Goal: Task Accomplishment & Management: Use online tool/utility

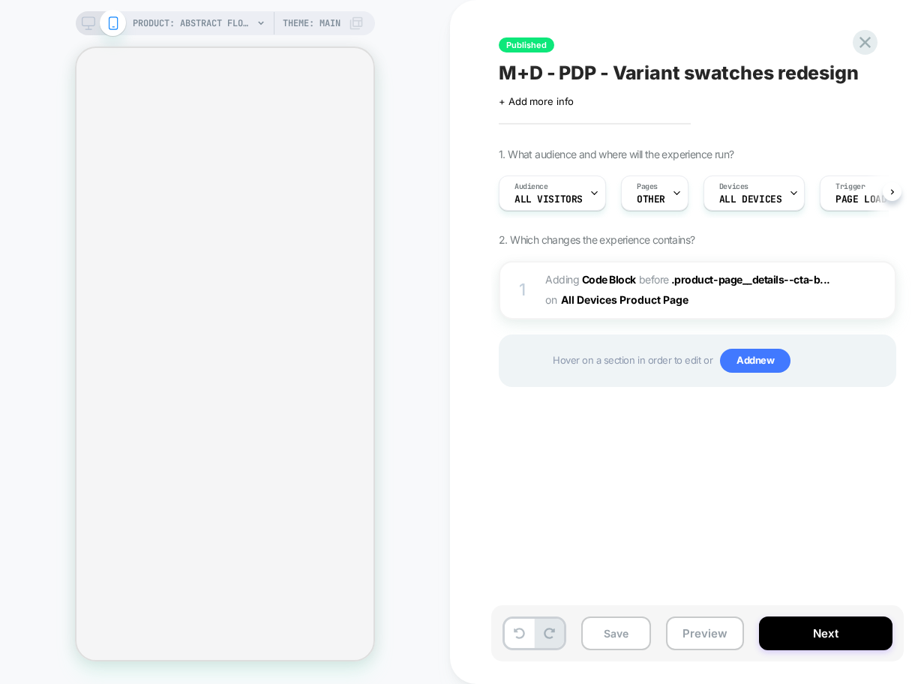
scroll to position [0, 1]
click at [543, 445] on div "Published M+D - PDP - Variant swatches redesign Click to edit experience detail…" at bounding box center [772, 342] width 562 height 654
click at [864, 43] on icon at bounding box center [864, 42] width 11 height 11
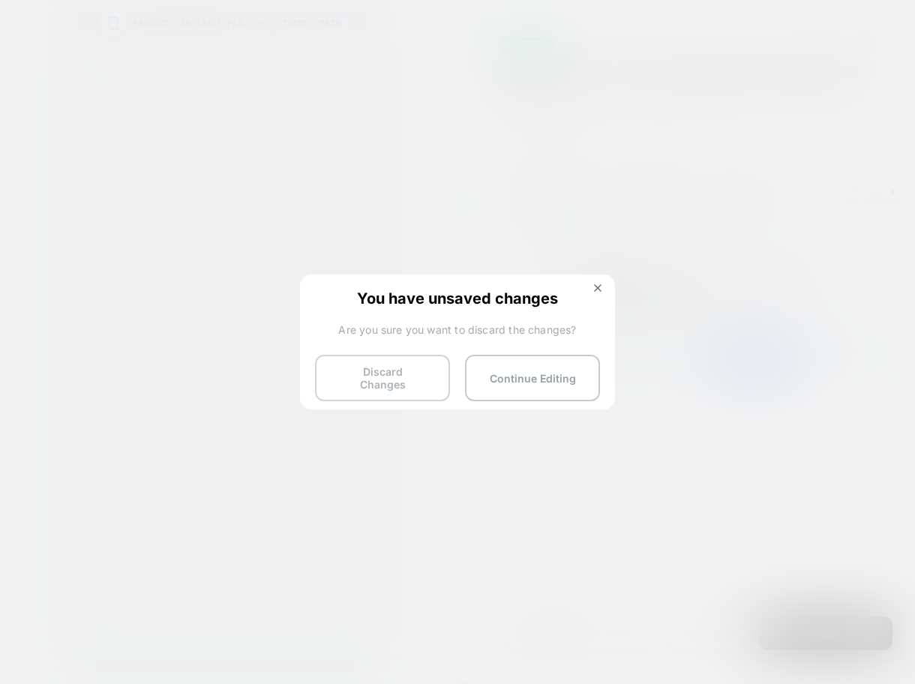
click at [394, 368] on button "Discard Changes" at bounding box center [382, 378] width 135 height 46
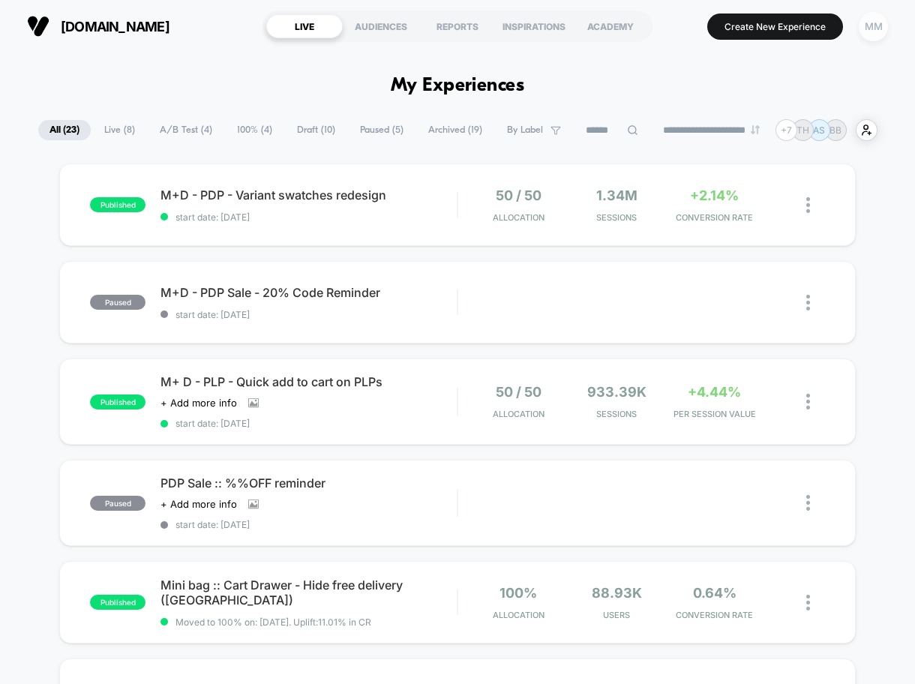
click at [863, 27] on div "MM" at bounding box center [872, 26] width 29 height 29
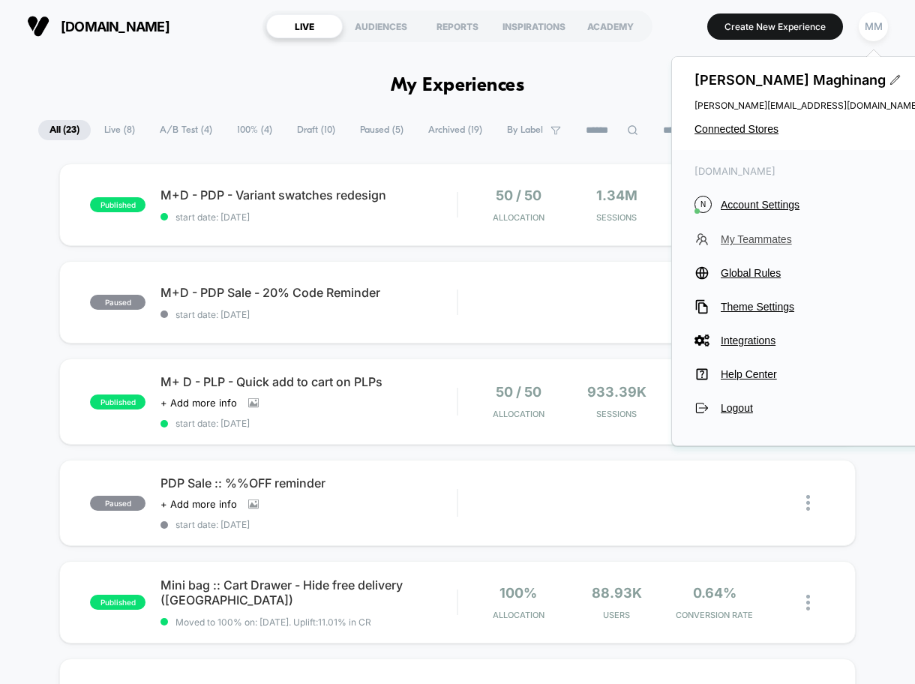
click at [741, 244] on span "My Teammates" at bounding box center [819, 239] width 199 height 12
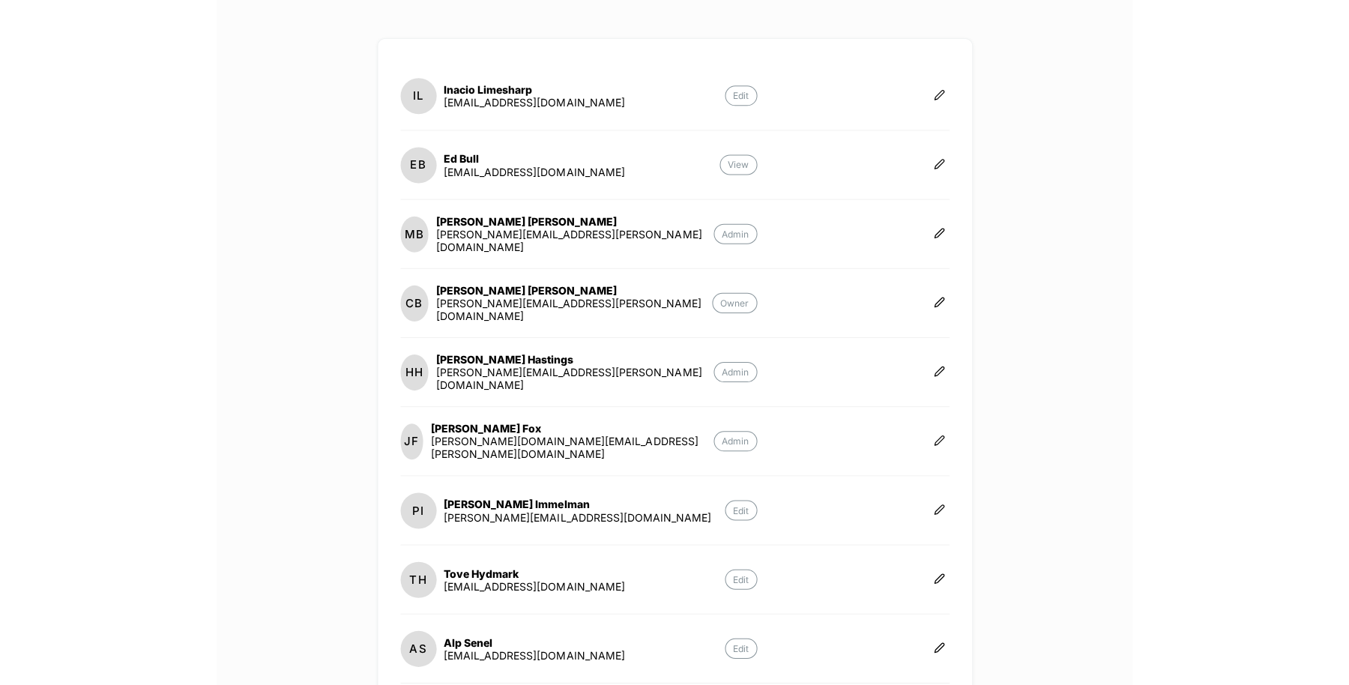
scroll to position [154, 0]
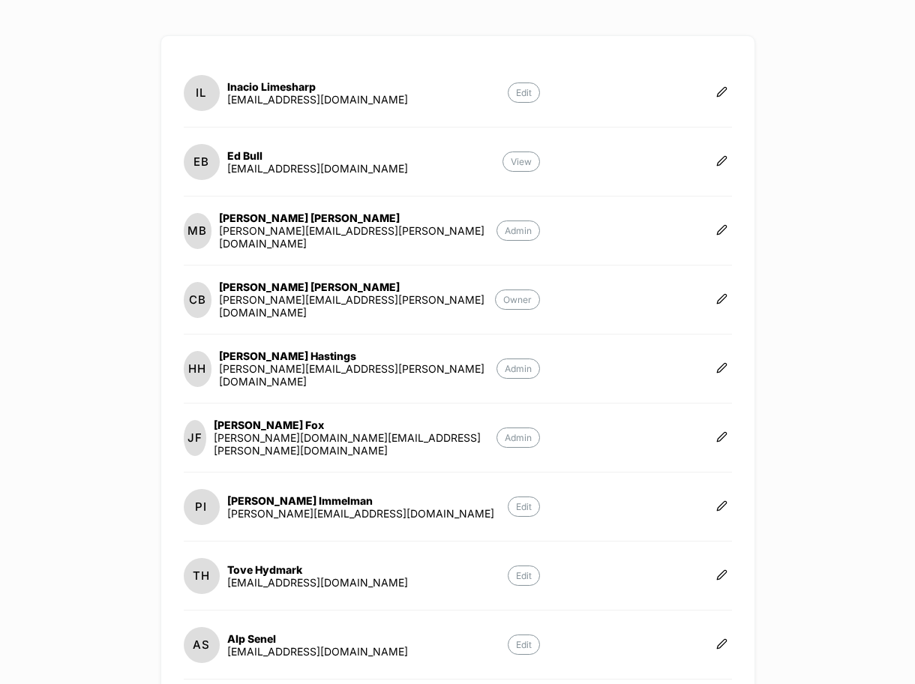
click at [827, 382] on div "nobodyschild.com Create New Experience MM Teammates (10) IL Inacio Limesharp in…" at bounding box center [457, 342] width 915 height 684
click at [716, 298] on icon at bounding box center [721, 298] width 11 height 11
click at [758, 283] on button "Edit Role" at bounding box center [760, 279] width 97 height 34
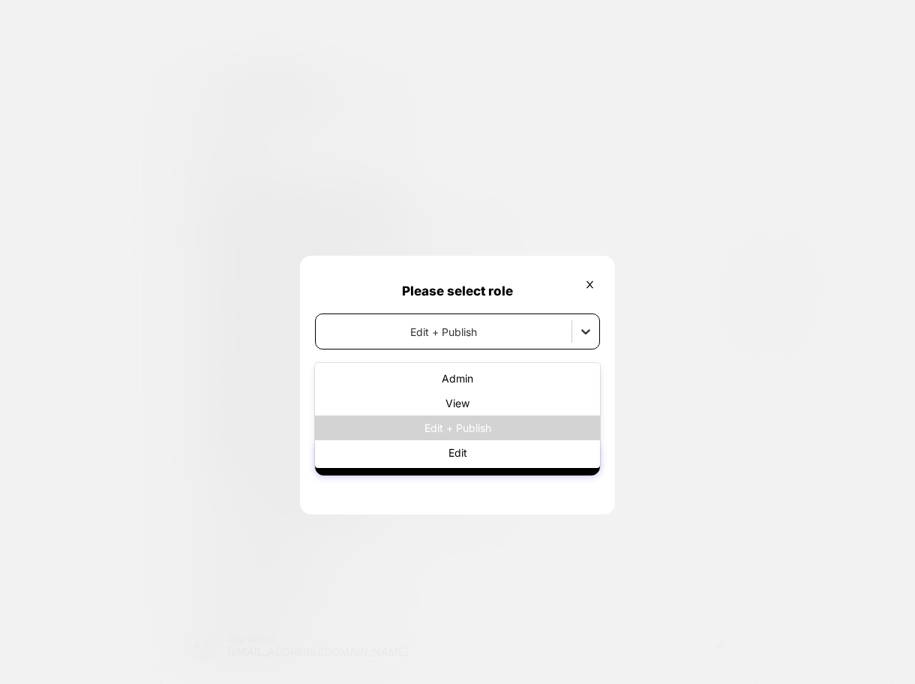
click at [582, 328] on icon at bounding box center [585, 331] width 15 height 15
click at [589, 285] on icon at bounding box center [589, 284] width 7 height 7
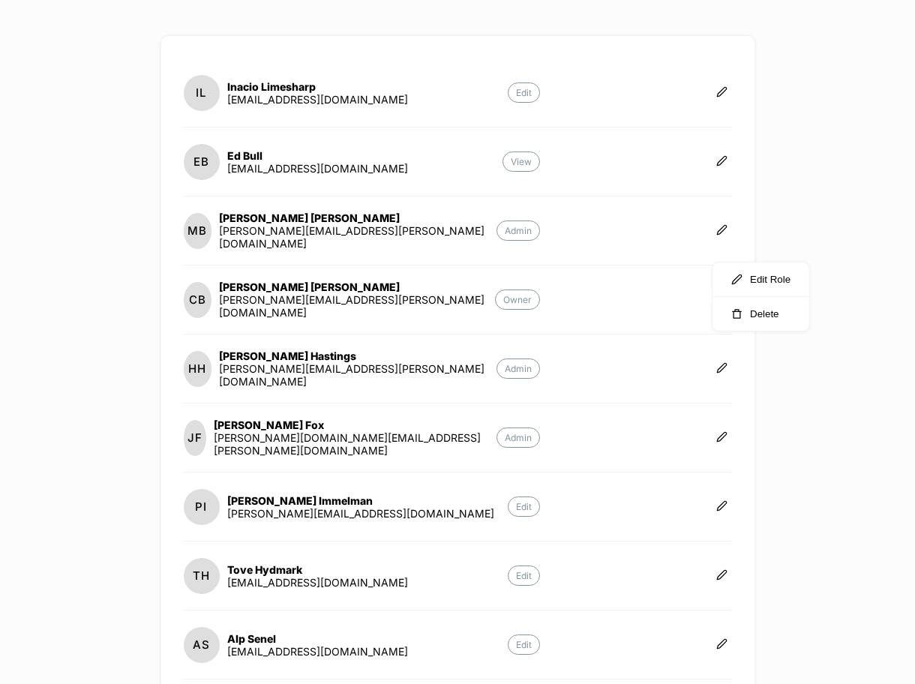
click at [761, 378] on div "nobodyschild.com Create New Experience MM Teammates (10) IL Inacio Limesharp in…" at bounding box center [457, 342] width 915 height 684
click at [777, 471] on div "nobodyschild.com Create New Experience MM Teammates (10) IL Inacio Limesharp in…" at bounding box center [457, 342] width 915 height 684
click at [716, 298] on icon at bounding box center [721, 298] width 11 height 11
click at [767, 312] on button "Delete" at bounding box center [760, 314] width 97 height 34
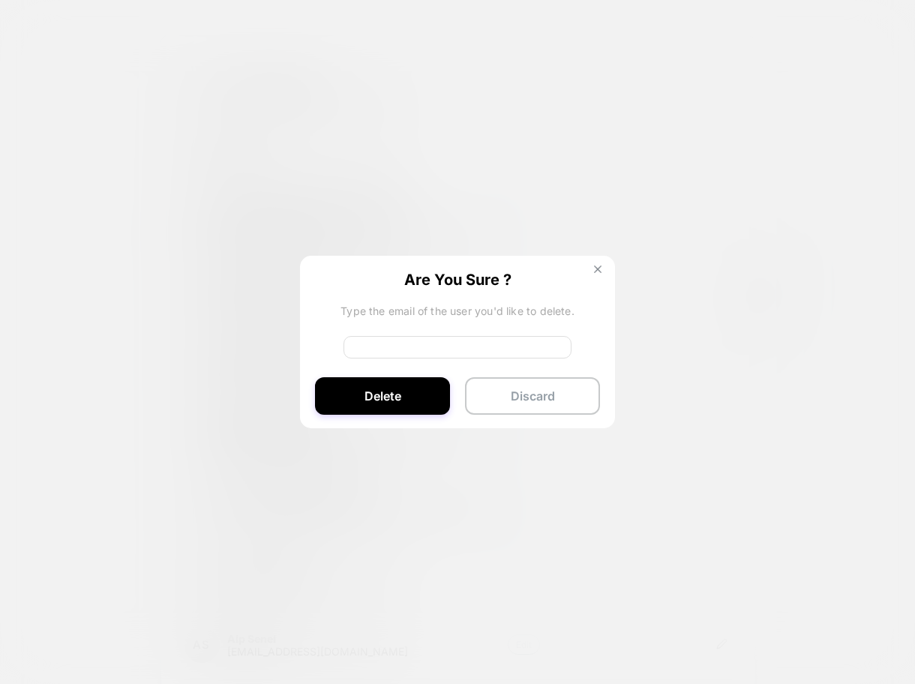
click at [597, 267] on img at bounding box center [597, 268] width 7 height 7
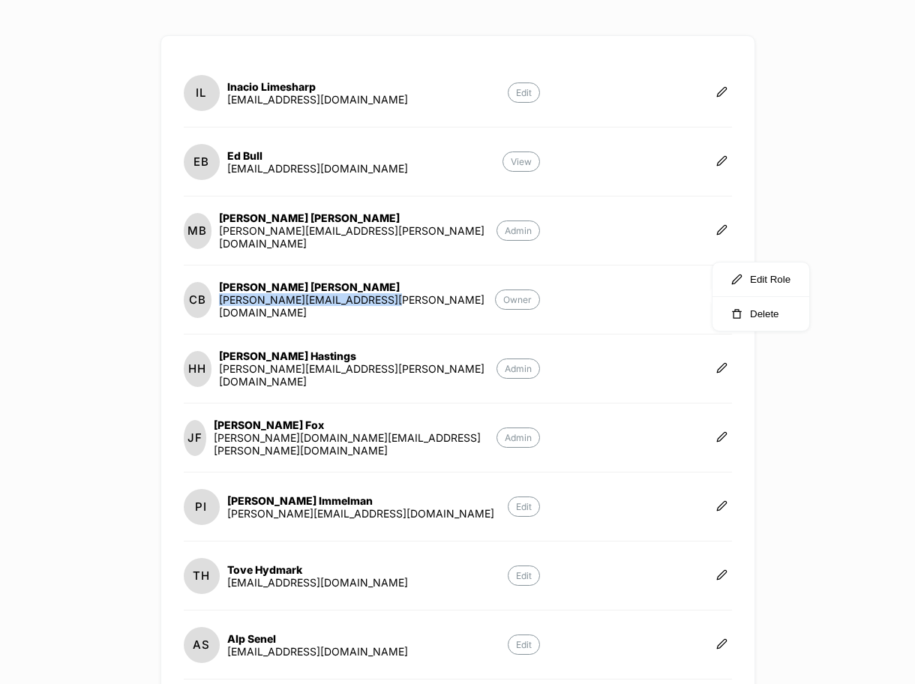
drag, startPoint x: 439, startPoint y: 301, endPoint x: 261, endPoint y: 308, distance: 178.5
click at [261, 308] on section "CB Chris Bishop chris.bishop@nobodyschild.com Owner" at bounding box center [362, 299] width 356 height 38
copy div "chris.bishop@nobodyschild.com"
click at [855, 438] on div "nobodyschild.com Create New Experience MM Teammates (10) IL Inacio Limesharp in…" at bounding box center [457, 342] width 915 height 684
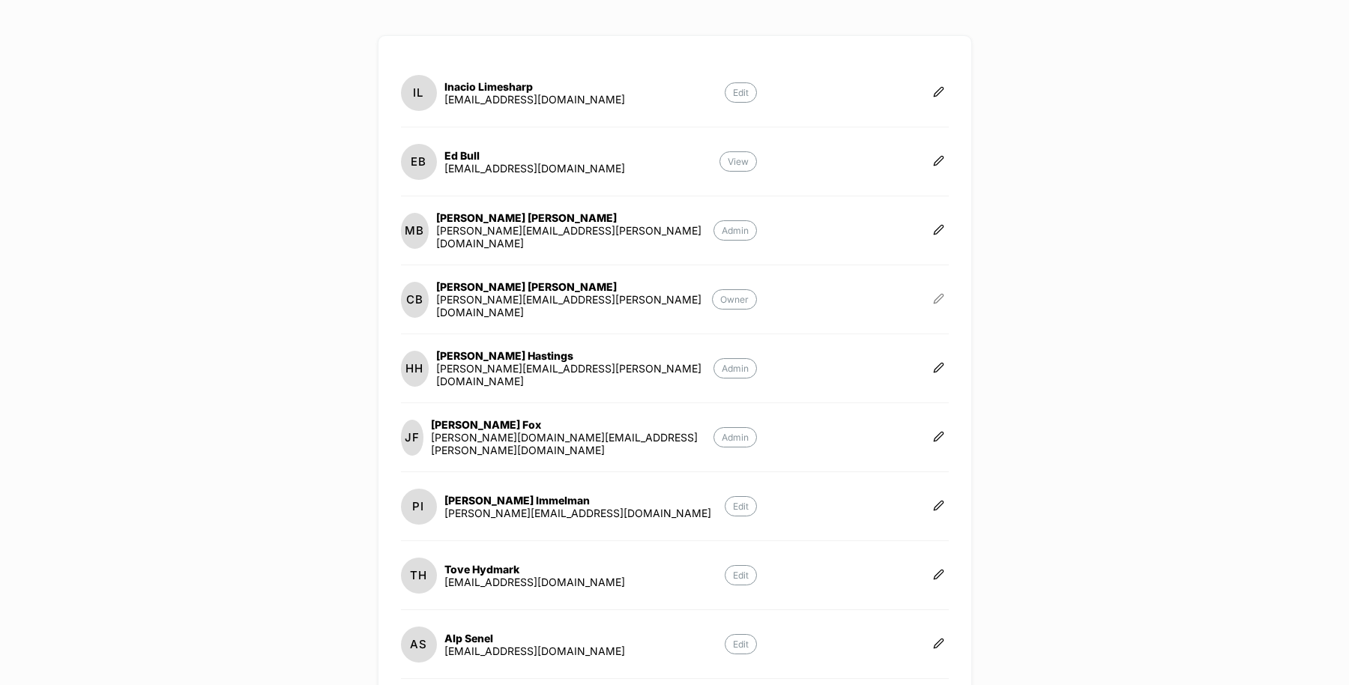
click at [914, 293] on icon at bounding box center [938, 298] width 11 height 11
click at [914, 313] on button "Delete" at bounding box center [978, 314] width 97 height 34
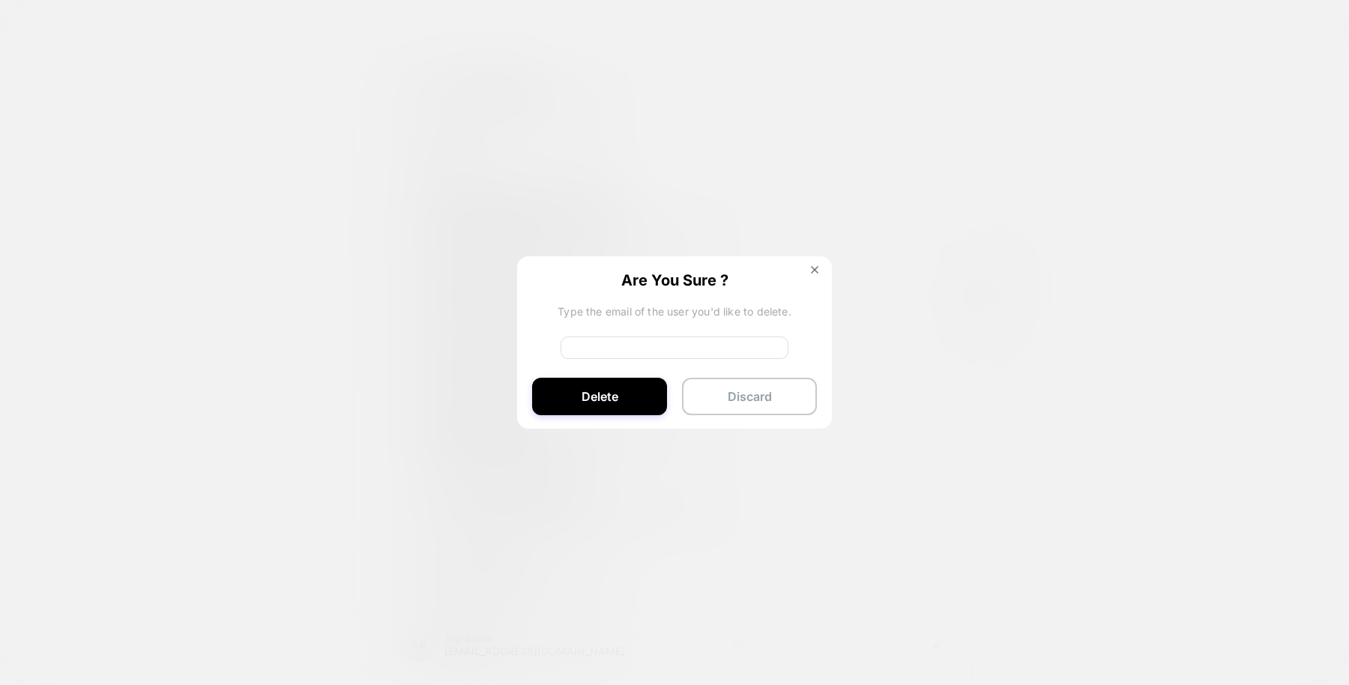
click at [736, 346] on input at bounding box center [675, 348] width 228 height 22
paste input "**********"
type input "**********"
click at [648, 402] on button "Delete" at bounding box center [599, 396] width 135 height 37
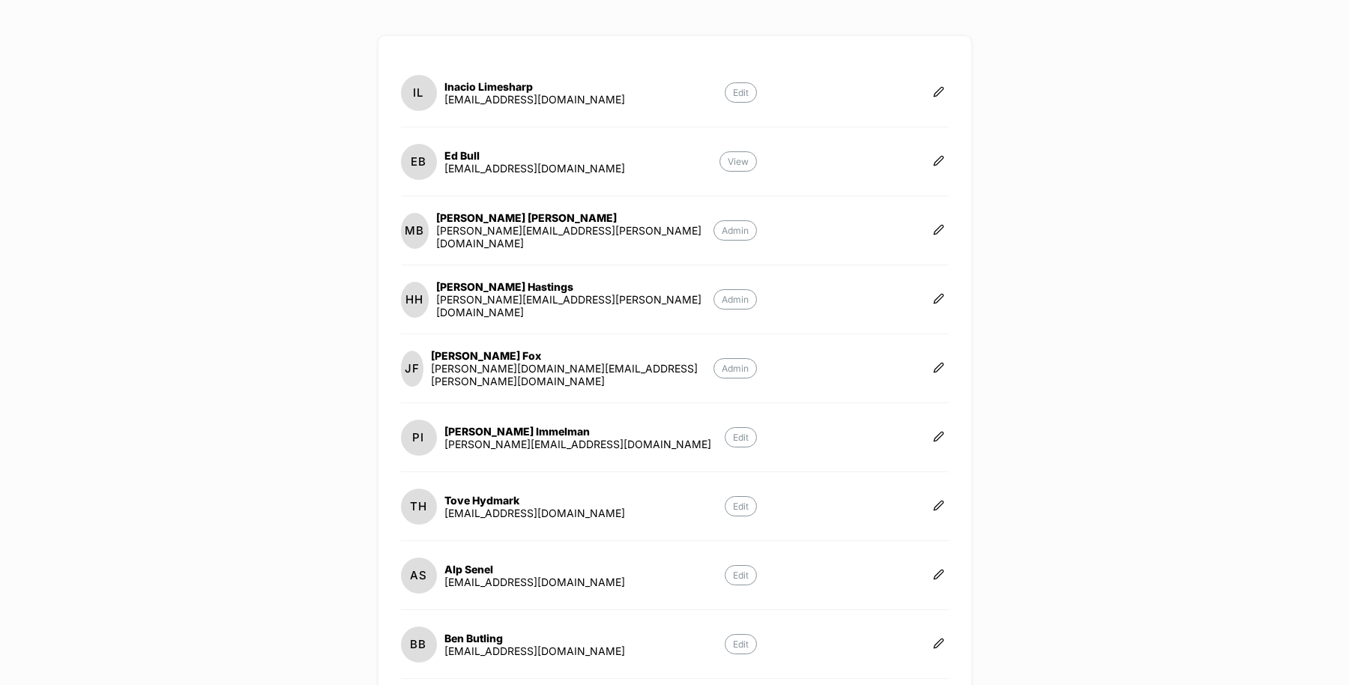
click at [914, 337] on div "nobodyschild.com Create New Experience MM Teammates (9) IL Inacio Limesharp ina…" at bounding box center [674, 342] width 1349 height 685
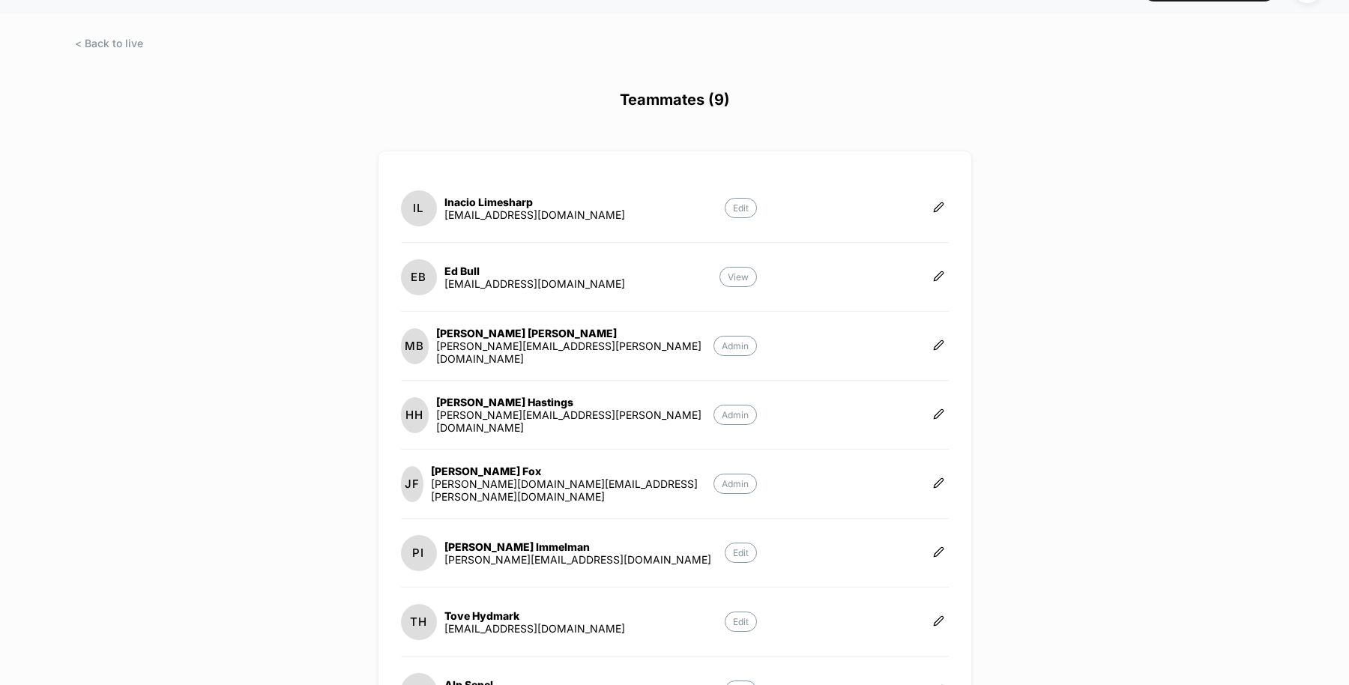
scroll to position [37, 0]
click at [115, 38] on span at bounding box center [109, 43] width 68 height 13
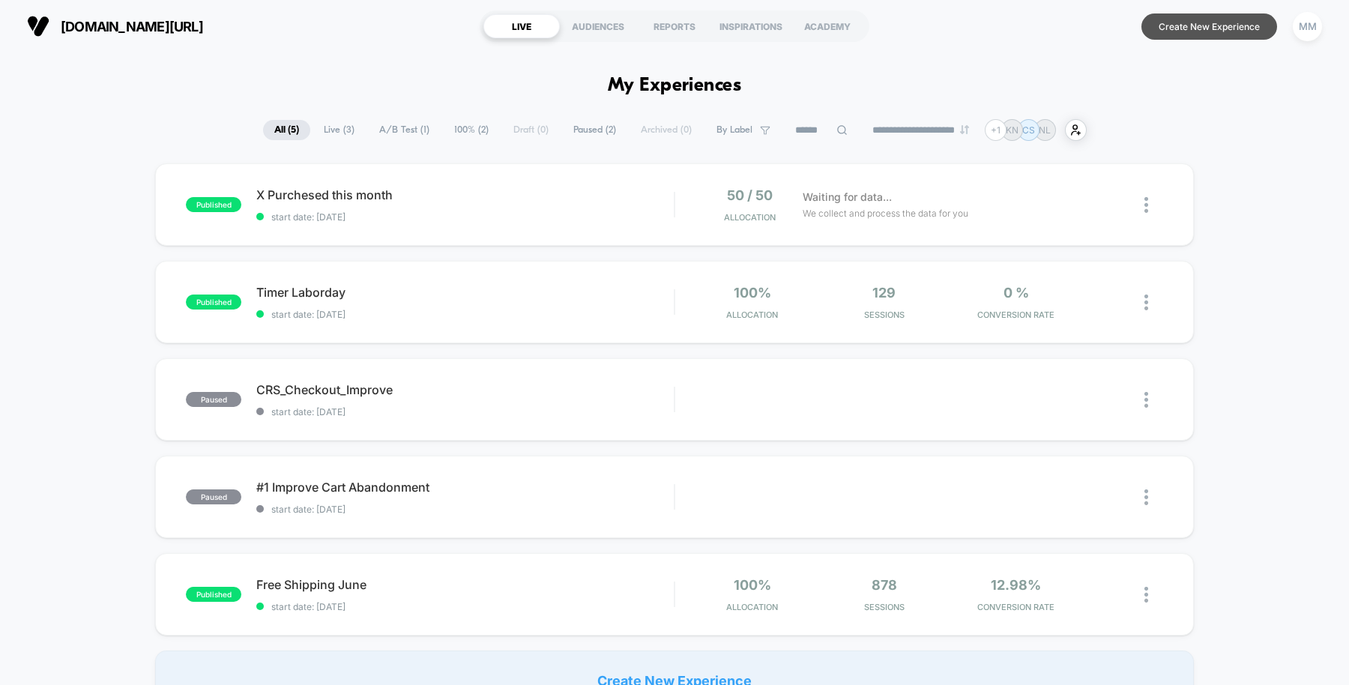
click at [1178, 28] on button "Create New Experience" at bounding box center [1210, 26] width 136 height 26
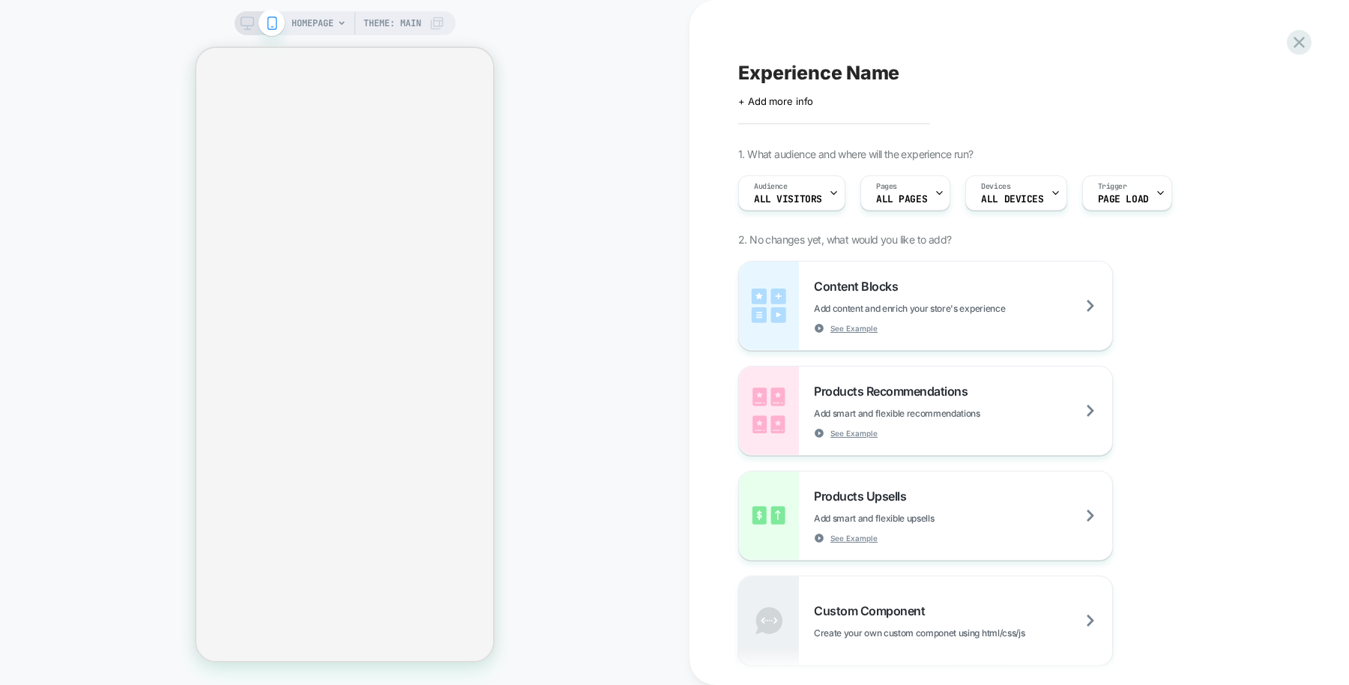
click at [310, 25] on span "HOMEPAGE" at bounding box center [313, 23] width 42 height 24
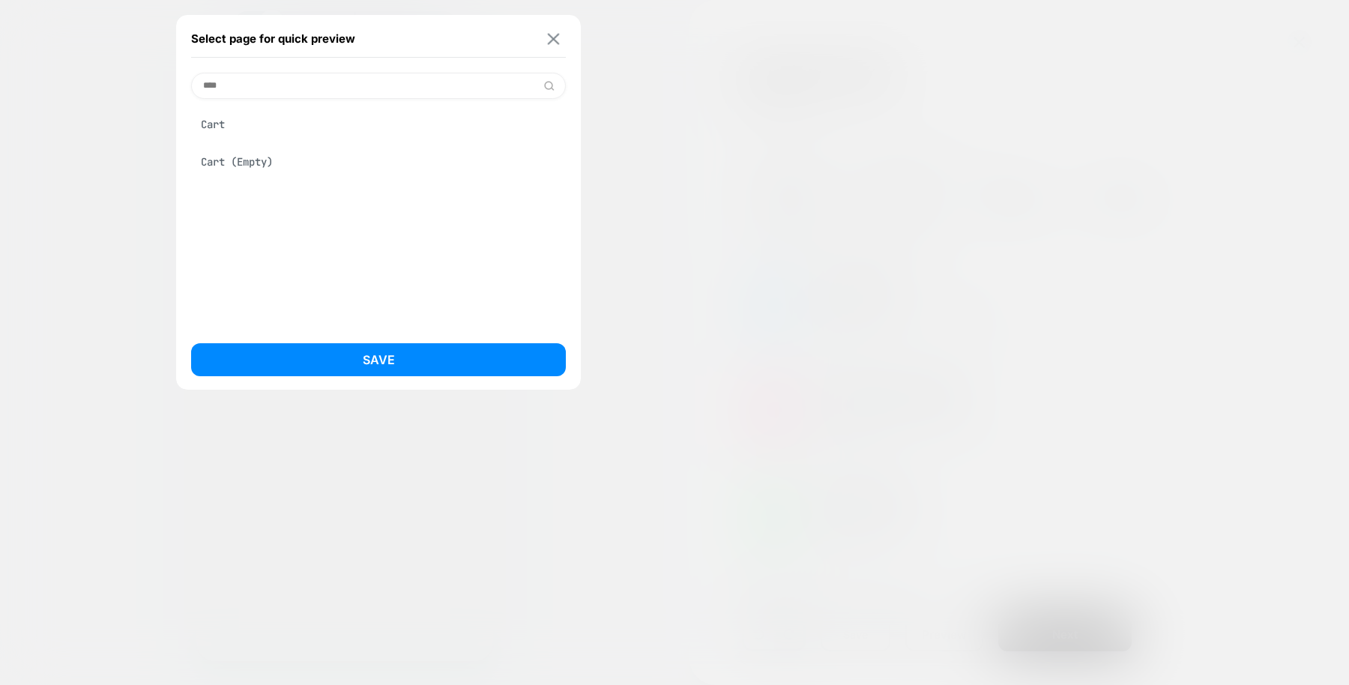
type input "****"
click at [549, 40] on img at bounding box center [554, 38] width 12 height 11
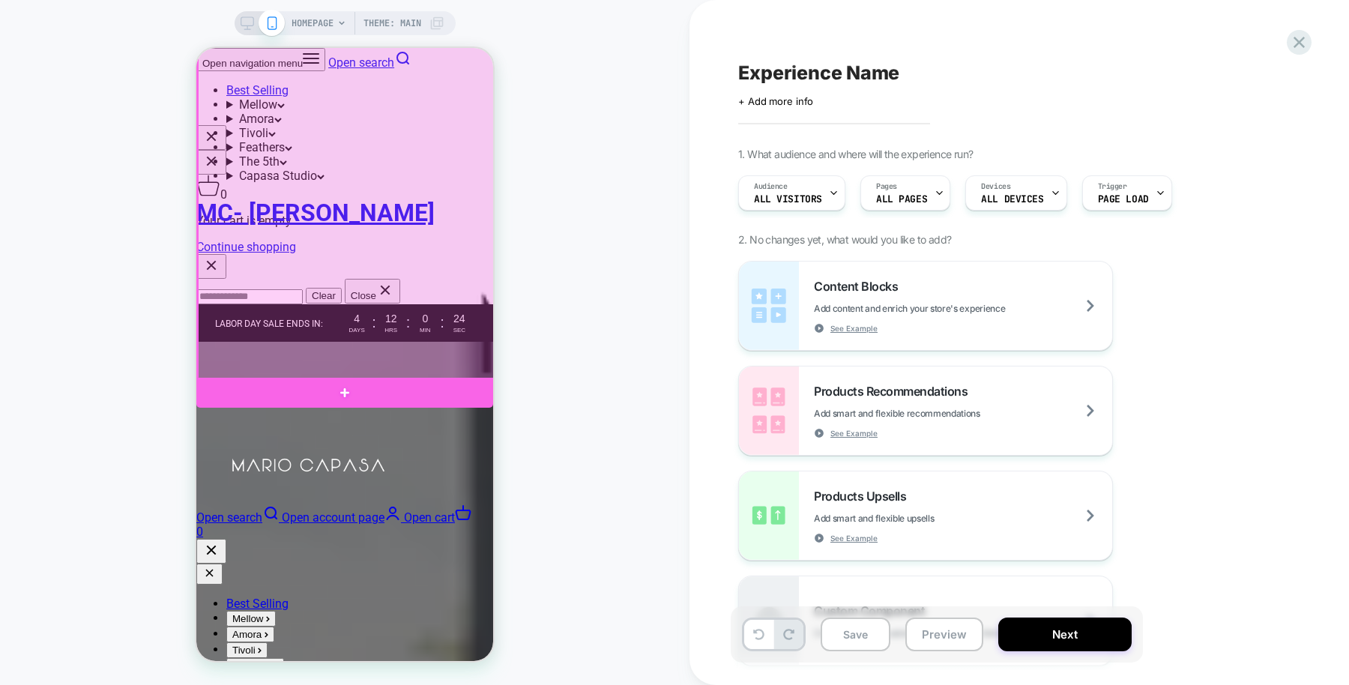
scroll to position [726, 0]
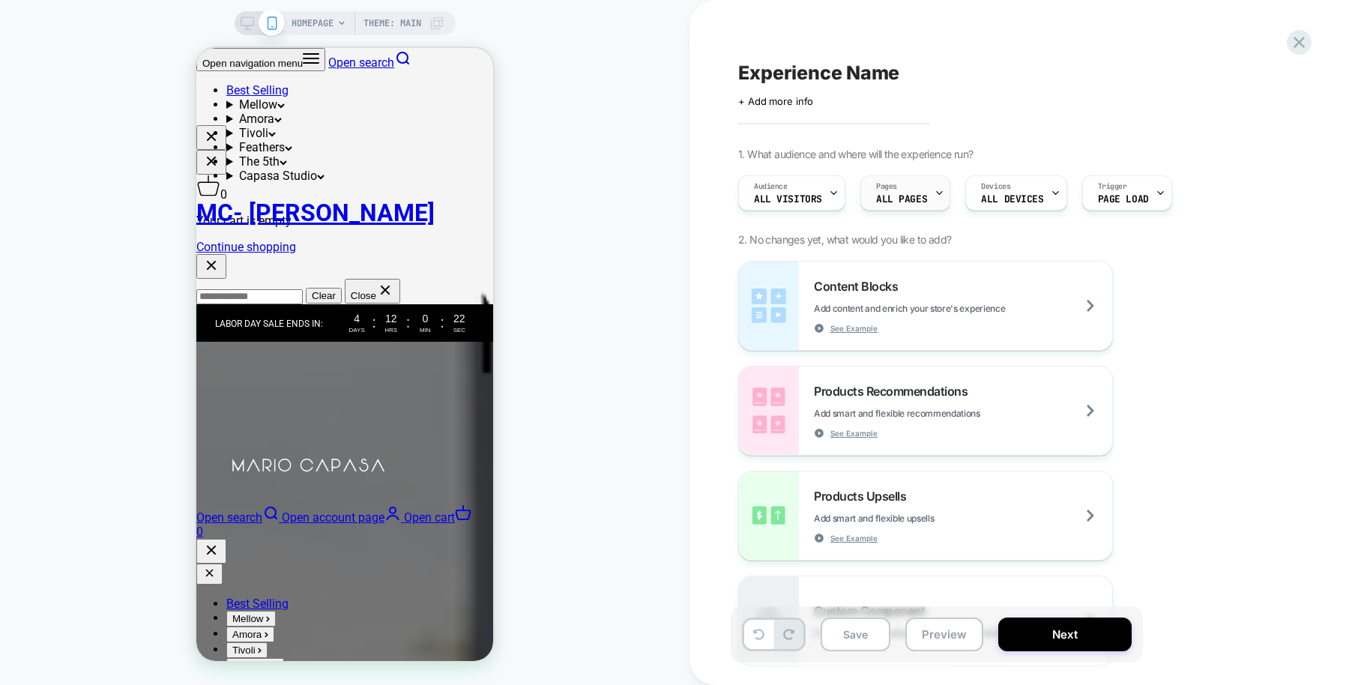
click at [903, 195] on span "ALL PAGES" at bounding box center [901, 199] width 51 height 10
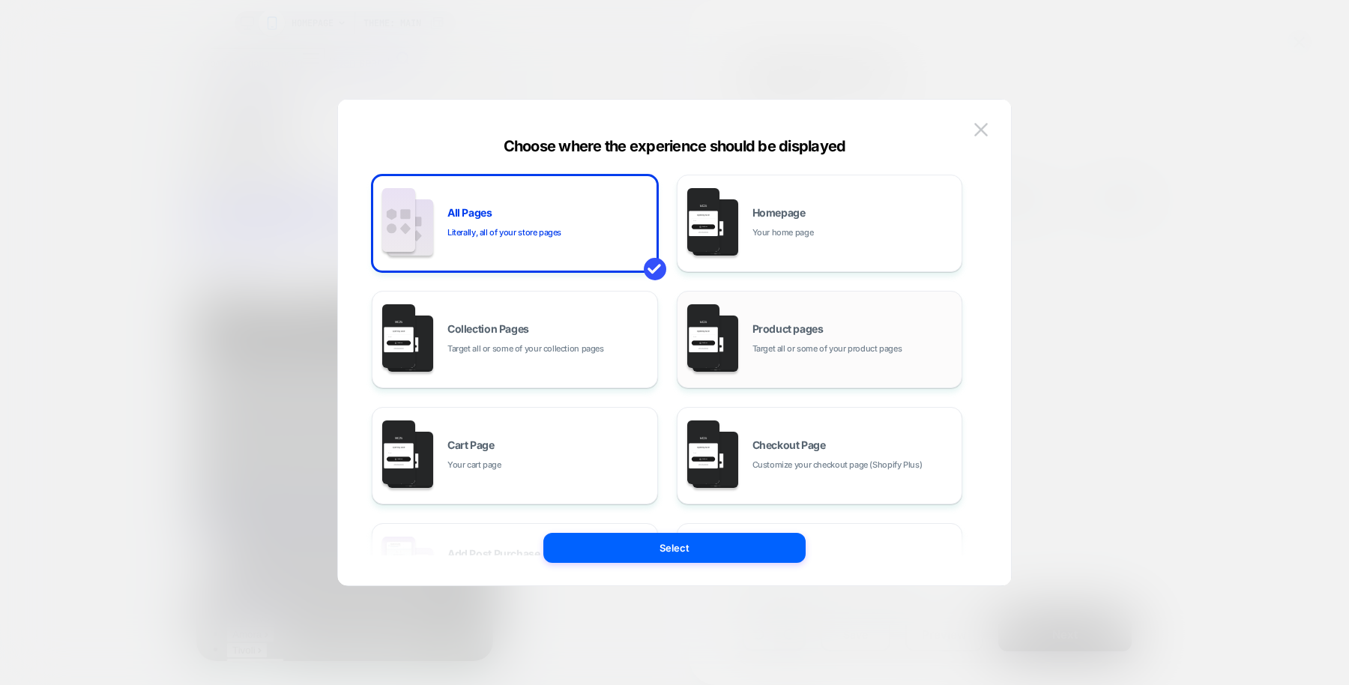
click at [740, 349] on div "Product pages Target all or some of your product pages" at bounding box center [820, 339] width 270 height 82
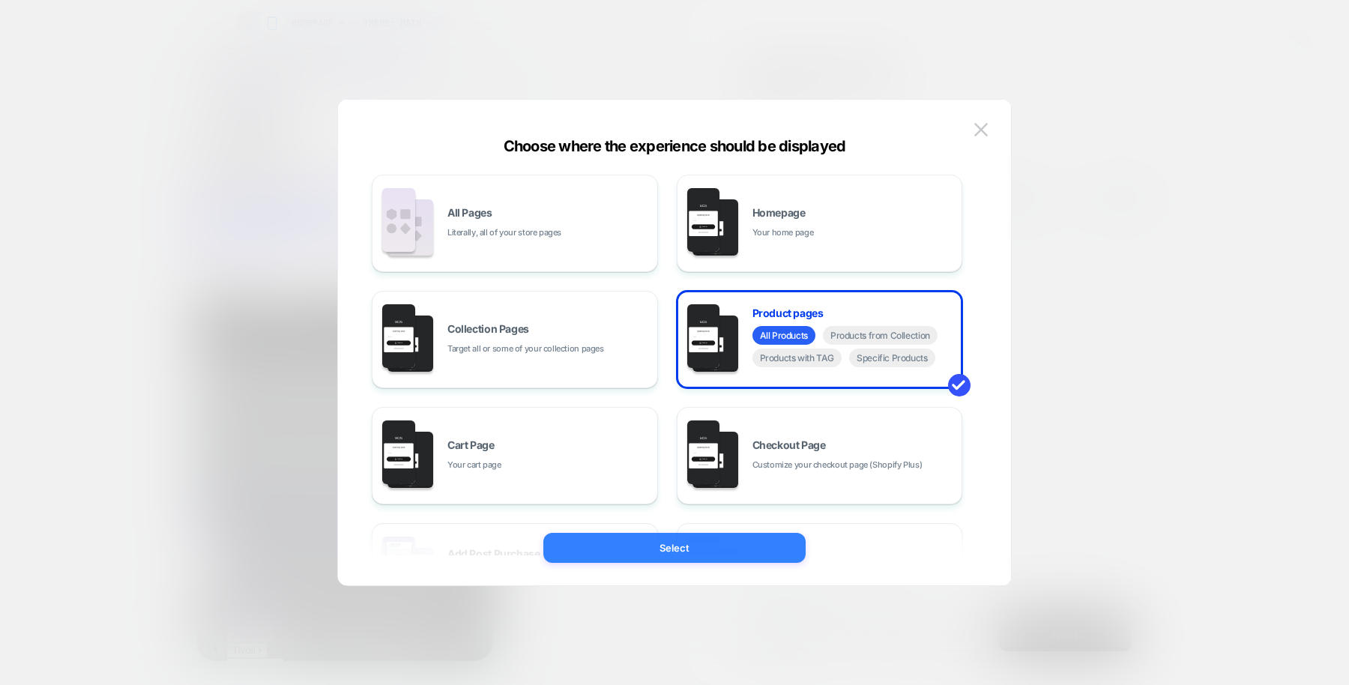
click at [762, 549] on button "Select" at bounding box center [674, 548] width 262 height 30
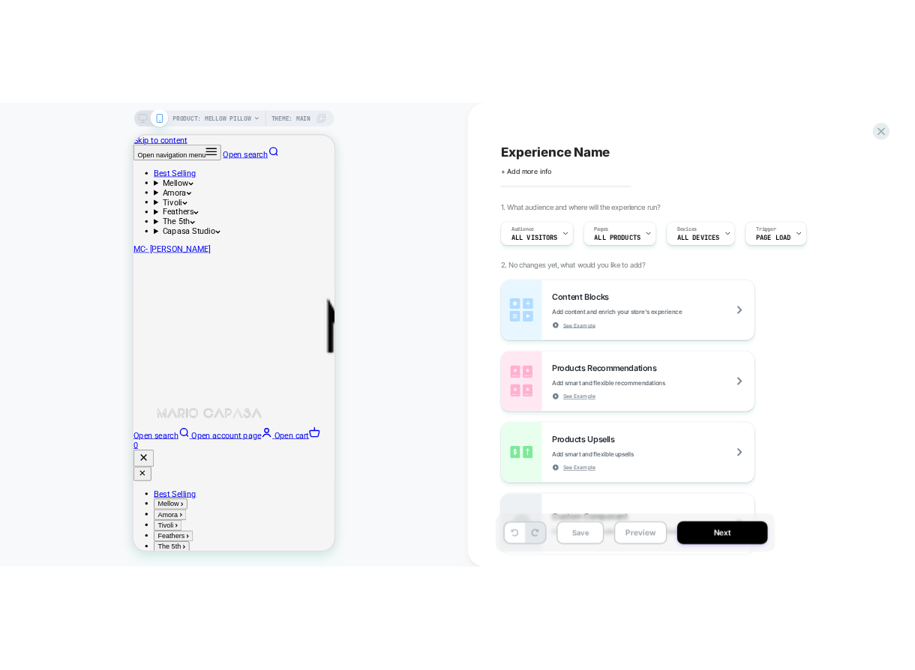
scroll to position [0, 832]
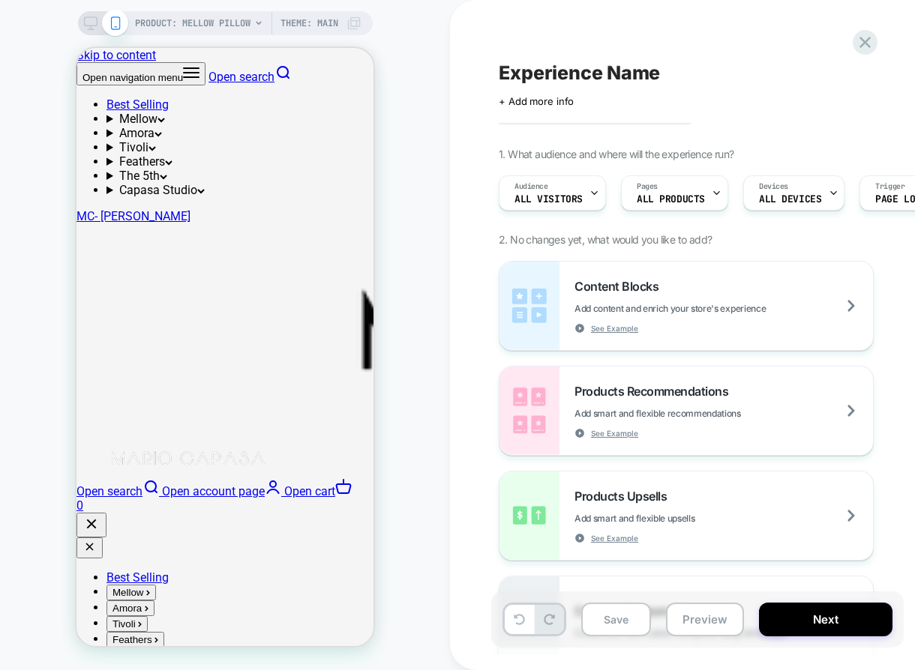
click at [451, 304] on div "Experience Name Click to edit experience details + Add more info 1. What audien…" at bounding box center [780, 335] width 660 height 670
click at [451, 448] on div "Experience Name Click to edit experience details + Add more info 1. What audien…" at bounding box center [780, 335] width 660 height 670
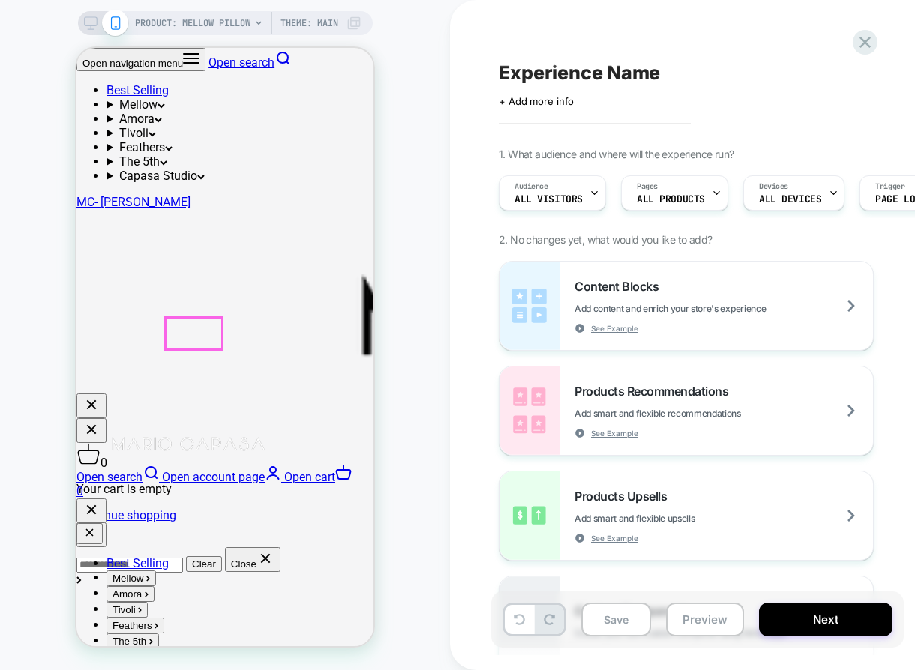
scroll to position [418, 0]
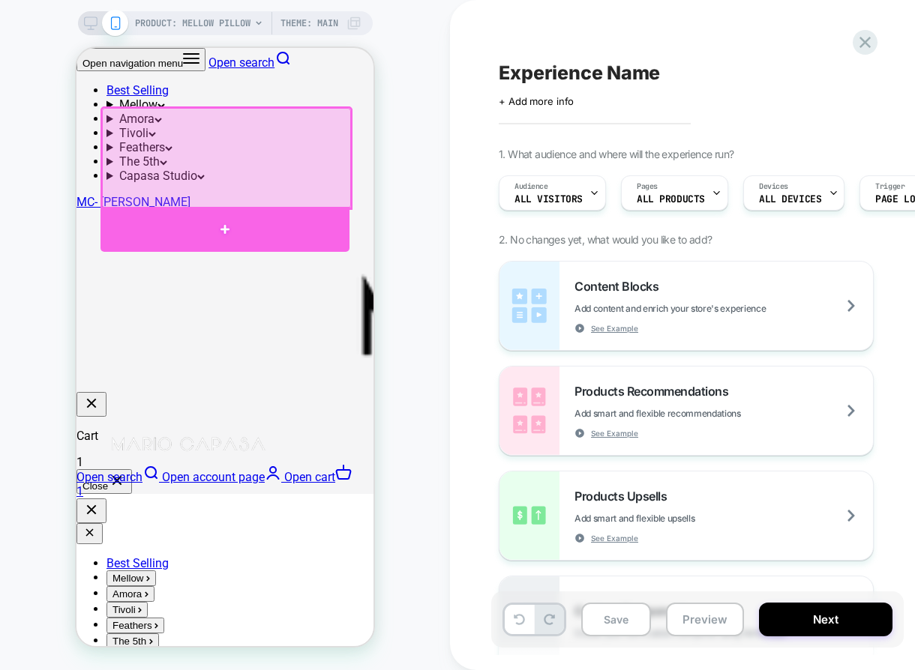
click at [307, 217] on div at bounding box center [224, 229] width 249 height 45
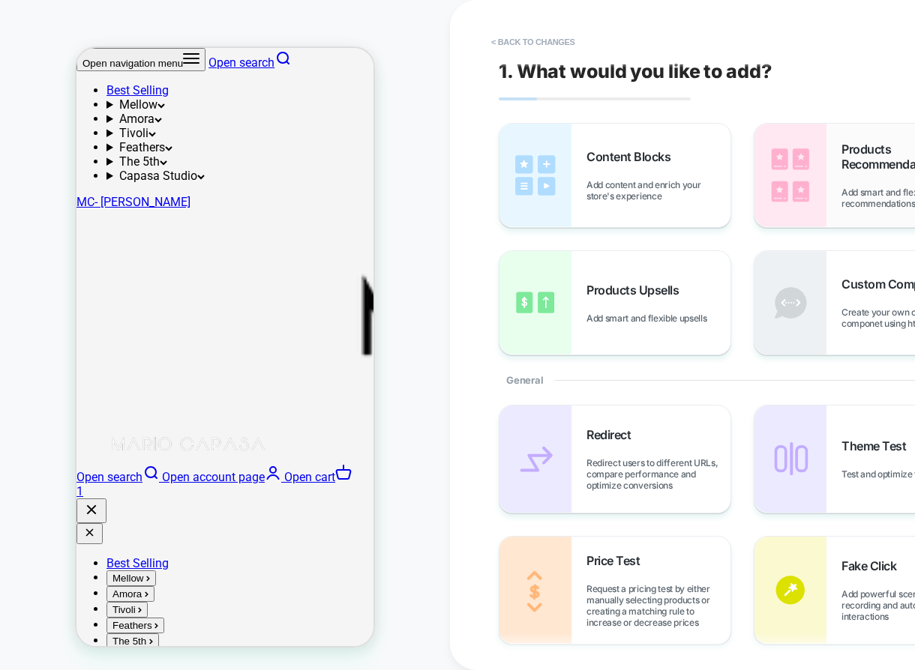
click at [806, 200] on img at bounding box center [790, 175] width 72 height 103
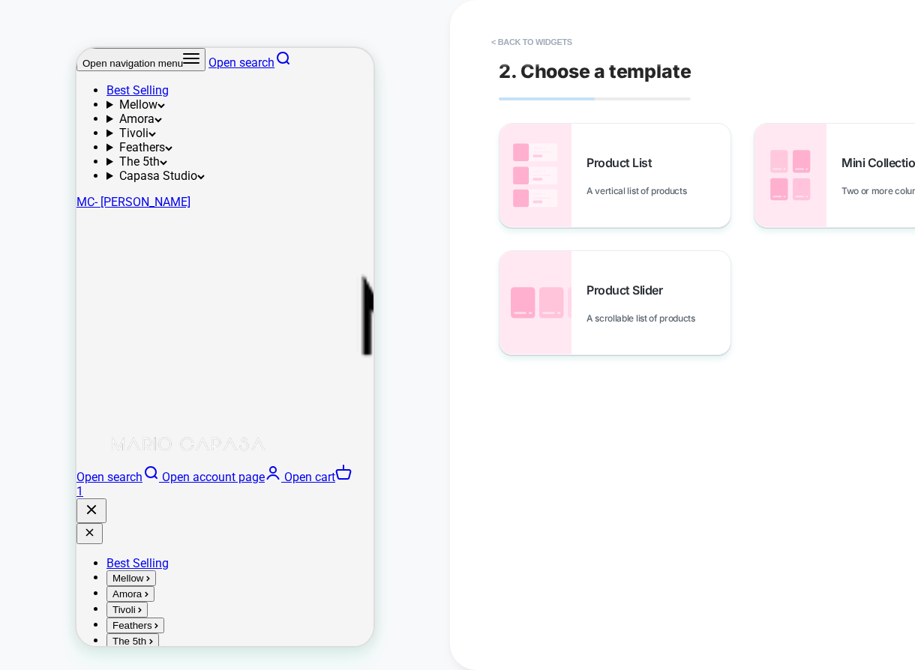
click at [350, 470] on link "Open cart 1" at bounding box center [224, 484] width 297 height 28
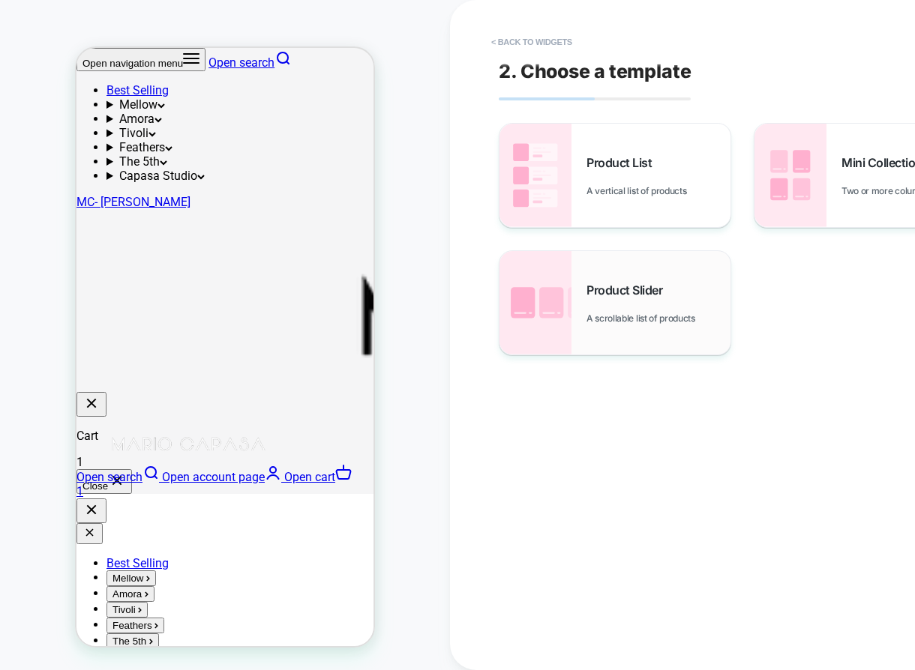
click at [660, 289] on span "Product Slider" at bounding box center [627, 290] width 83 height 15
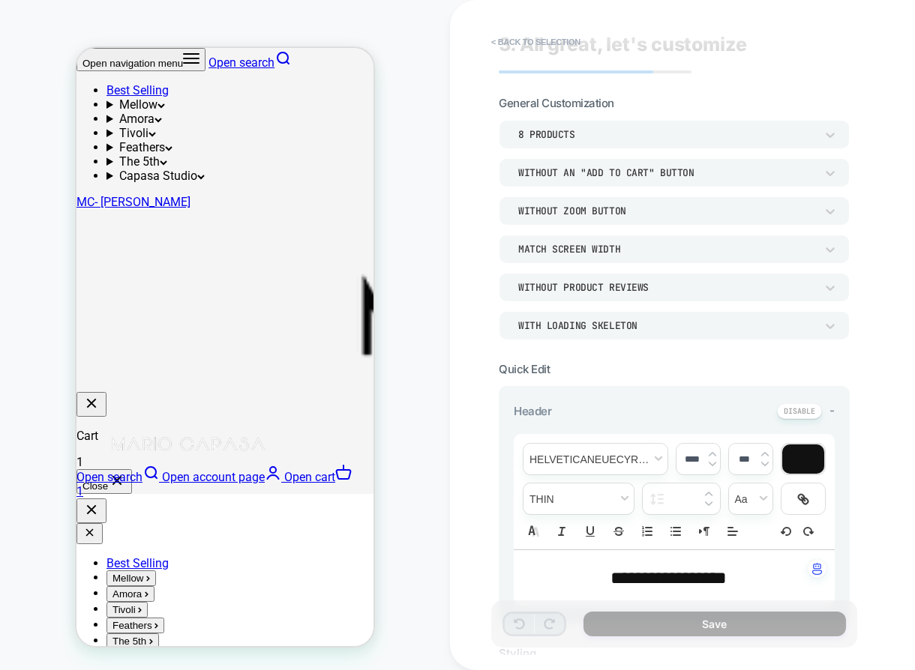
scroll to position [19, 0]
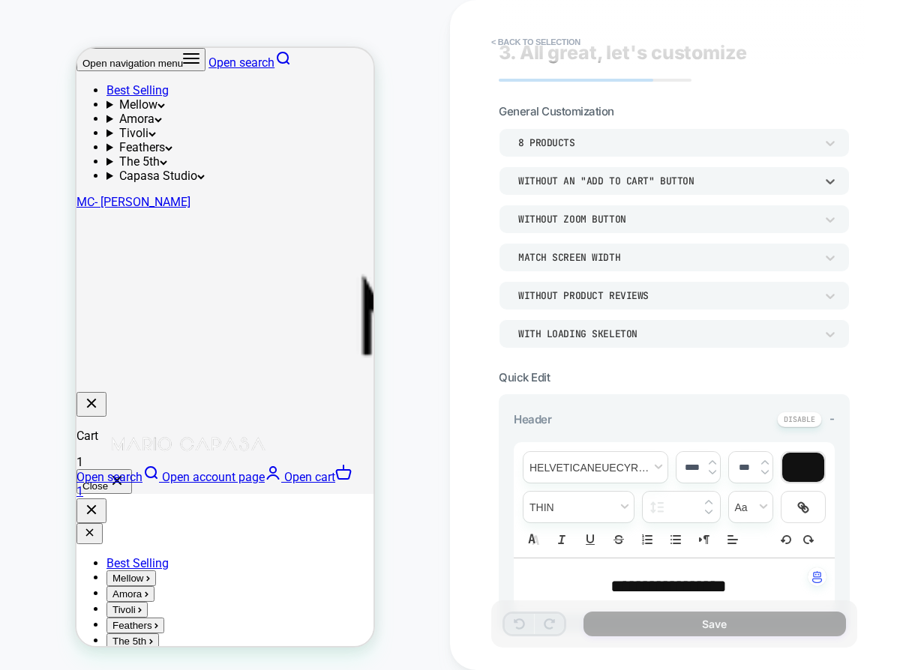
click at [597, 173] on div "Without an "add to cart" button" at bounding box center [666, 181] width 312 height 16
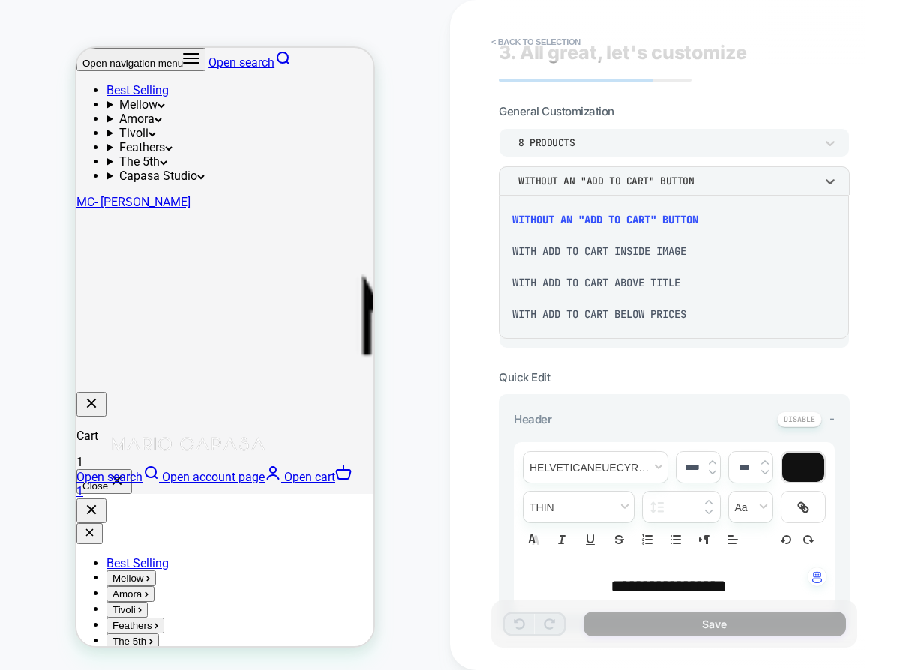
click at [627, 321] on div "With add to cart below prices" at bounding box center [673, 313] width 338 height 31
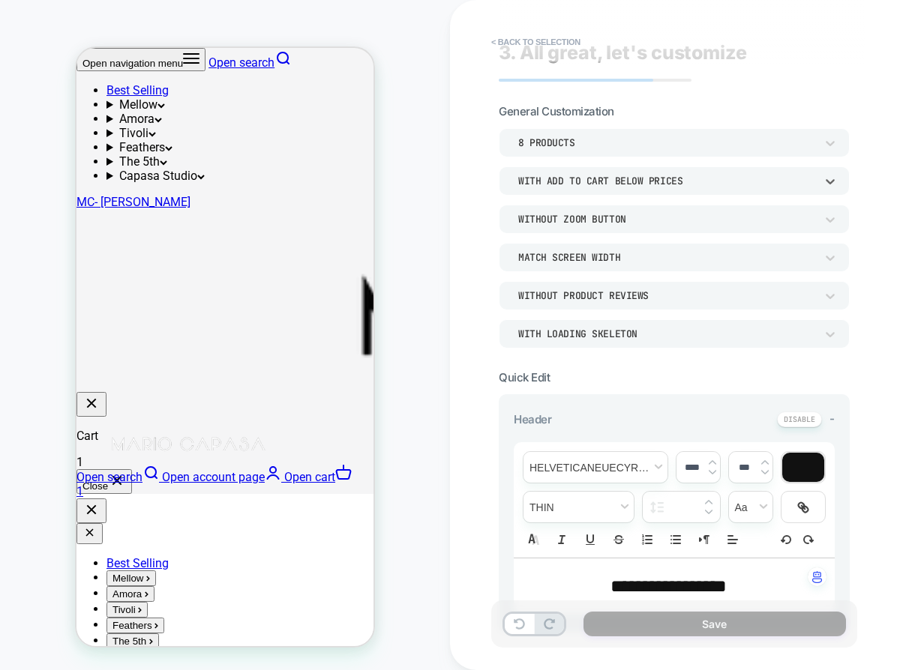
scroll to position [77, 0]
click at [576, 178] on div "With add to cart below prices" at bounding box center [666, 181] width 297 height 13
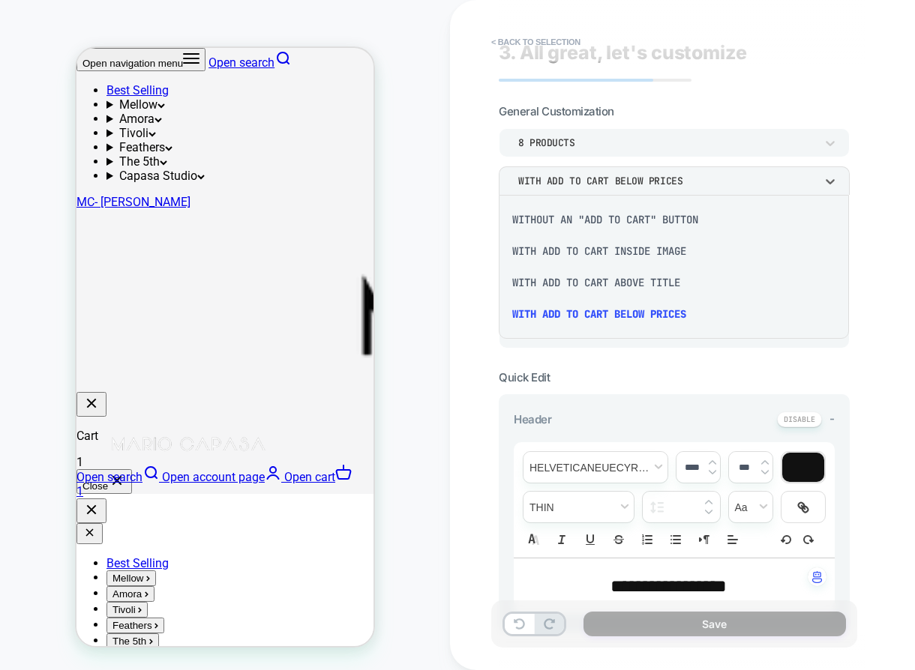
click at [622, 256] on div "With add to cart inside image" at bounding box center [673, 250] width 338 height 31
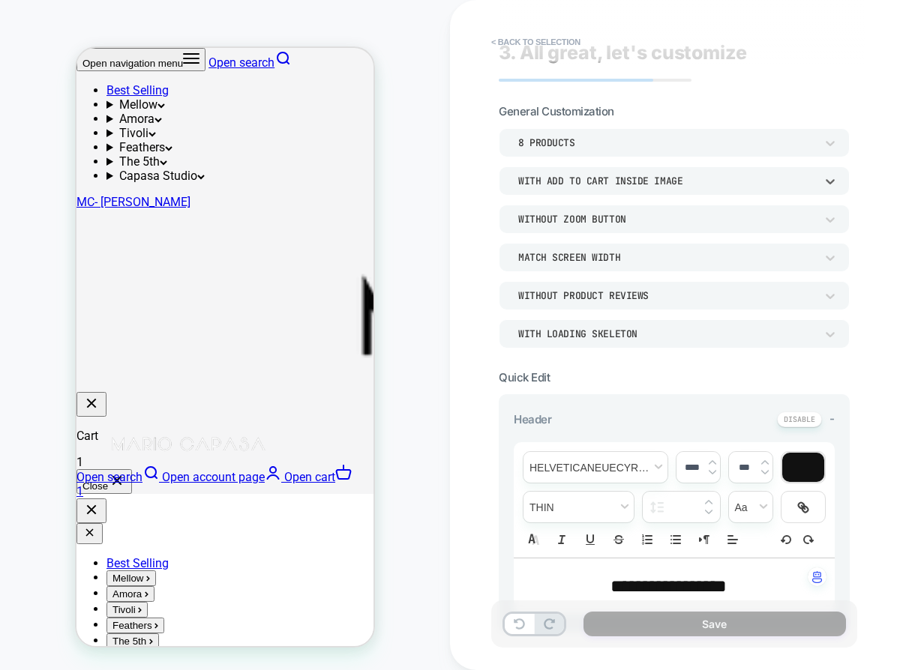
click at [555, 176] on div "With add to cart inside image" at bounding box center [666, 181] width 297 height 13
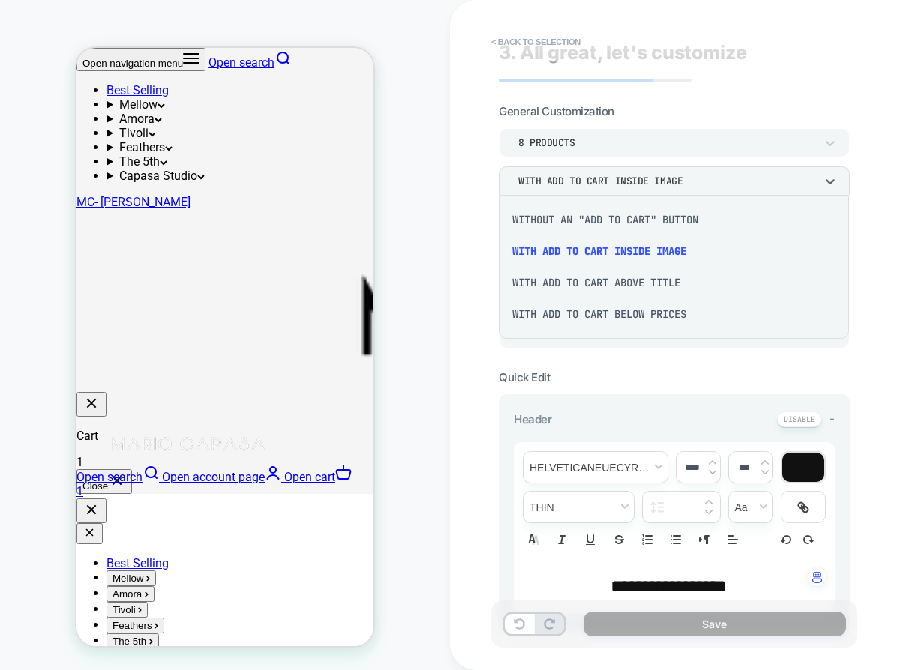
click at [595, 219] on div "Without an "add to cart" button" at bounding box center [673, 219] width 338 height 31
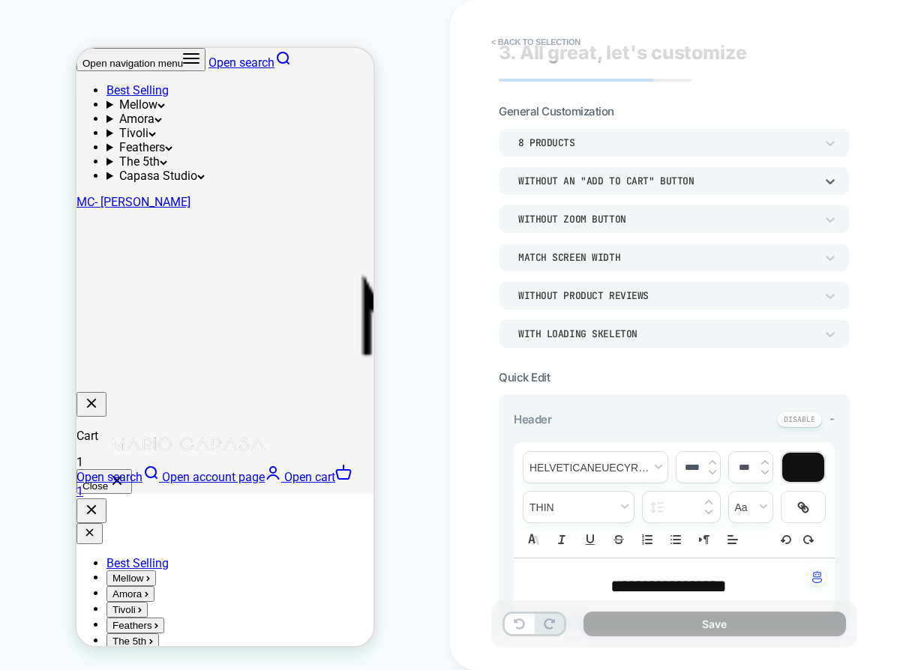
scroll to position [34, 0]
click at [578, 176] on div "Without an "add to cart" button" at bounding box center [666, 181] width 297 height 13
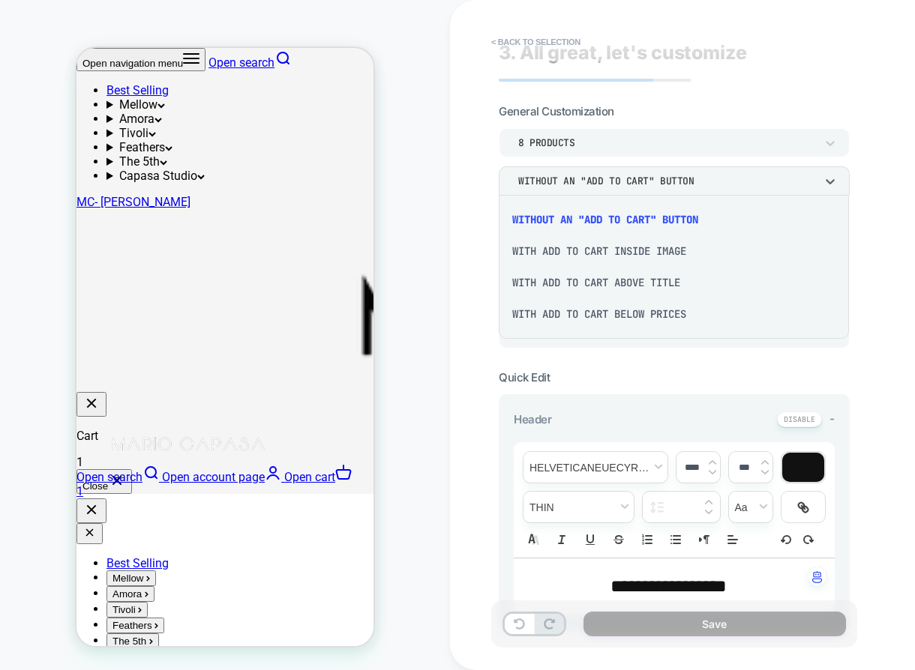
click at [621, 284] on div "With add to cart above title" at bounding box center [673, 282] width 338 height 31
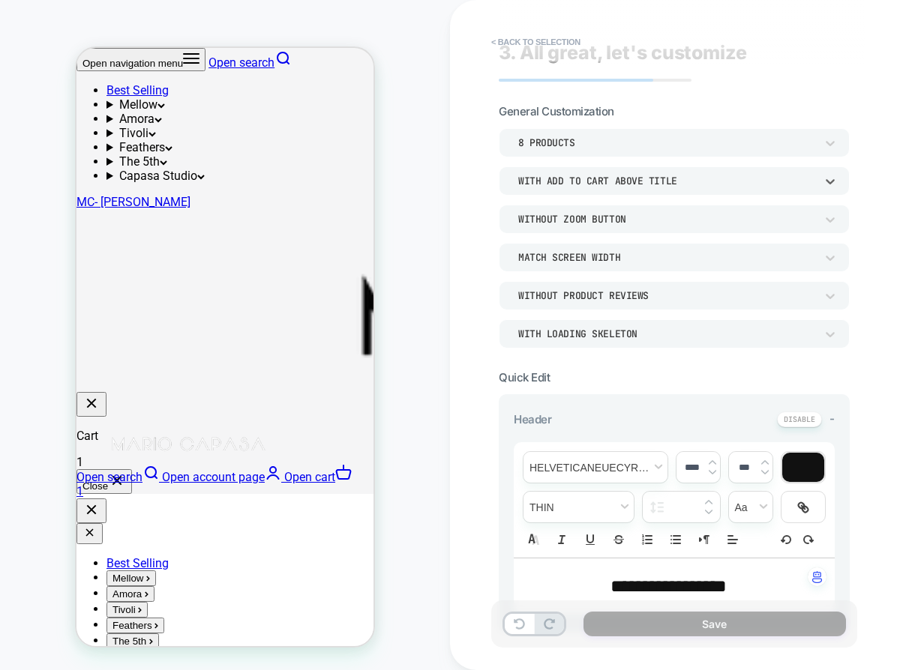
scroll to position [77, 0]
click at [594, 181] on div "With add to cart above title" at bounding box center [666, 181] width 297 height 13
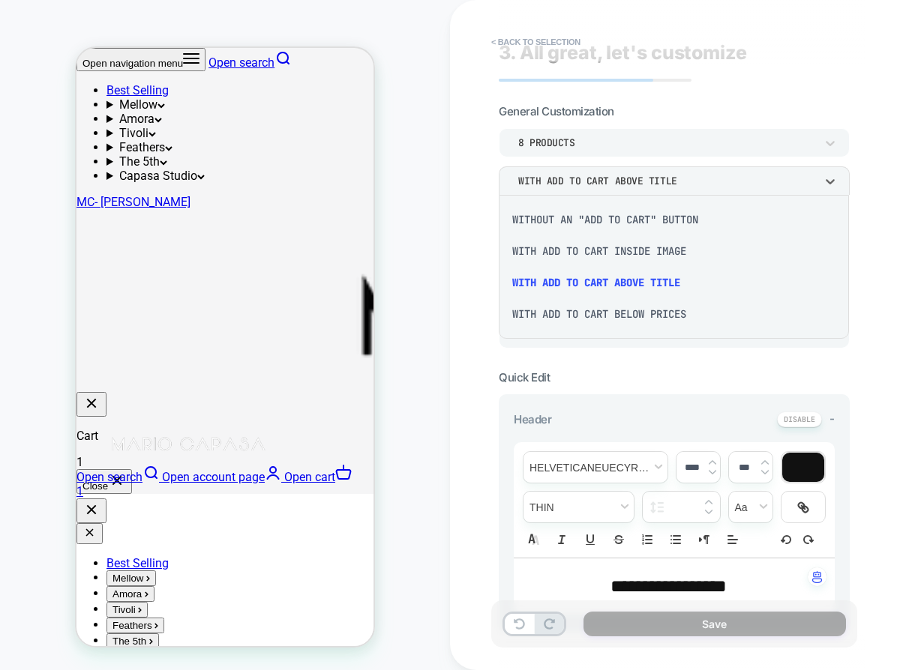
click at [654, 313] on div "With add to cart below prices" at bounding box center [673, 313] width 338 height 31
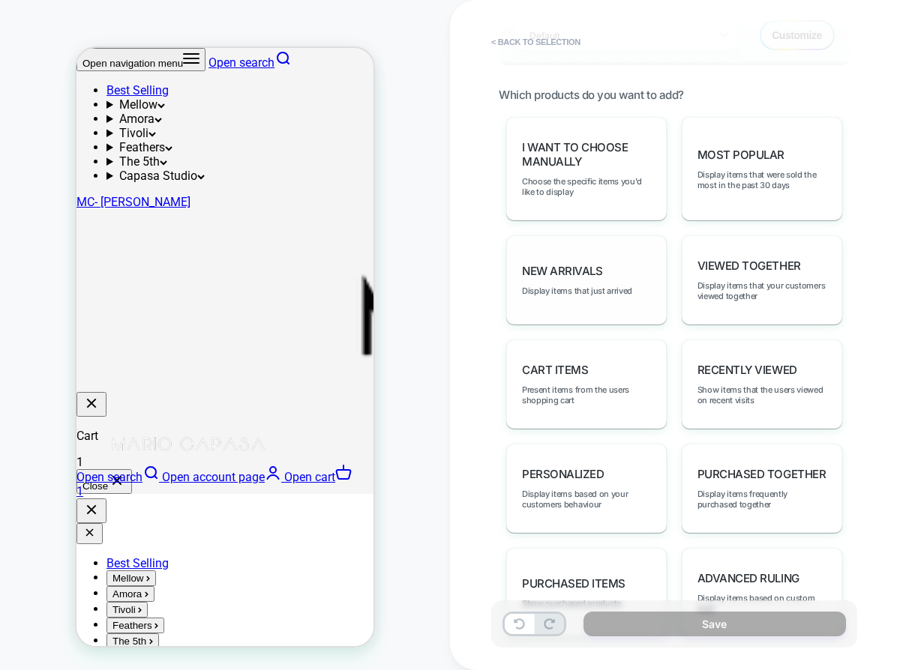
scroll to position [684, 0]
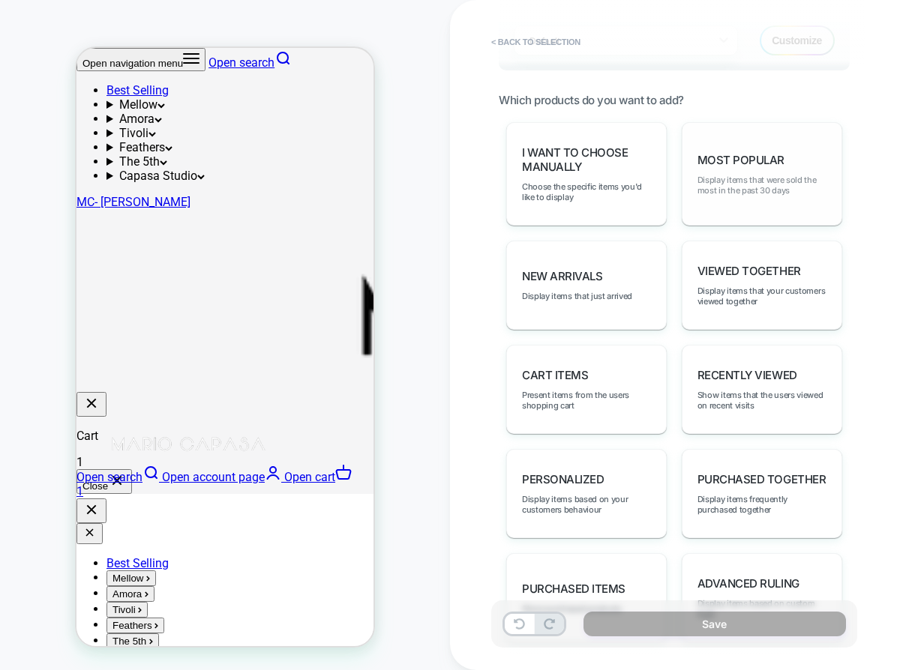
click at [754, 175] on span "Display items that were sold the most in the past 30 days" at bounding box center [761, 185] width 129 height 21
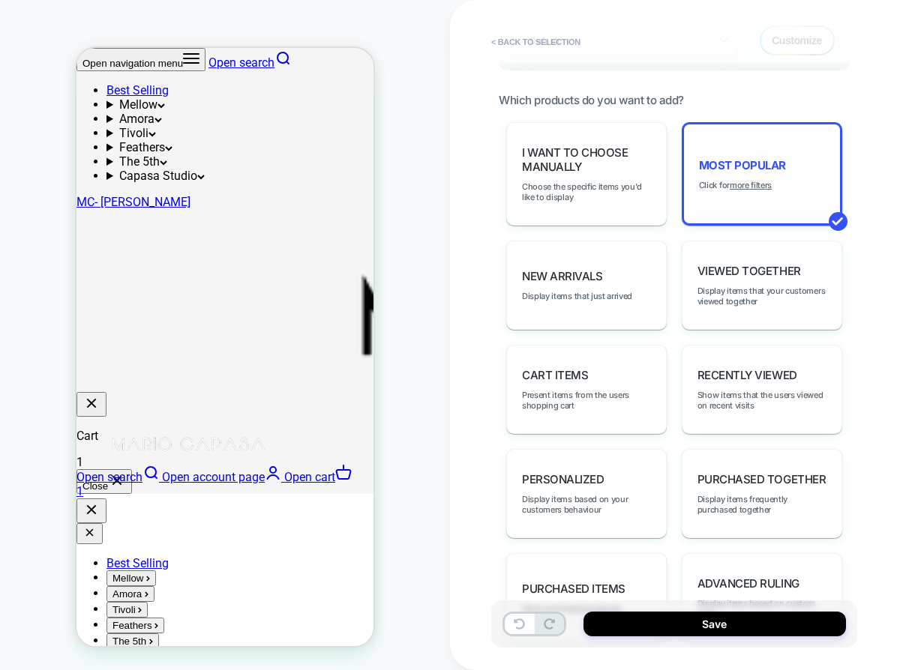
scroll to position [77, 0]
click at [752, 180] on u "more filters" at bounding box center [750, 185] width 42 height 10
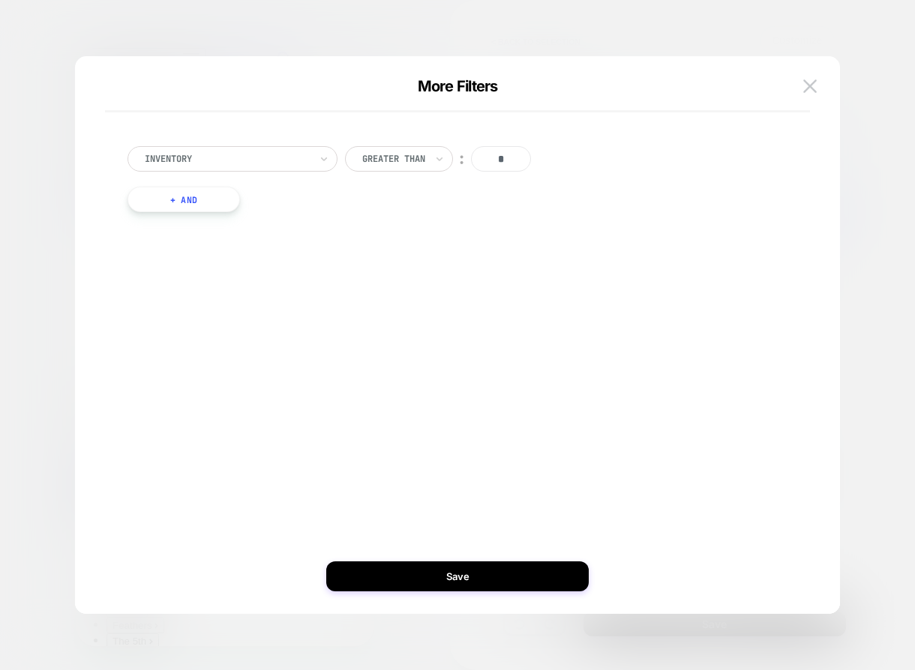
click at [206, 202] on button "+ And" at bounding box center [183, 199] width 112 height 25
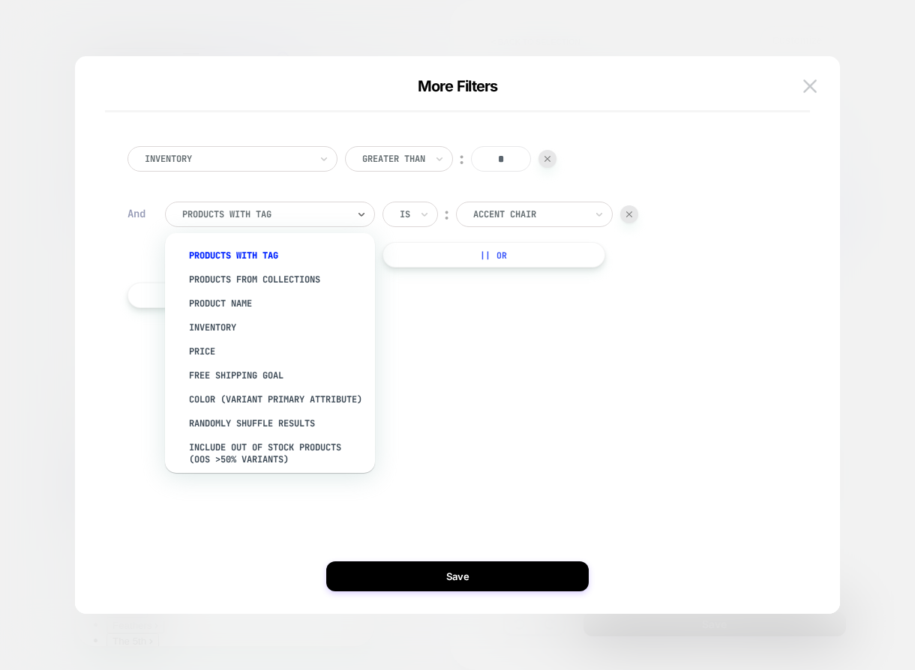
click at [229, 214] on div at bounding box center [264, 214] width 165 height 13
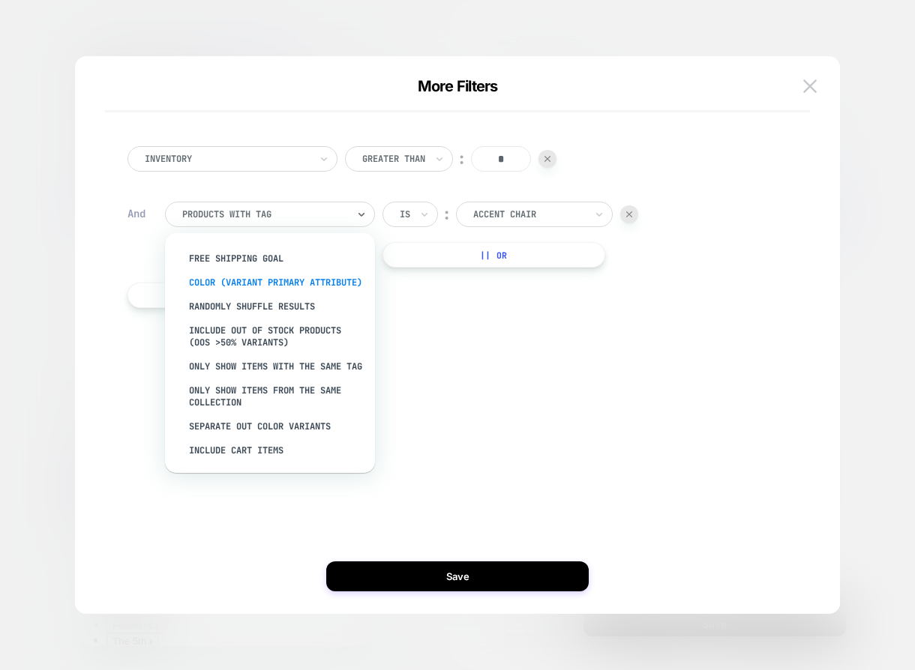
scroll to position [144, 0]
click at [281, 427] on div "Separate out color variants" at bounding box center [277, 427] width 195 height 24
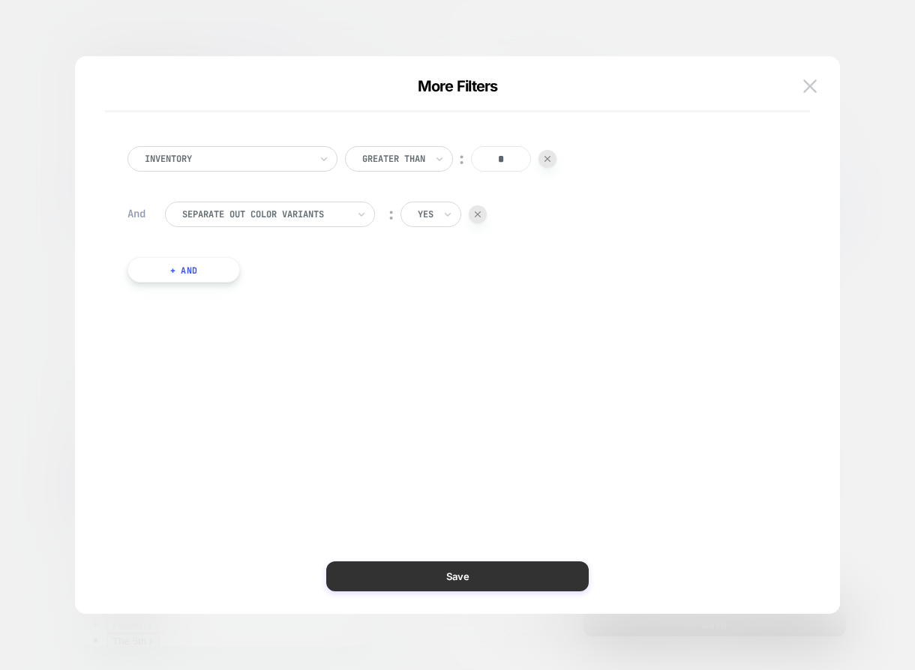
click at [460, 581] on button "Save" at bounding box center [457, 576] width 262 height 30
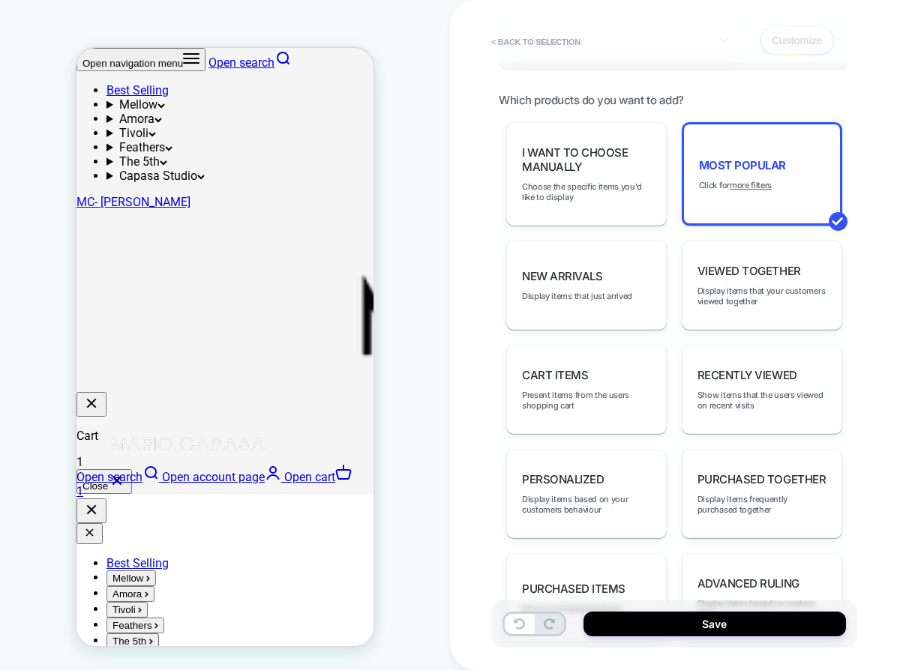
scroll to position [77, 0]
click at [527, 41] on button "< Back to selection" at bounding box center [535, 42] width 104 height 24
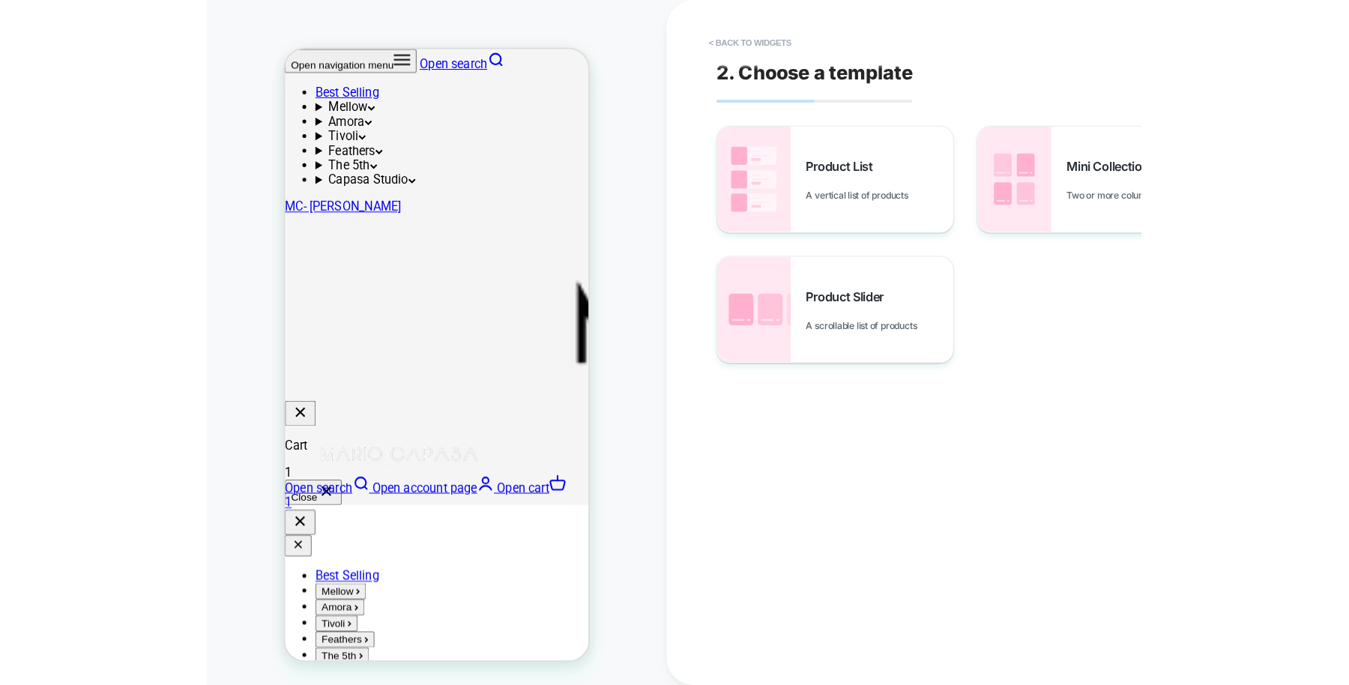
scroll to position [0, 0]
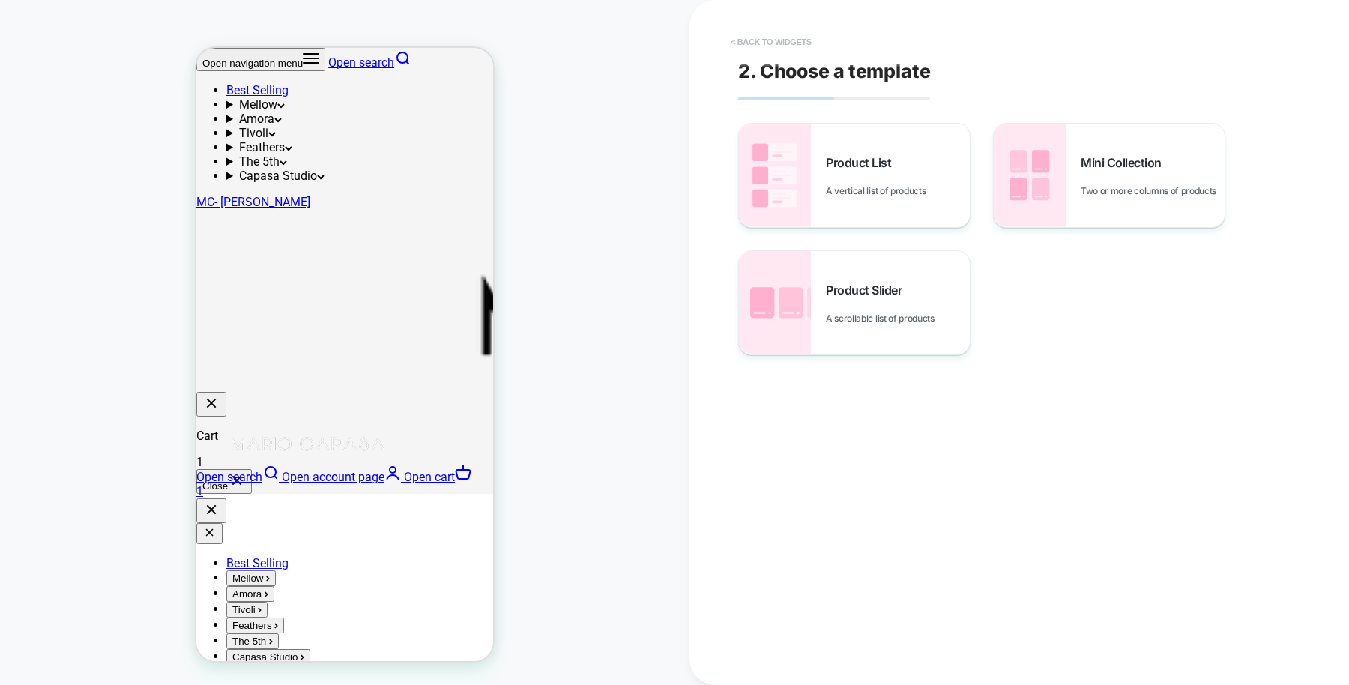
click at [752, 38] on button "< Back to widgets" at bounding box center [771, 42] width 96 height 24
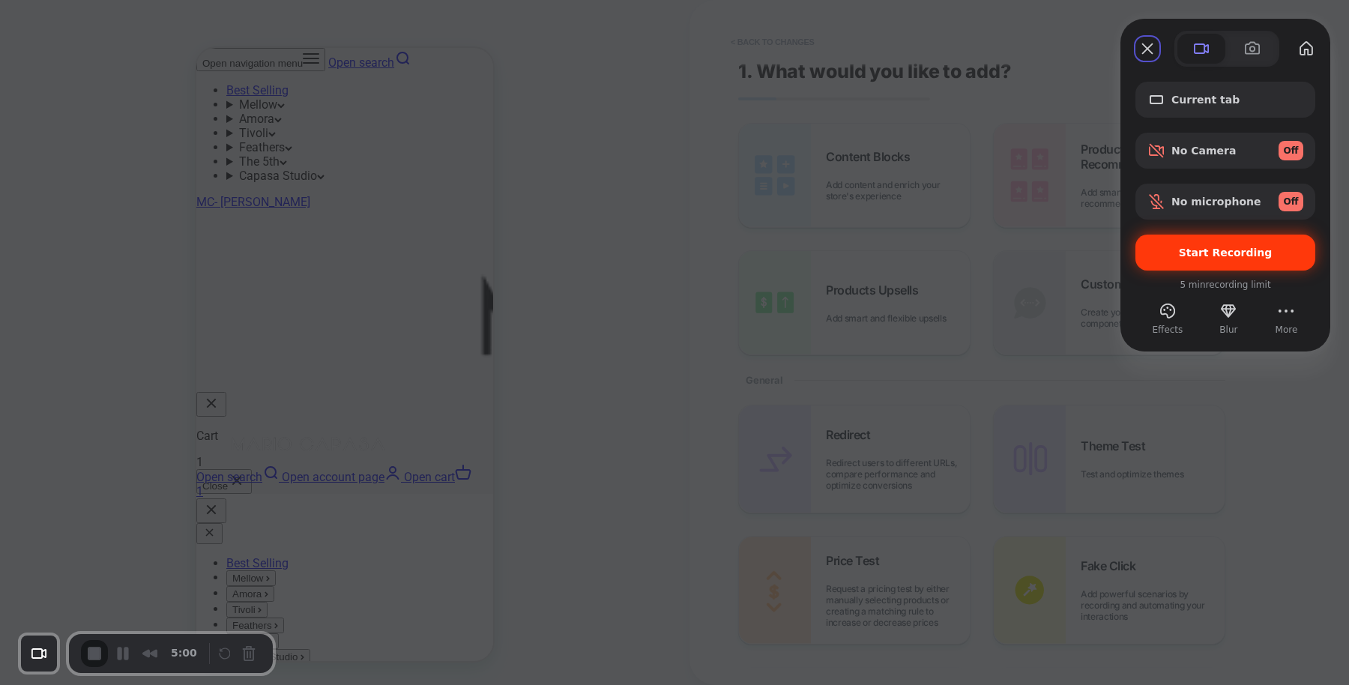
click at [1264, 256] on span "Start Recording" at bounding box center [1226, 253] width 94 height 12
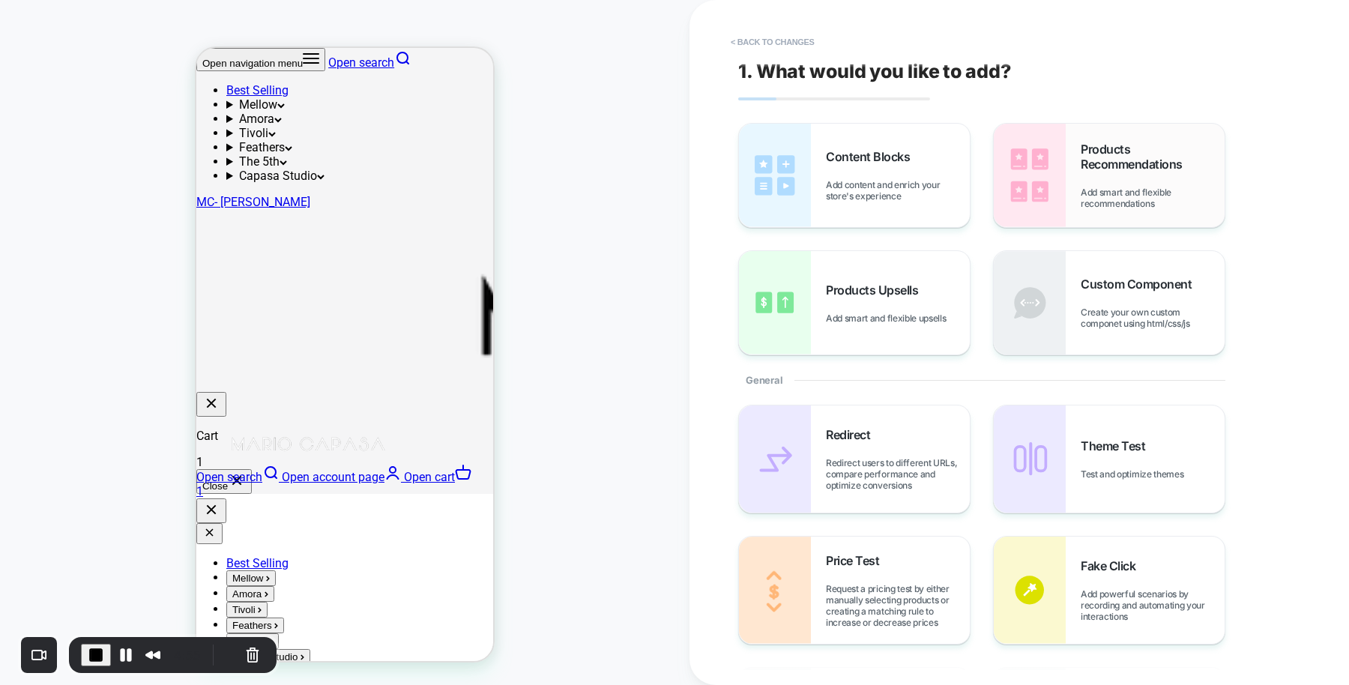
click at [1091, 187] on span "Add smart and flexible recommendations" at bounding box center [1153, 198] width 144 height 22
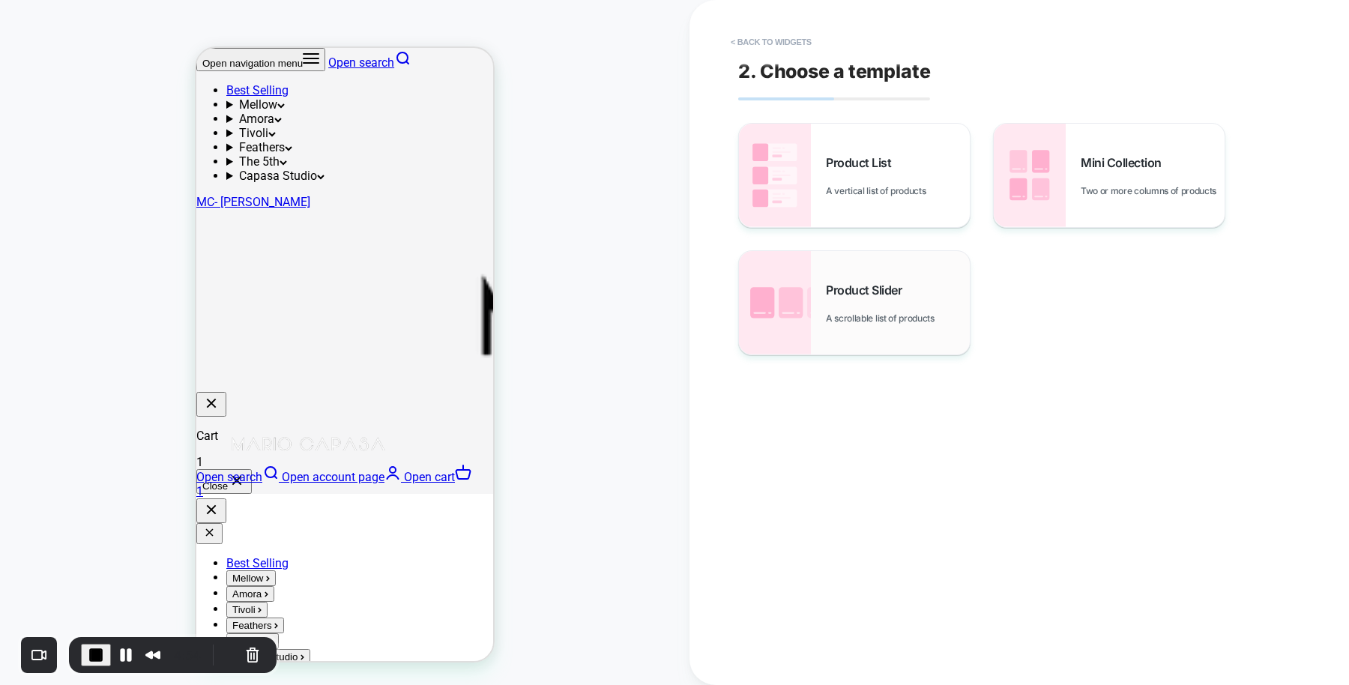
scroll to position [19, 0]
click at [893, 309] on div "Product Slider A scrollable list of products" at bounding box center [898, 303] width 144 height 41
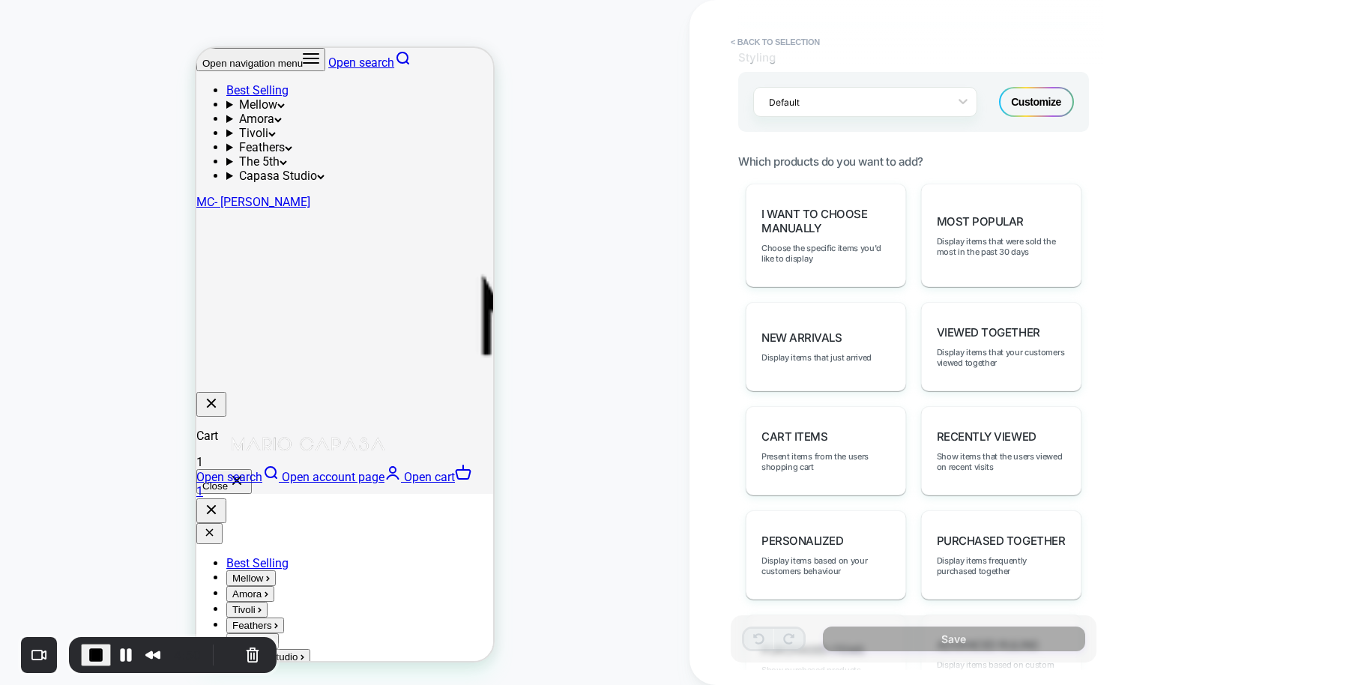
scroll to position [628, 0]
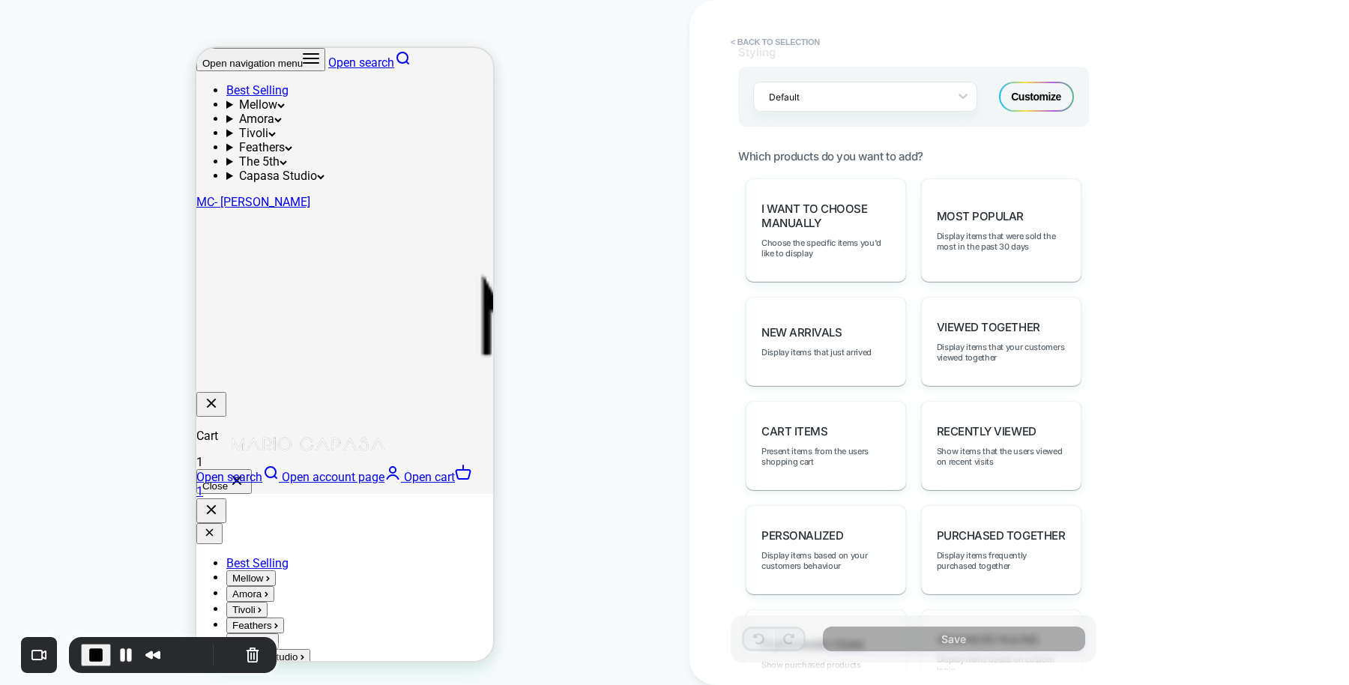
click at [1018, 218] on div "Most Popular Display items that were sold the most in the past 30 days" at bounding box center [1001, 229] width 160 height 103
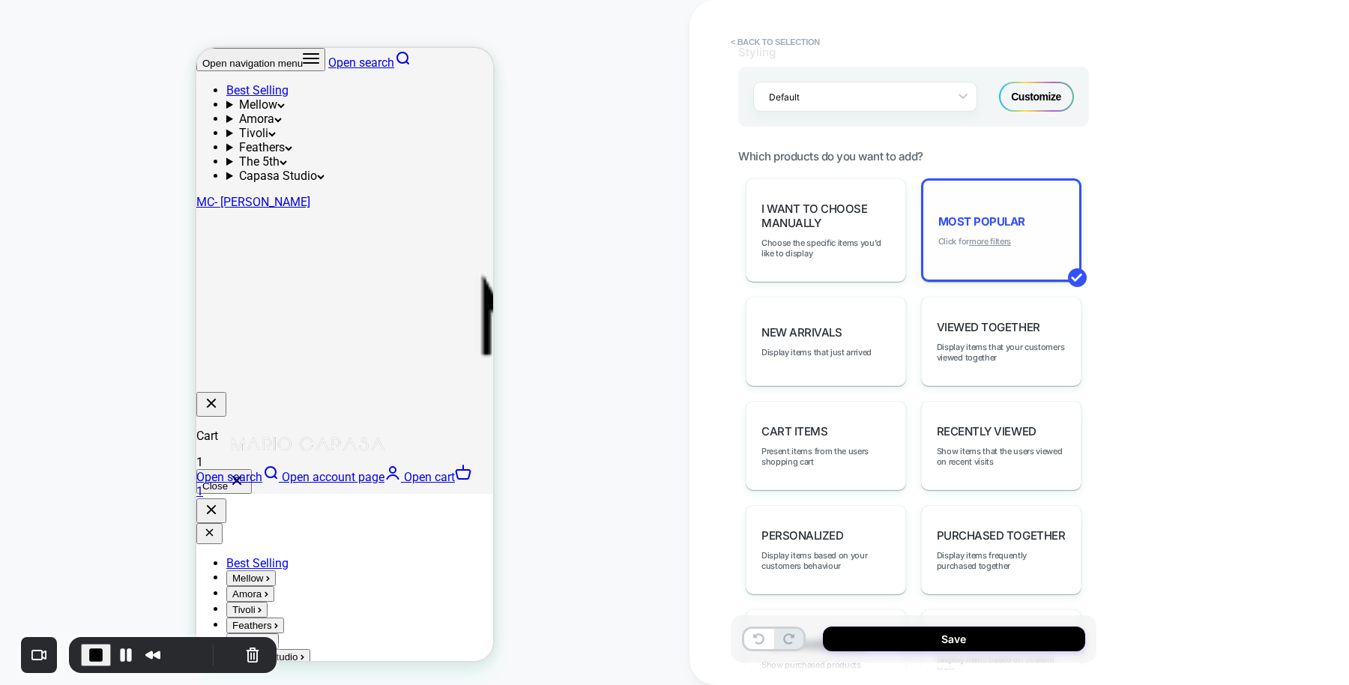
click at [987, 236] on u "more filters" at bounding box center [990, 241] width 42 height 10
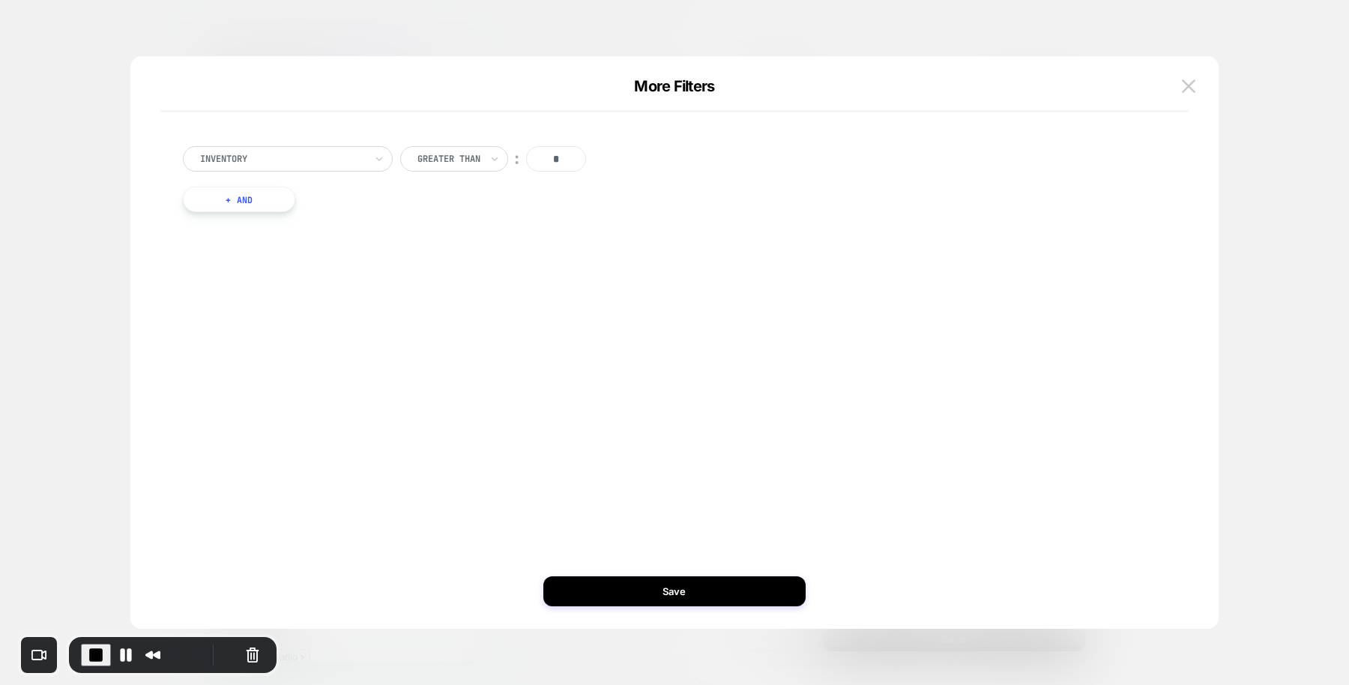
click at [270, 199] on button "+ And" at bounding box center [239, 199] width 112 height 25
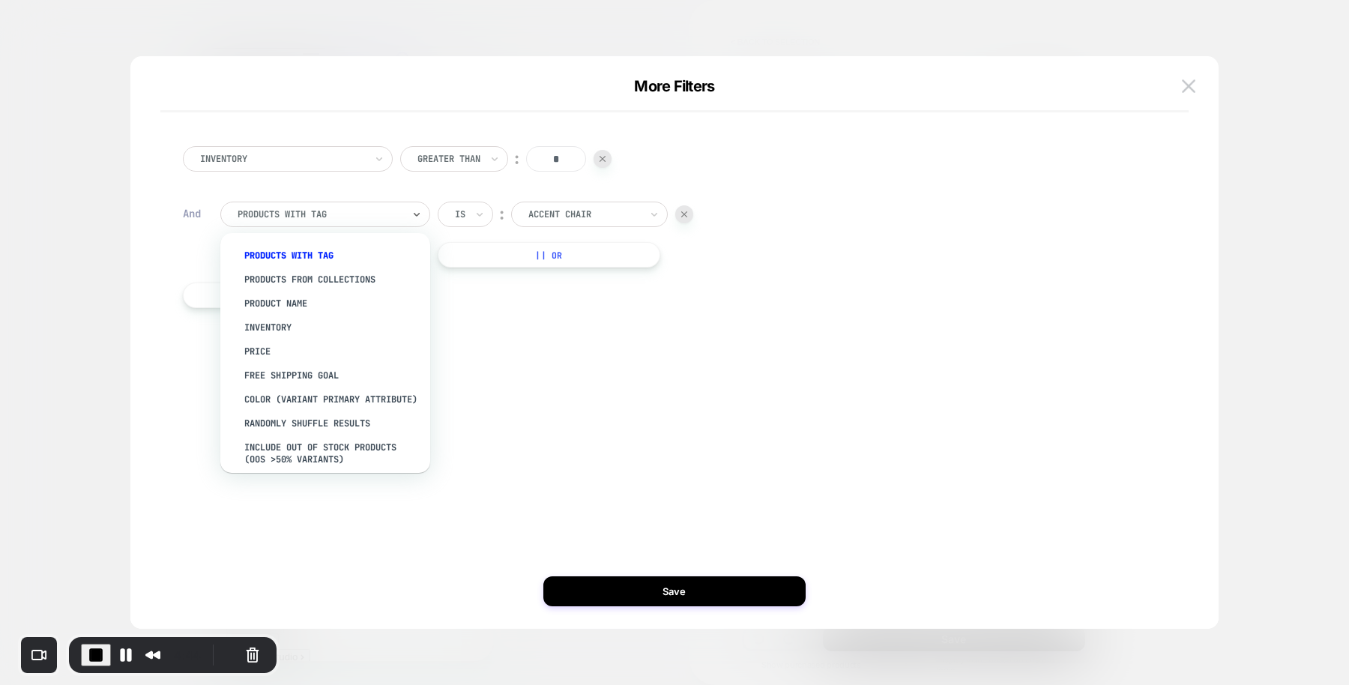
click at [316, 214] on div at bounding box center [320, 214] width 165 height 13
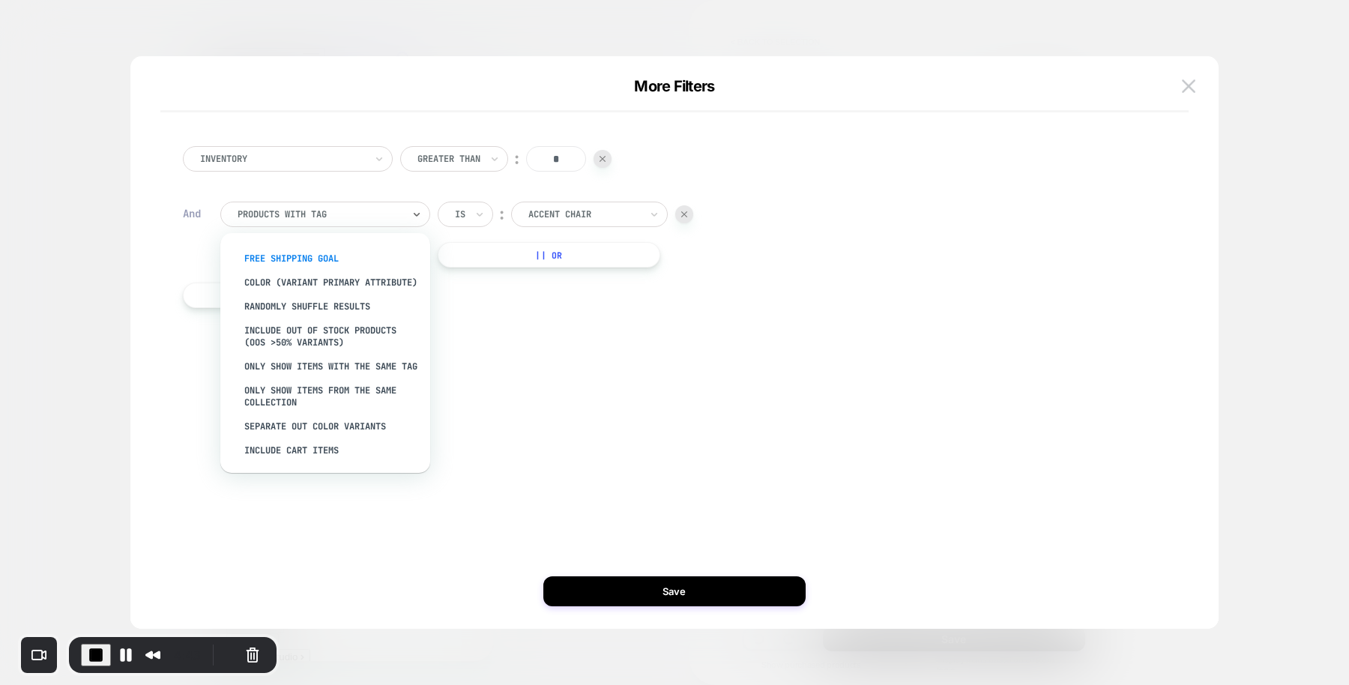
scroll to position [144, 0]
click at [305, 418] on div "Separate out color variants" at bounding box center [332, 427] width 195 height 24
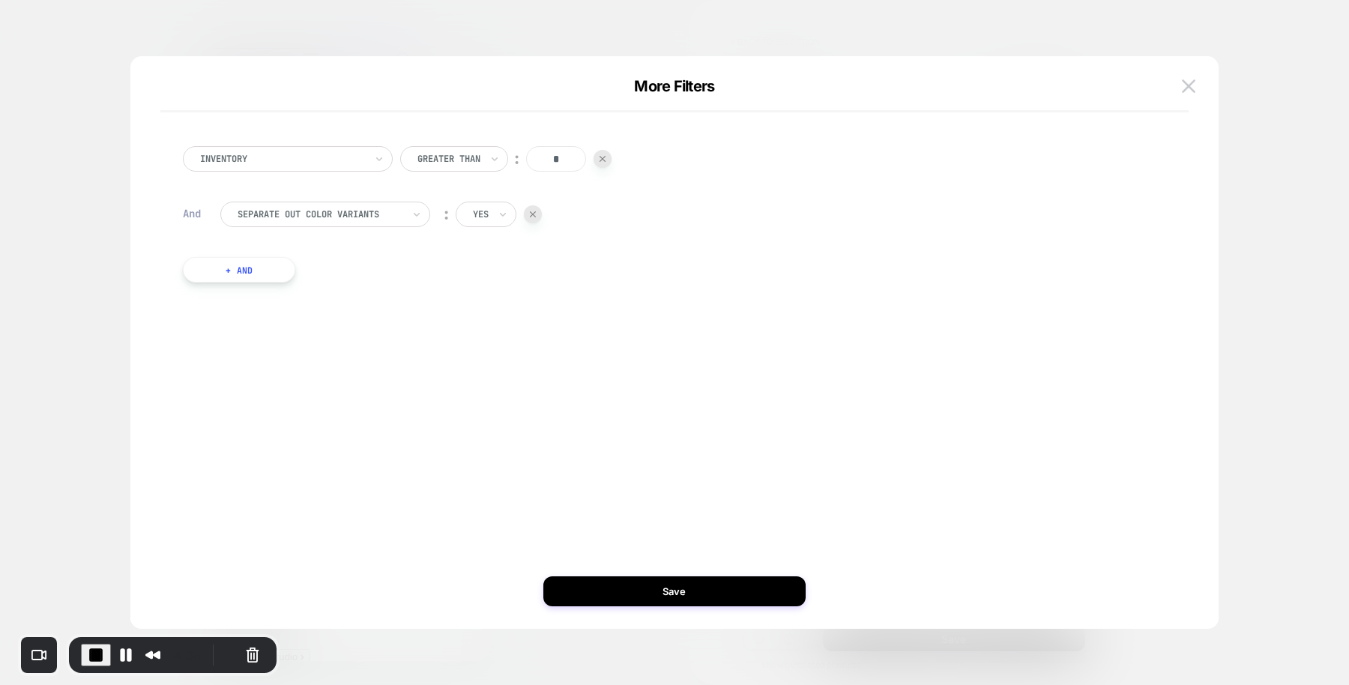
click at [263, 267] on button "+ And" at bounding box center [239, 269] width 112 height 25
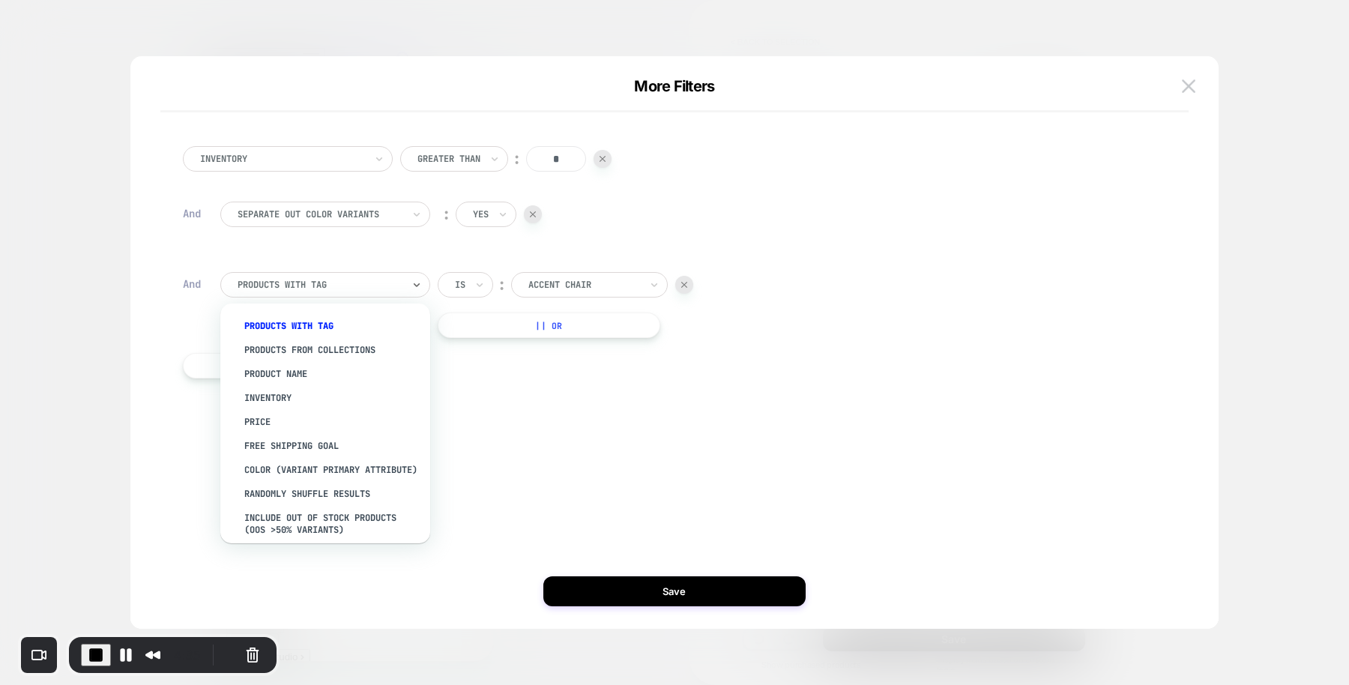
click at [368, 287] on div at bounding box center [320, 284] width 165 height 13
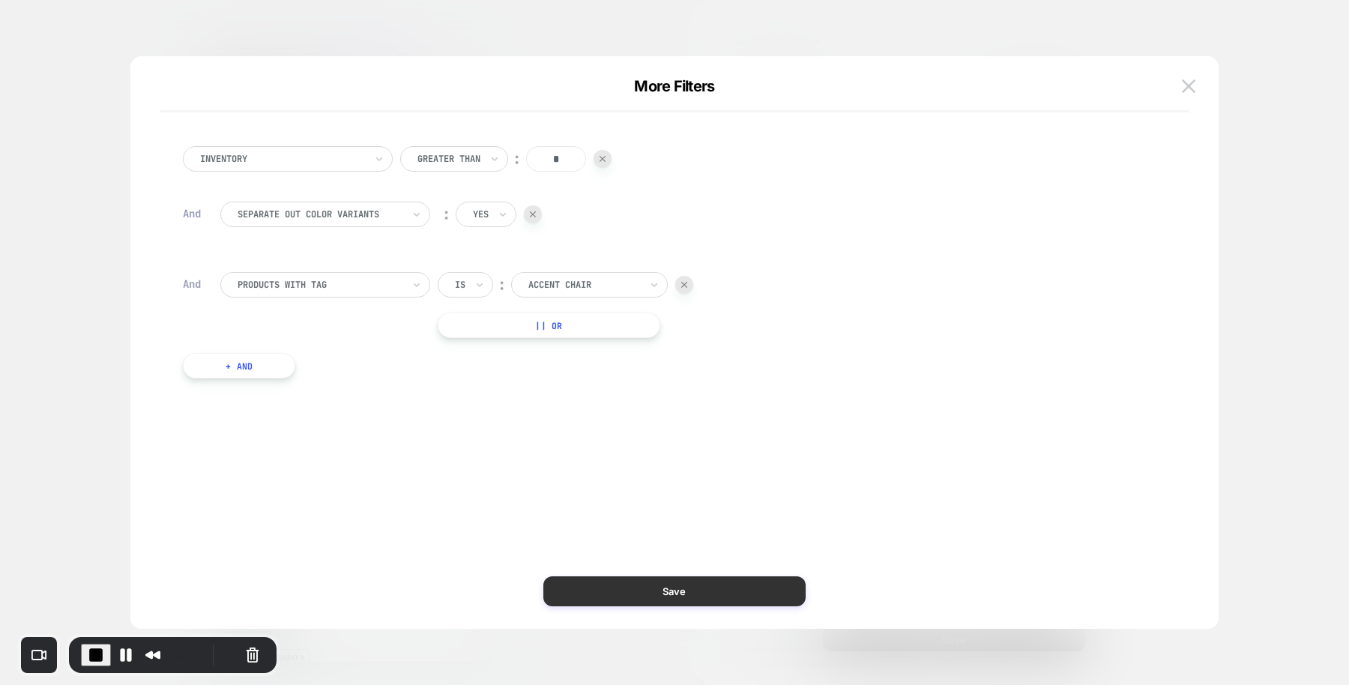
click at [603, 582] on button "Save" at bounding box center [674, 591] width 262 height 30
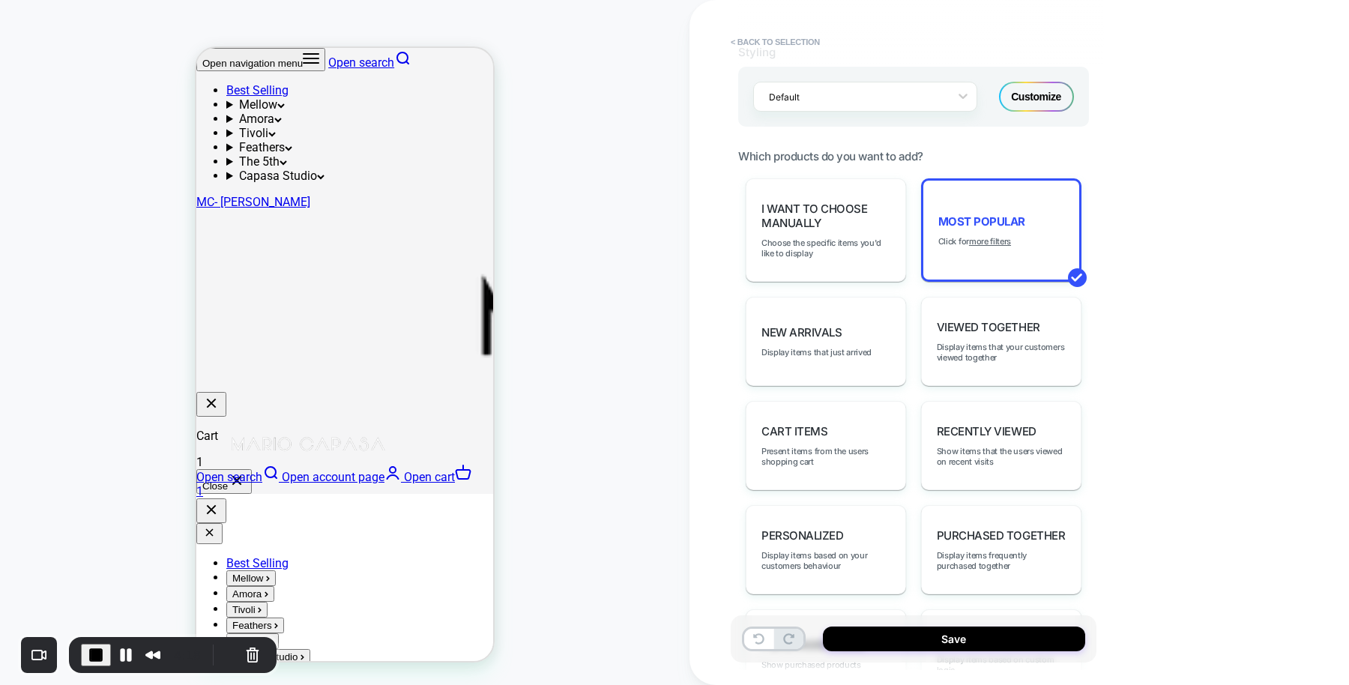
scroll to position [0, 872]
click at [101, 652] on span "End Recording" at bounding box center [96, 655] width 18 height 18
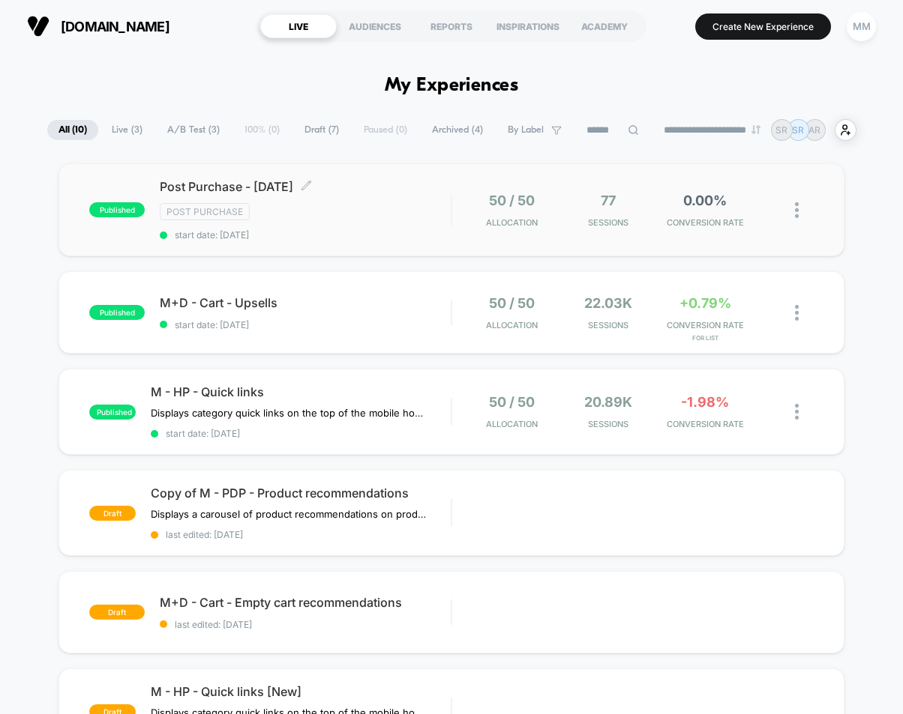
click at [387, 210] on div "Post Purchase" at bounding box center [305, 211] width 291 height 17
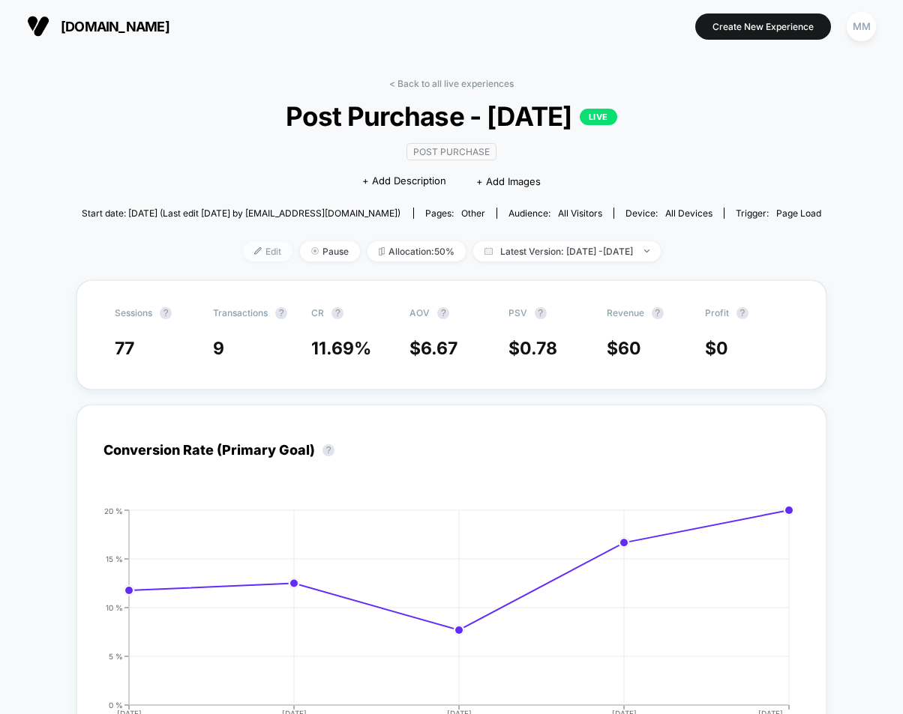
click at [250, 249] on span "Edit" at bounding box center [267, 251] width 49 height 20
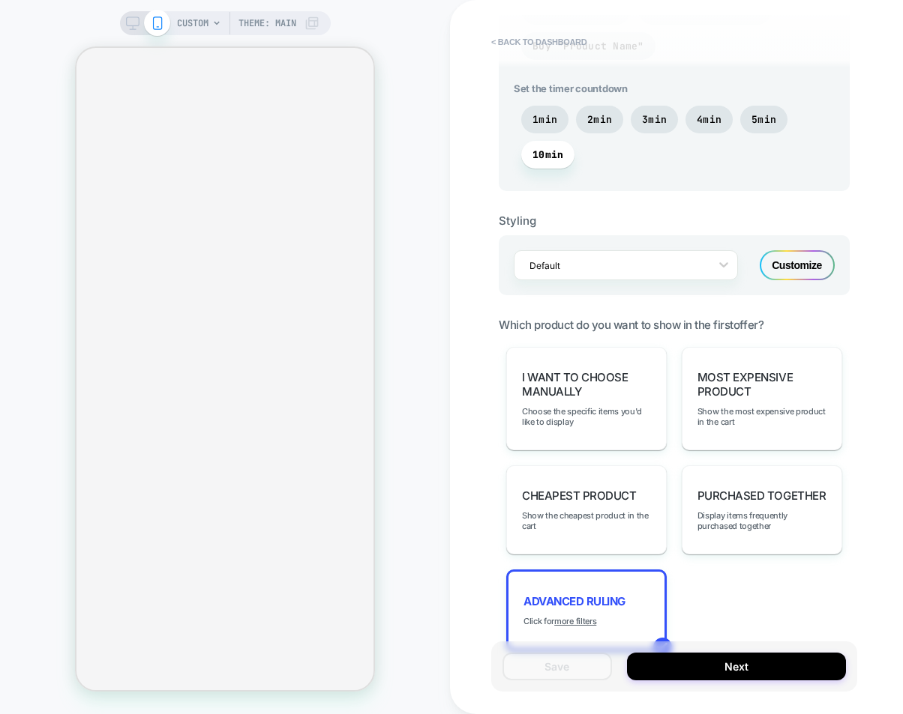
scroll to position [876, 0]
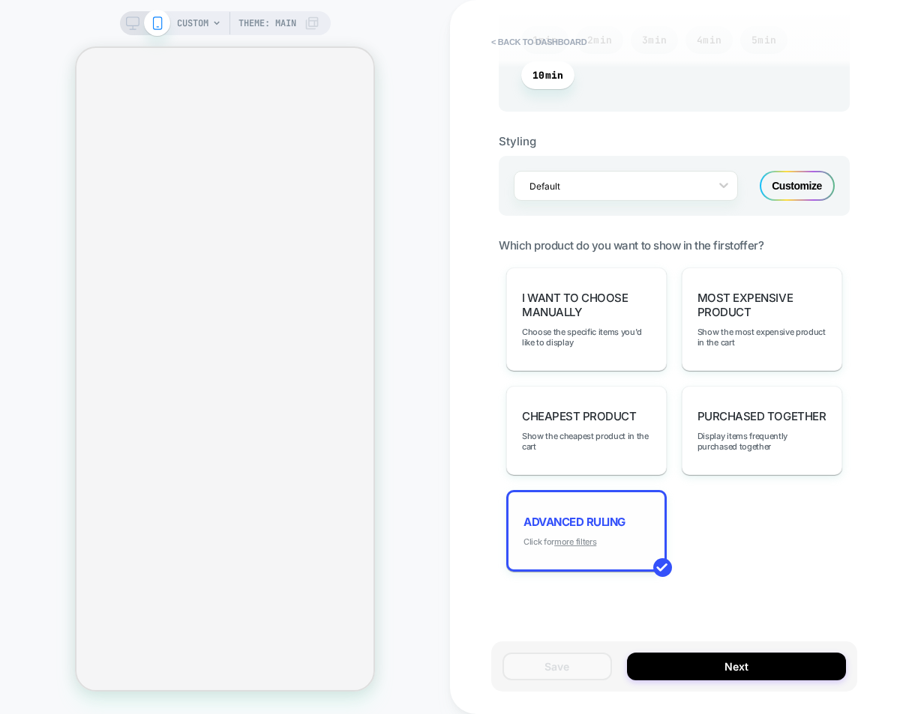
click at [582, 537] on u "more filters" at bounding box center [575, 542] width 42 height 10
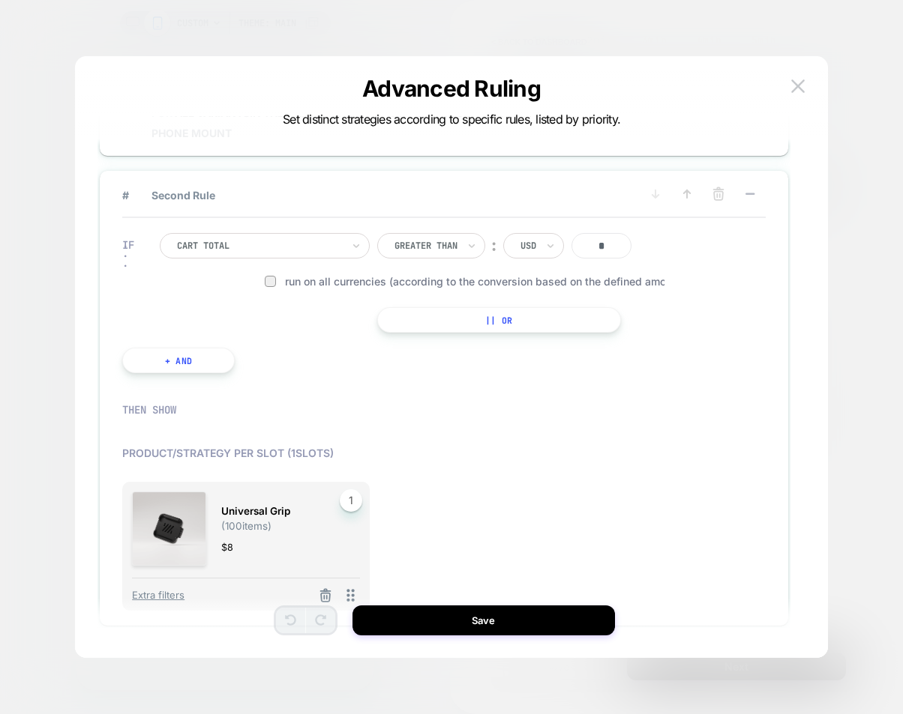
scroll to position [134, 0]
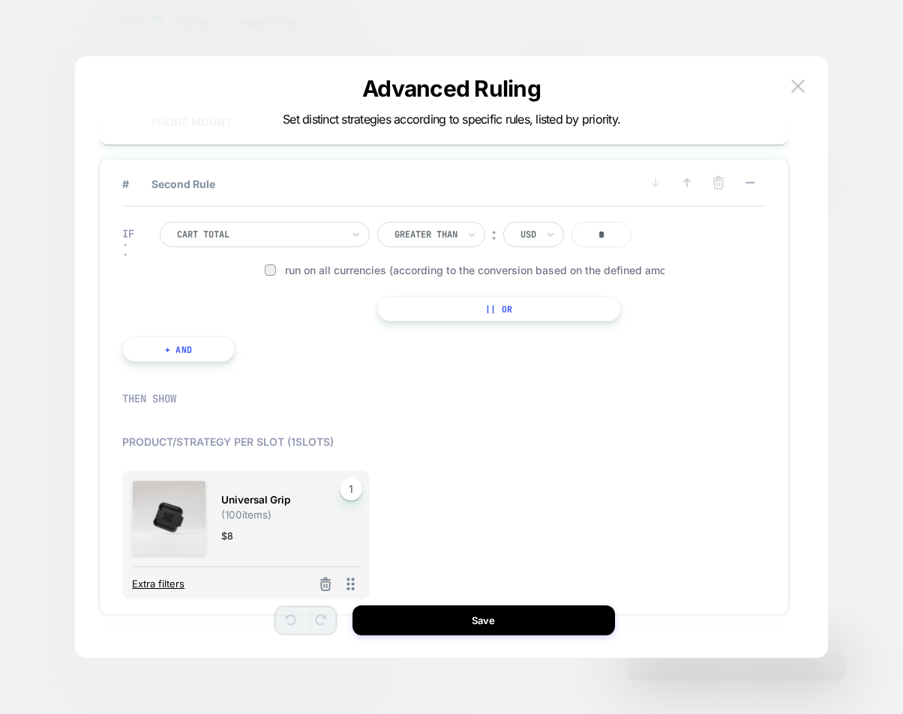
click at [173, 582] on span "Extra filters" at bounding box center [158, 584] width 52 height 12
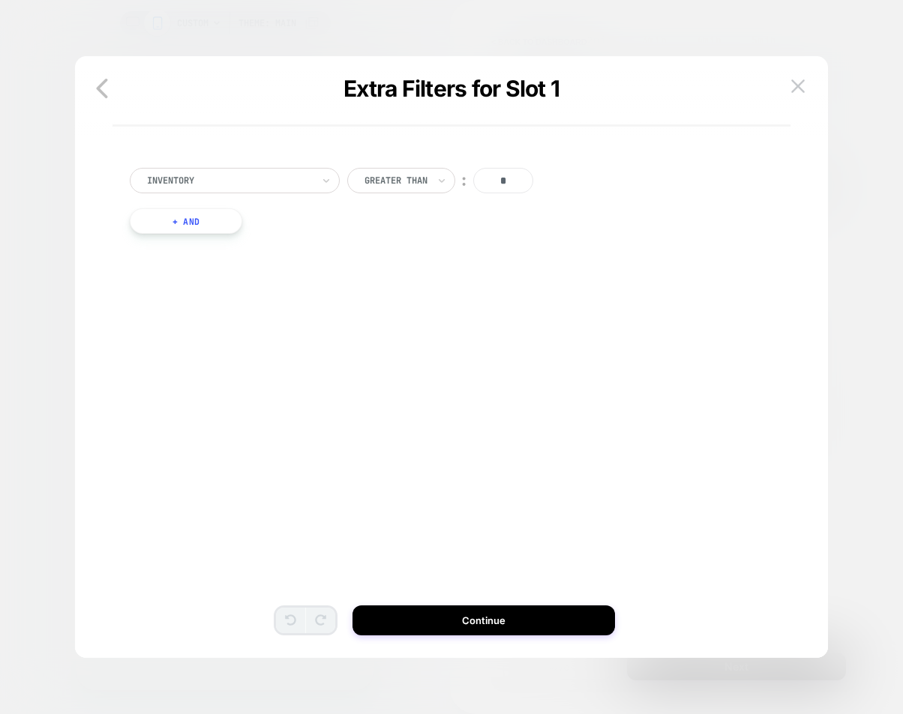
scroll to position [45, 0]
click at [94, 84] on icon "button" at bounding box center [102, 88] width 30 height 30
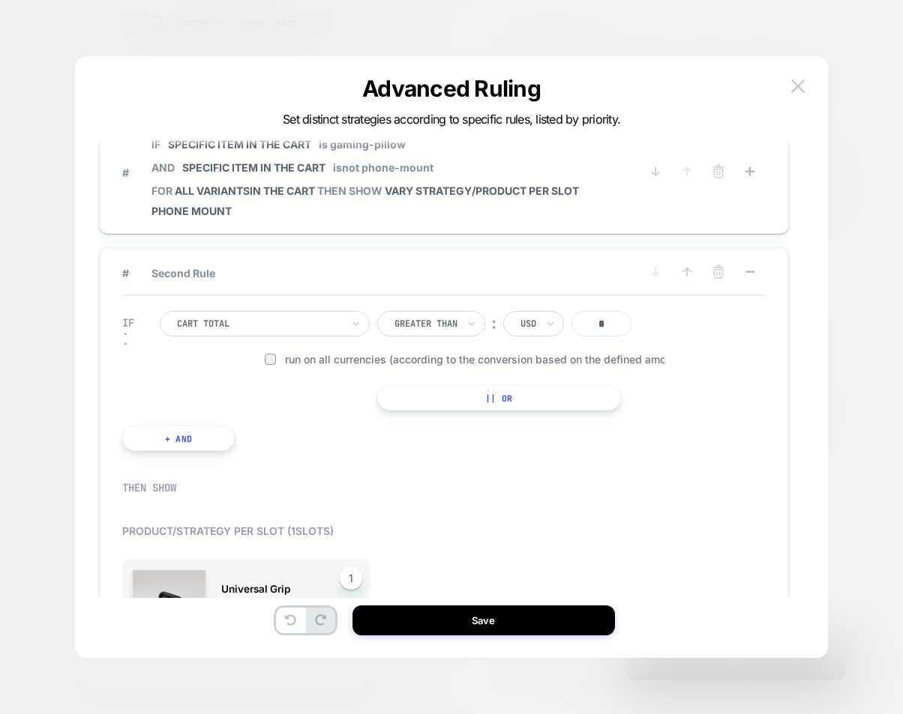
scroll to position [0, 0]
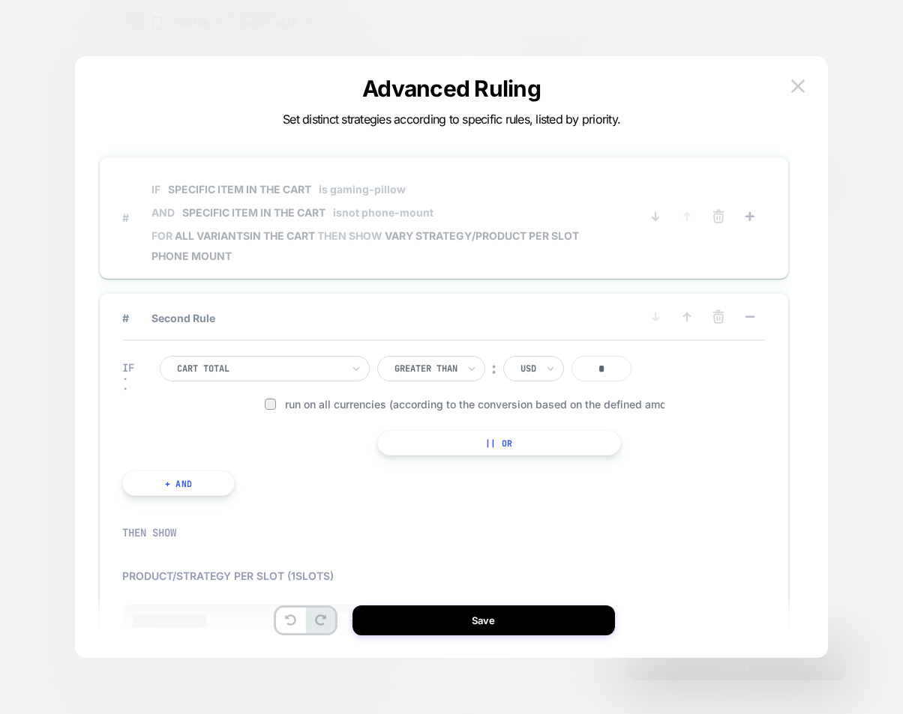
click at [412, 262] on div "# IF Specific item in the cart is gaming-pillow AND Specific item in the cart i…" at bounding box center [443, 217] width 643 height 91
click at [351, 225] on span "IF Specific item in the cart is gaming-pillow AND Specific item in the cart isn…" at bounding box center [364, 200] width 427 height 57
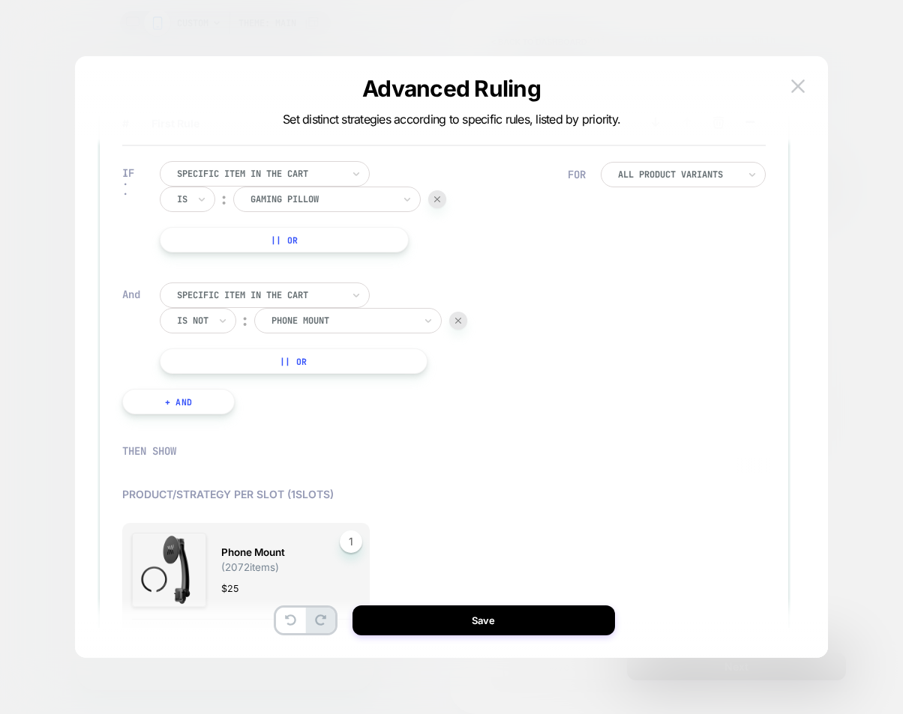
scroll to position [58, 0]
click at [801, 88] on img at bounding box center [797, 85] width 13 height 13
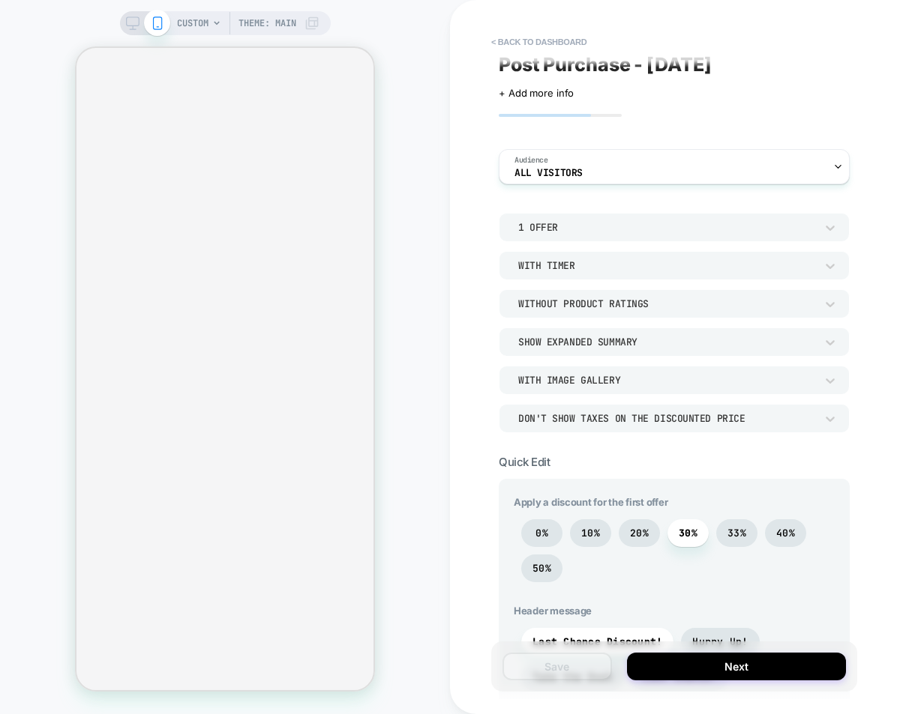
scroll to position [0, 0]
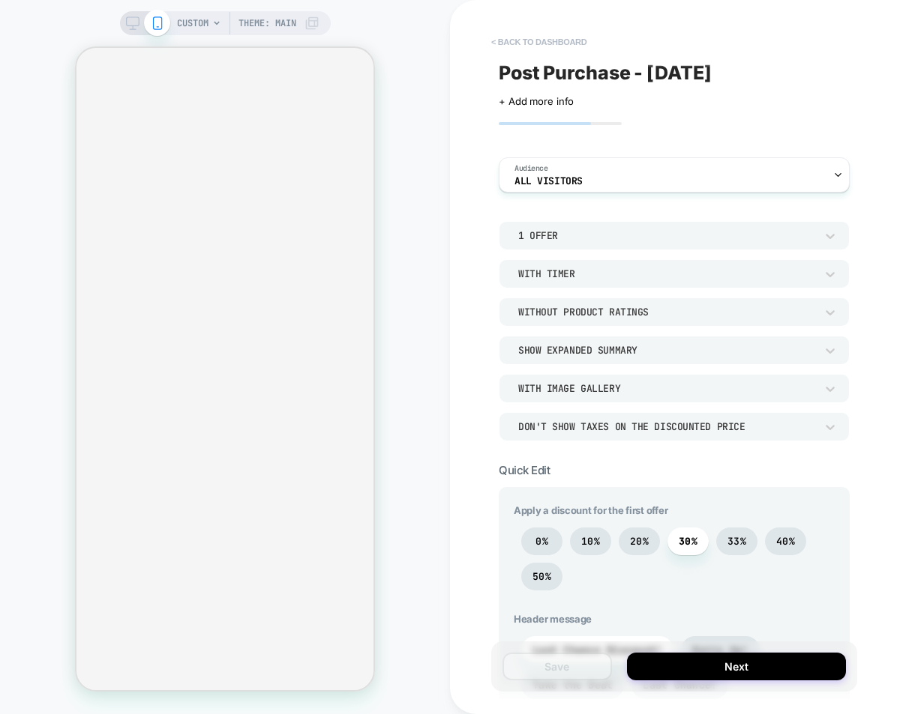
click at [516, 38] on button "< back to dashboard" at bounding box center [538, 42] width 110 height 24
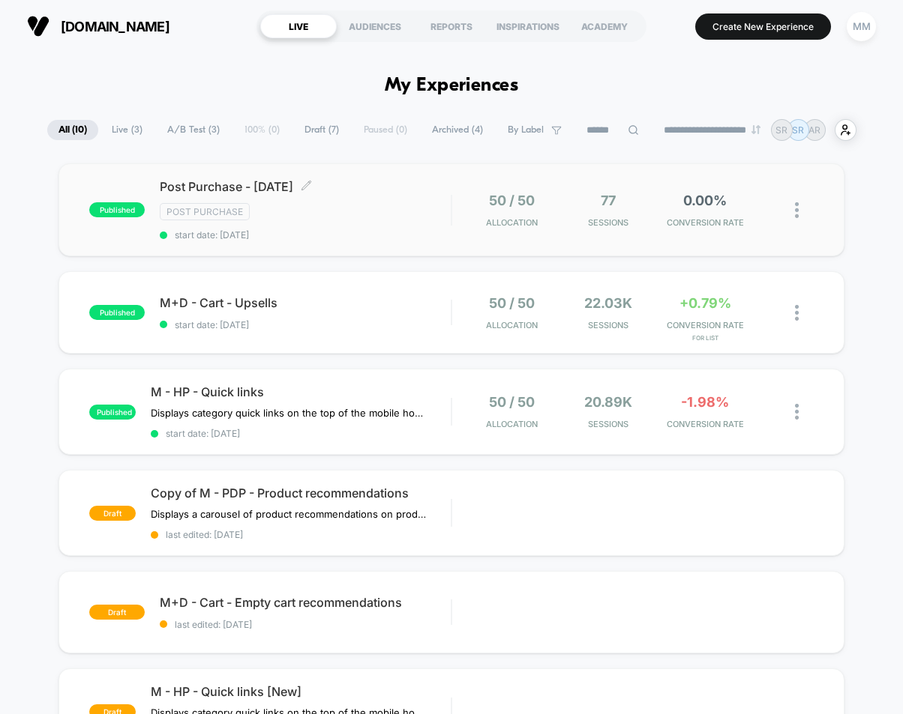
click at [387, 214] on div "Post Purchase" at bounding box center [305, 211] width 291 height 17
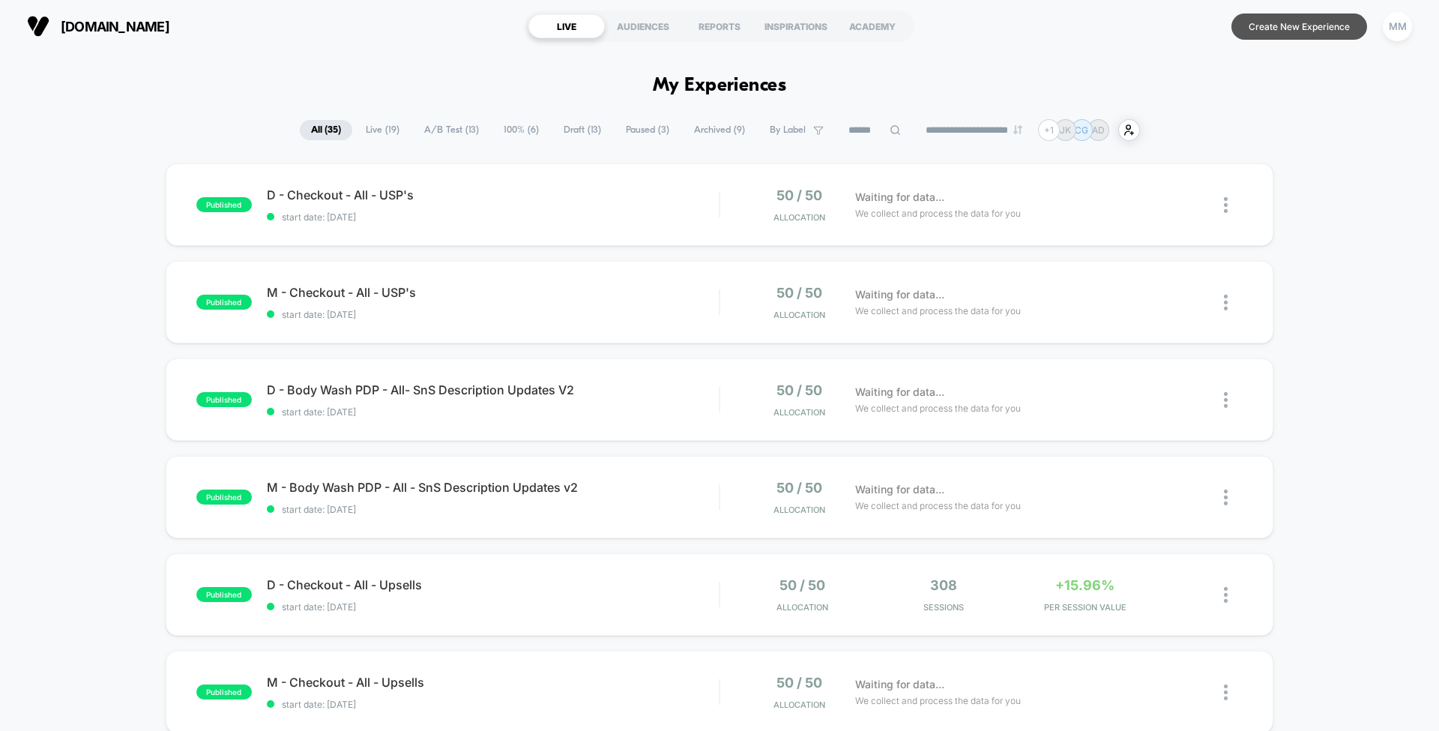
click at [974, 34] on button "Create New Experience" at bounding box center [1300, 26] width 136 height 26
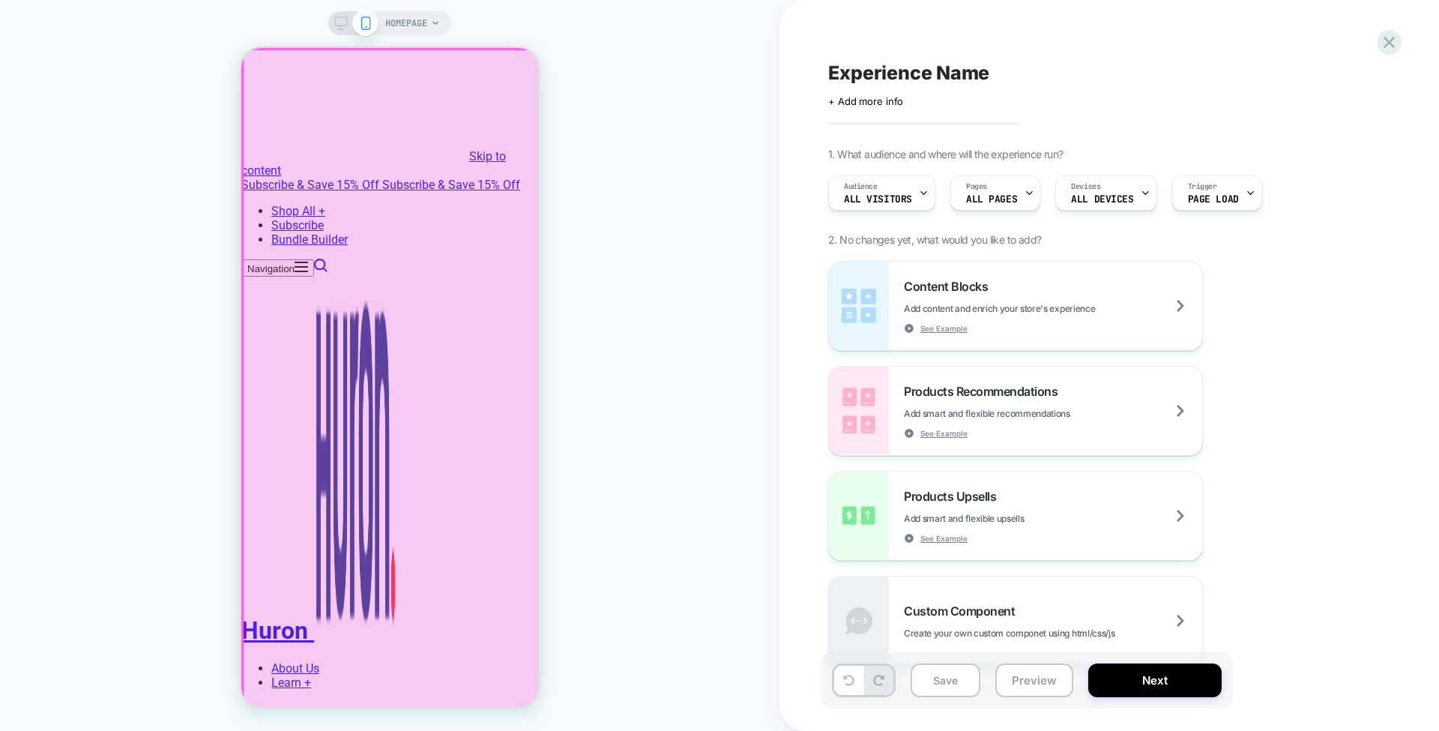
click at [526, 67] on div at bounding box center [391, 378] width 297 height 659
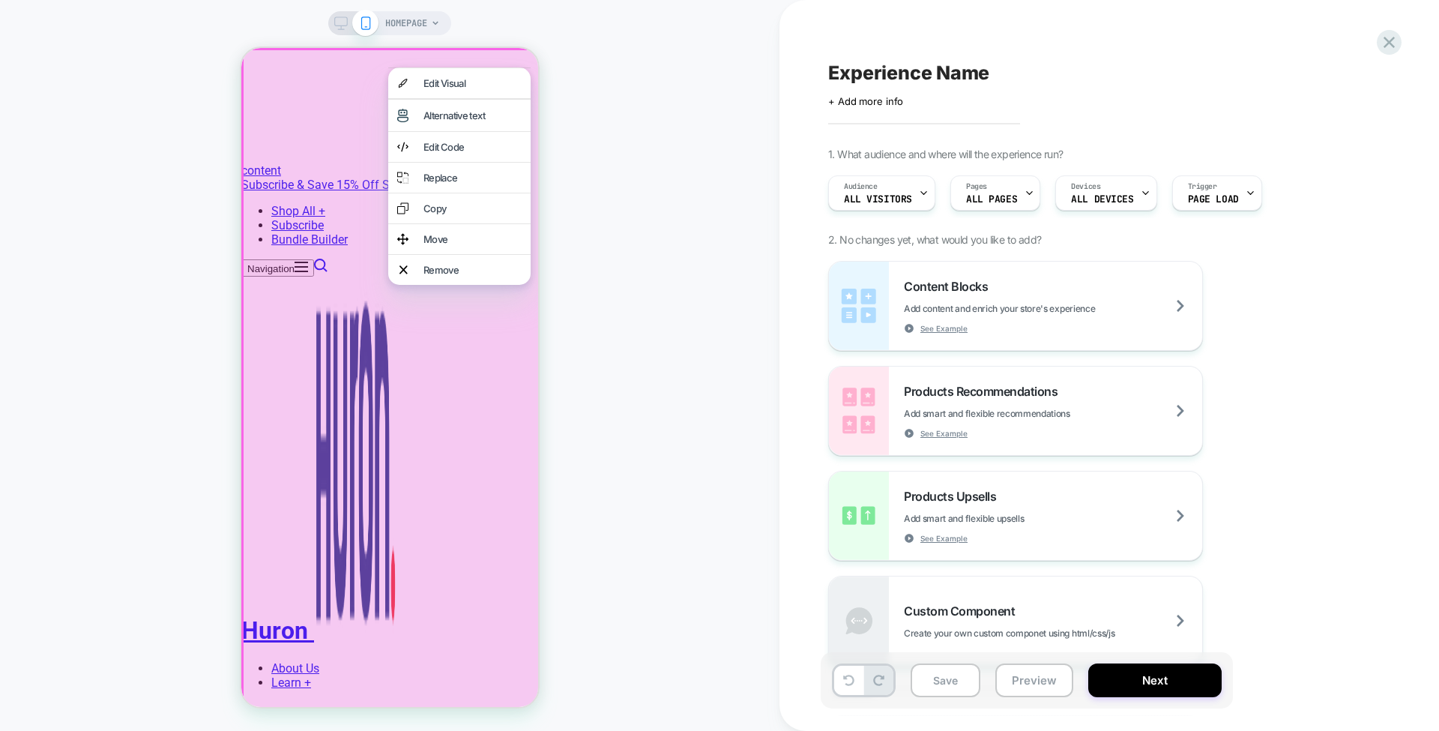
click at [624, 106] on div "HOMEPAGE" at bounding box center [390, 365] width 780 height 701
click at [450, 276] on div "Remove" at bounding box center [473, 270] width 98 height 12
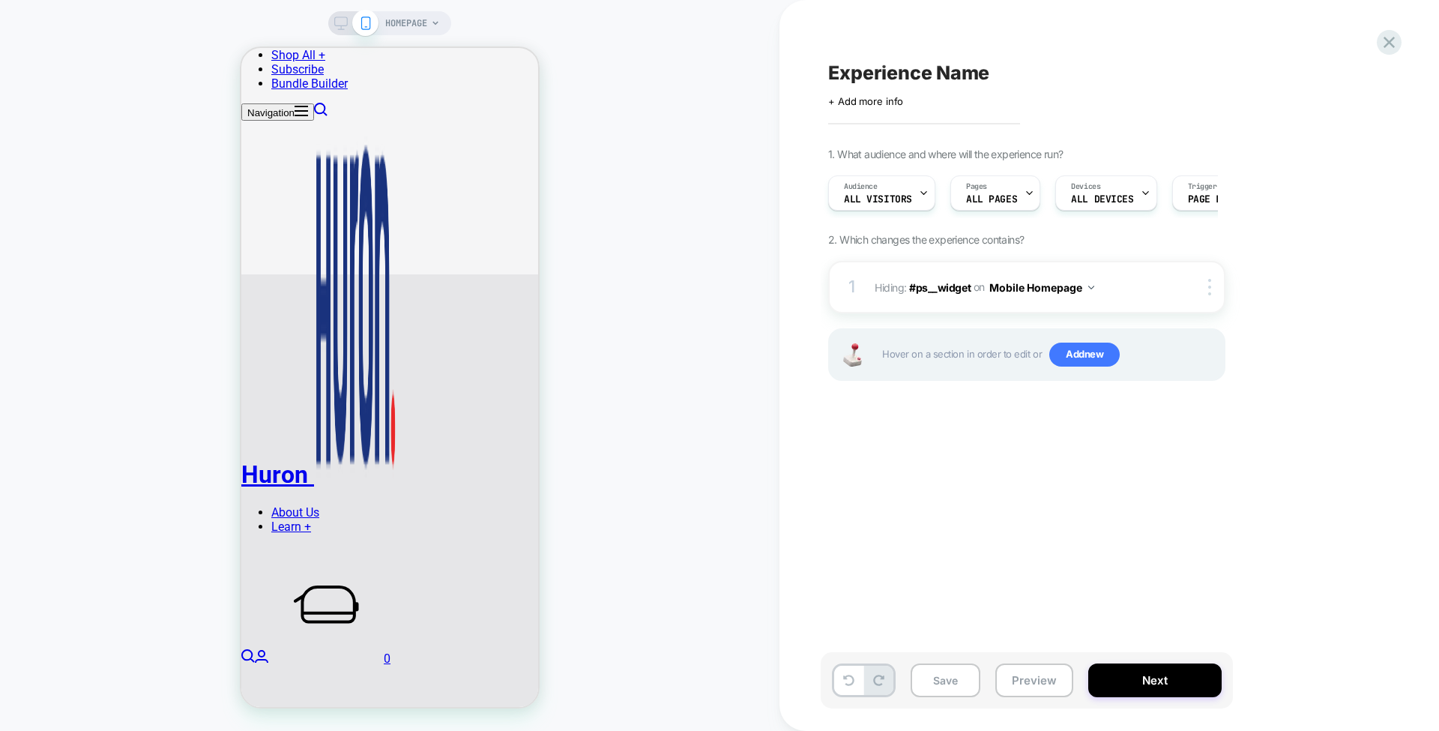
scroll to position [552, 0]
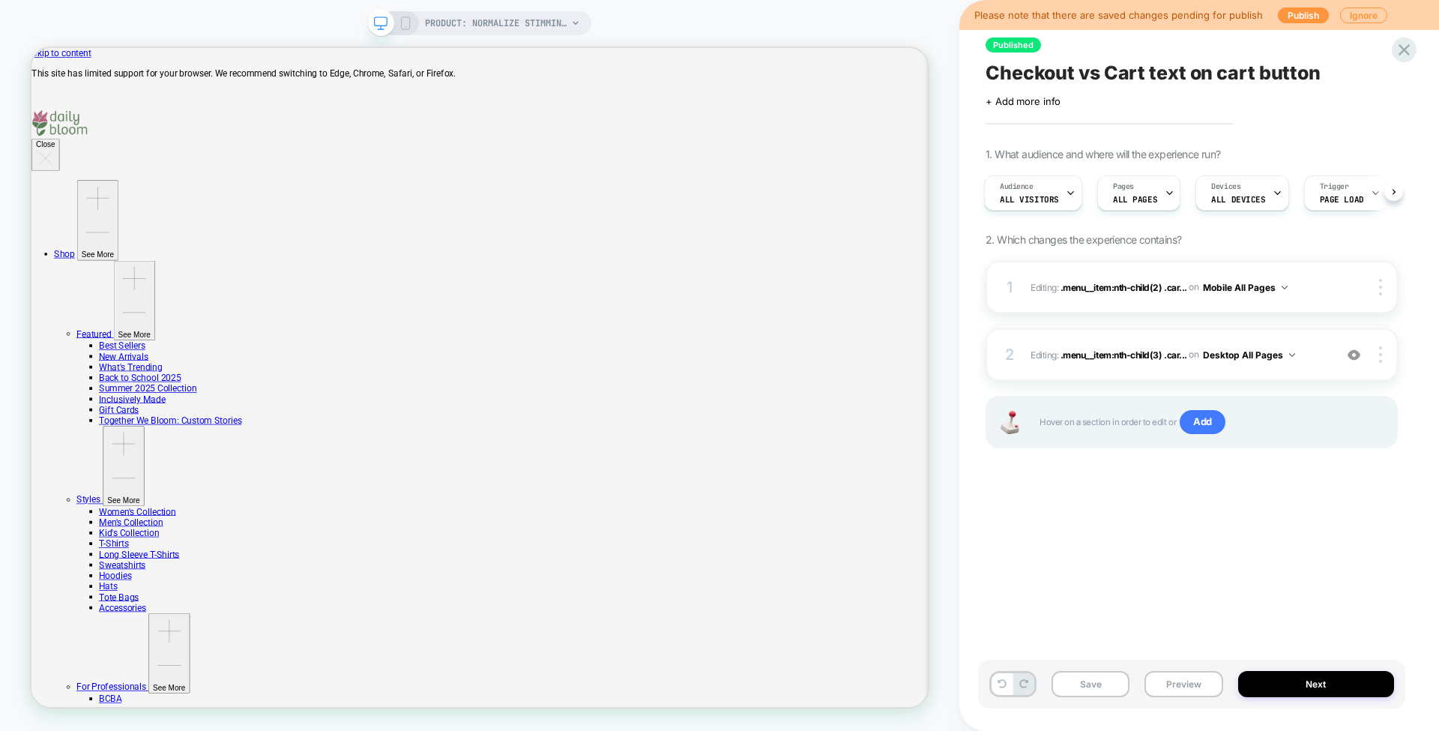
click at [403, 17] on rect at bounding box center [406, 23] width 8 height 12
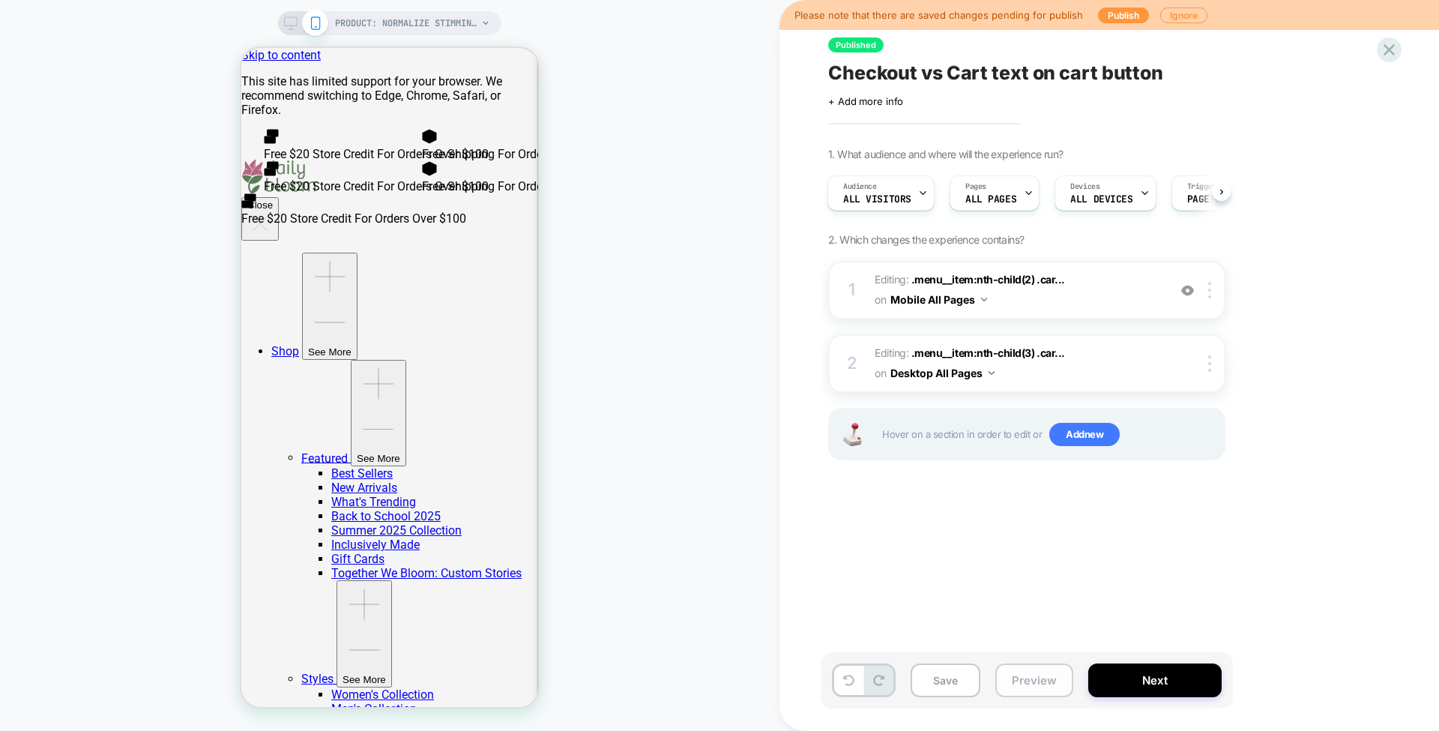
click at [1036, 679] on button "Preview" at bounding box center [1034, 680] width 78 height 34
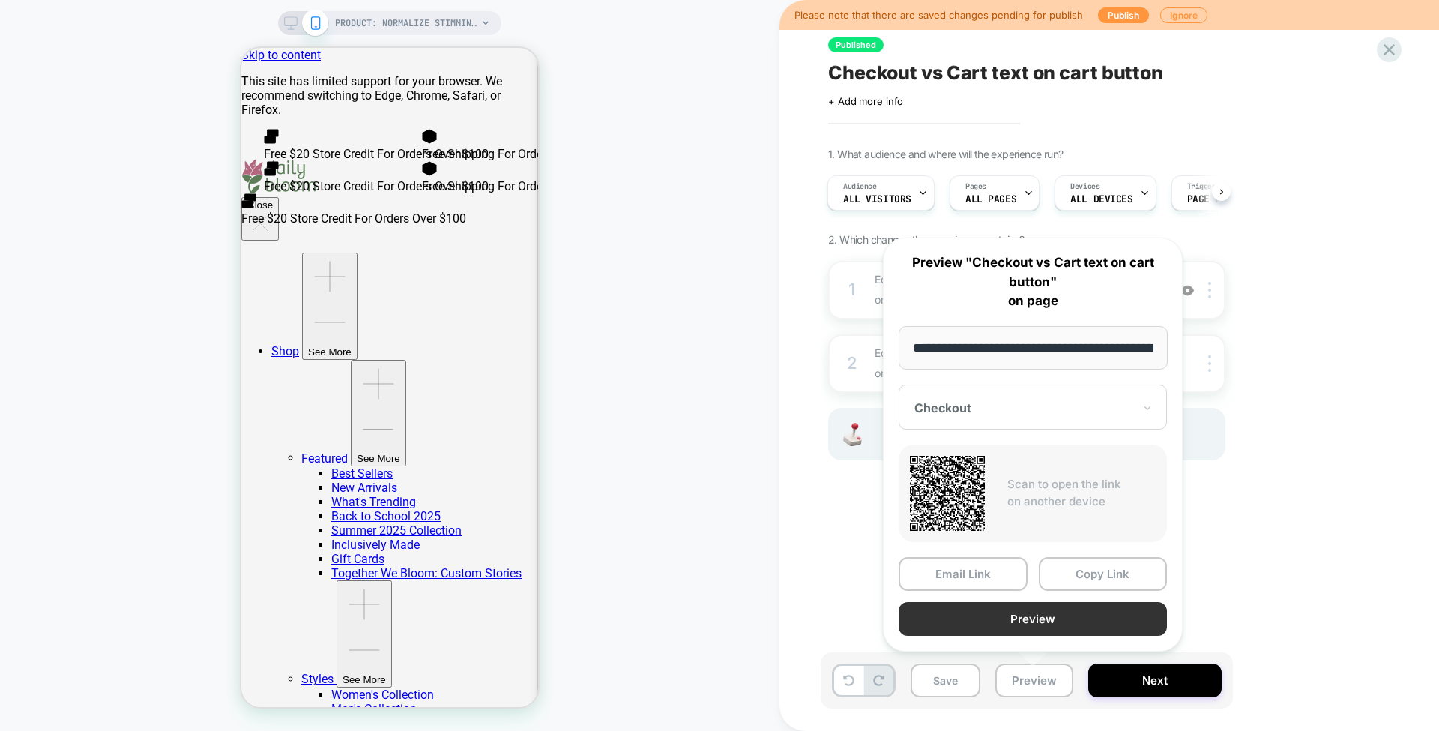
click at [1036, 624] on button "Preview" at bounding box center [1033, 619] width 268 height 34
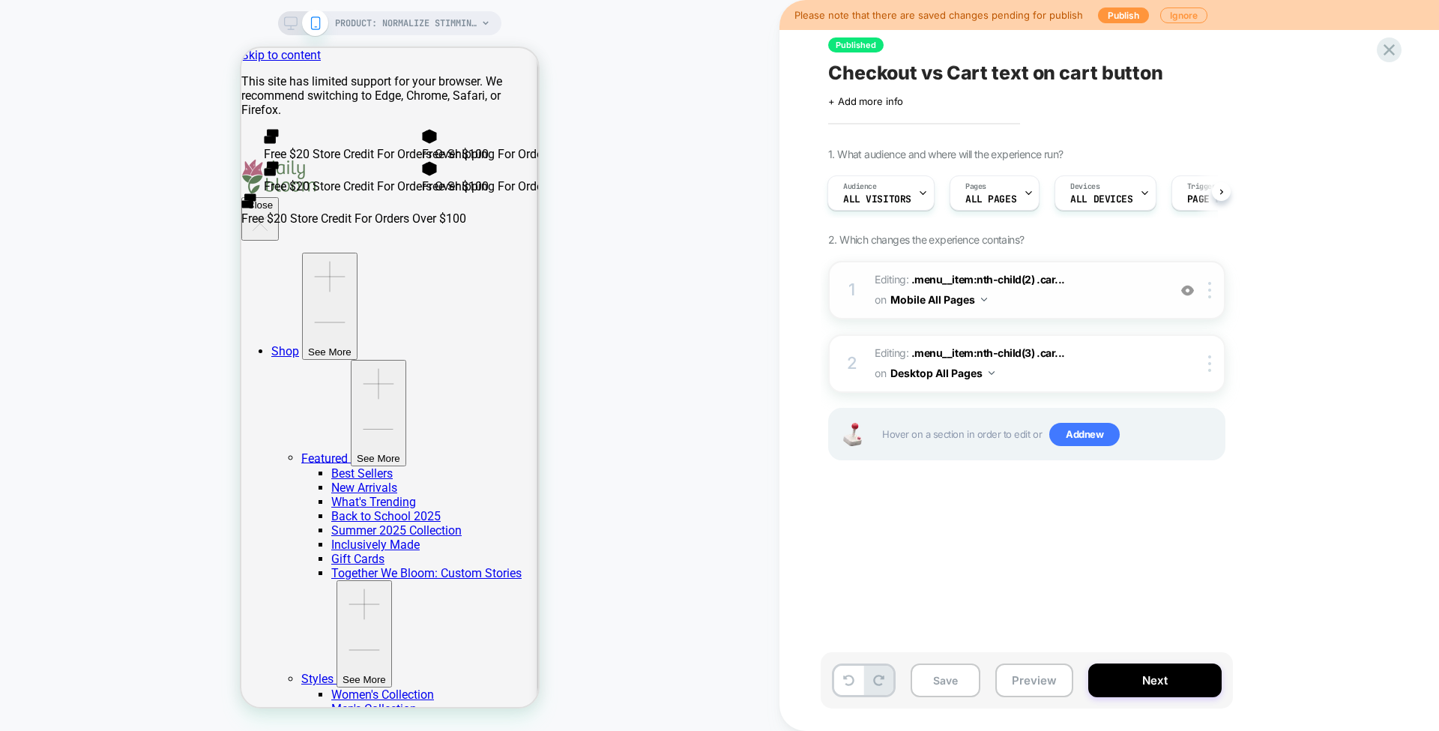
click at [896, 283] on span "Editing : .menu__item:nth-child(2) .car... .menu__item:nth-child(2) .cart-total…" at bounding box center [1018, 290] width 286 height 40
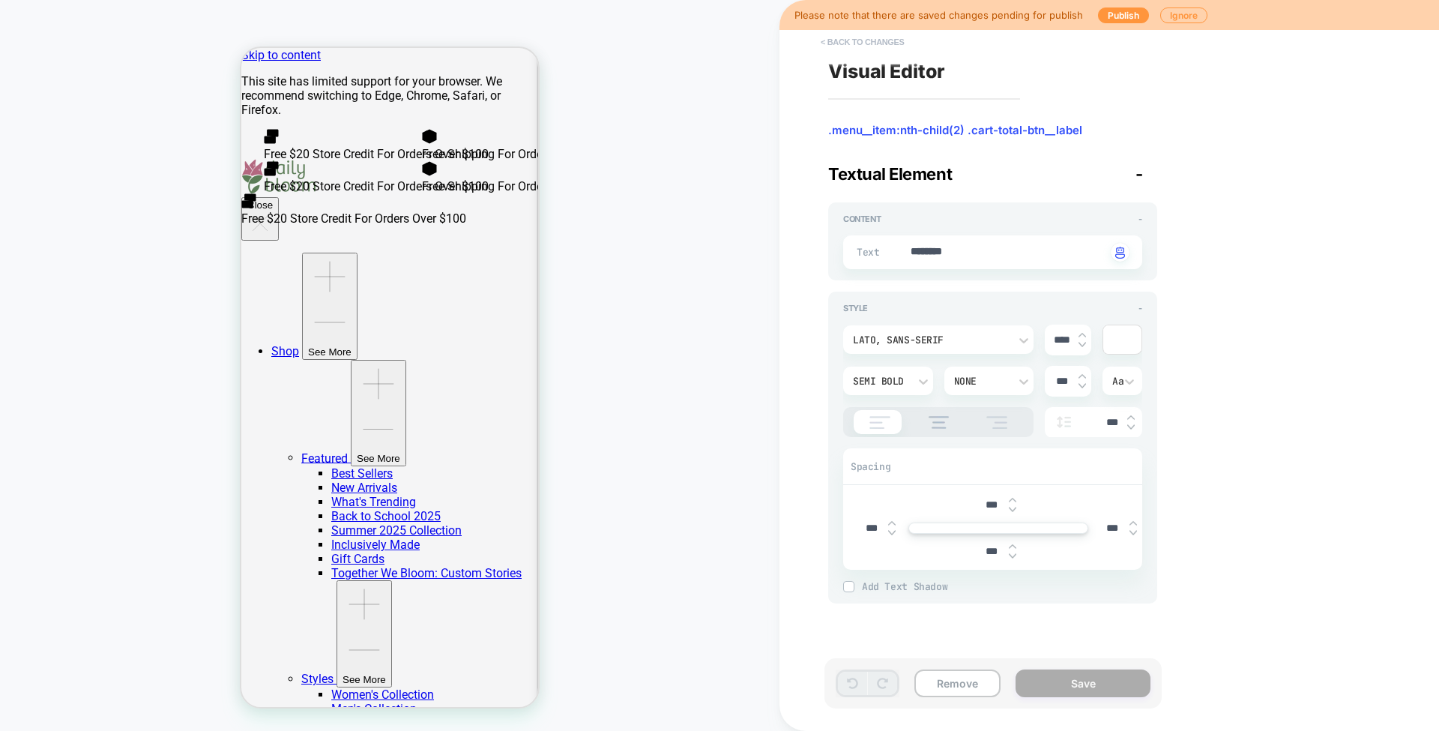
click at [840, 40] on button "< Back to changes" at bounding box center [862, 42] width 99 height 24
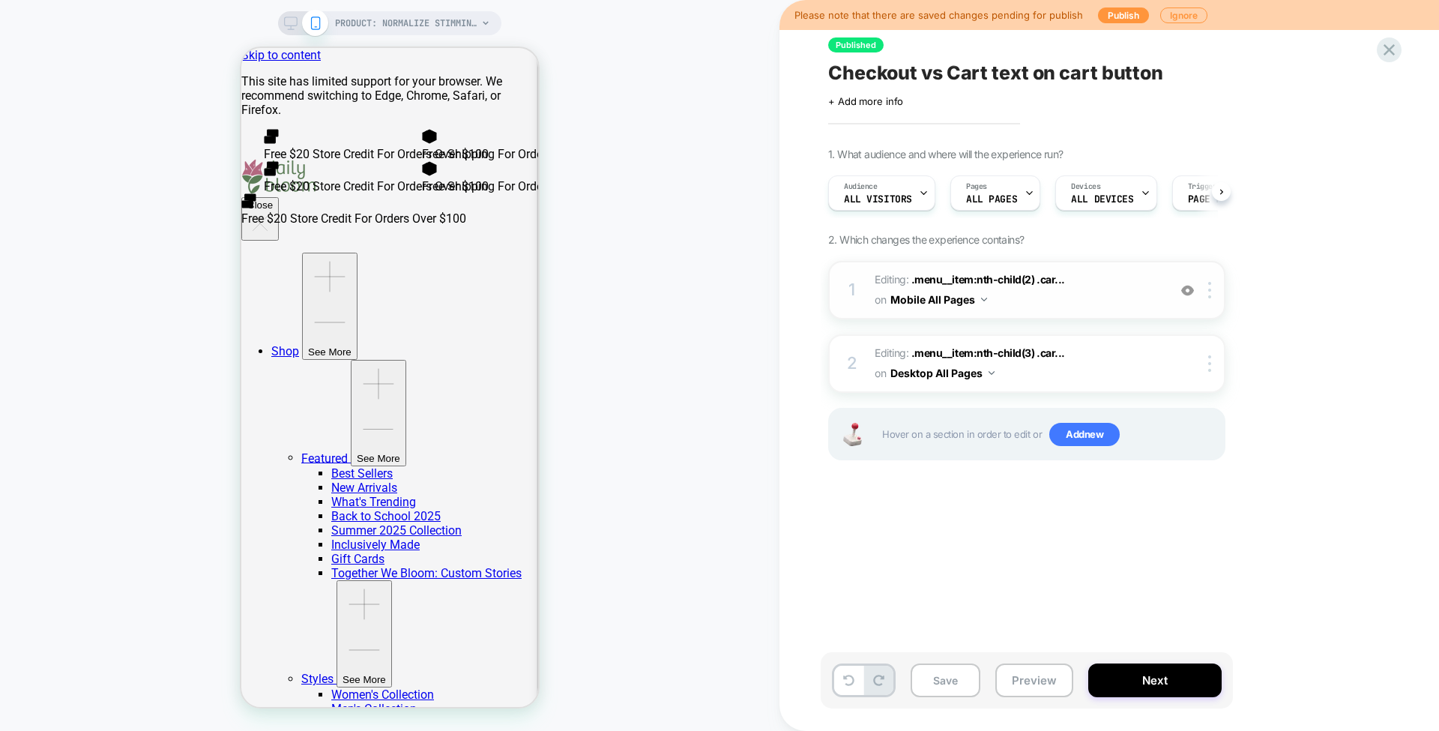
scroll to position [0, 1]
click at [901, 274] on span "Editing : .menu__item:nth-child(2) .car... .menu__item:nth-child(2) .cart-total…" at bounding box center [1018, 290] width 286 height 40
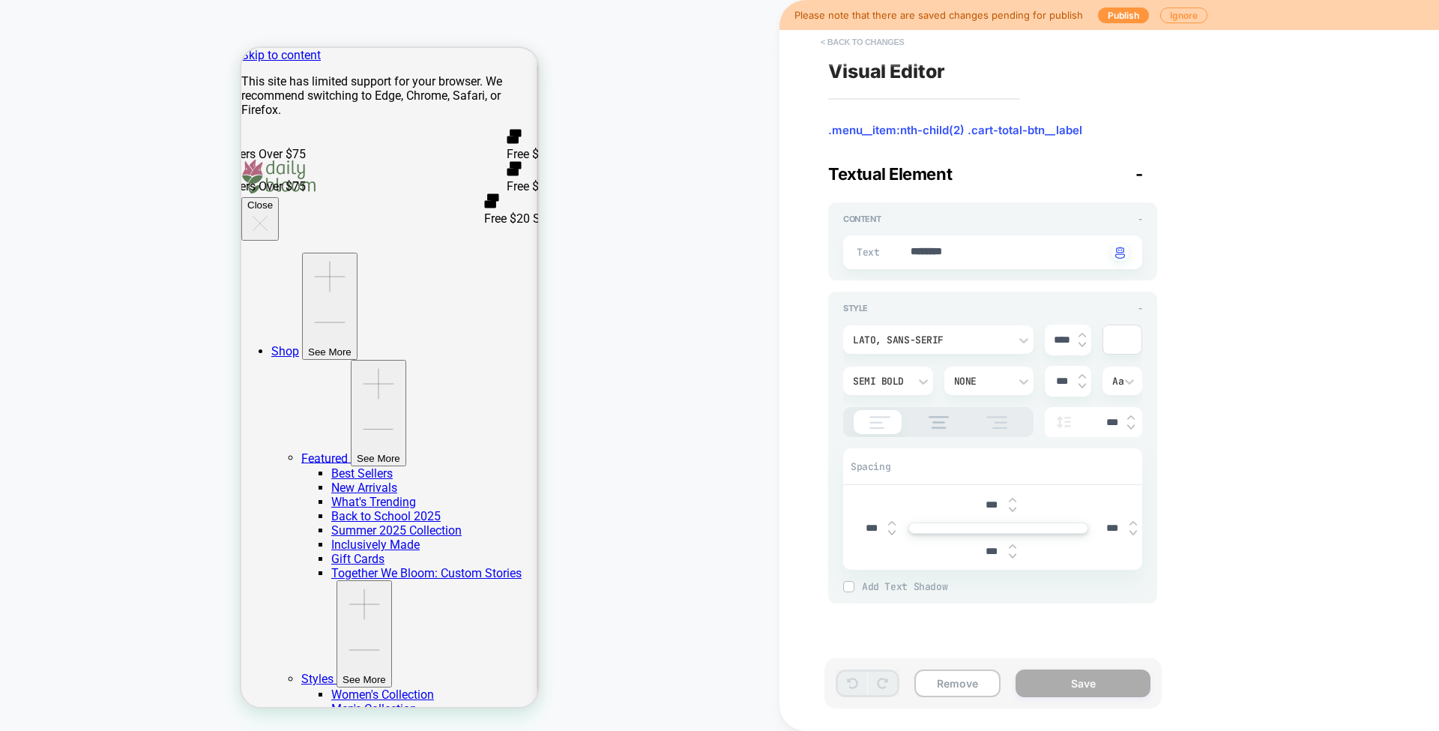
click at [867, 42] on button "< Back to changes" at bounding box center [862, 42] width 99 height 24
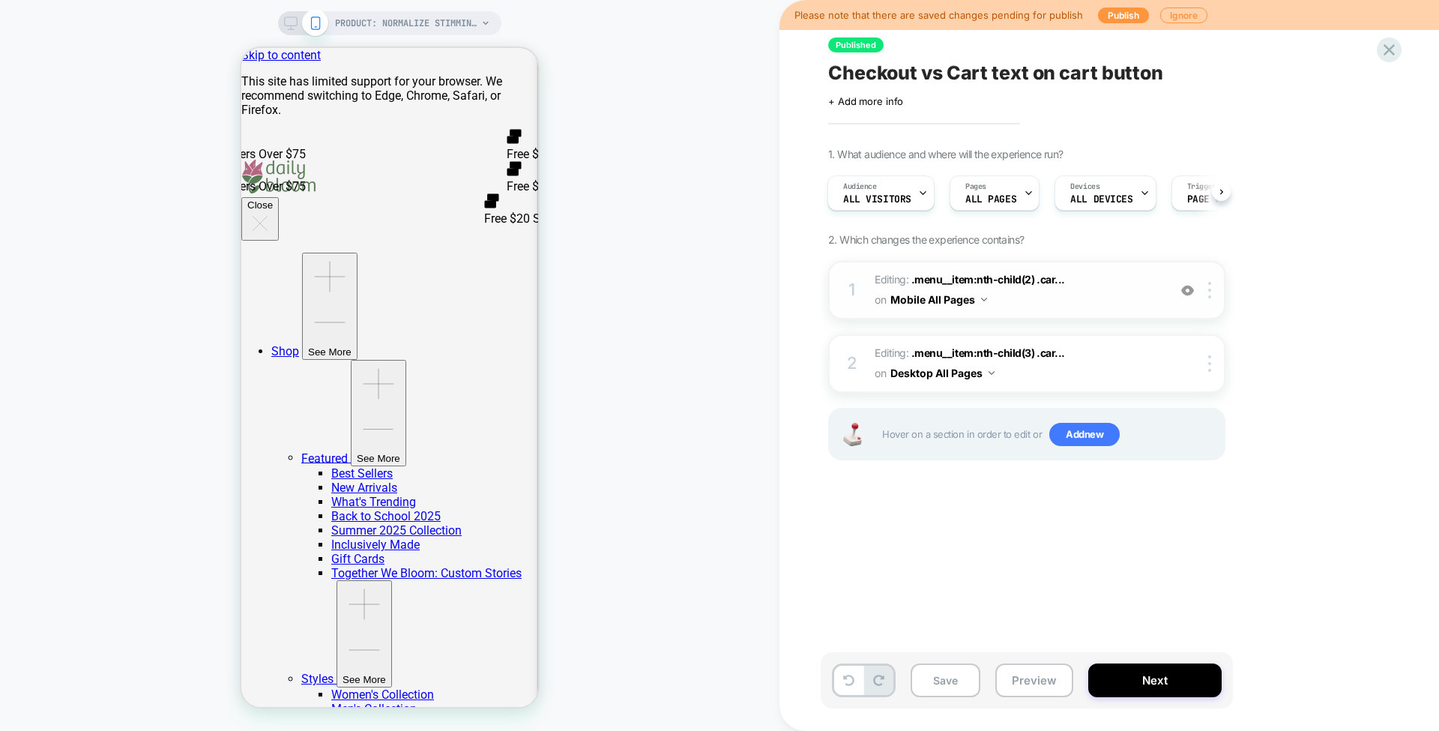
click at [1186, 285] on img at bounding box center [1187, 290] width 13 height 13
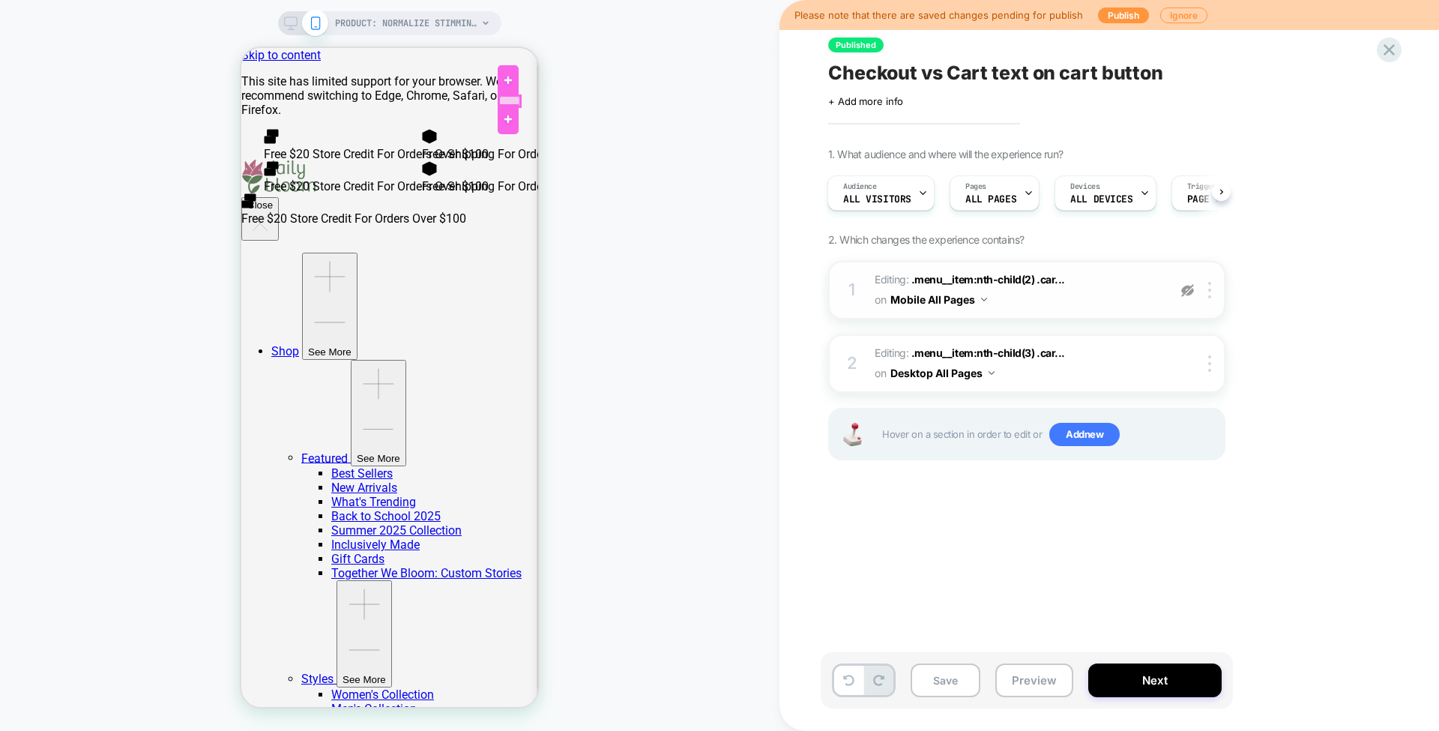
click at [516, 100] on div at bounding box center [509, 101] width 21 height 10
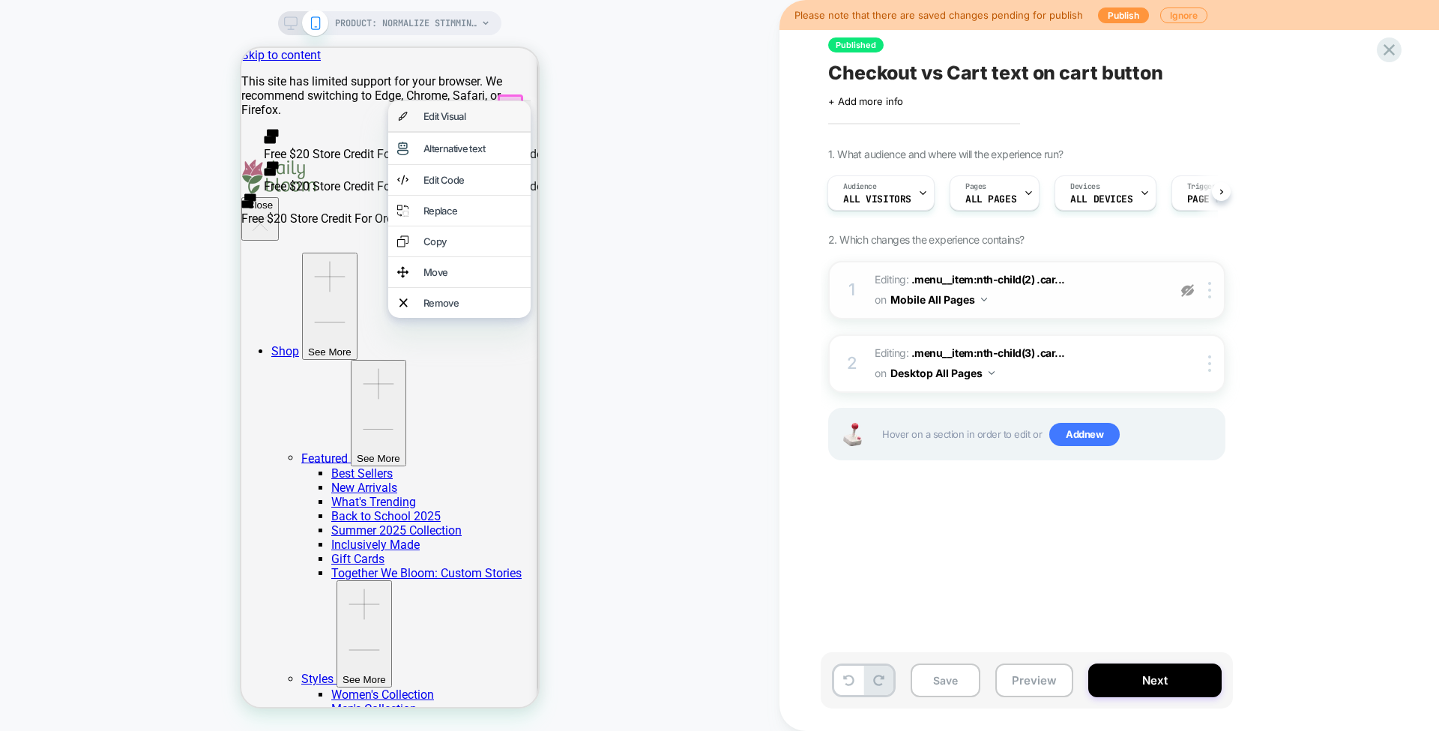
click at [496, 115] on div "Edit Visual" at bounding box center [473, 116] width 98 height 12
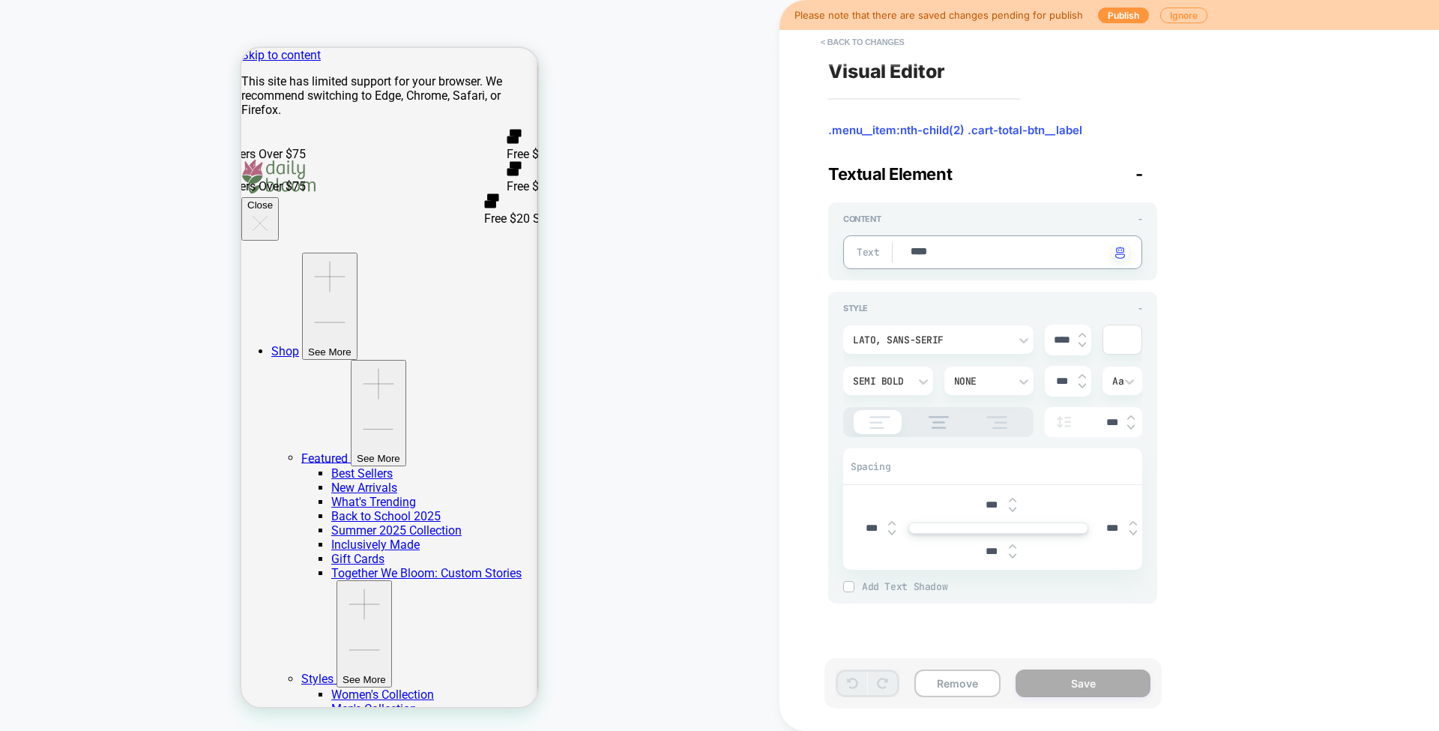
type textarea "*"
type textarea "**"
type textarea "*"
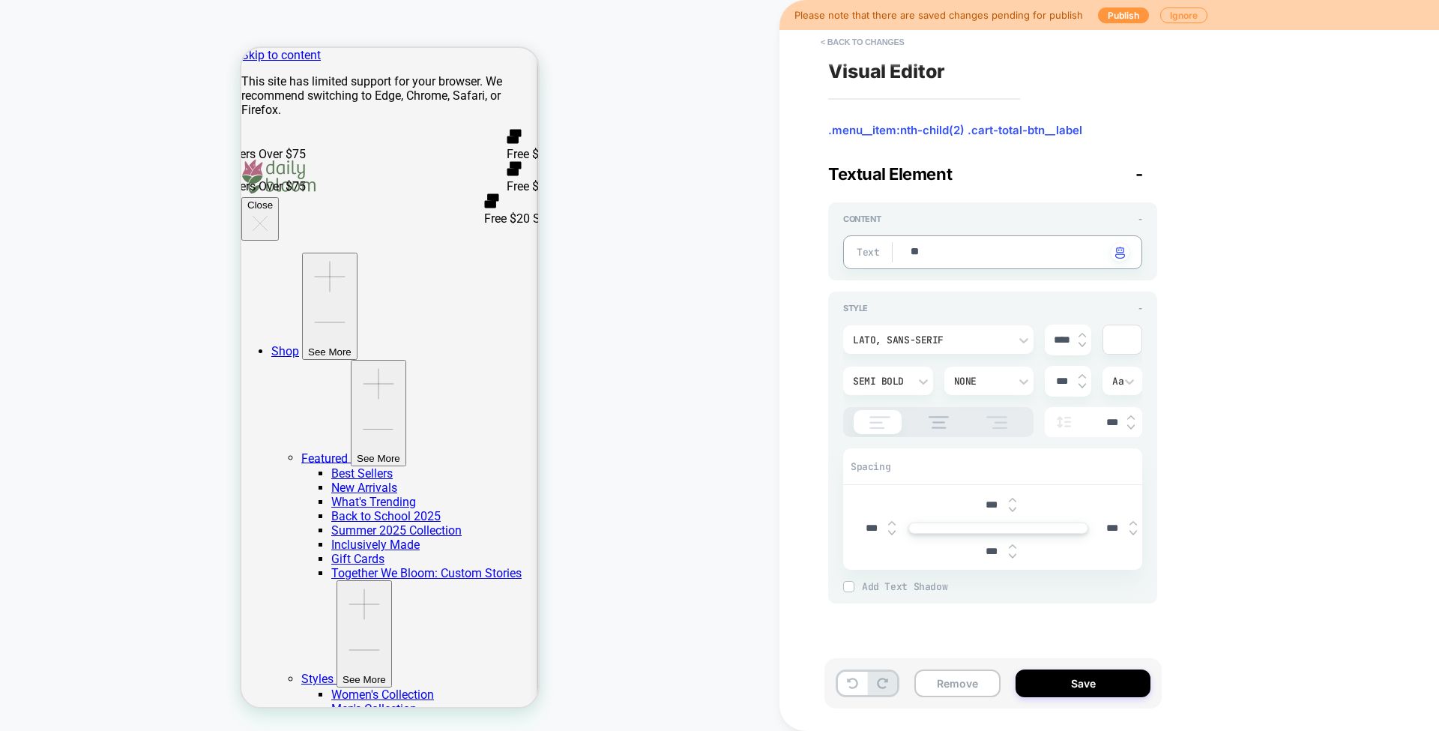
type textarea "***"
type textarea "*"
type textarea "****"
type textarea "*"
type textarea "*****"
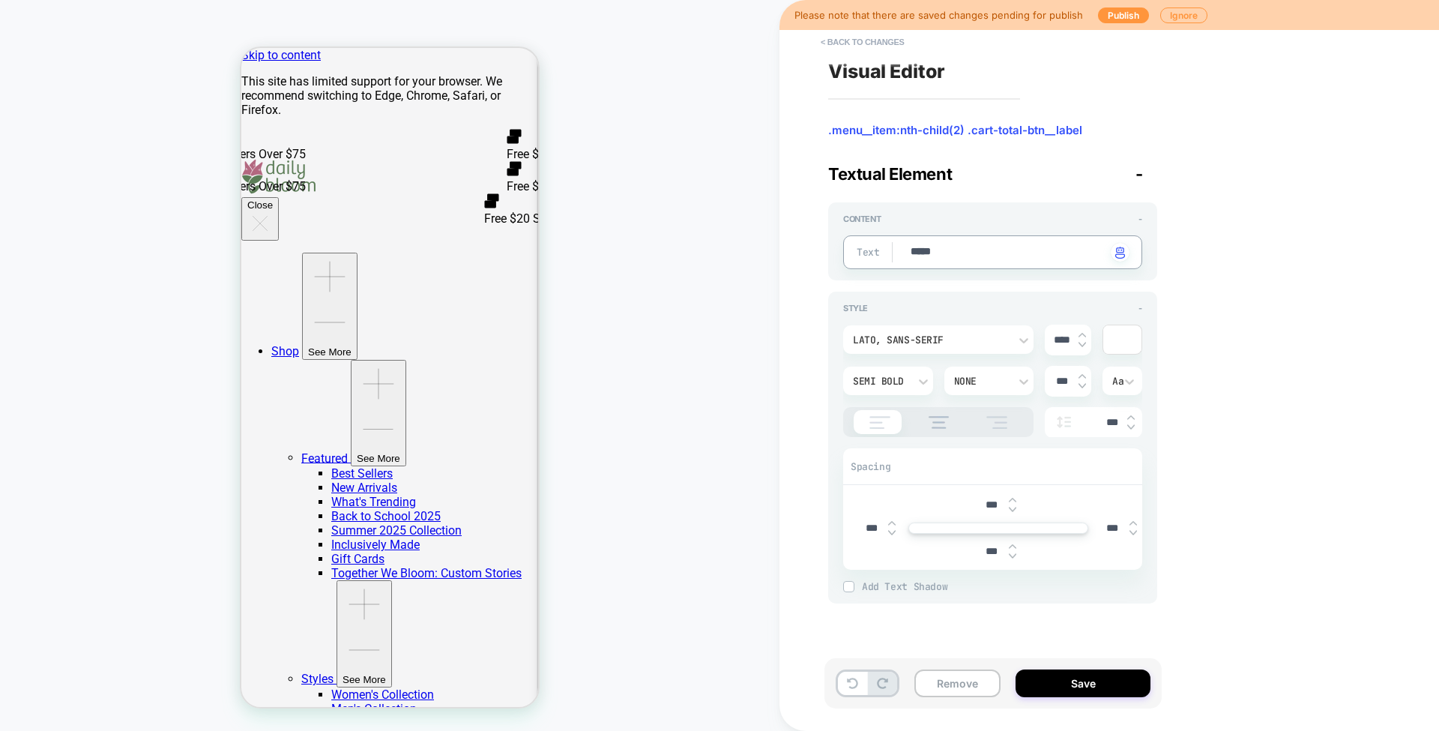
type textarea "*"
type textarea "******"
type textarea "*"
type textarea "*******"
type textarea "*"
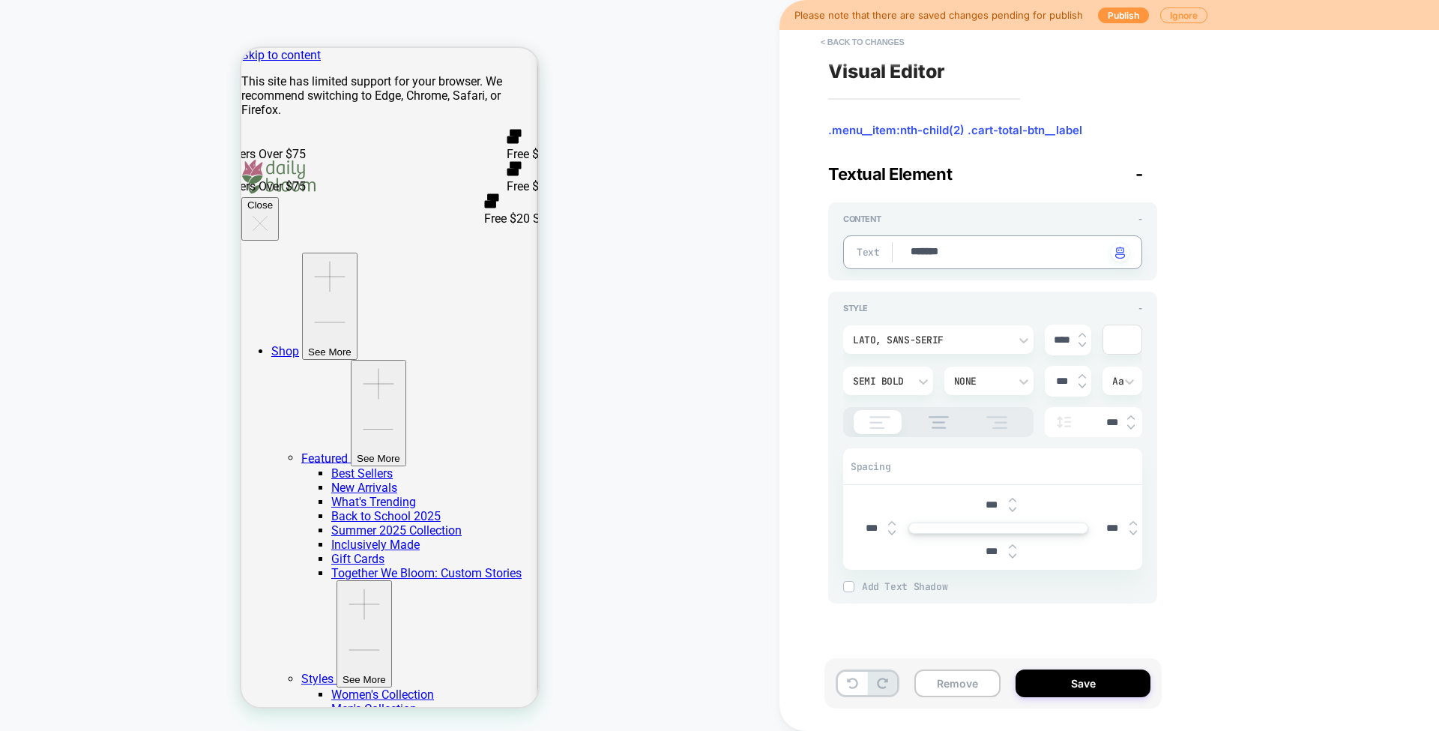
type textarea "********"
type textarea "*"
type textarea "********"
click at [1054, 681] on button "Save" at bounding box center [1083, 683] width 135 height 28
type textarea "*"
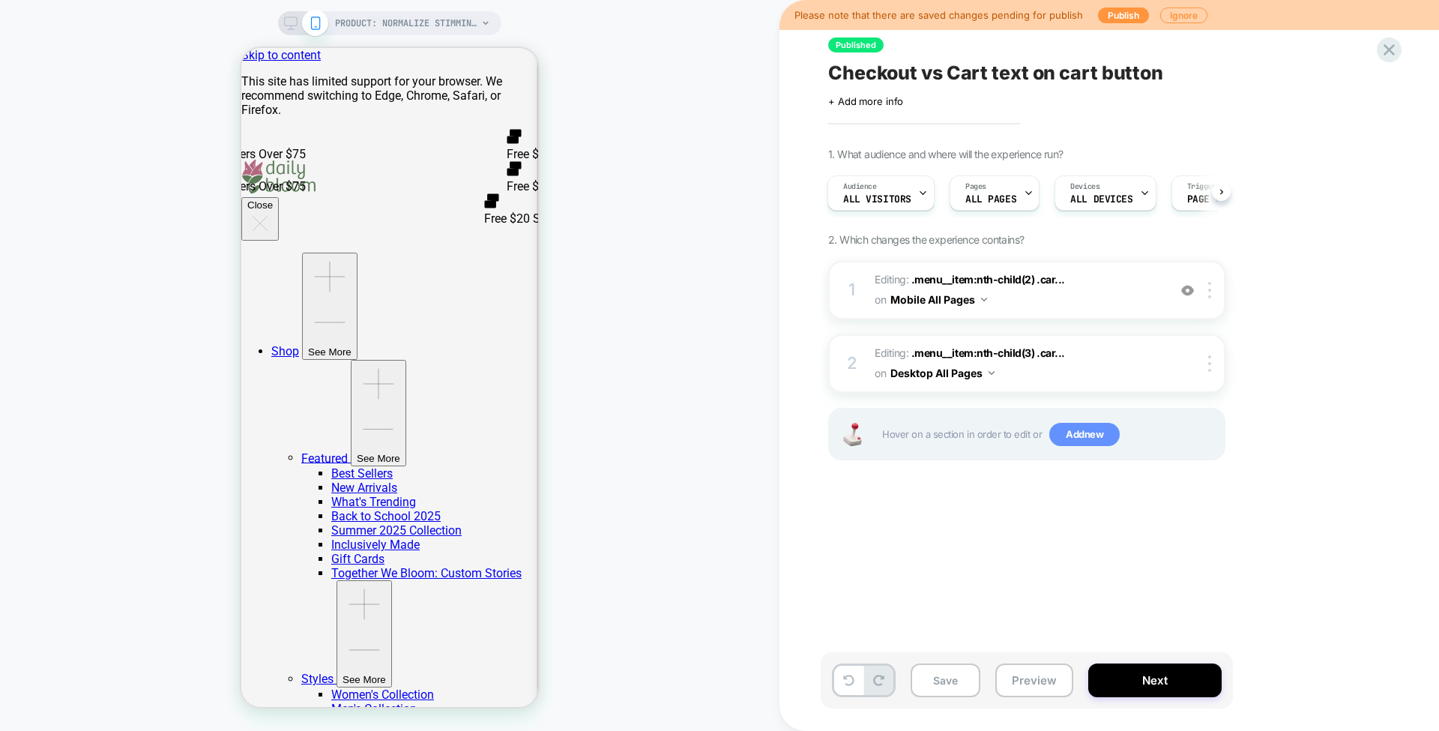
click at [1076, 433] on span "Add new" at bounding box center [1084, 435] width 70 height 24
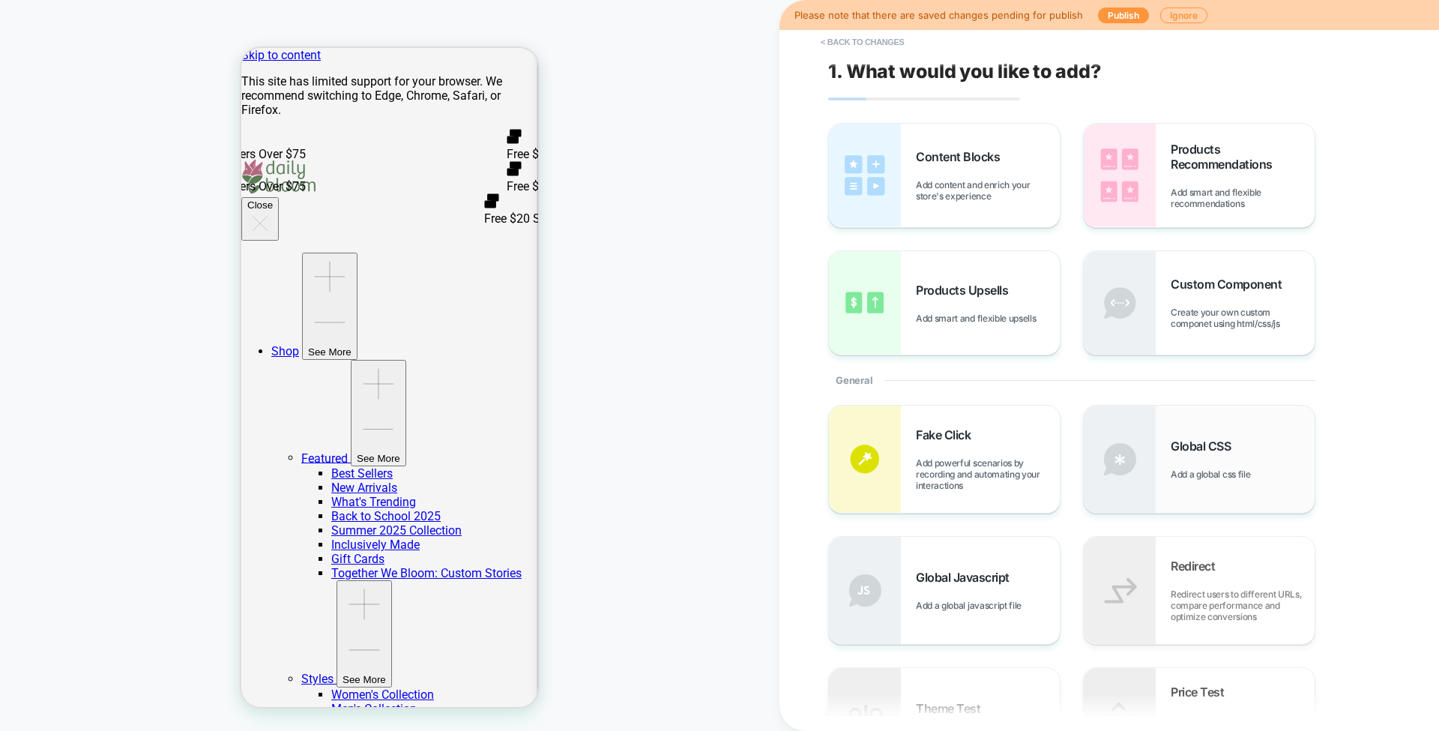
click at [1167, 458] on div "Global CSS Add a global css file" at bounding box center [1199, 459] width 231 height 107
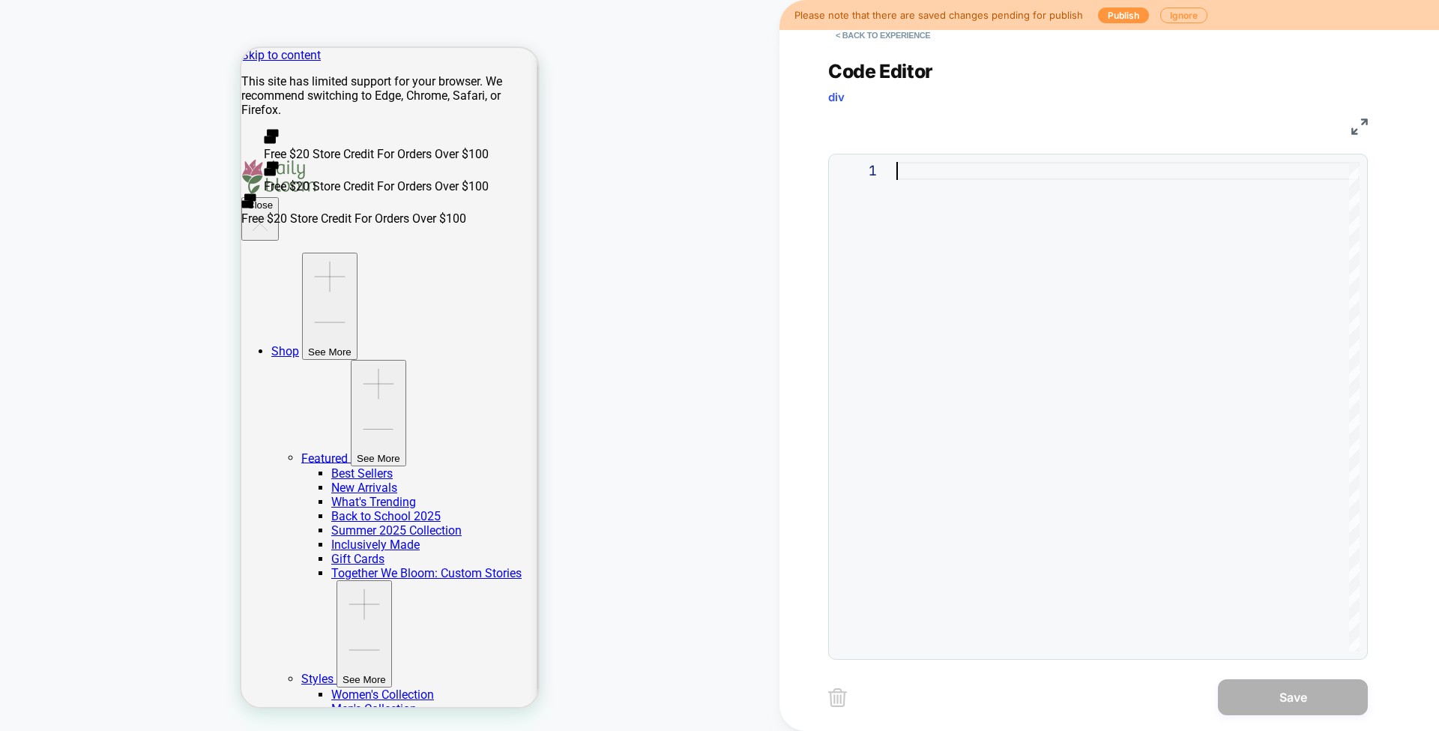
click at [932, 184] on div at bounding box center [1128, 406] width 463 height 489
type textarea "******** *"
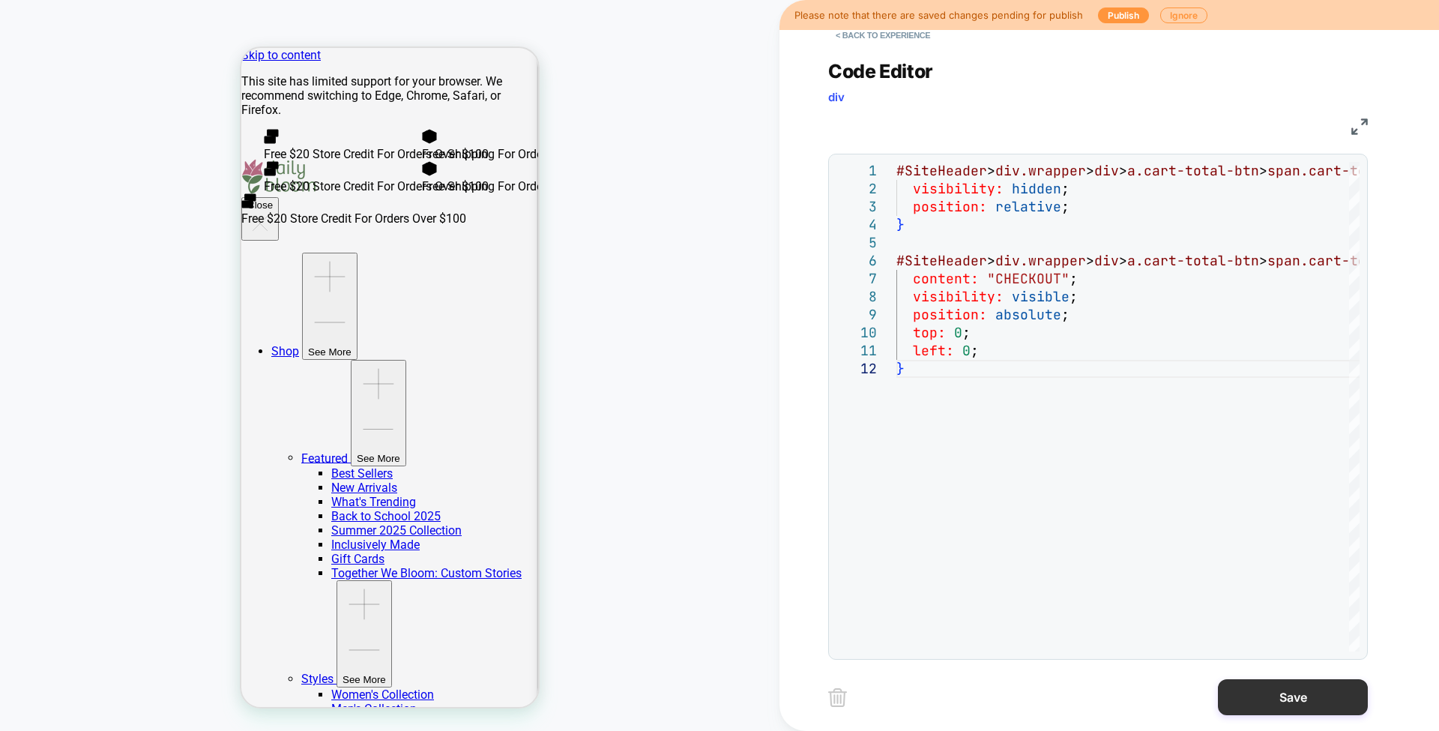
click at [1269, 690] on button "Save" at bounding box center [1293, 697] width 150 height 36
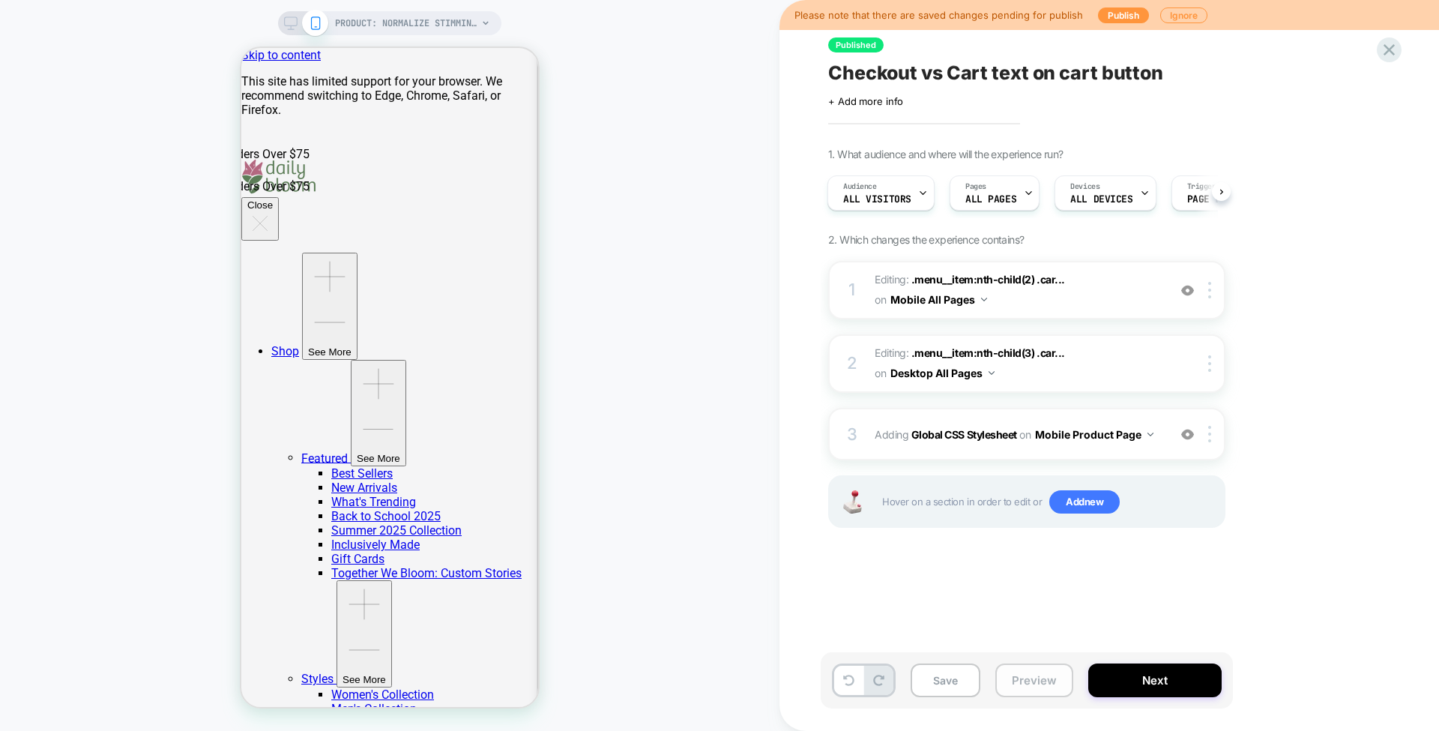
click at [1037, 685] on button "Preview" at bounding box center [1034, 680] width 78 height 34
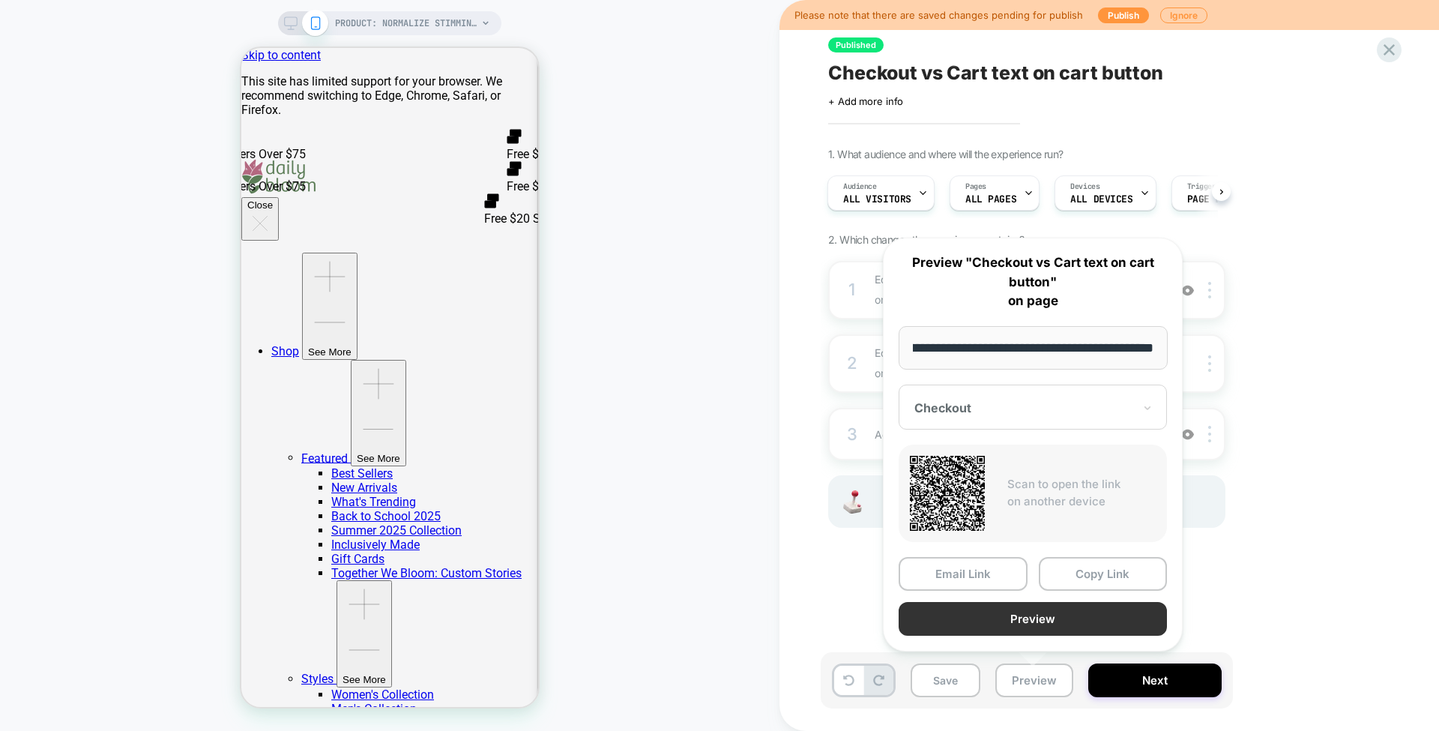
scroll to position [0, 0]
click at [1041, 608] on button "Preview" at bounding box center [1033, 619] width 268 height 34
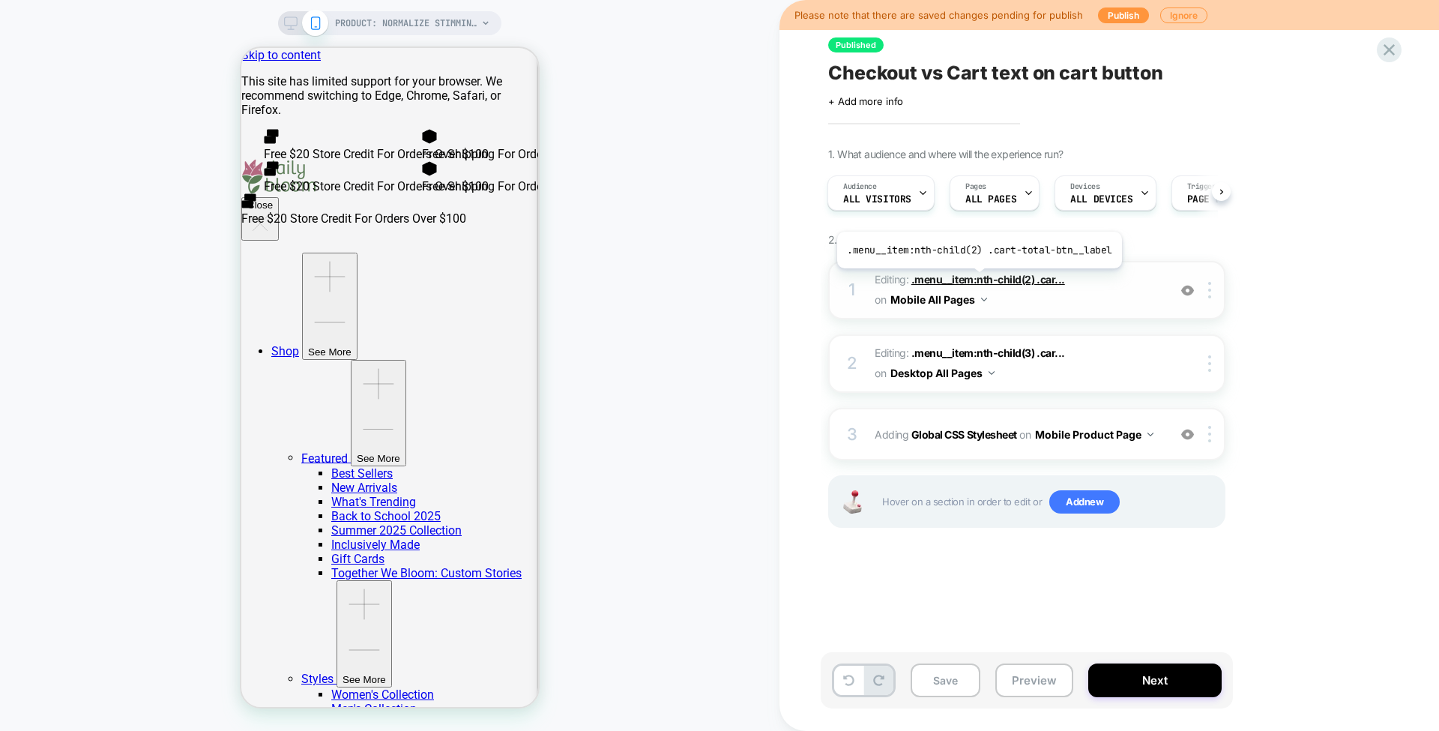
click at [976, 279] on span ".menu__item:nth-child(2) .car..." at bounding box center [989, 279] width 154 height 13
type textarea "*"
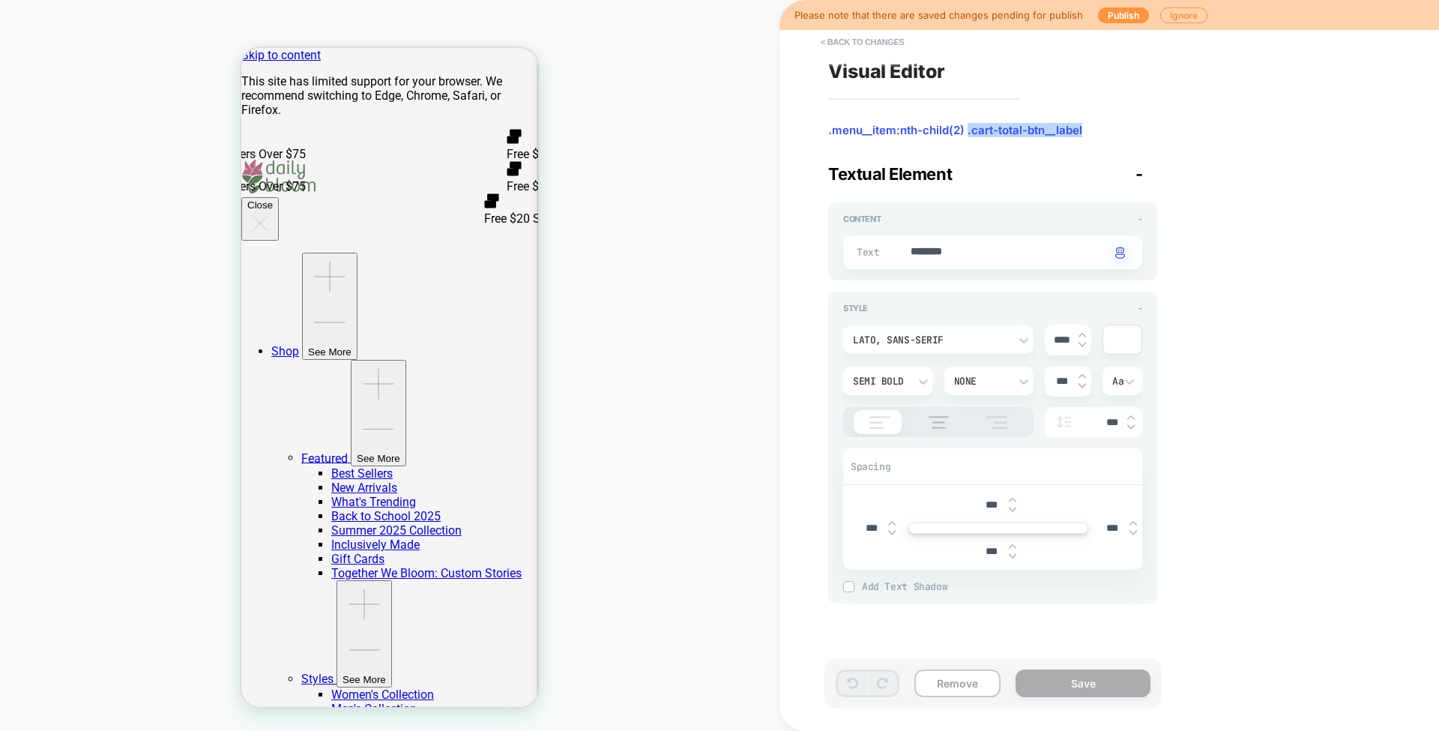
drag, startPoint x: 1091, startPoint y: 126, endPoint x: 968, endPoint y: 132, distance: 123.8
click at [968, 132] on span ".menu__item:nth-child(2) .cart-total-btn__label" at bounding box center [992, 130] width 329 height 15
copy span ".cart-total-btn__label"
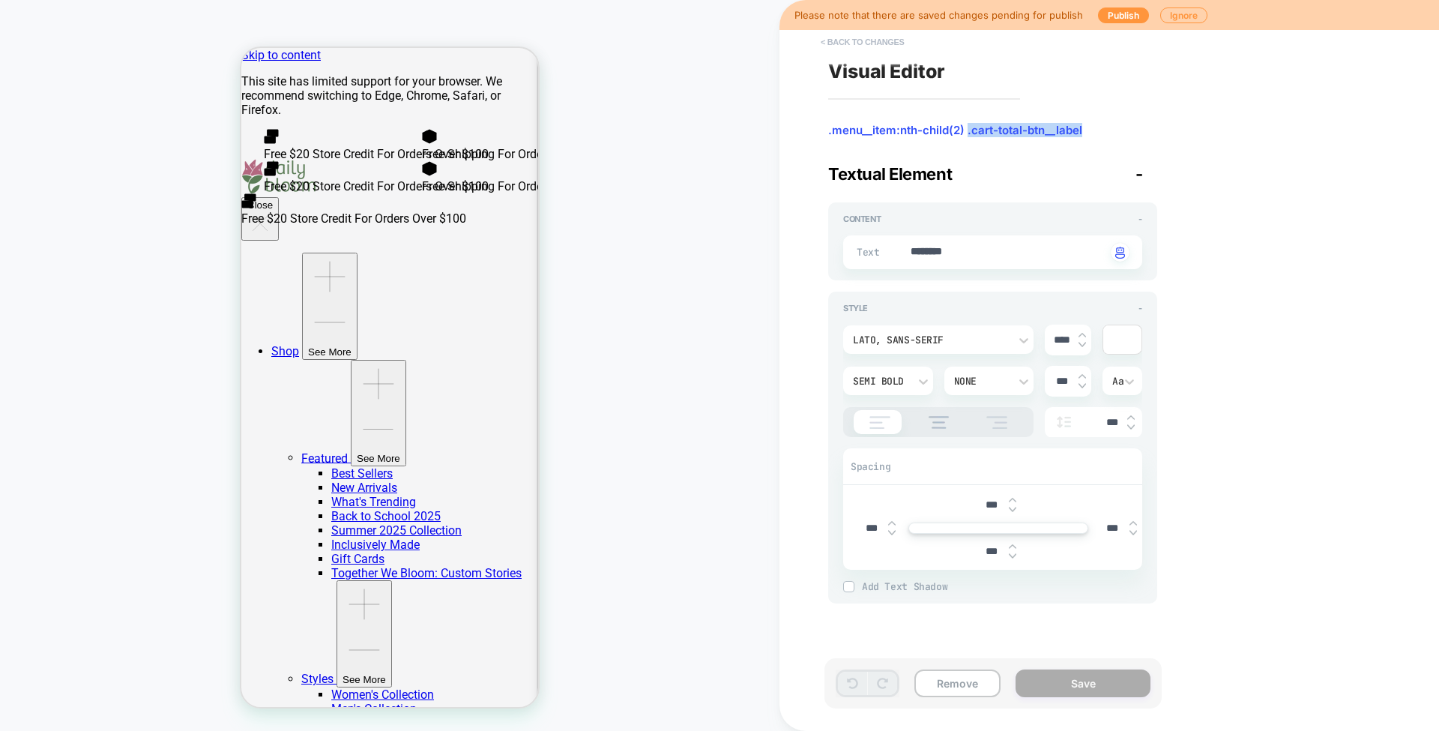
click at [846, 42] on button "< Back to changes" at bounding box center [862, 42] width 99 height 24
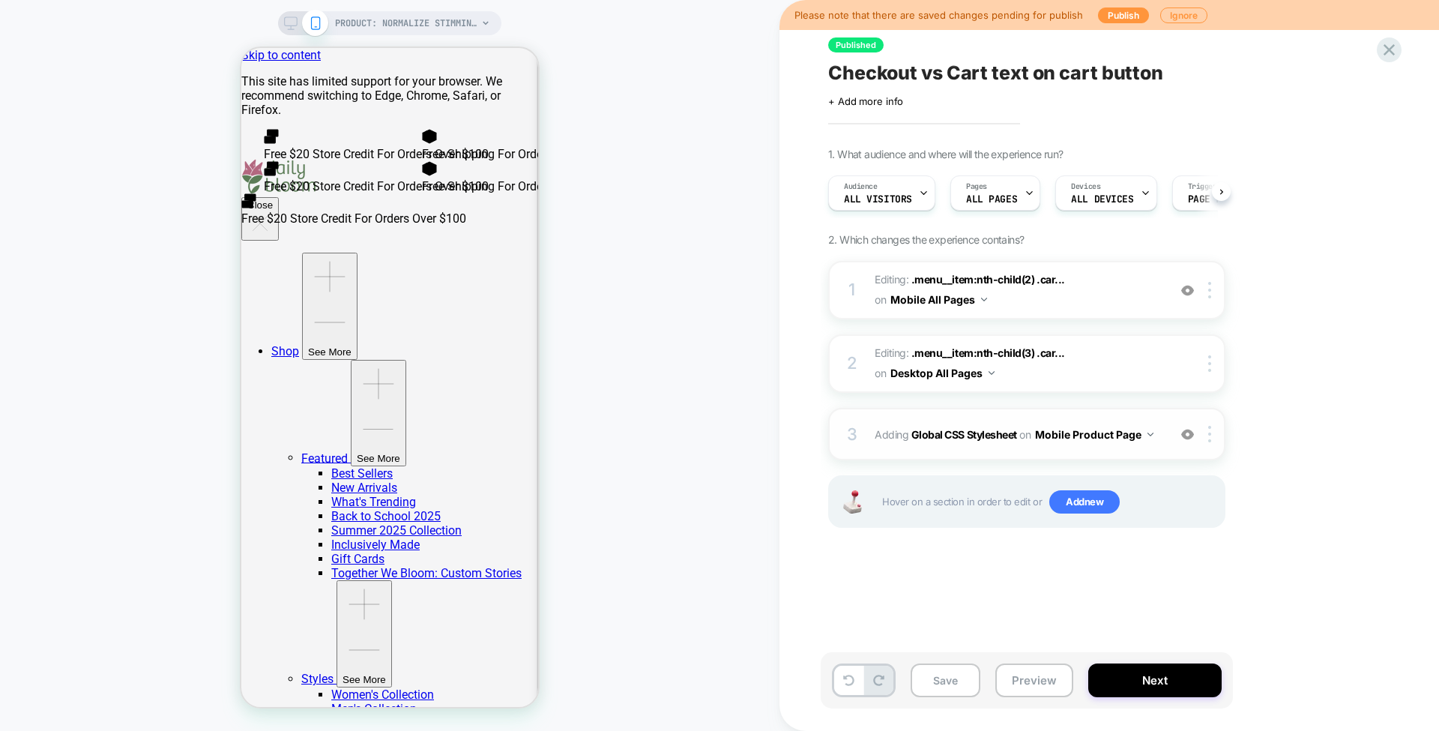
scroll to position [0, 1]
click at [996, 430] on b "Global CSS Stylesheet" at bounding box center [965, 434] width 106 height 13
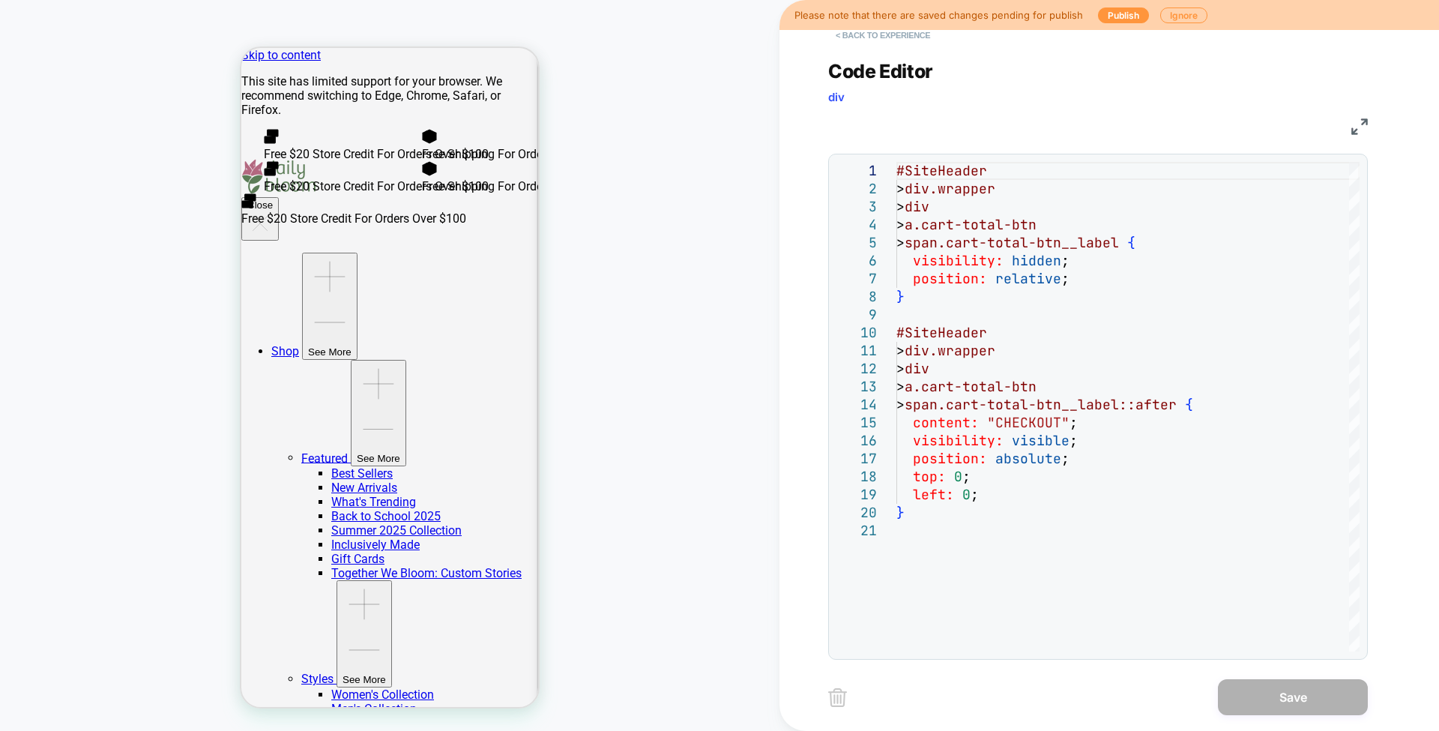
click at [865, 31] on button "< Back to experience" at bounding box center [882, 35] width 109 height 24
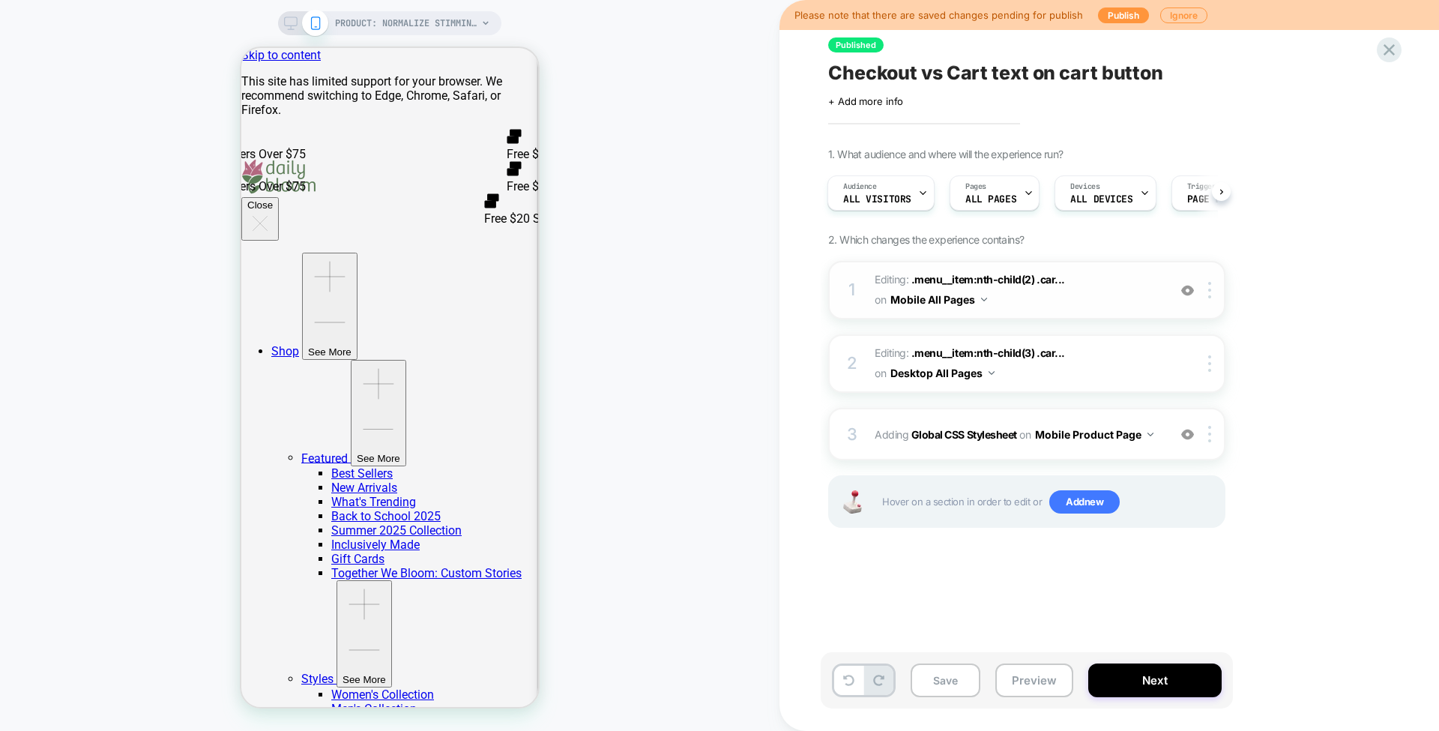
click at [1185, 289] on img at bounding box center [1187, 290] width 13 height 13
click at [520, 105] on div at bounding box center [503, 108] width 61 height 37
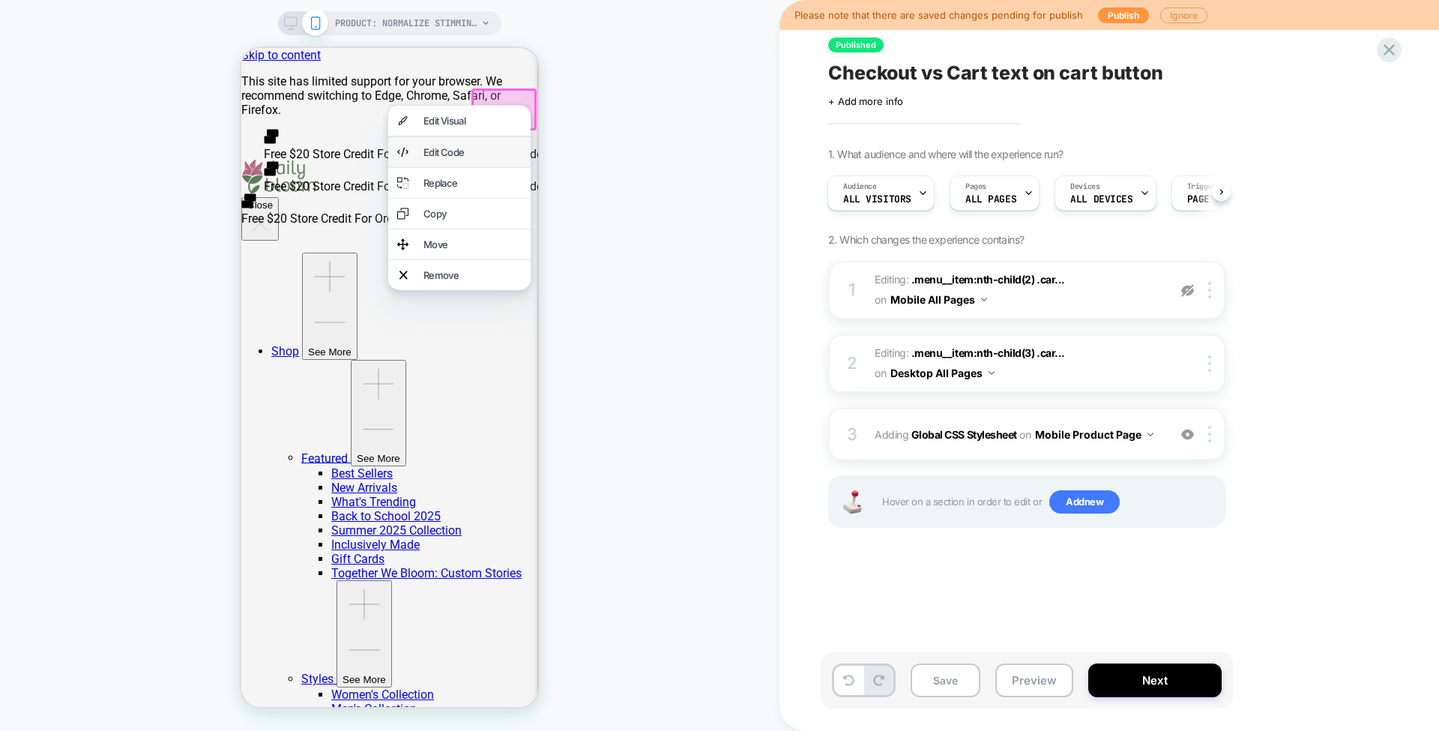
click at [493, 158] on div "Edit Code" at bounding box center [473, 152] width 98 height 12
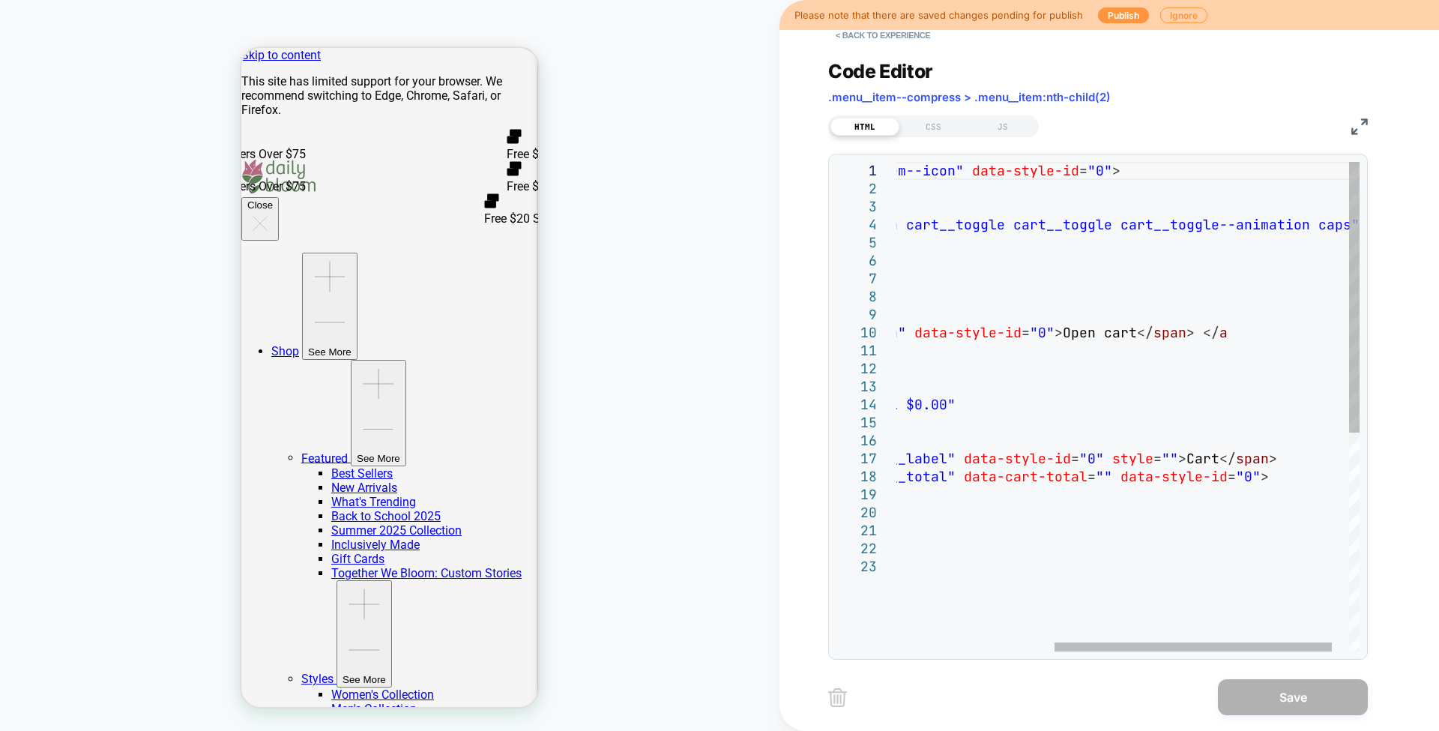
scroll to position [0, 0]
click at [1205, 456] on div "< div class = "menu__item menu__item--icon" data-style-id = "0" > < a href = " …" at bounding box center [1011, 604] width 755 height 885
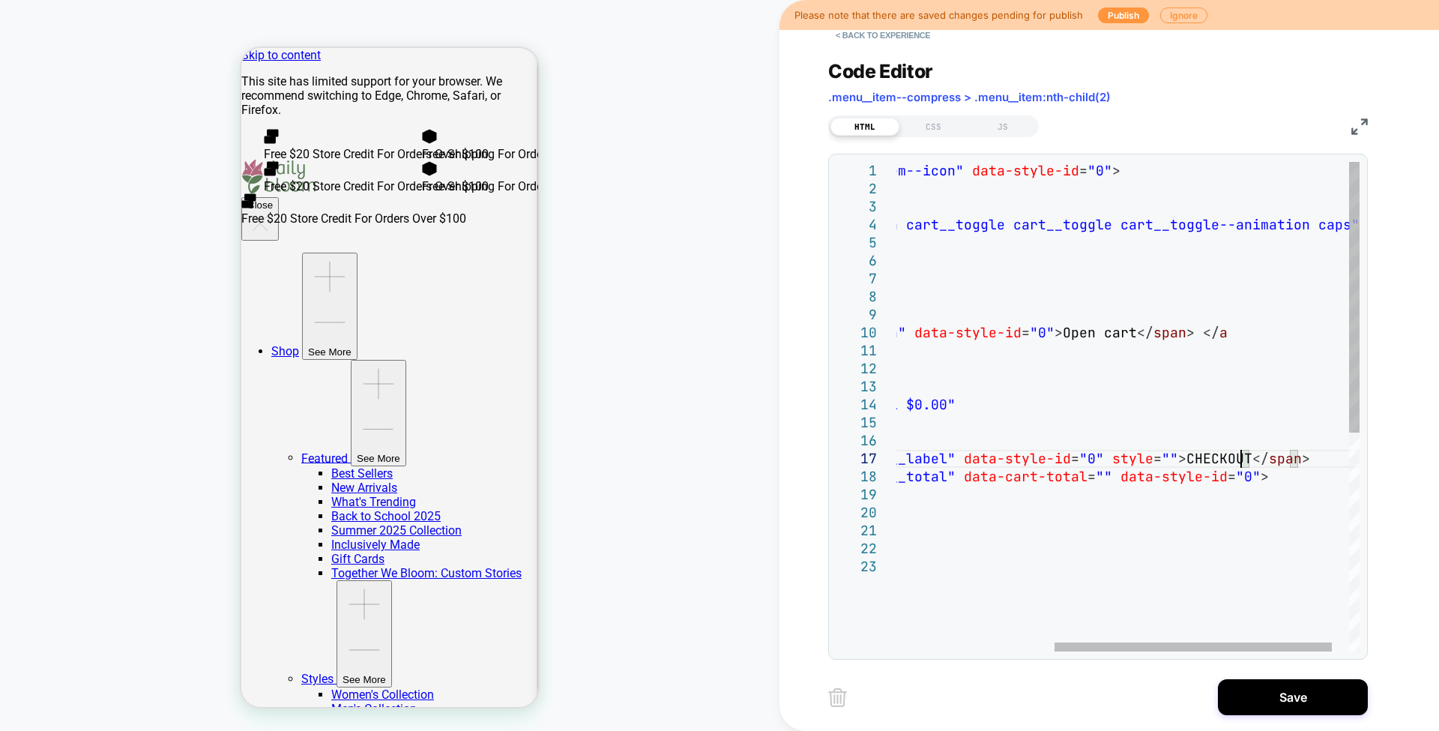
scroll to position [108, 606]
type textarea "**********"
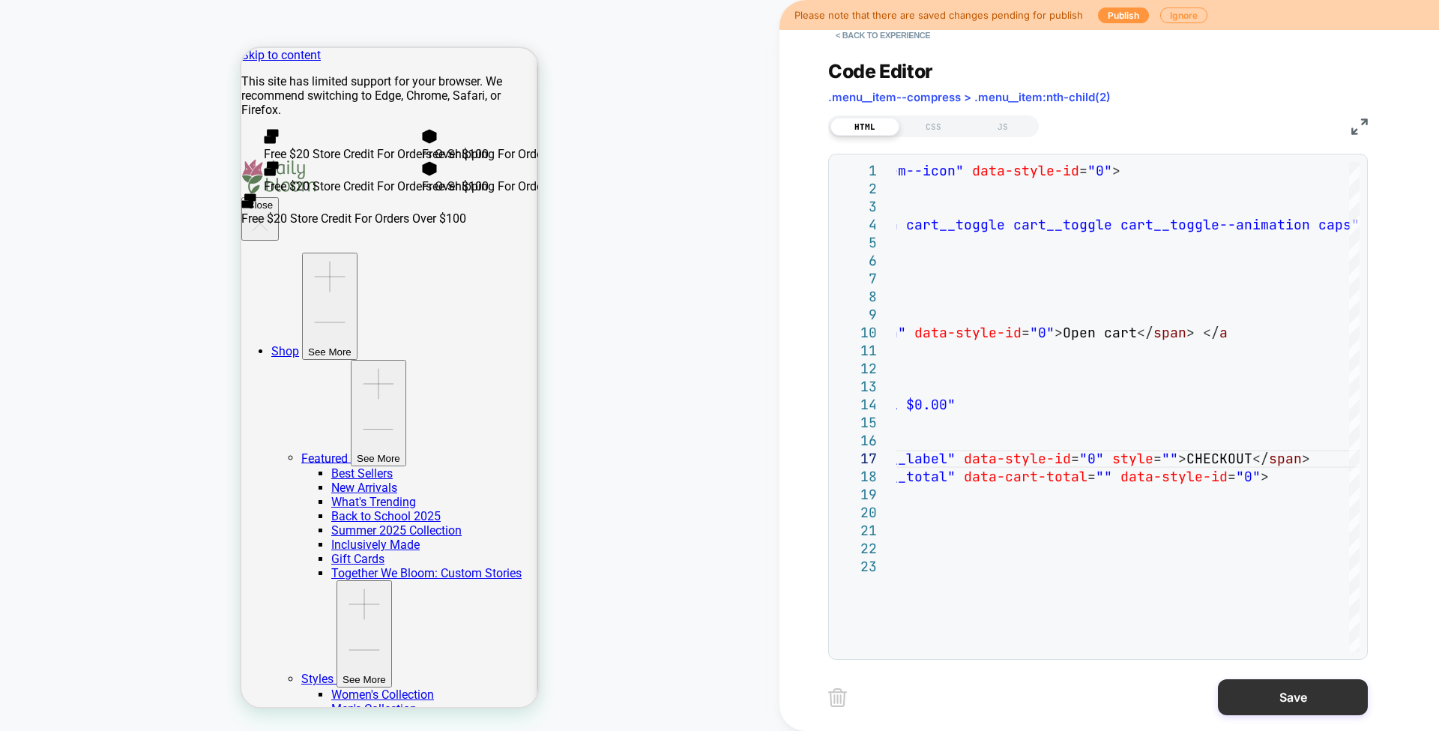
click at [1253, 697] on button "Save" at bounding box center [1293, 697] width 150 height 36
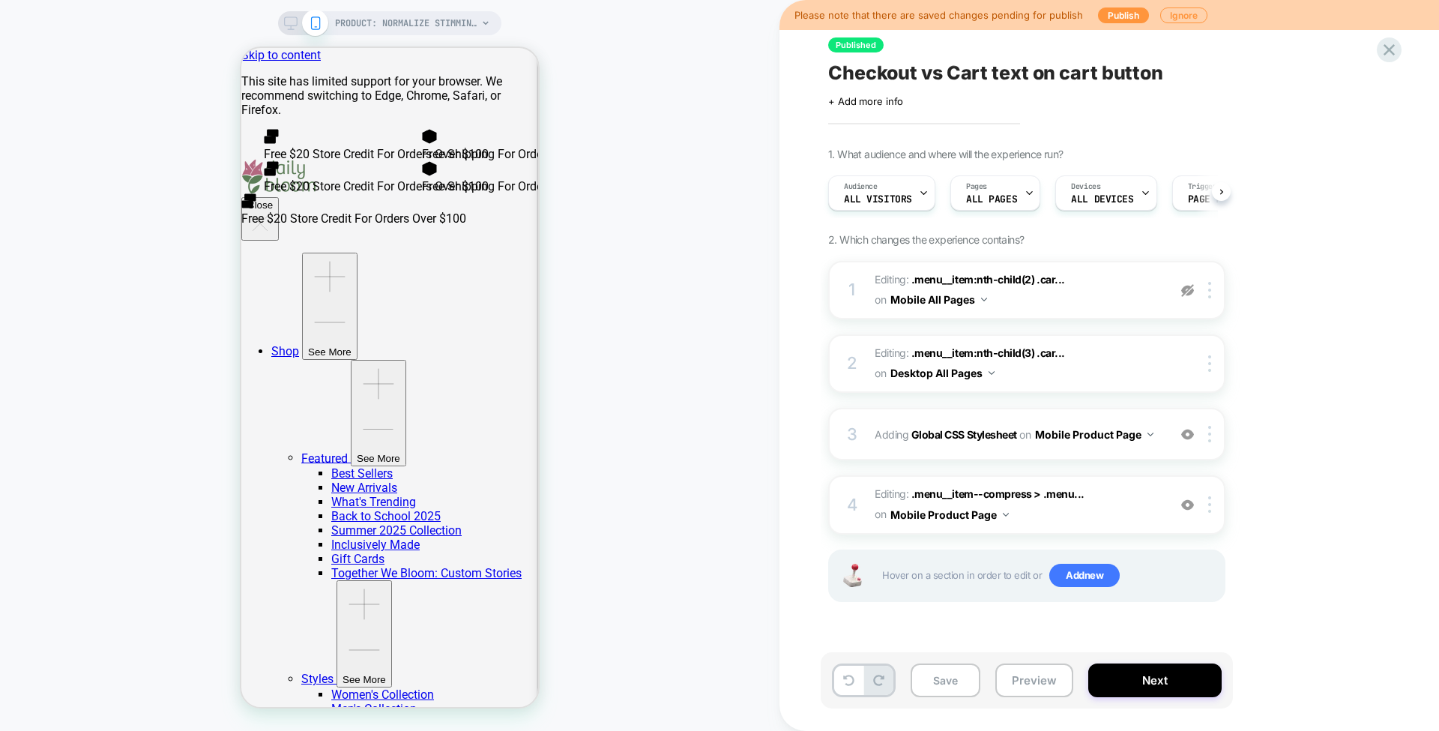
scroll to position [0, 1]
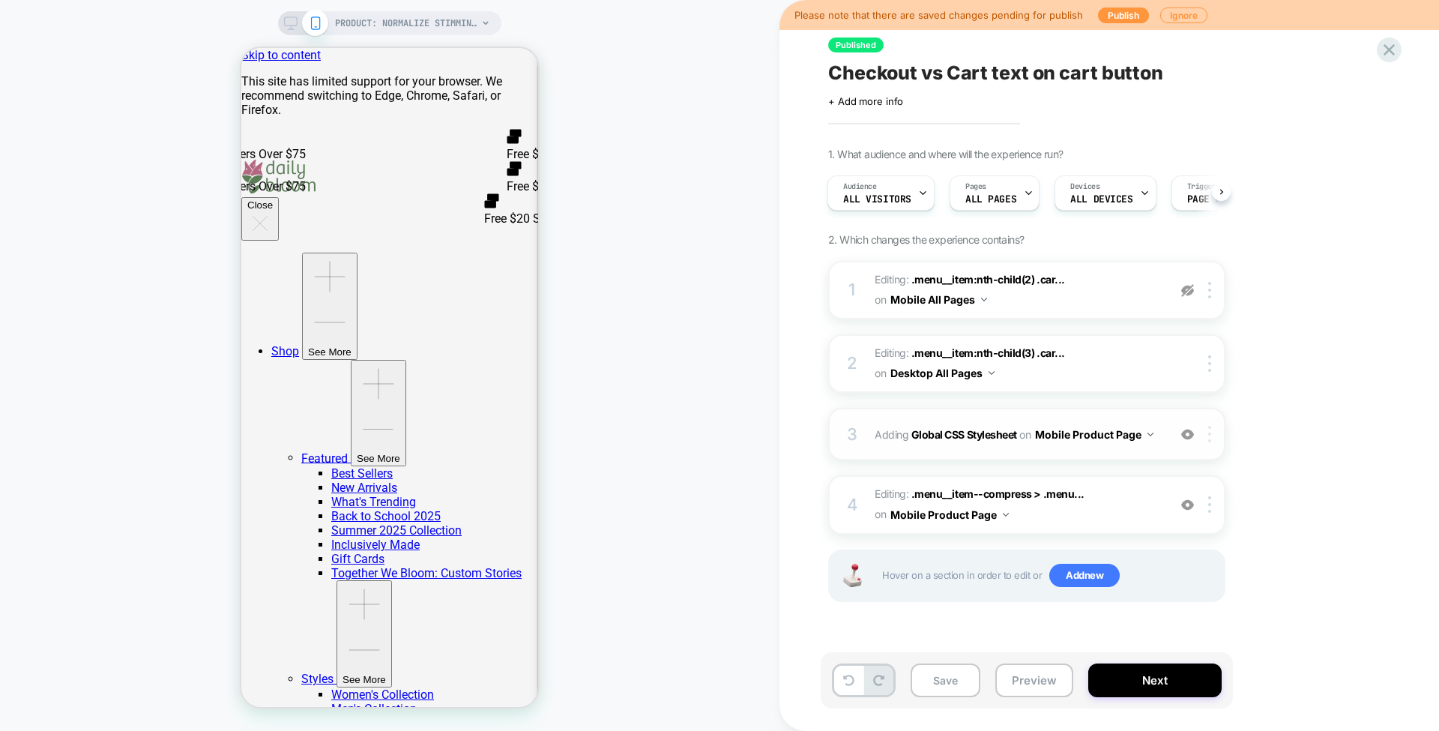
click at [1214, 426] on div at bounding box center [1212, 434] width 25 height 16
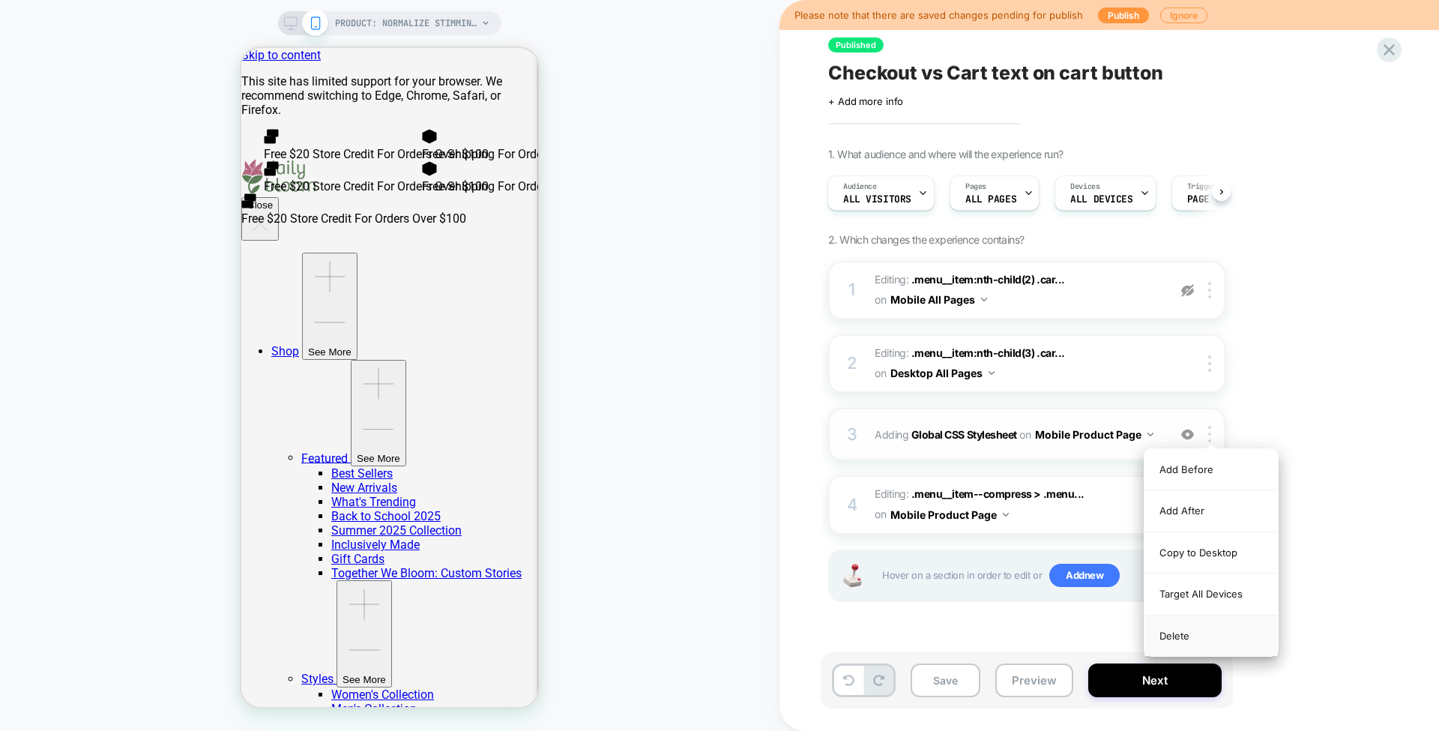
click at [1185, 635] on div "Delete" at bounding box center [1211, 635] width 133 height 40
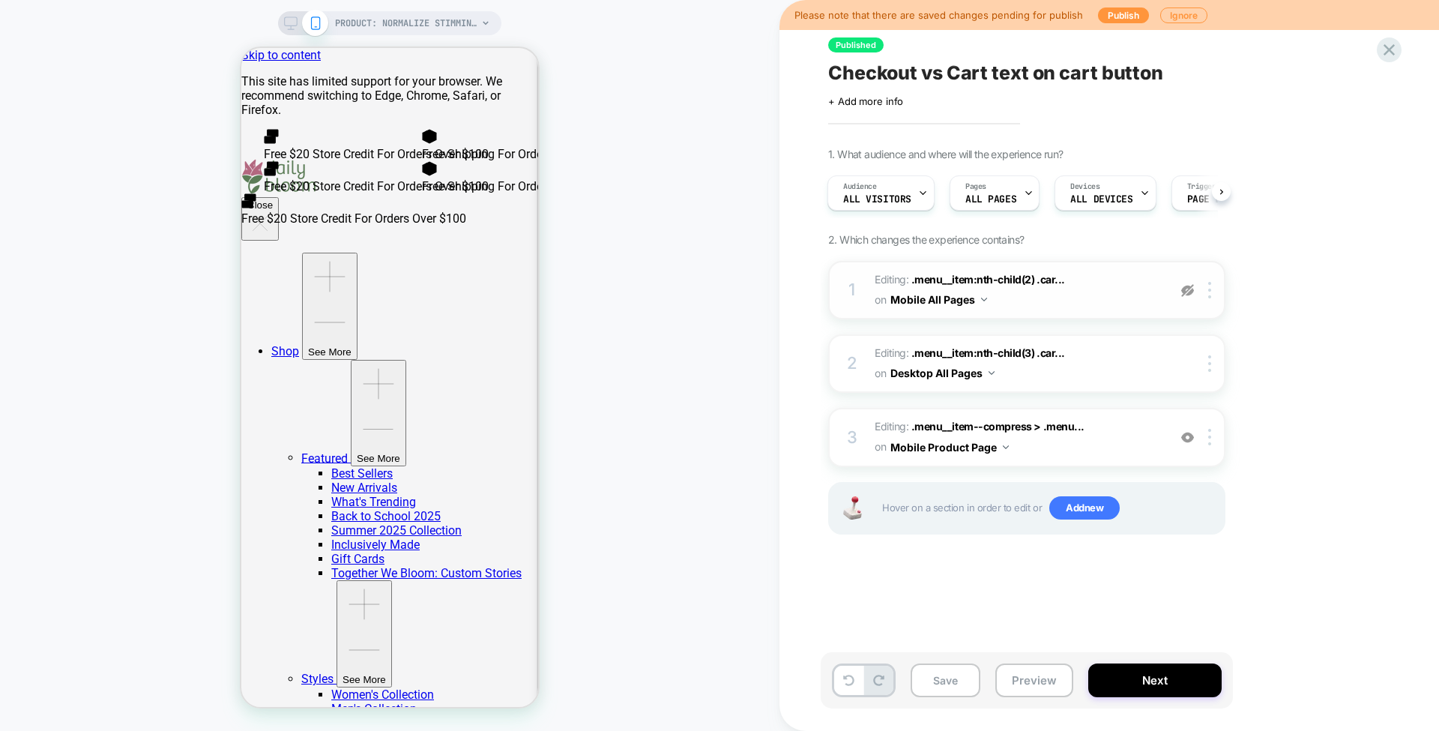
click at [1186, 284] on img at bounding box center [1187, 290] width 13 height 13
click at [1025, 682] on button "Preview" at bounding box center [1034, 680] width 78 height 34
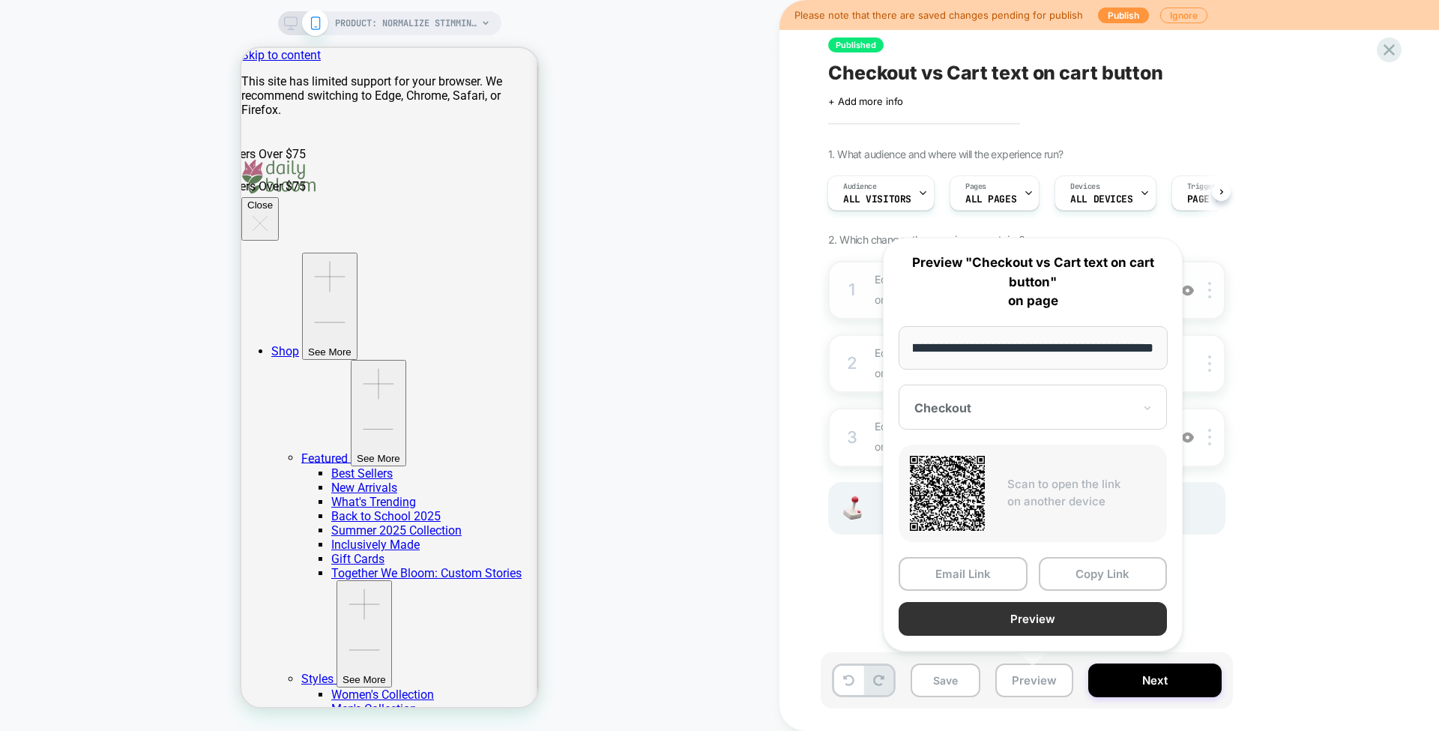
scroll to position [0, 0]
click at [1035, 606] on button "Preview" at bounding box center [1033, 619] width 268 height 34
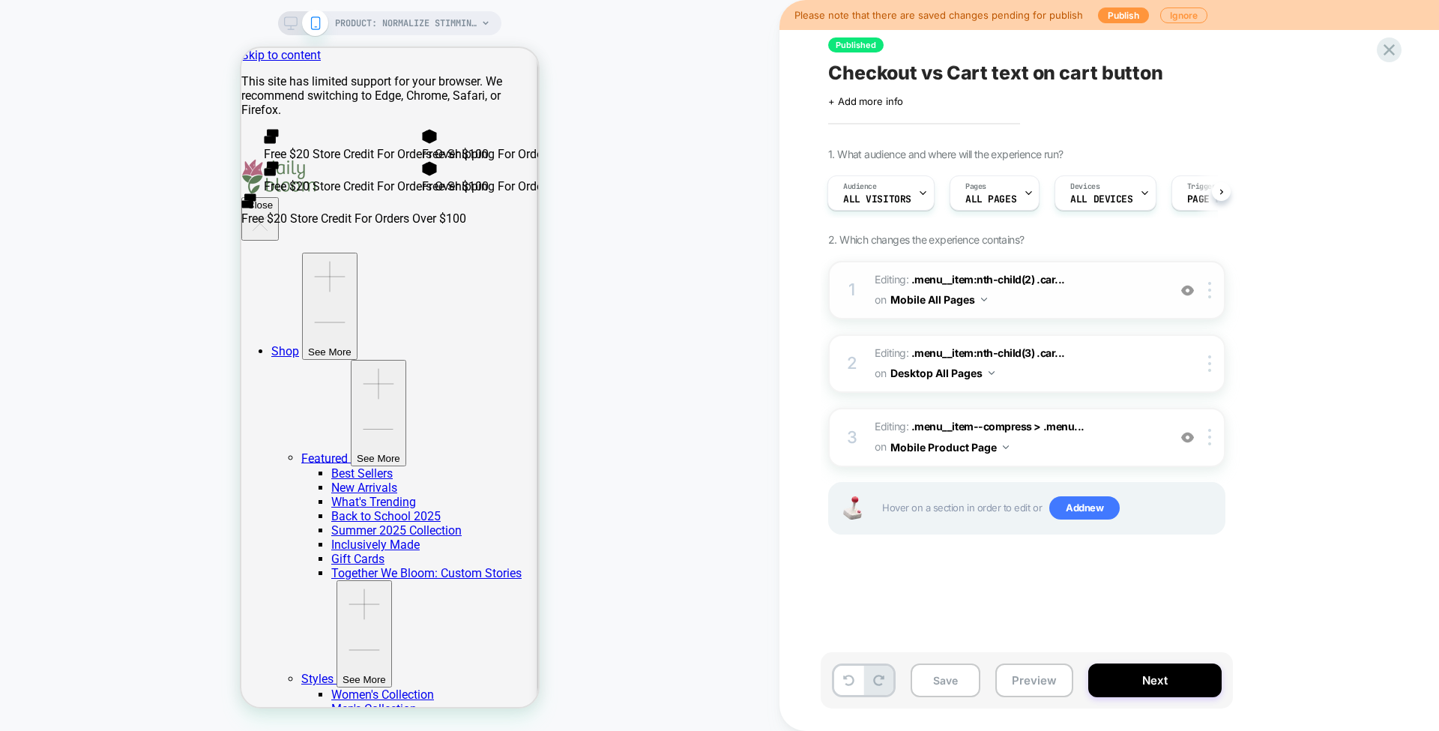
click at [1186, 288] on img at bounding box center [1187, 290] width 13 height 13
click at [996, 423] on span ".menu__item--compress > .menu..." at bounding box center [998, 426] width 173 height 13
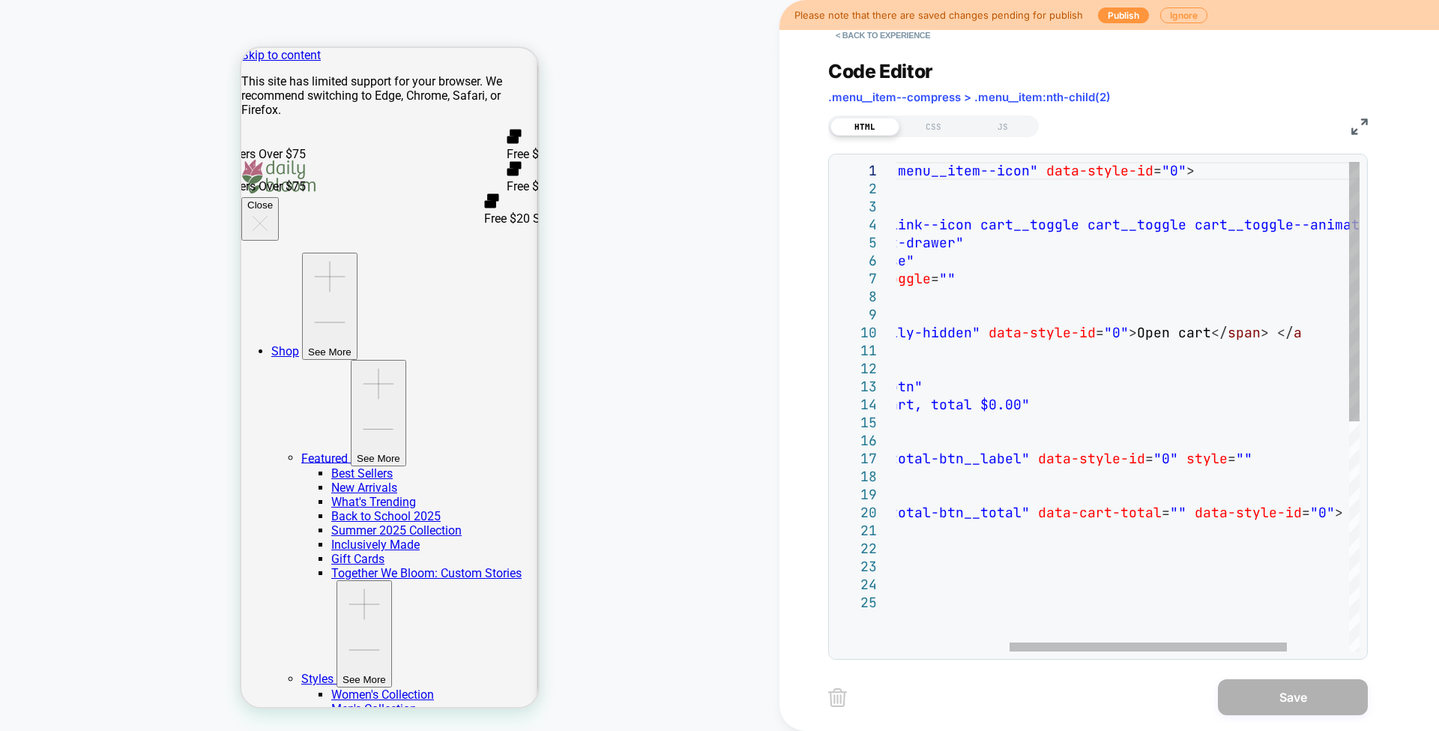
click at [1206, 331] on div "< div class = "menu__item menu__item--icon" data-style-id = "0" > < a href = " …" at bounding box center [1085, 622] width 755 height 921
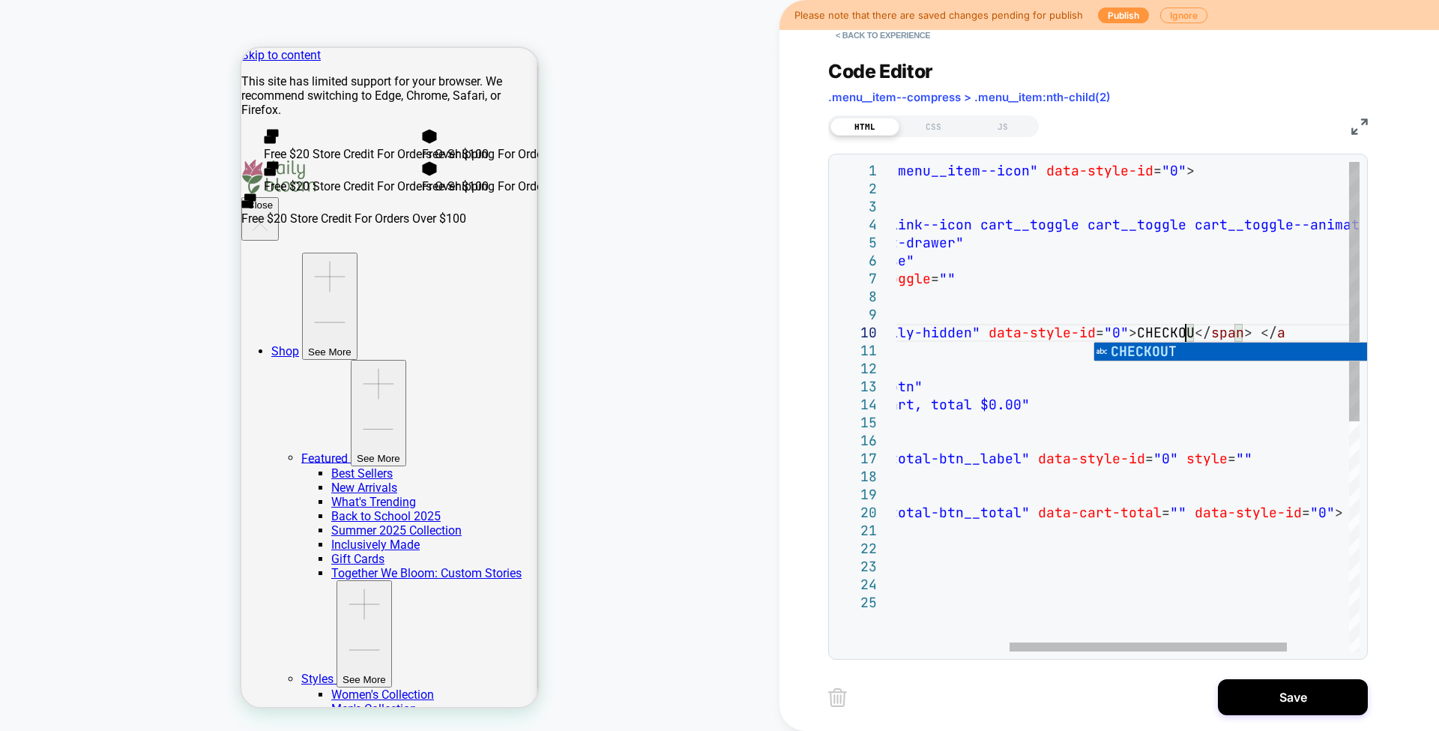
scroll to position [162, 485]
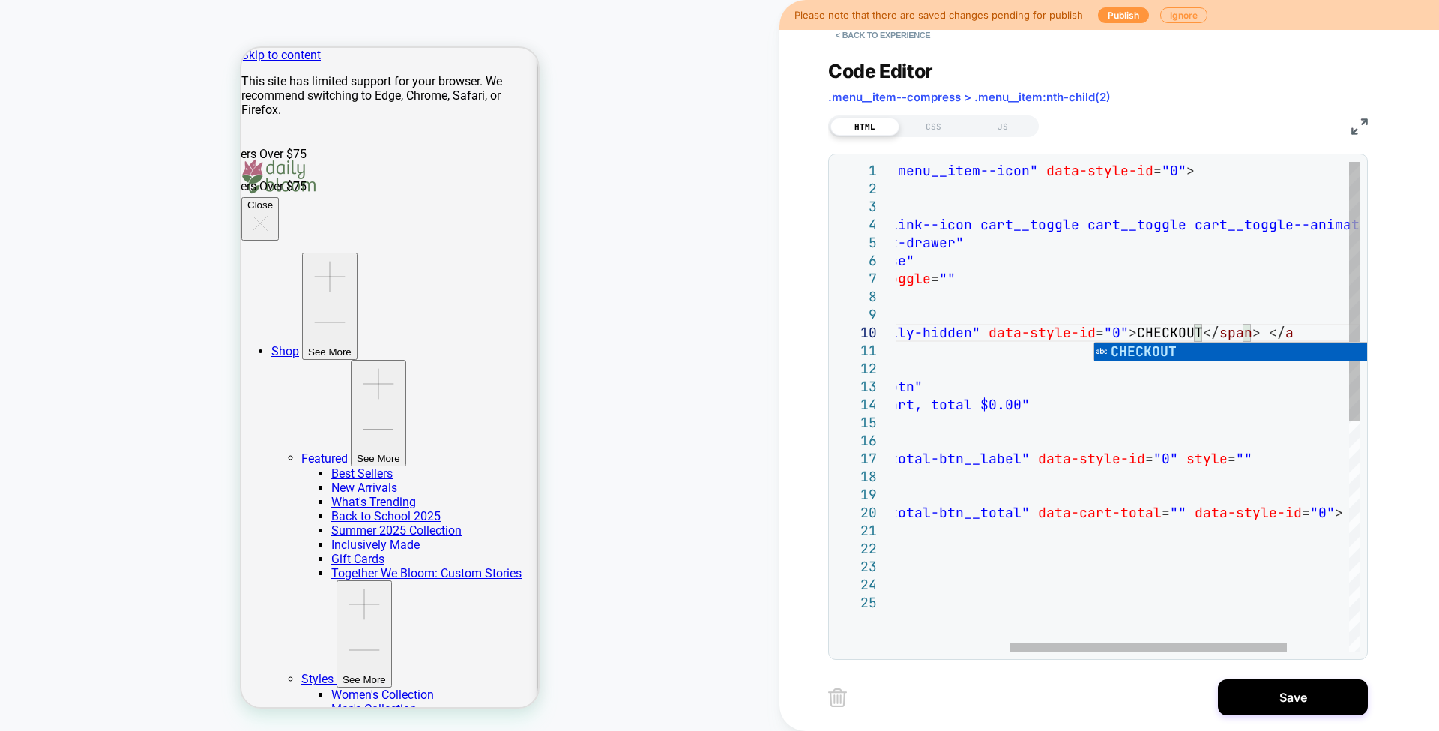
type textarea "**********"
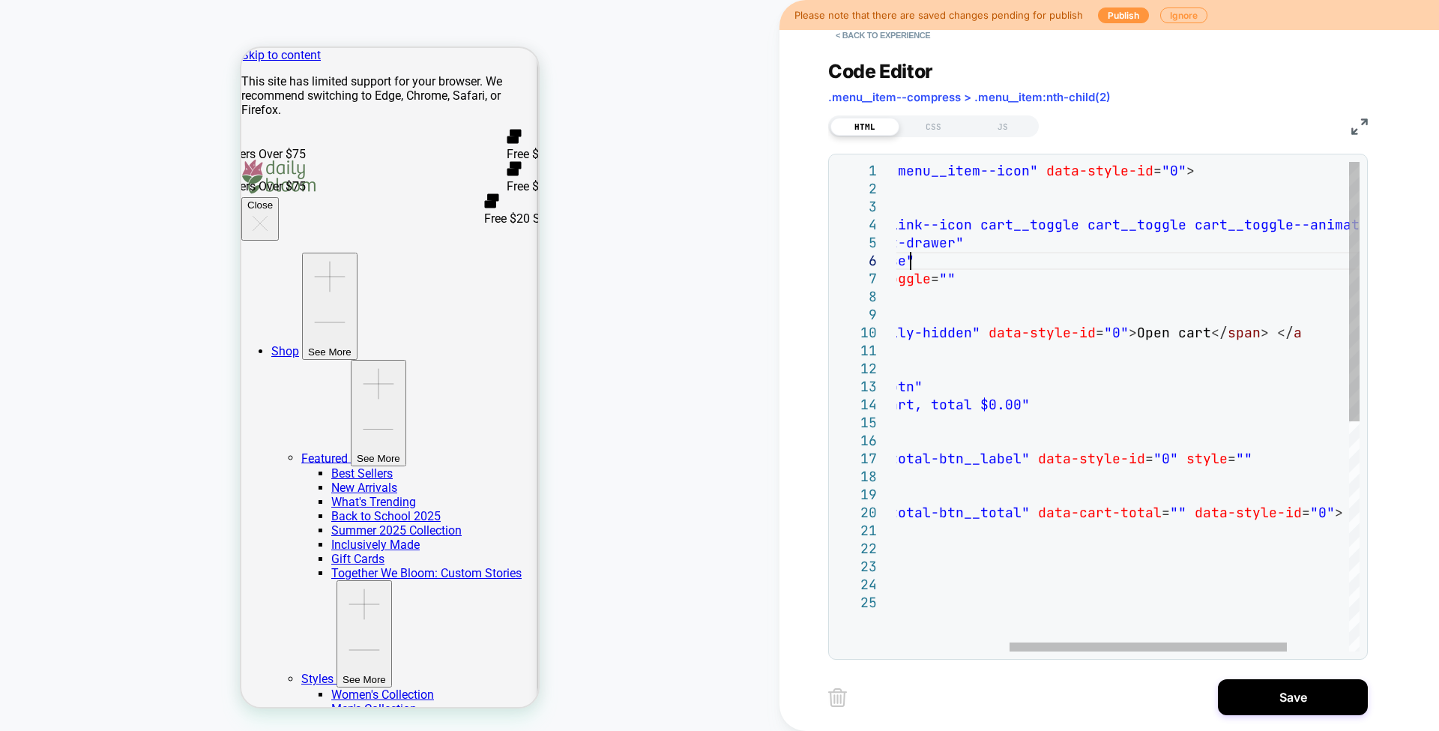
click at [1256, 268] on div "< div class = "menu__item menu__item--icon" data-style-id = "0" > < a href = " …" at bounding box center [1085, 622] width 755 height 921
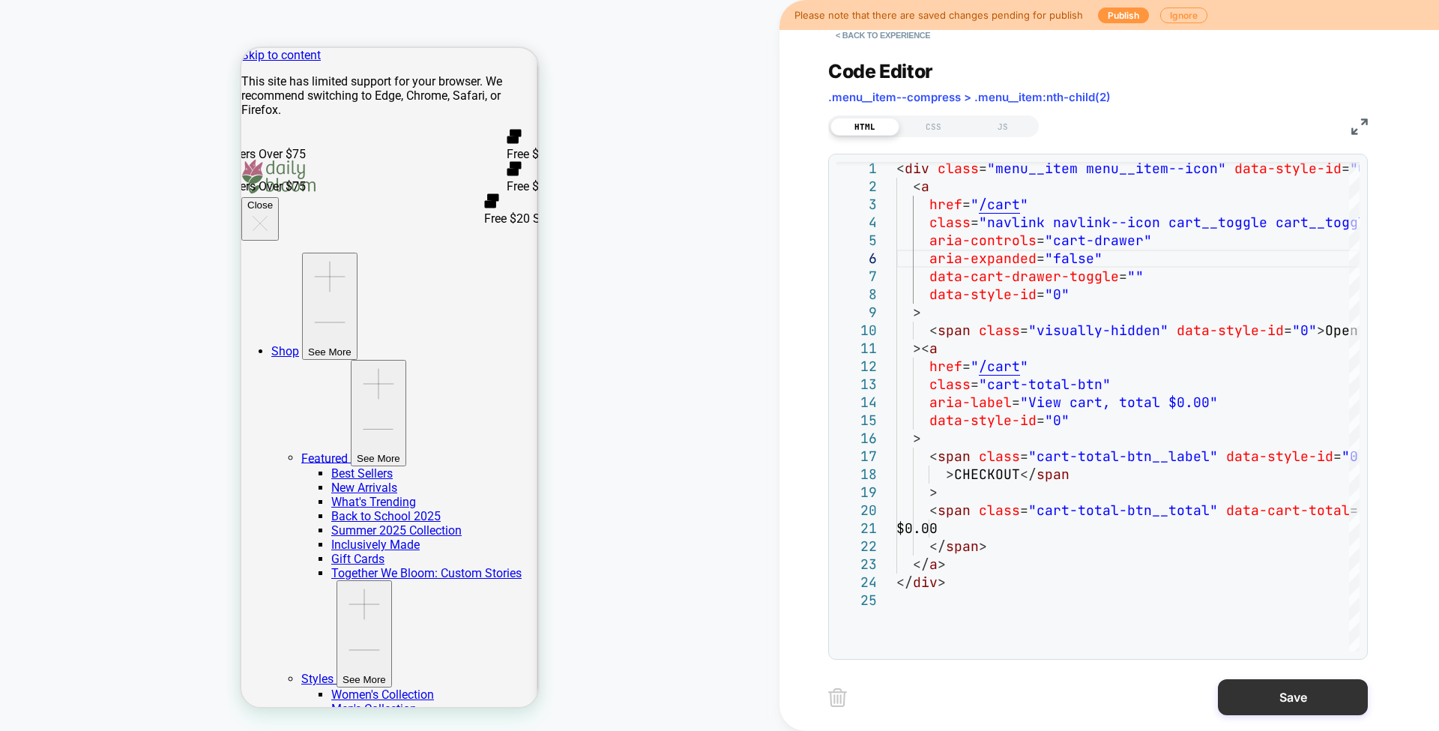
click at [1262, 693] on button "Save" at bounding box center [1293, 697] width 150 height 36
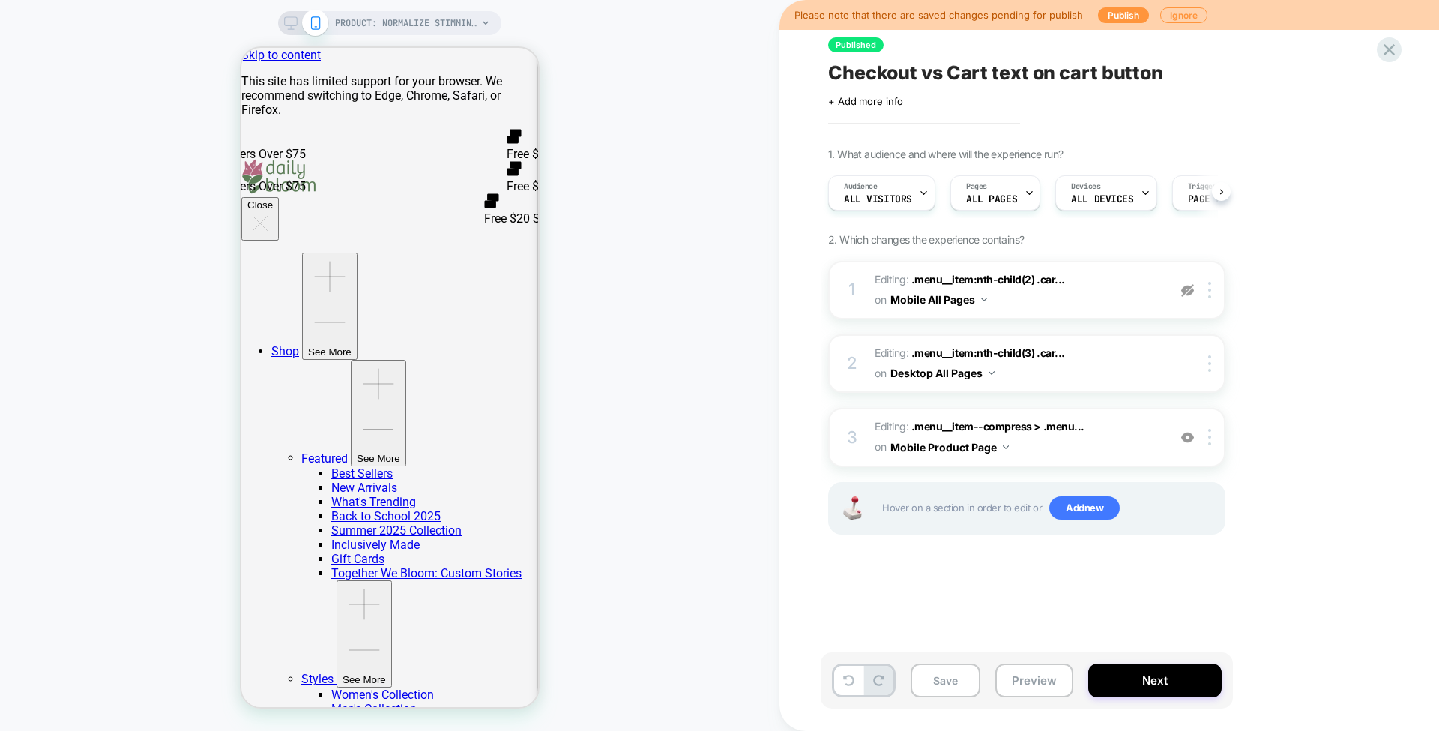
scroll to position [0, 1]
click at [1189, 439] on img at bounding box center [1187, 437] width 13 height 13
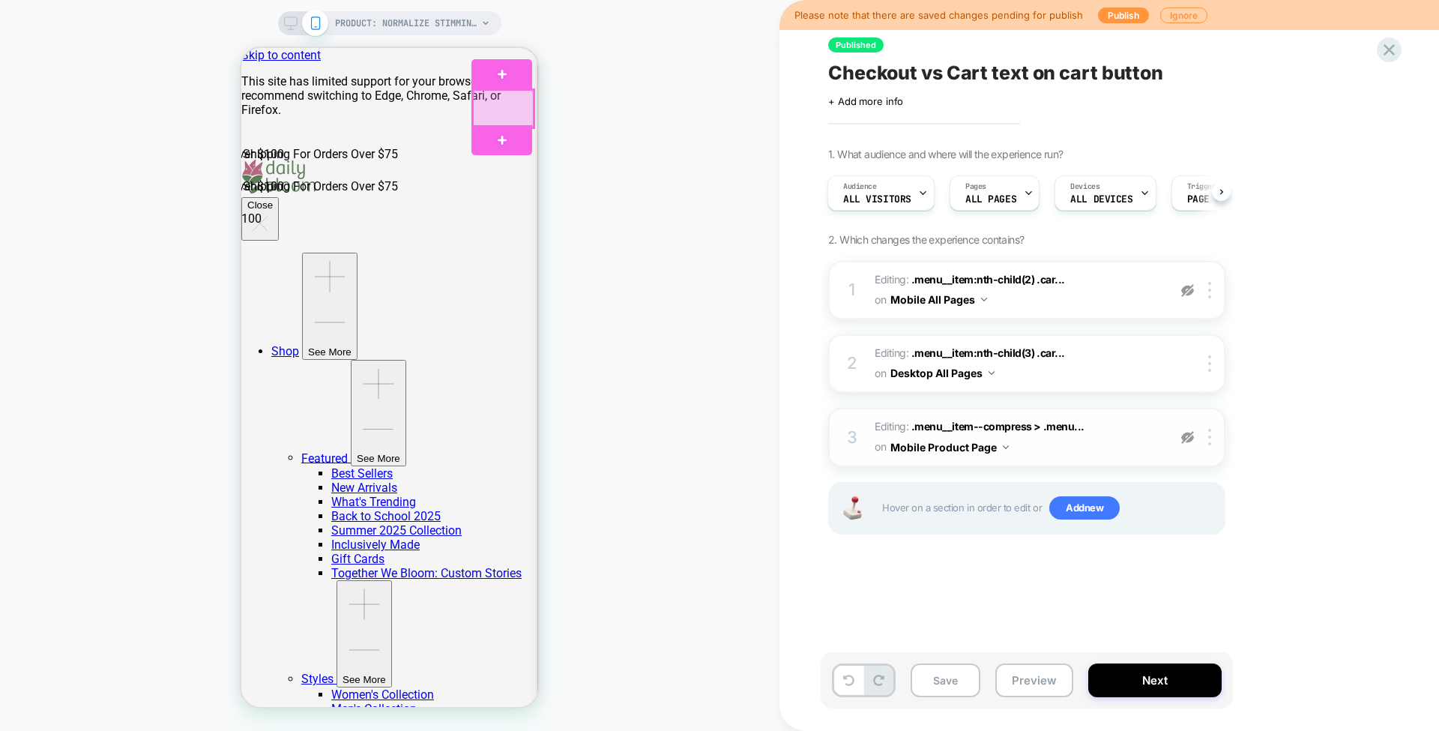
click at [478, 96] on div at bounding box center [503, 108] width 61 height 37
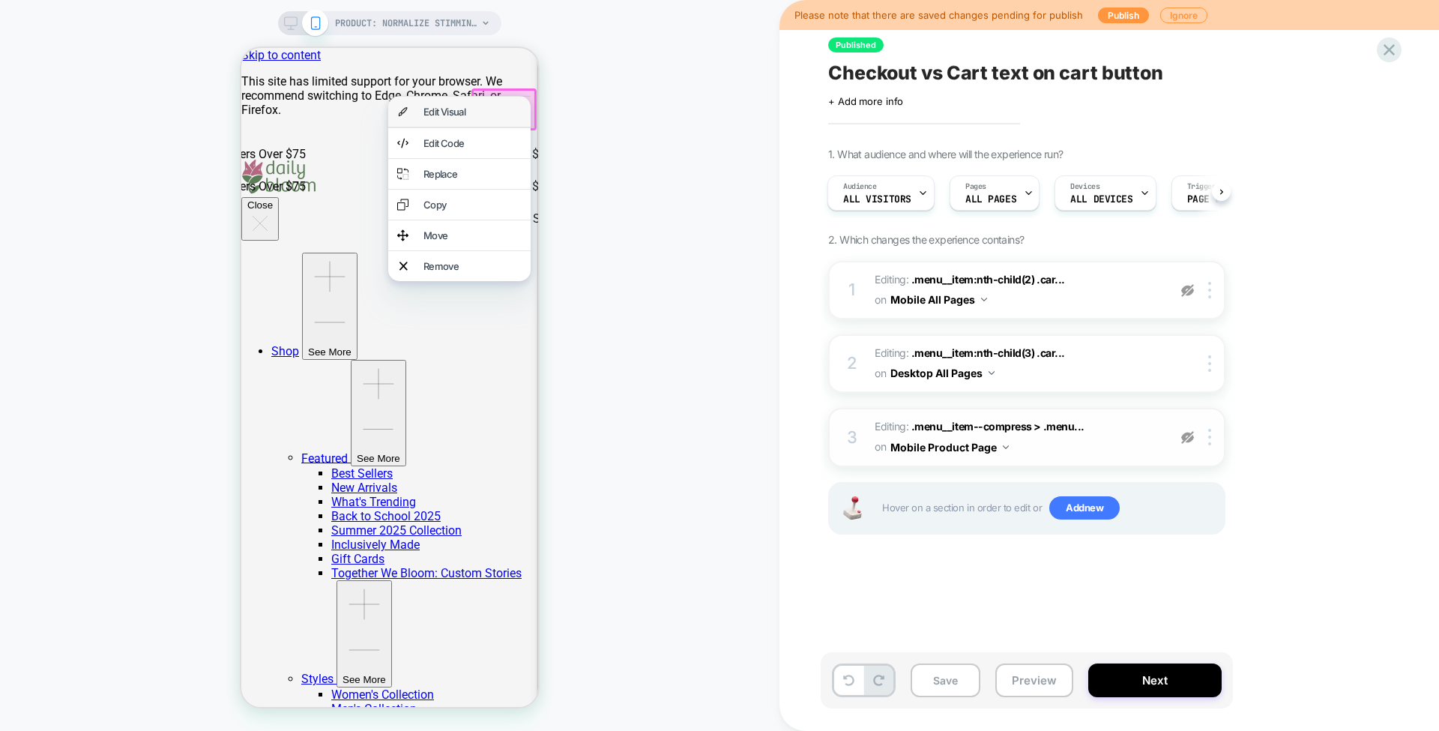
click at [451, 118] on div "Edit Visual" at bounding box center [473, 112] width 98 height 12
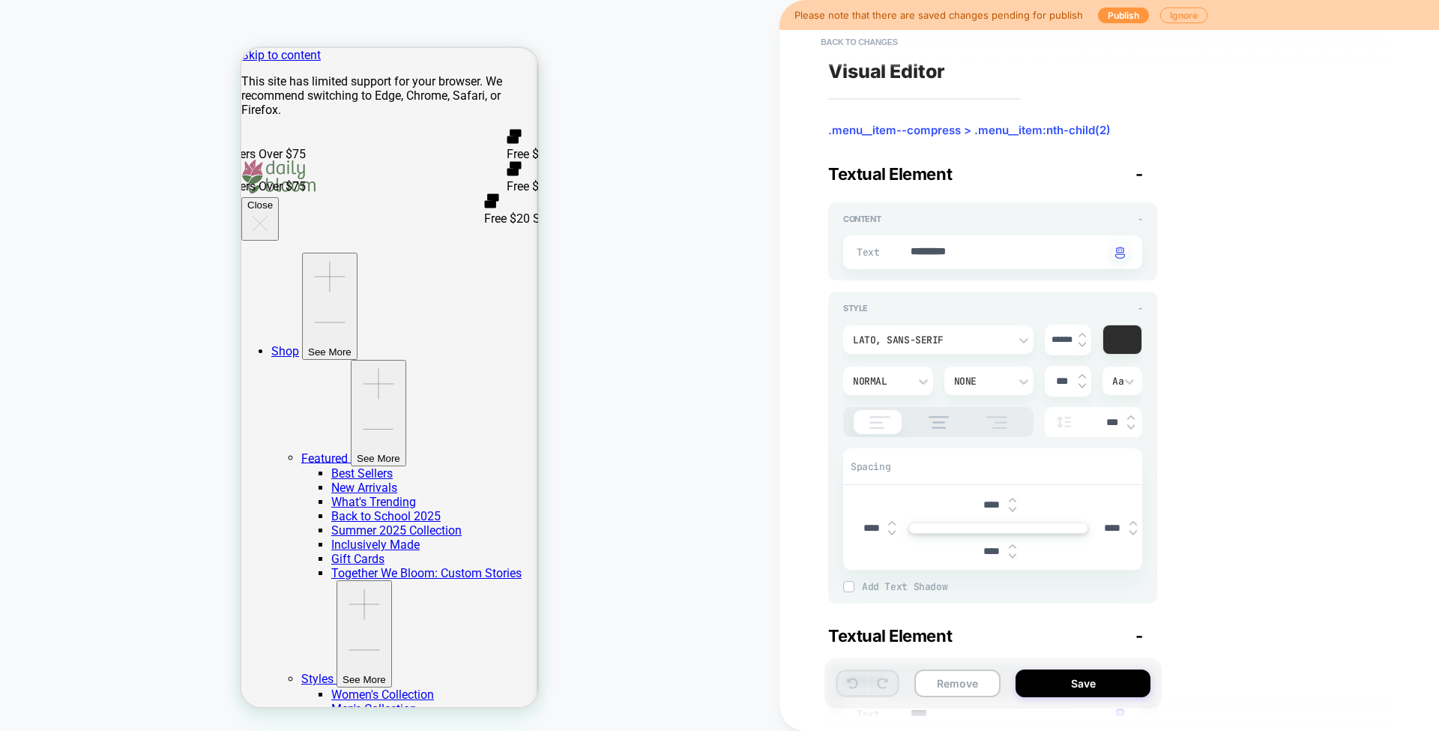
click at [1018, 260] on div "Text ********* Click to change to alternative text" at bounding box center [992, 252] width 299 height 34
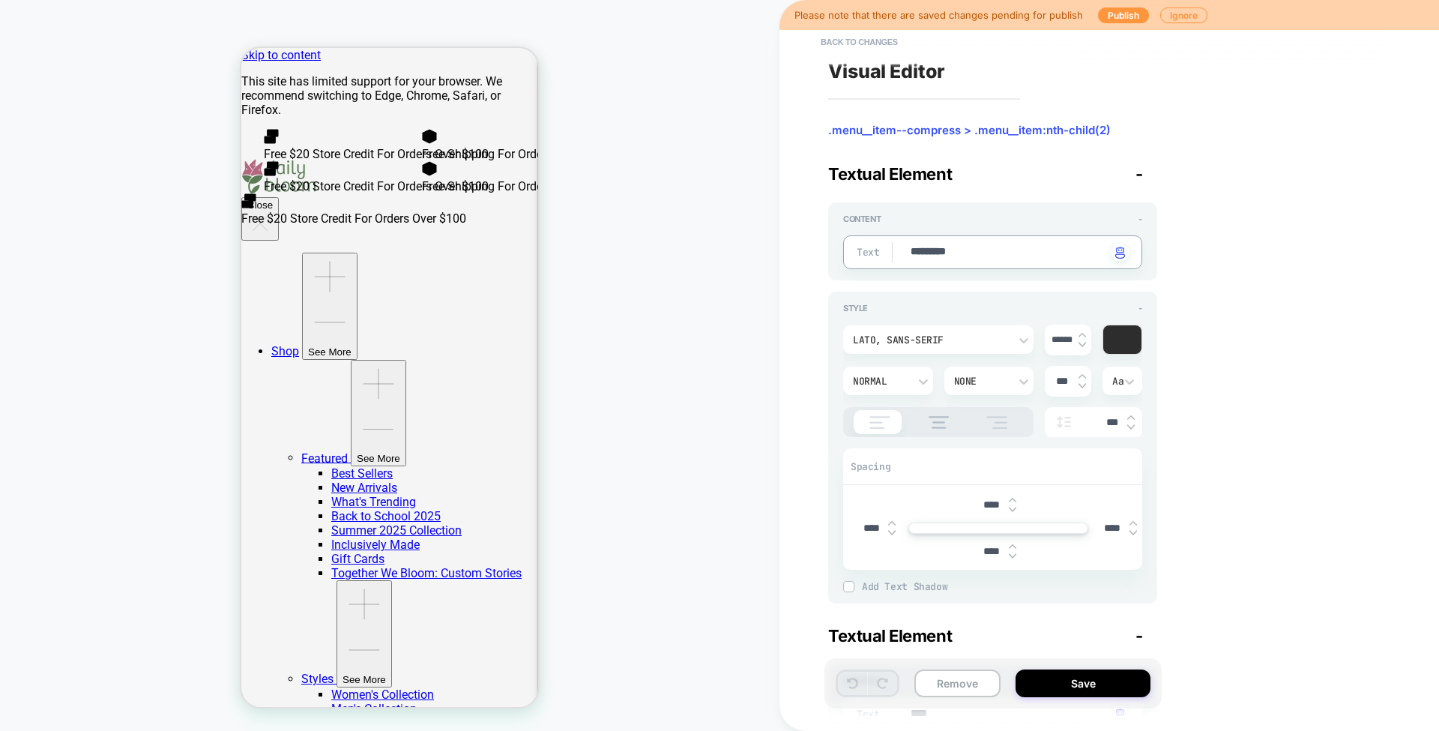
type textarea "*"
type textarea "**"
type textarea "*"
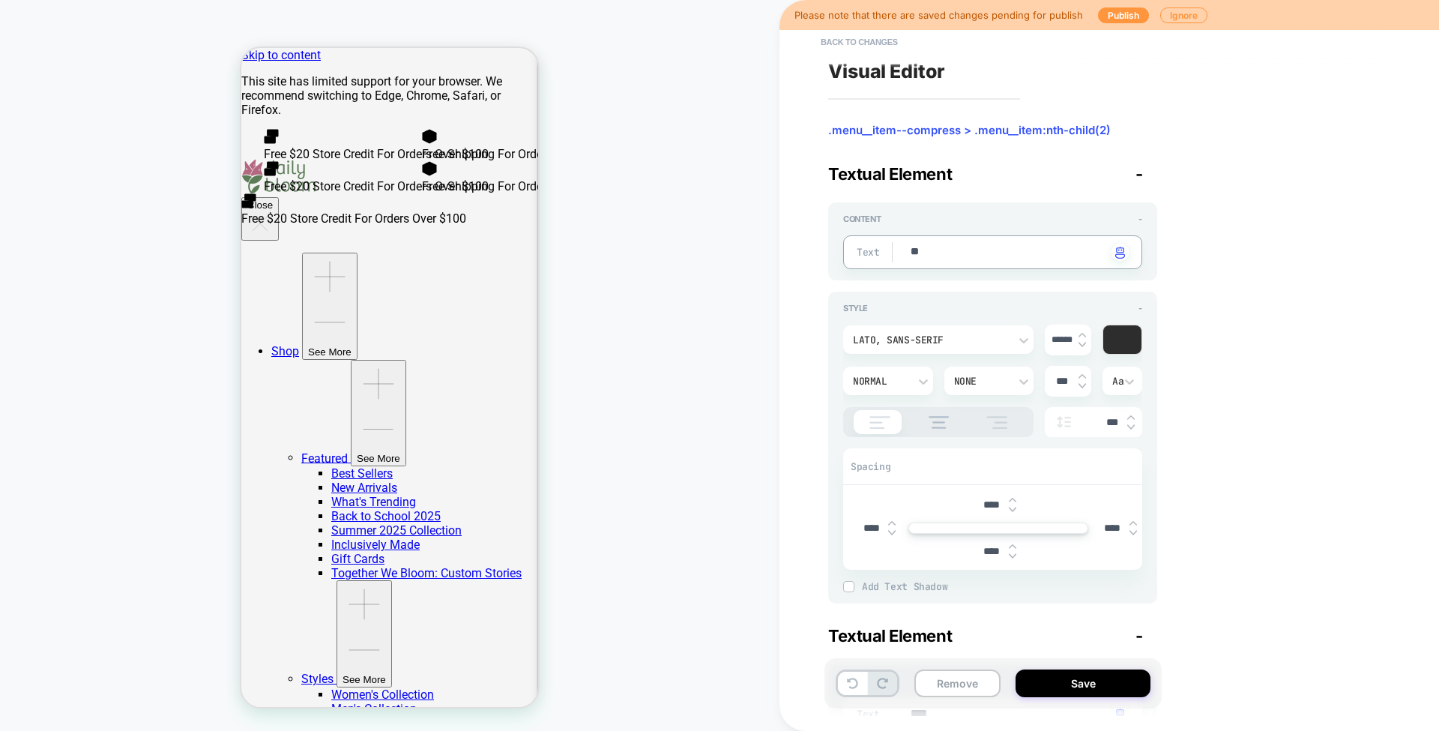
type textarea "***"
type textarea "*"
type textarea "****"
type textarea "*"
type textarea "*****"
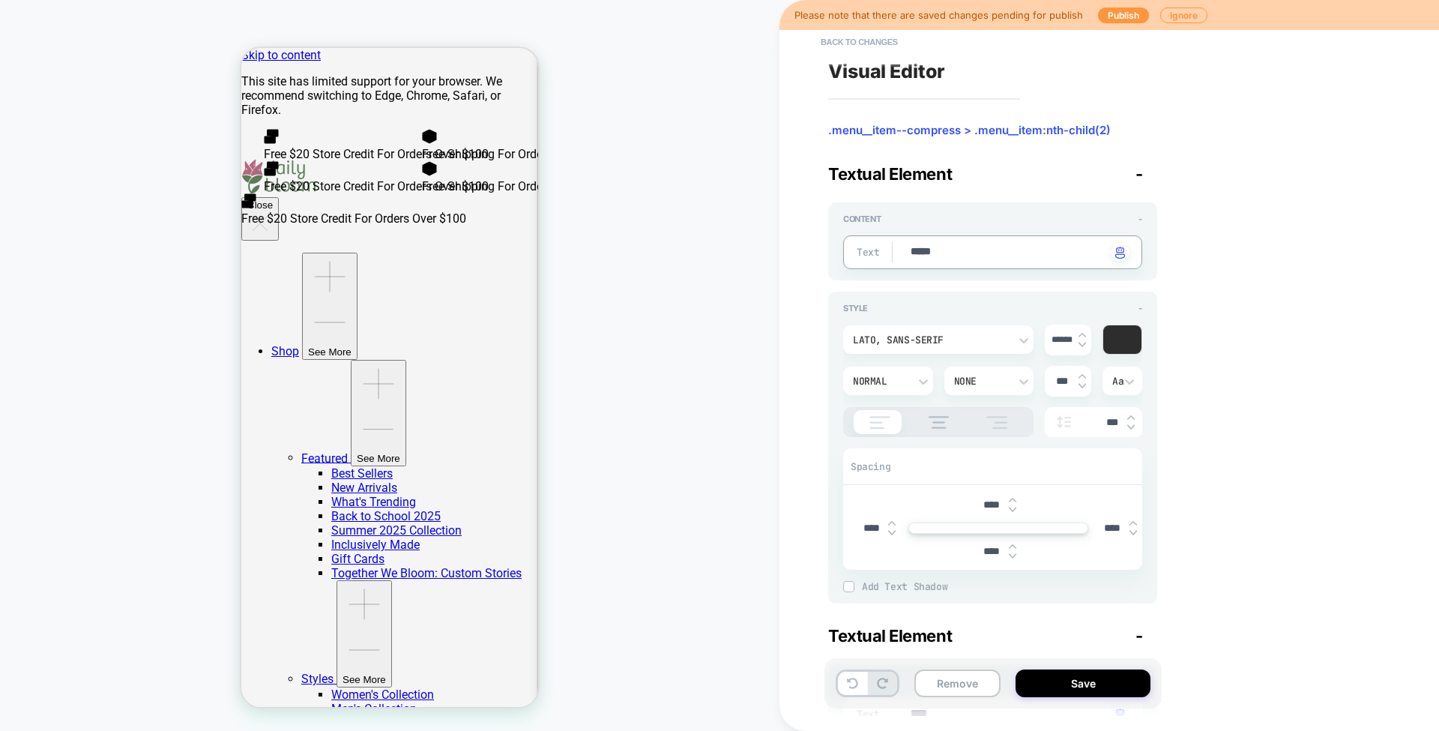
type textarea "*"
type textarea "******"
type textarea "*"
type textarea "*******"
type textarea "*"
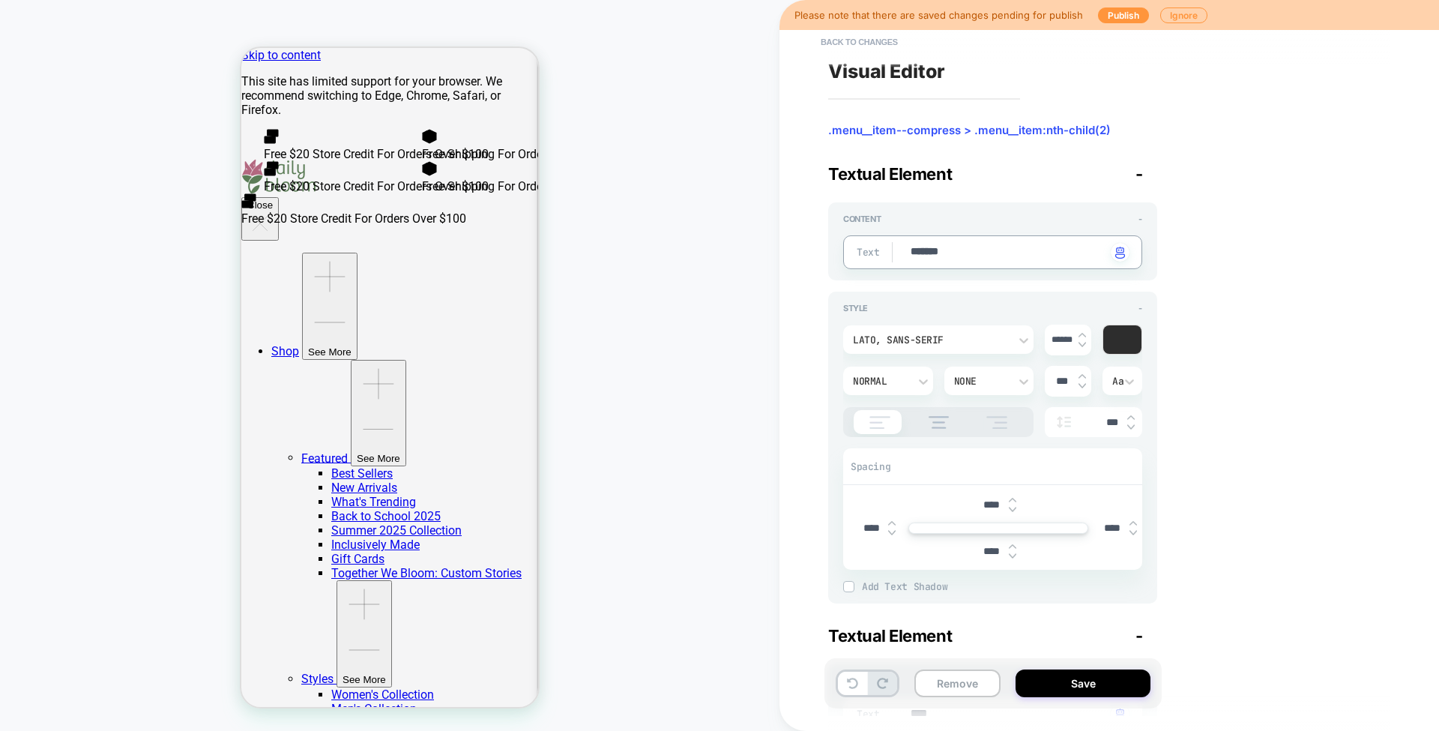
type textarea "********"
type textarea "*"
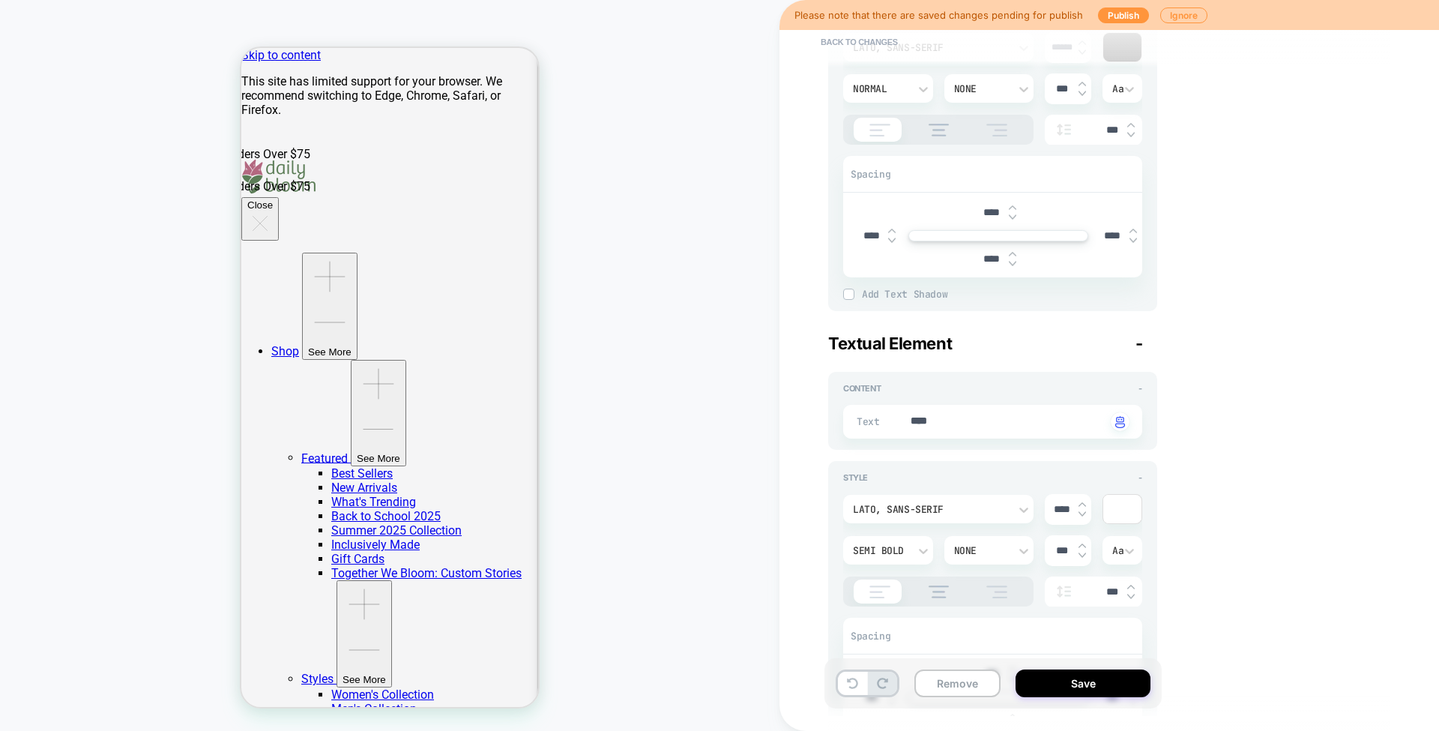
scroll to position [294, 0]
type textarea "********"
type textarea "*"
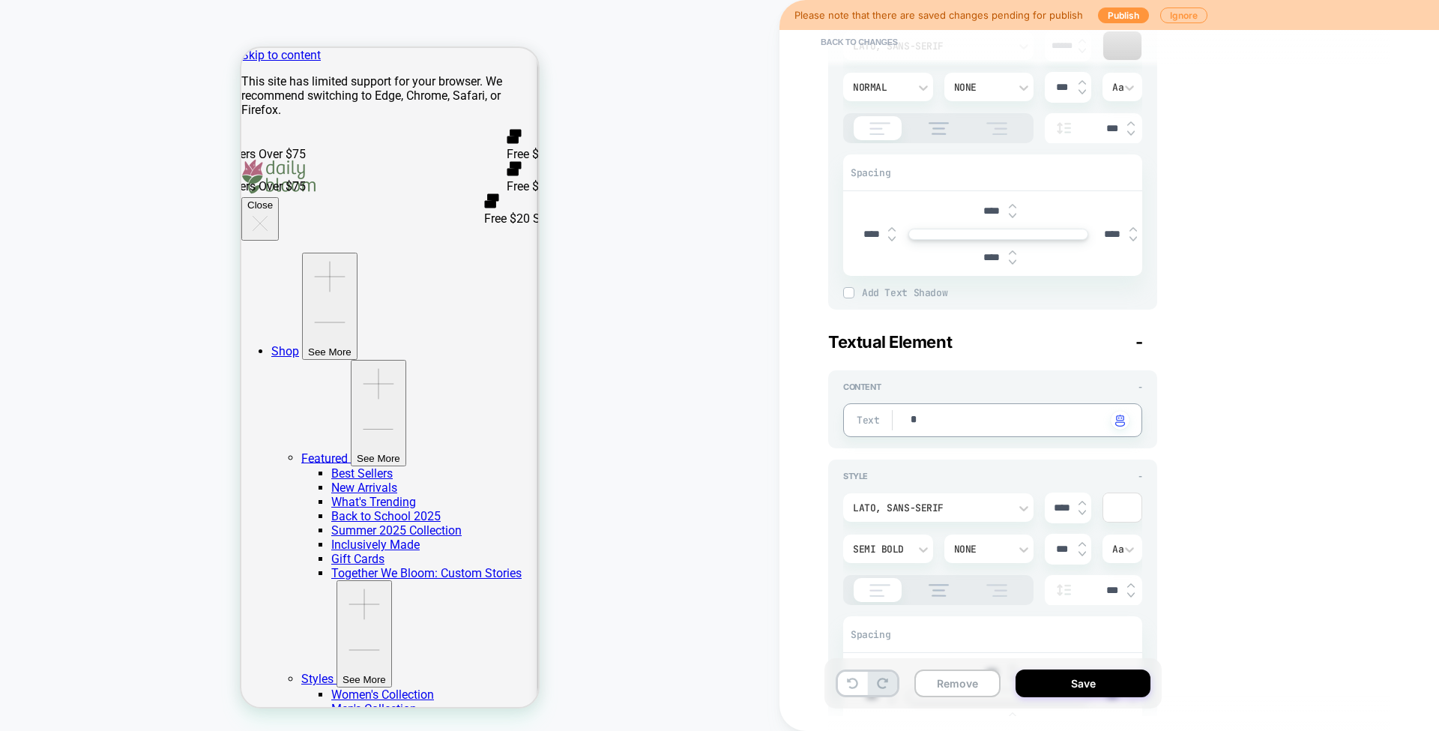
type textarea "**"
type textarea "*"
type textarea "***"
type textarea "*"
type textarea "****"
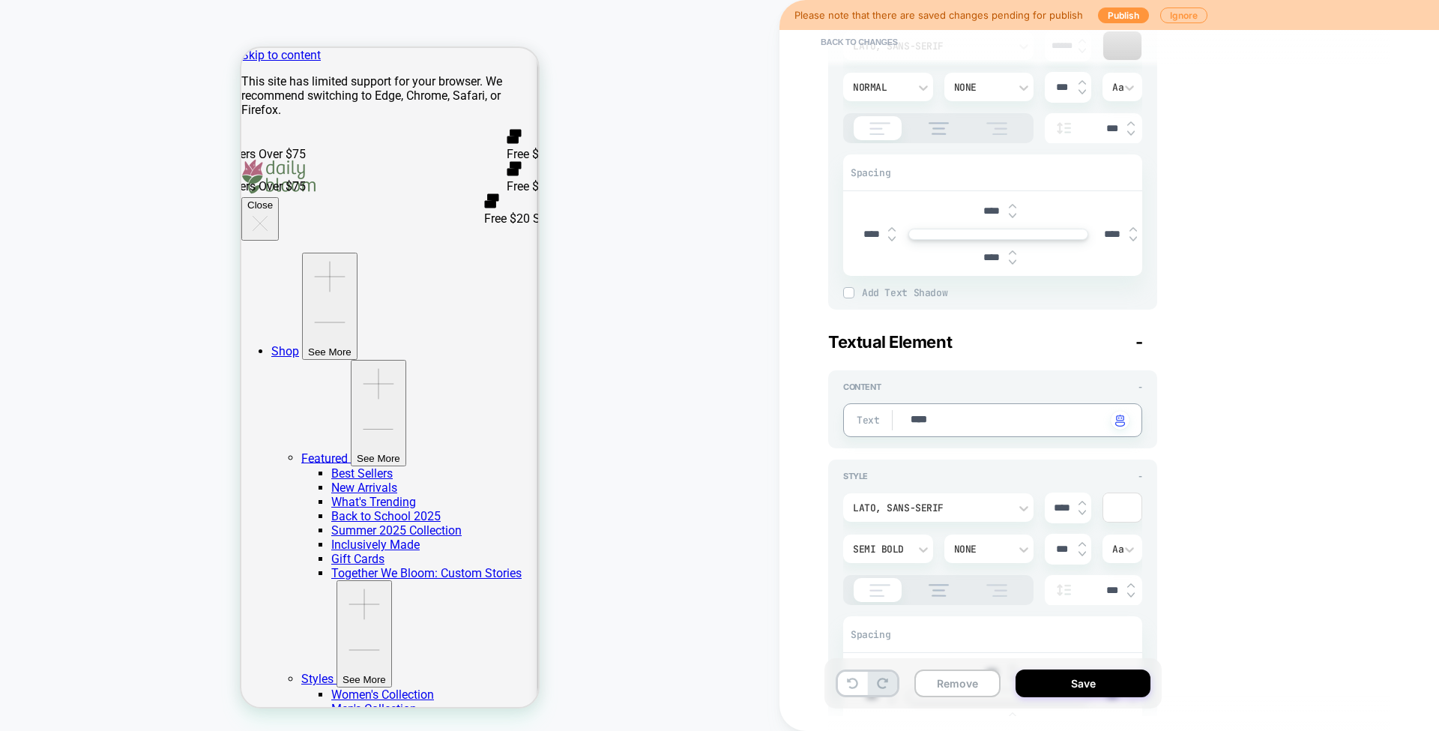
type textarea "*"
type textarea "*****"
type textarea "*"
type textarea "******"
type textarea "*"
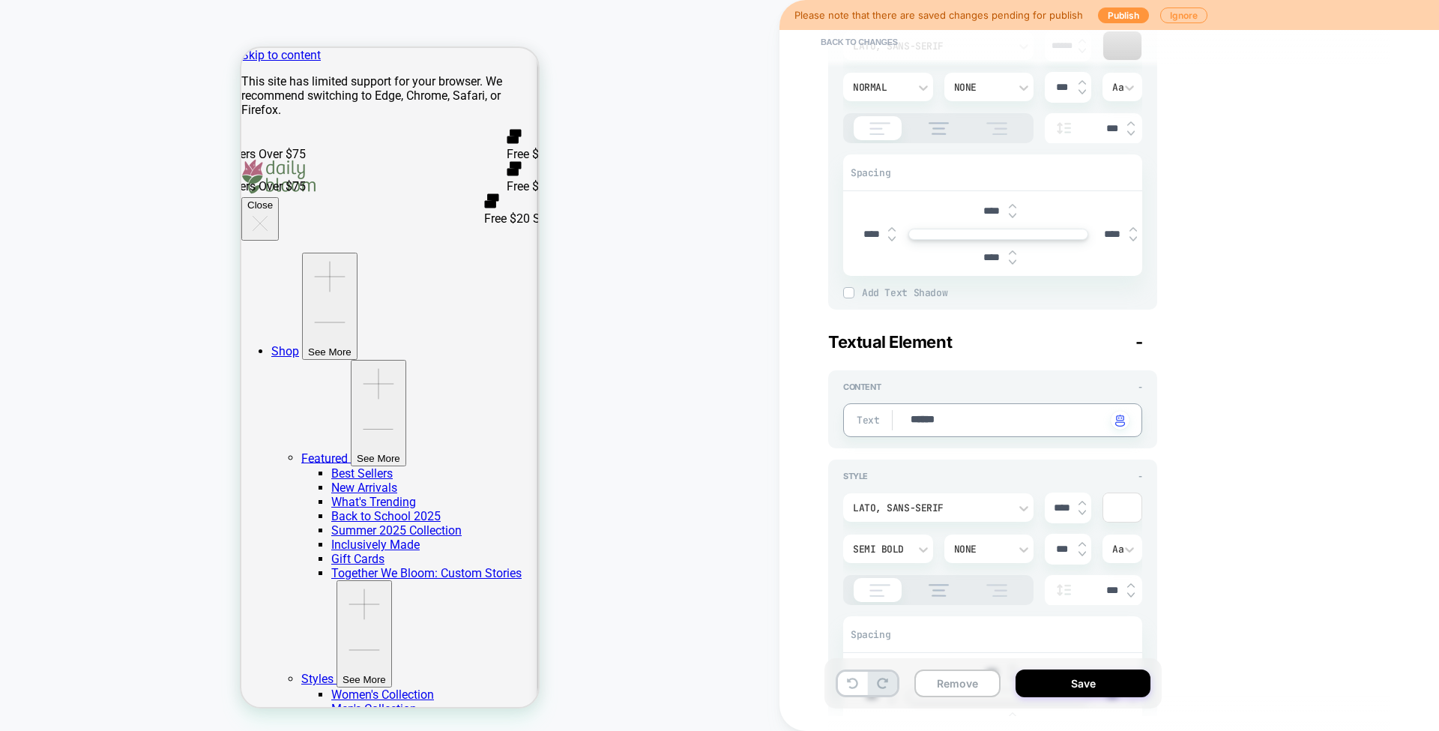
type textarea "*******"
type textarea "*"
type textarea "********"
type textarea "*"
type textarea "********"
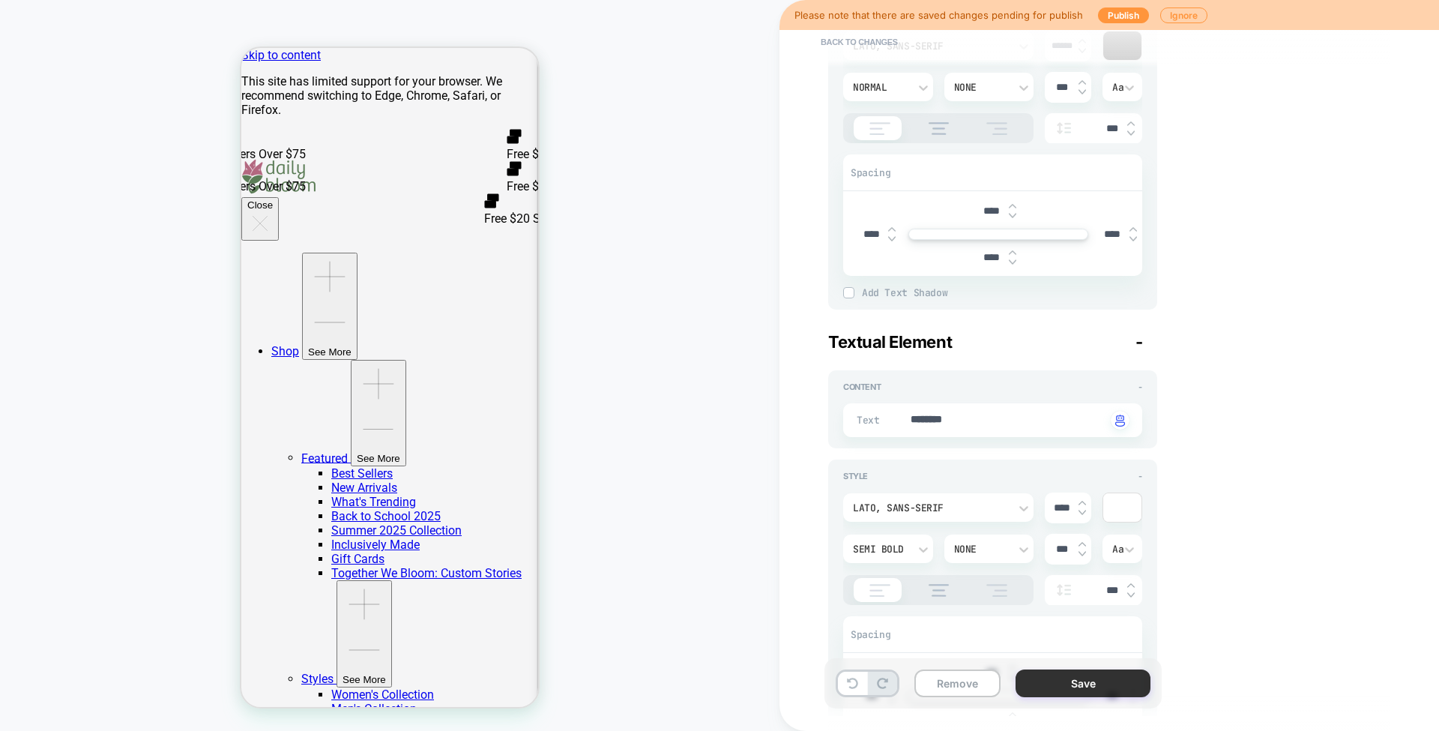
click at [1029, 675] on button "Save" at bounding box center [1083, 683] width 135 height 28
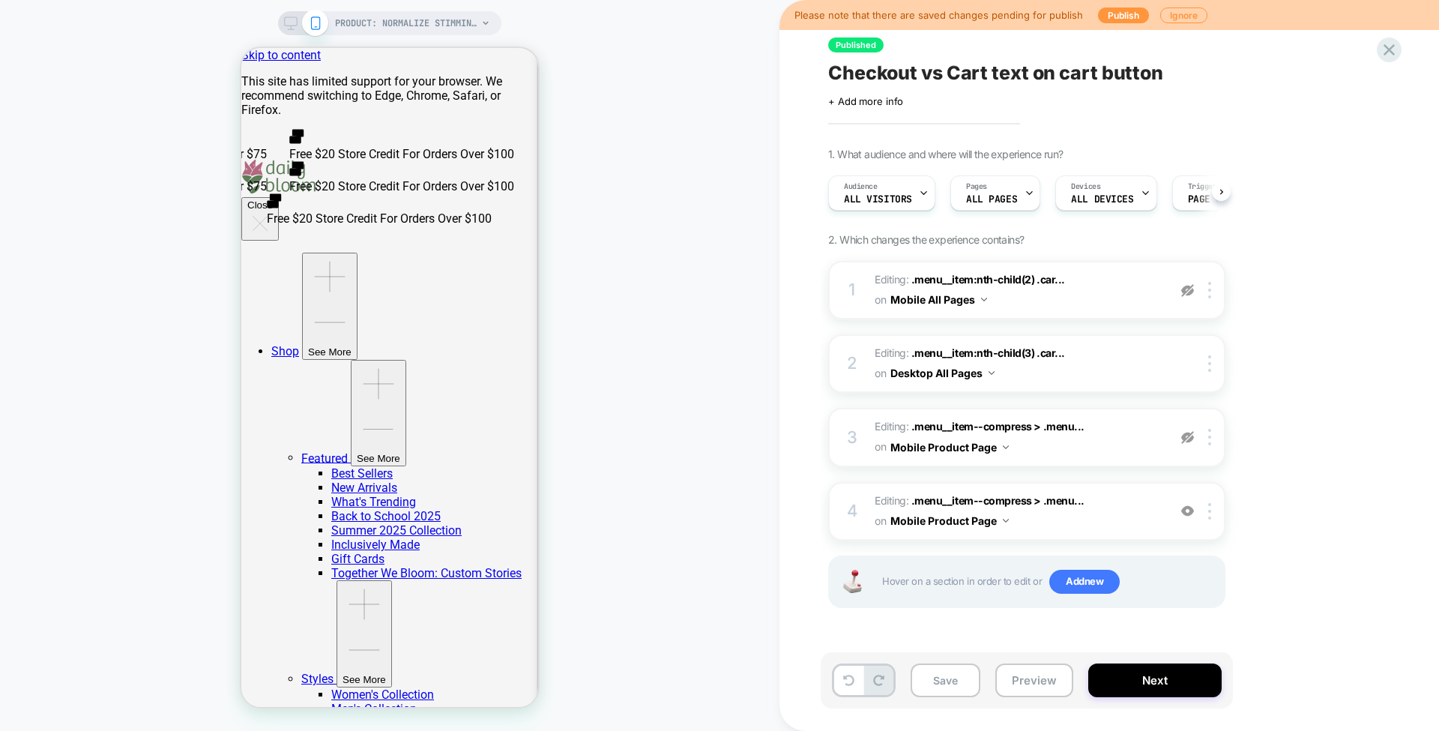
scroll to position [0, 1]
click at [960, 674] on button "Save" at bounding box center [946, 680] width 70 height 34
click at [1019, 685] on button "Preview" at bounding box center [1034, 680] width 78 height 34
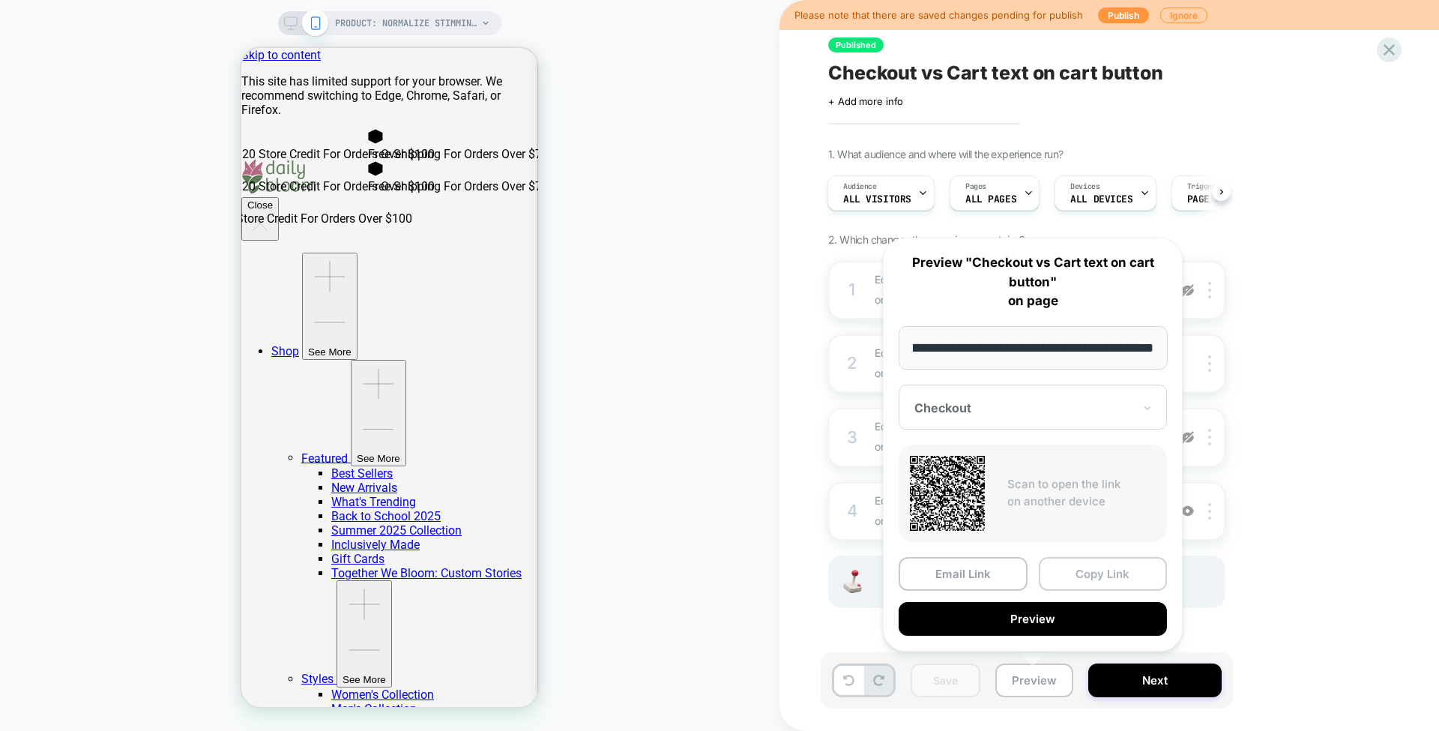
scroll to position [0, 0]
click at [1076, 573] on button "Copy Link" at bounding box center [1103, 574] width 129 height 34
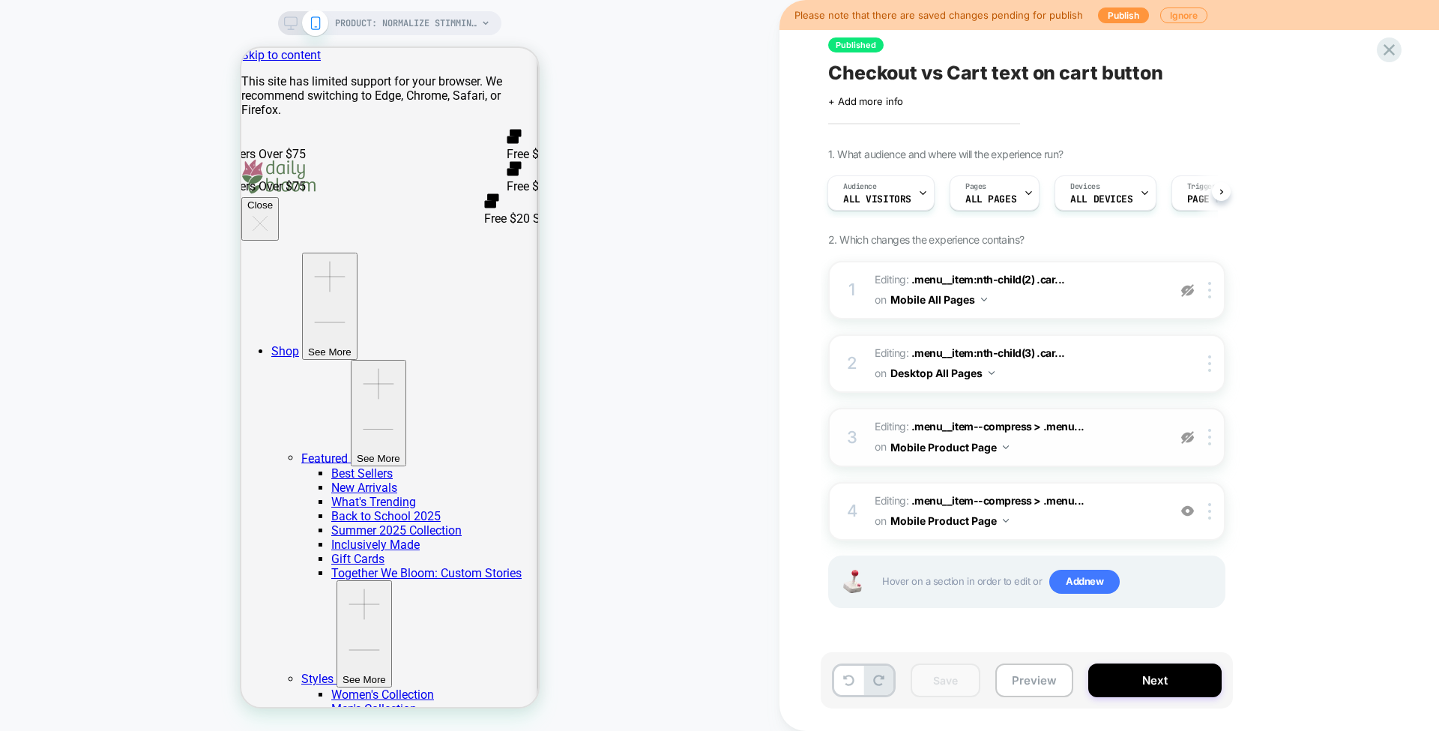
drag, startPoint x: 1045, startPoint y: 432, endPoint x: 1187, endPoint y: 437, distance: 142.5
click at [1187, 437] on div "3 Editing : .menu__item--compress > .menu... .menu__item--compress > .menu__ite…" at bounding box center [1026, 437] width 397 height 58
click at [1187, 437] on img at bounding box center [1187, 437] width 13 height 13
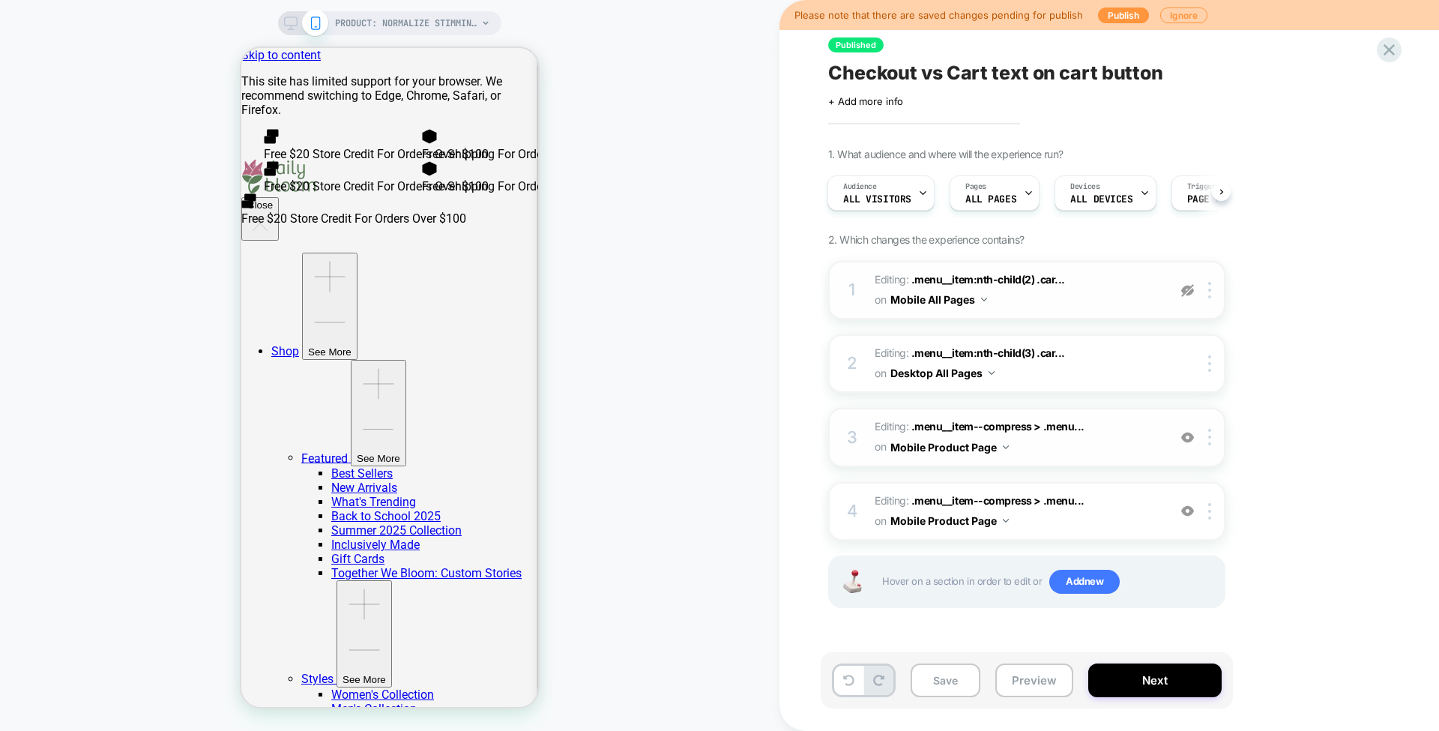
click at [1190, 285] on img at bounding box center [1187, 290] width 13 height 13
click at [1036, 693] on button "Preview" at bounding box center [1034, 680] width 78 height 34
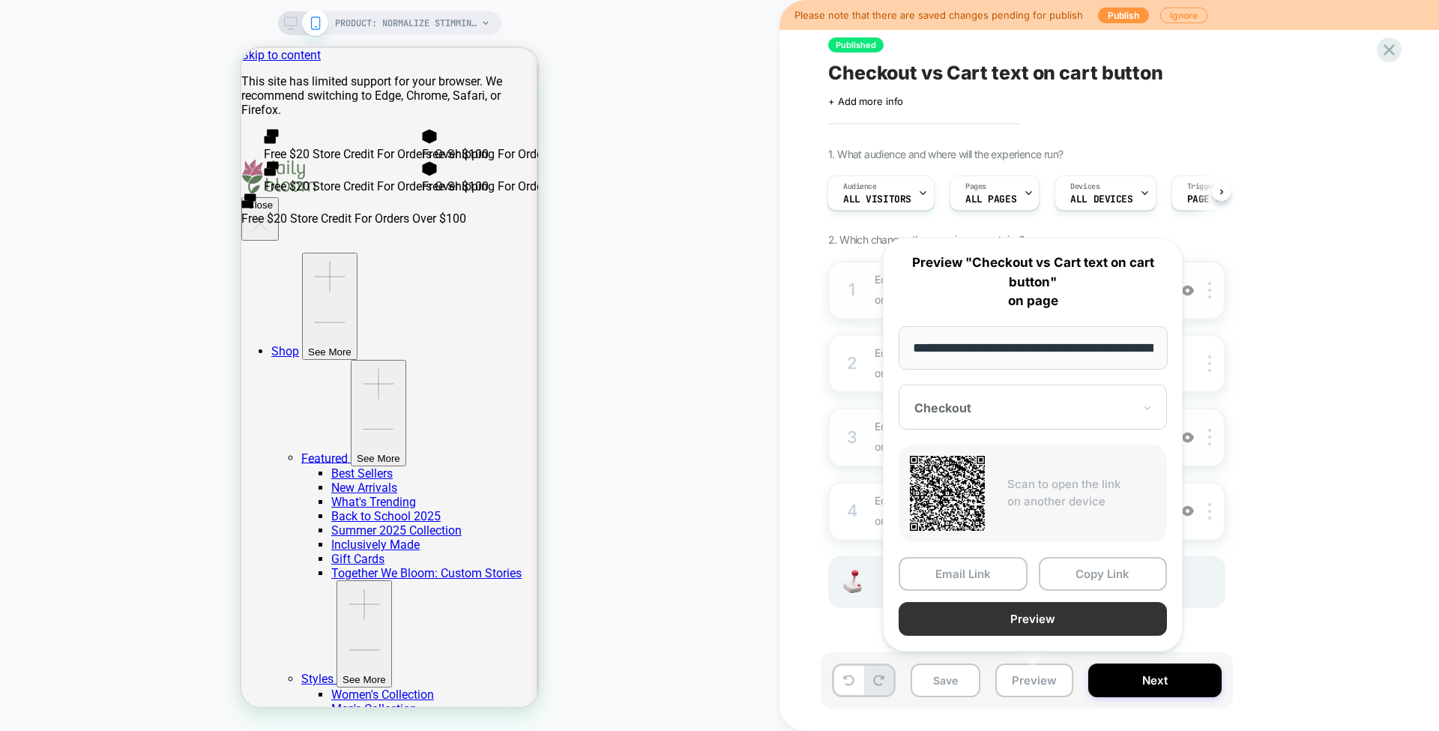
click at [1019, 621] on button "Preview" at bounding box center [1033, 619] width 268 height 34
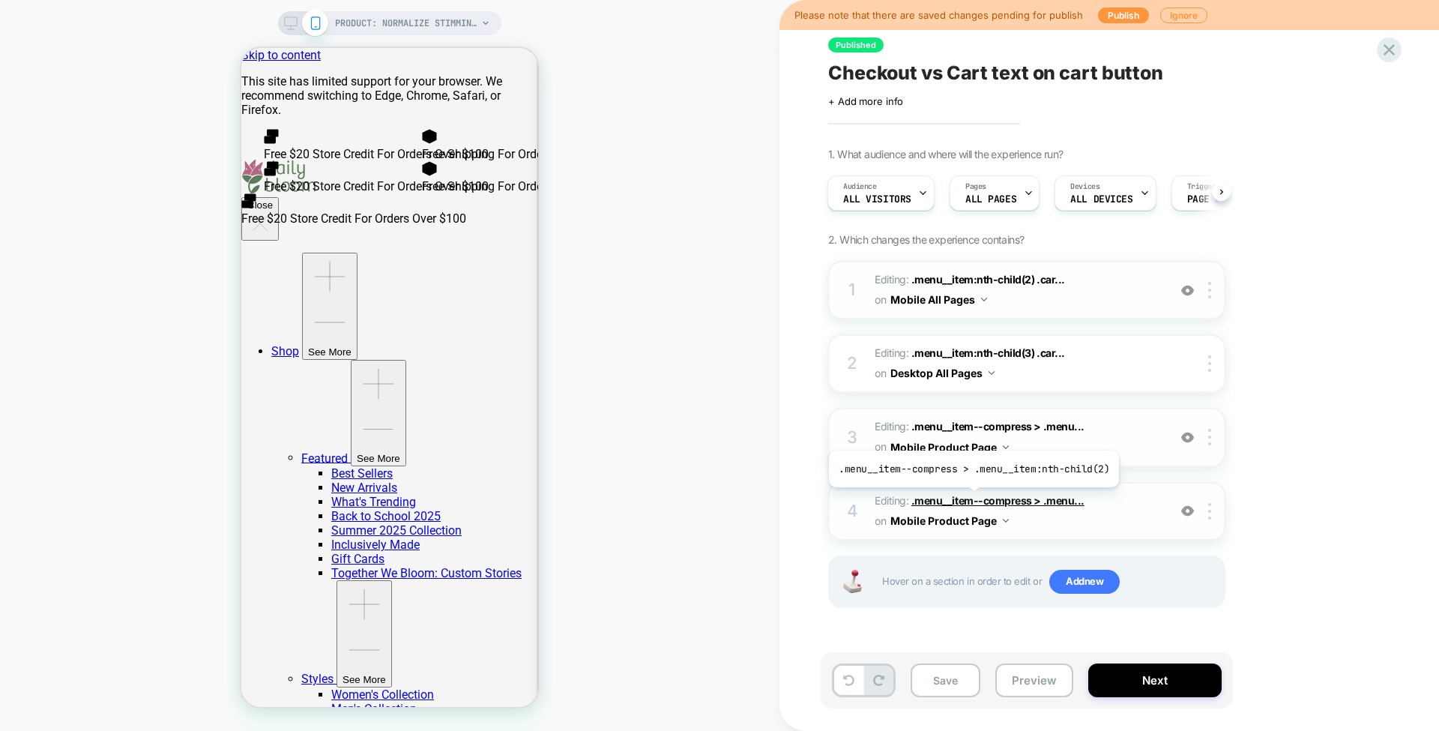
click at [971, 498] on span ".menu__item--compress > .menu..." at bounding box center [998, 500] width 173 height 13
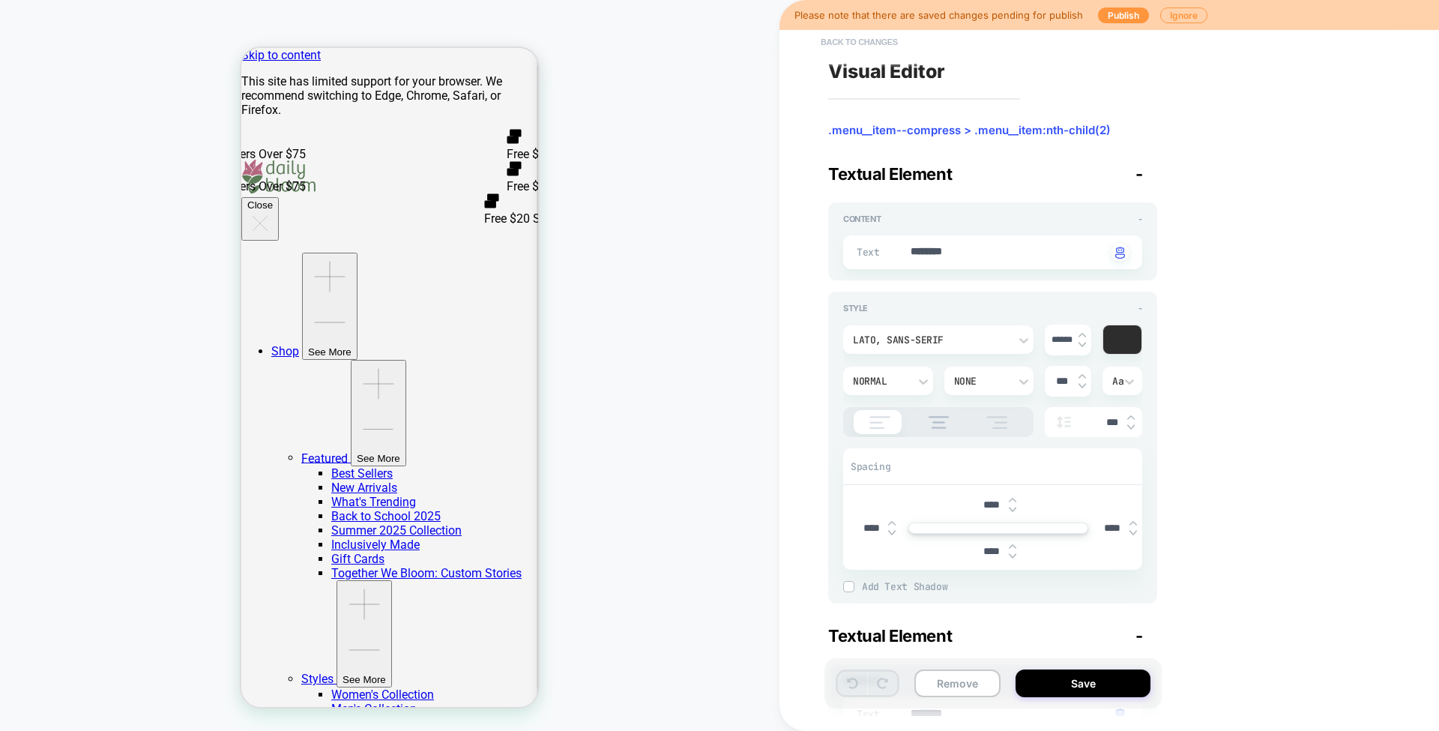
click at [862, 37] on button "Back to changes" at bounding box center [859, 42] width 92 height 24
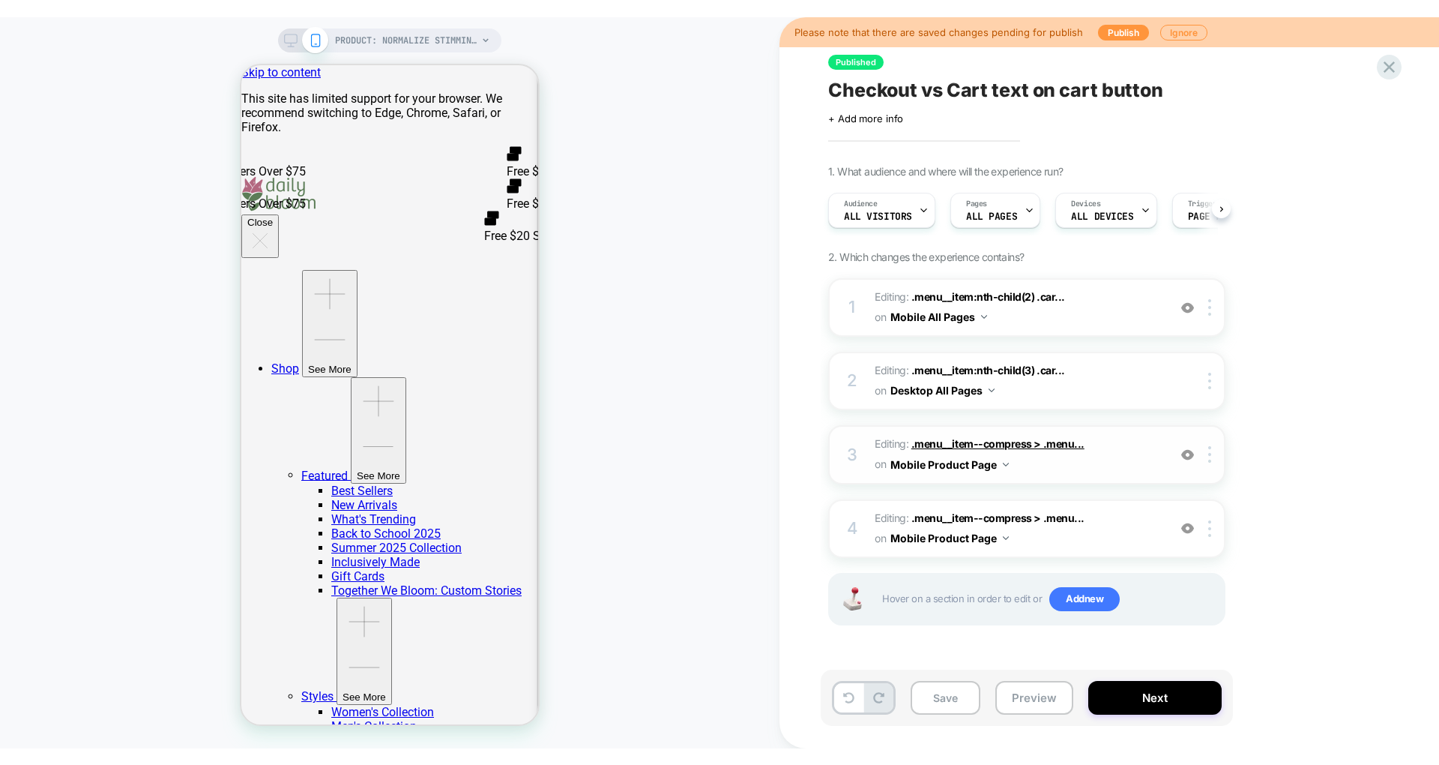
scroll to position [0, 1]
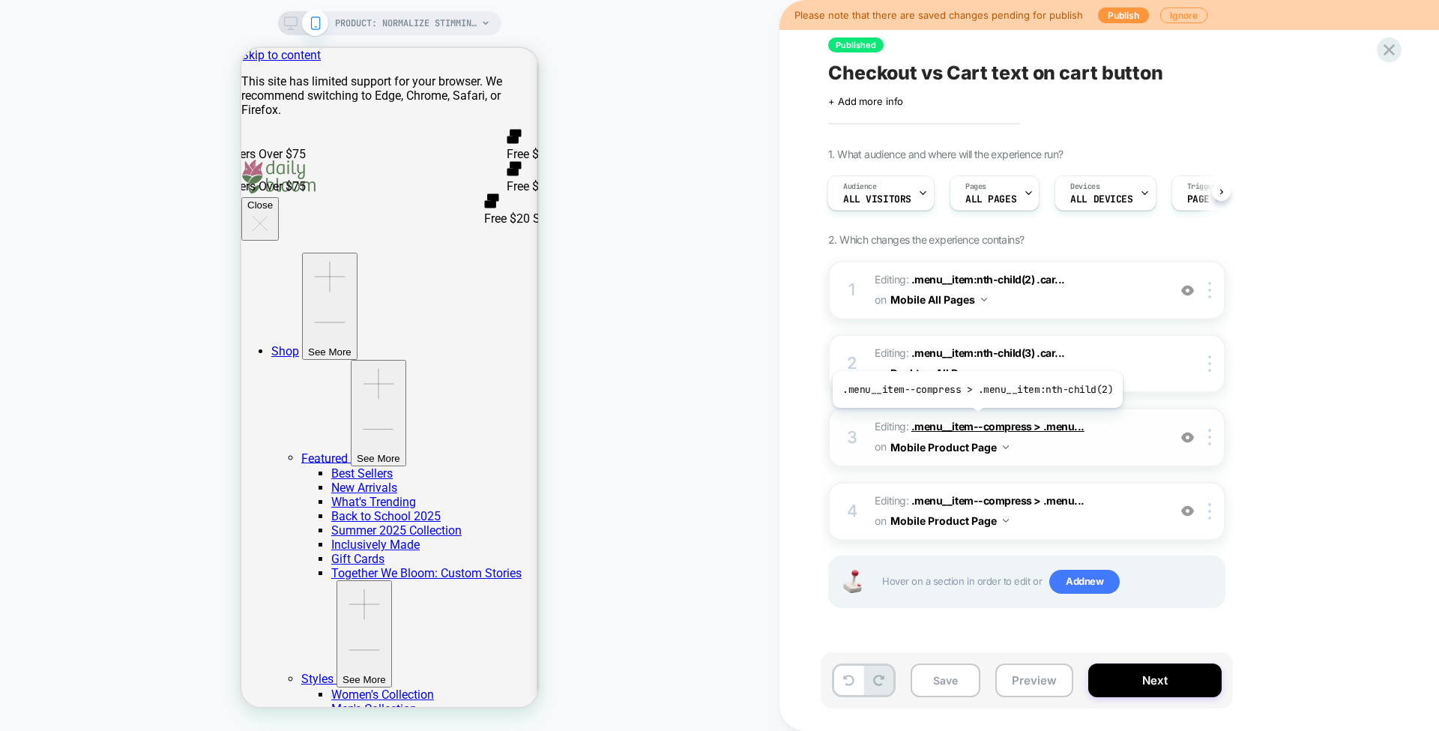
click at [974, 420] on span ".menu__item--compress > .menu..." at bounding box center [998, 426] width 173 height 13
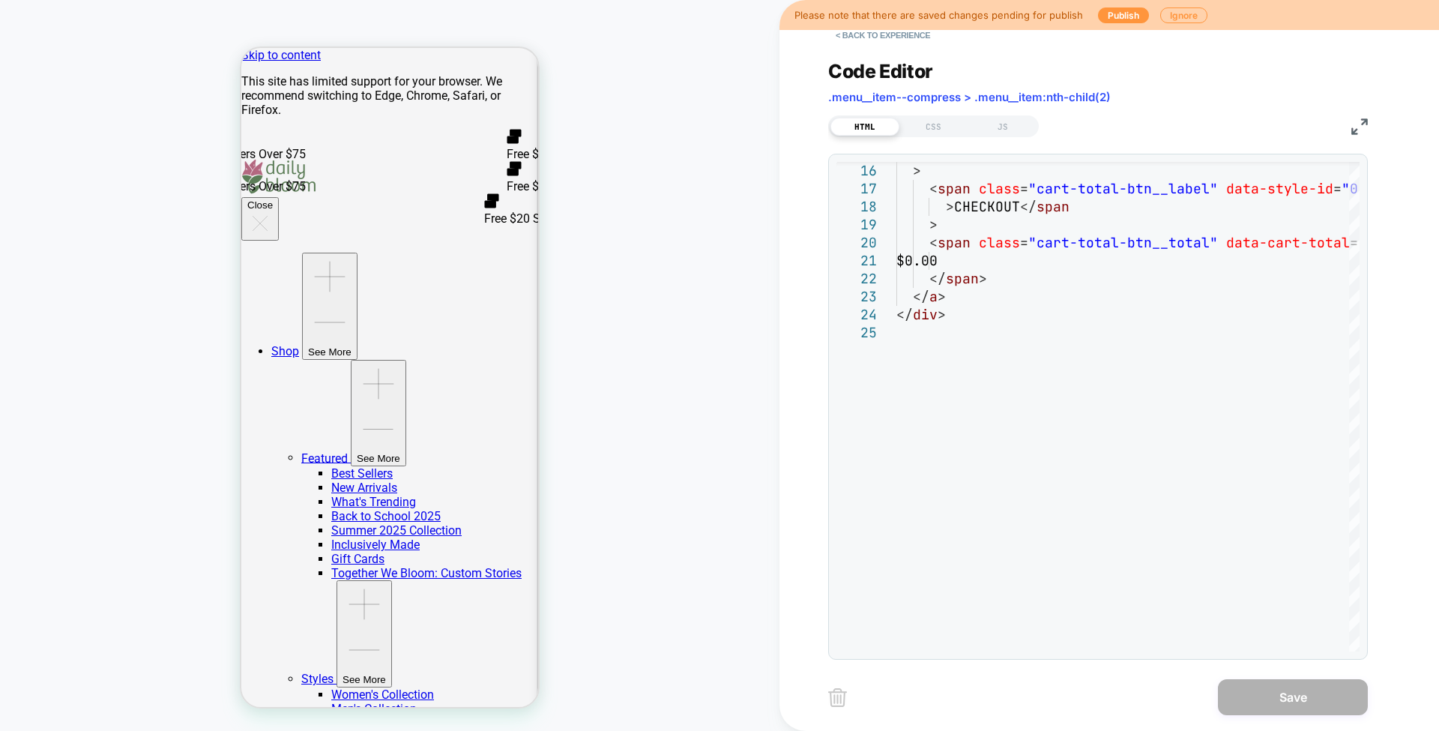
click at [1163, 31] on div "< Back to experience" at bounding box center [1158, 22] width 660 height 45
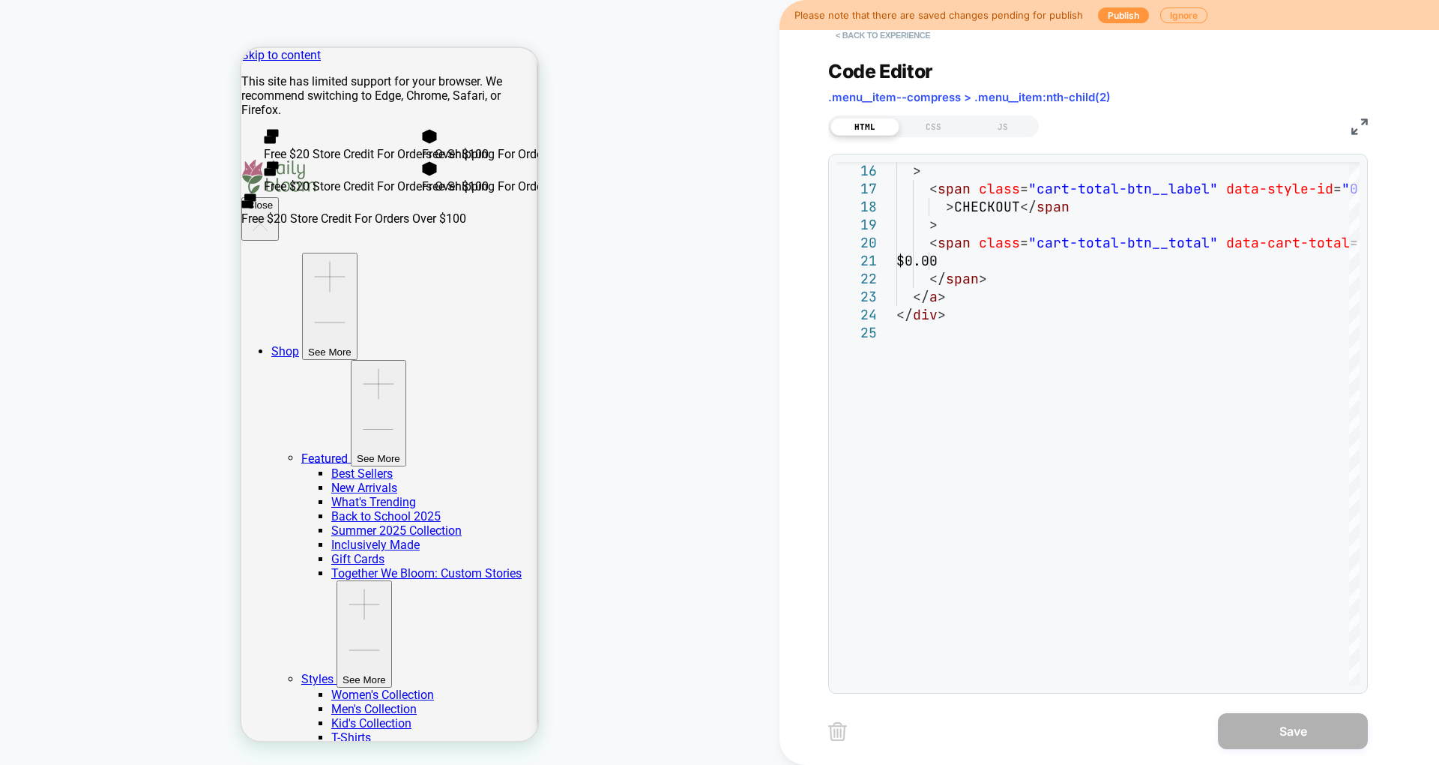
click at [891, 42] on button "< Back to experience" at bounding box center [882, 35] width 109 height 24
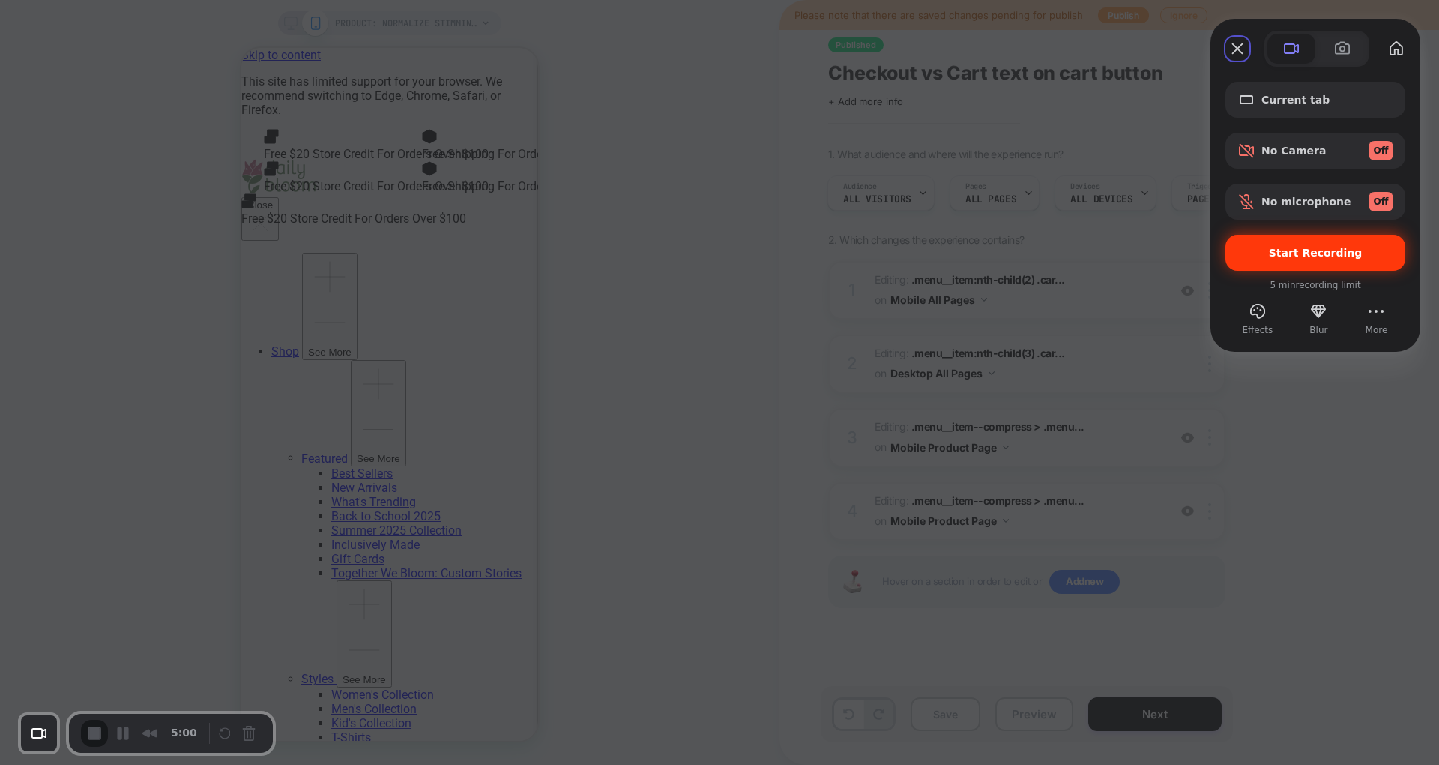
click at [1267, 253] on span "Start Recording" at bounding box center [1316, 253] width 156 height 12
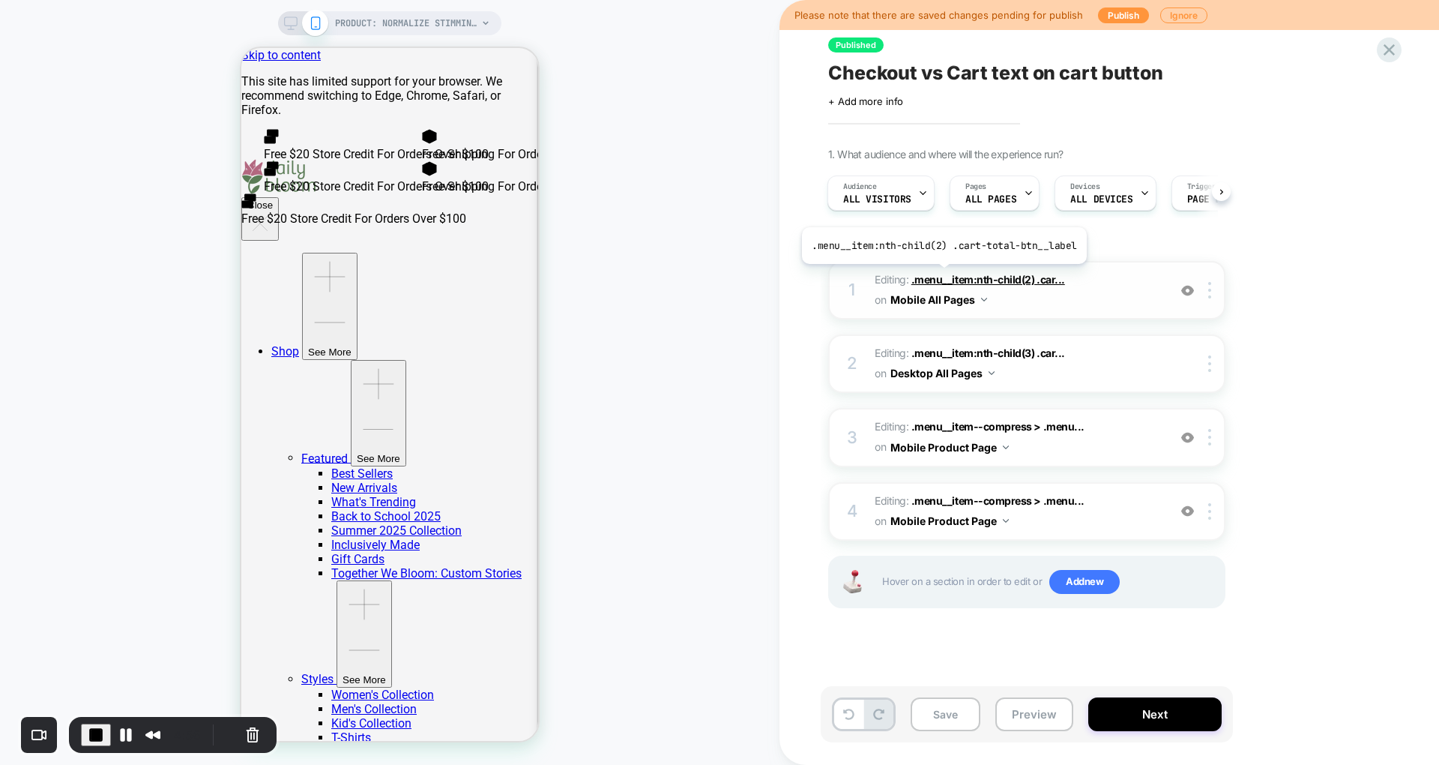
click at [941, 274] on span ".menu__item:nth-child(2) .car..." at bounding box center [989, 279] width 154 height 13
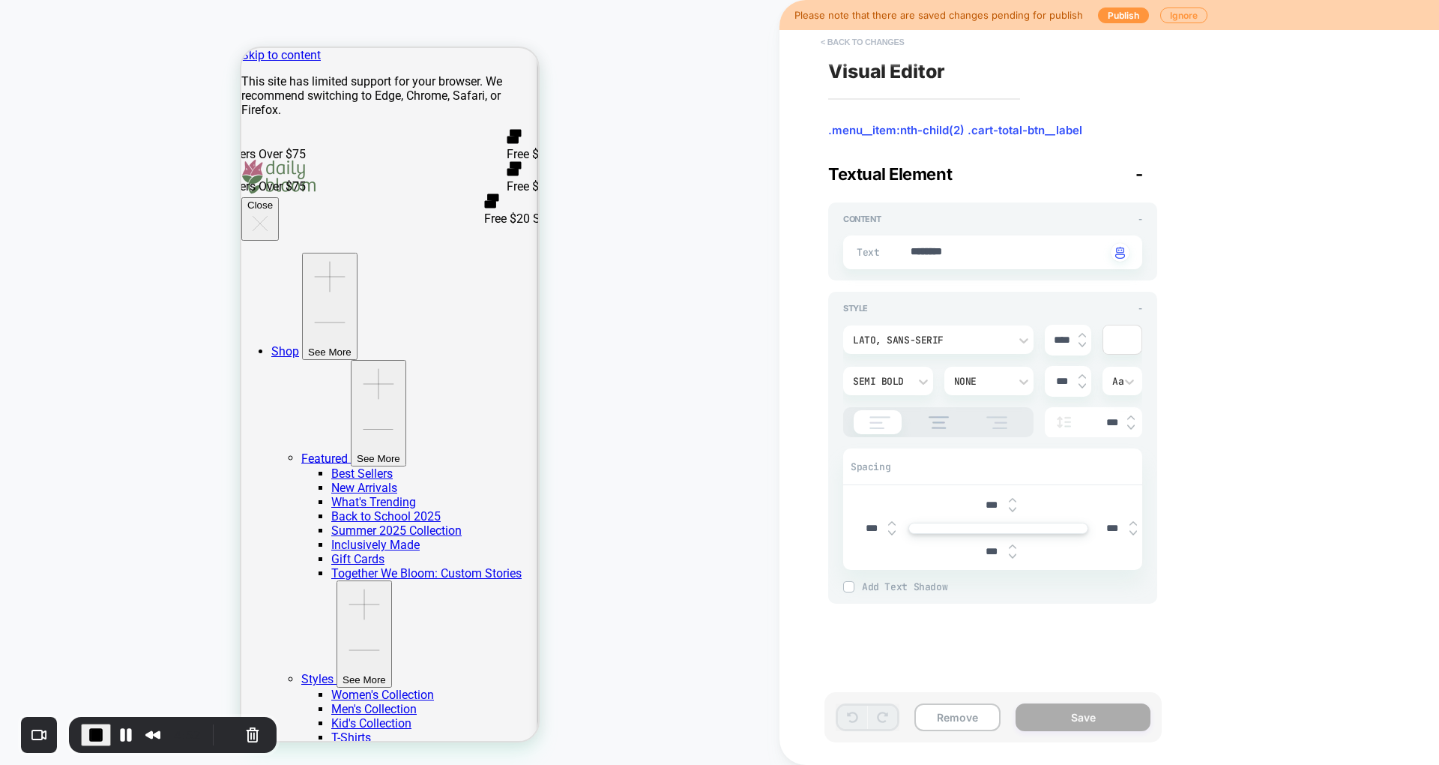
click at [873, 40] on button "< Back to changes" at bounding box center [862, 42] width 99 height 24
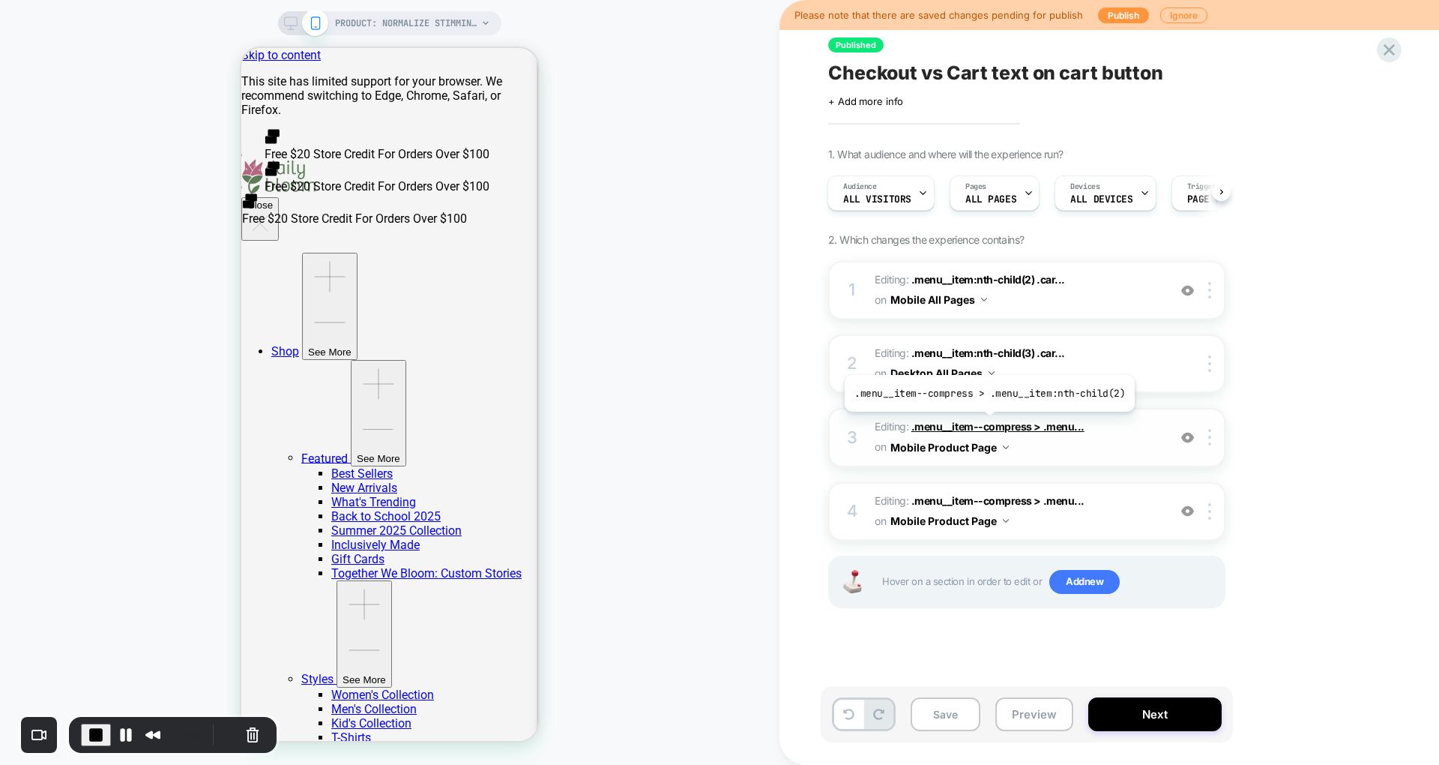
click at [986, 422] on span ".menu__item--compress > .menu..." at bounding box center [998, 426] width 173 height 13
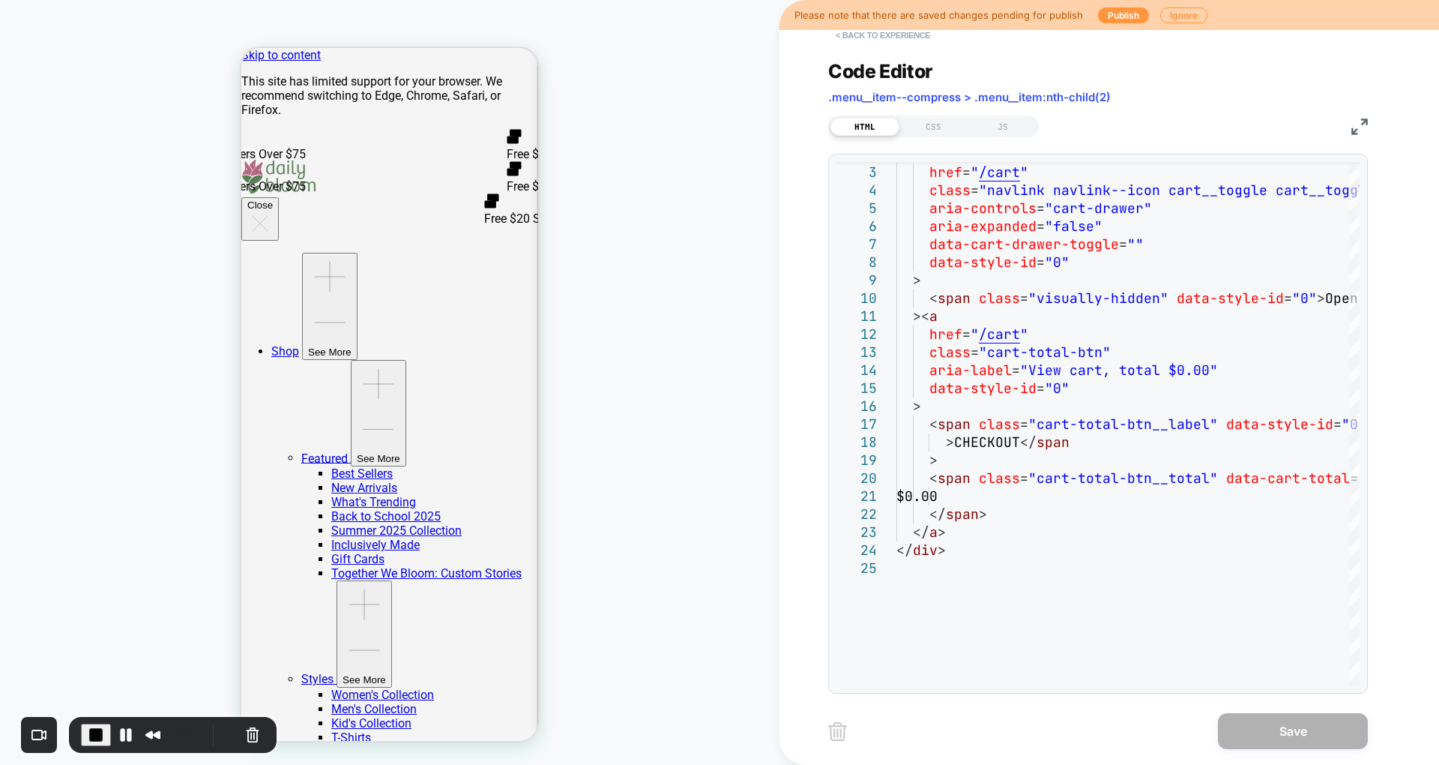
click at [871, 43] on button "< Back to experience" at bounding box center [882, 35] width 109 height 24
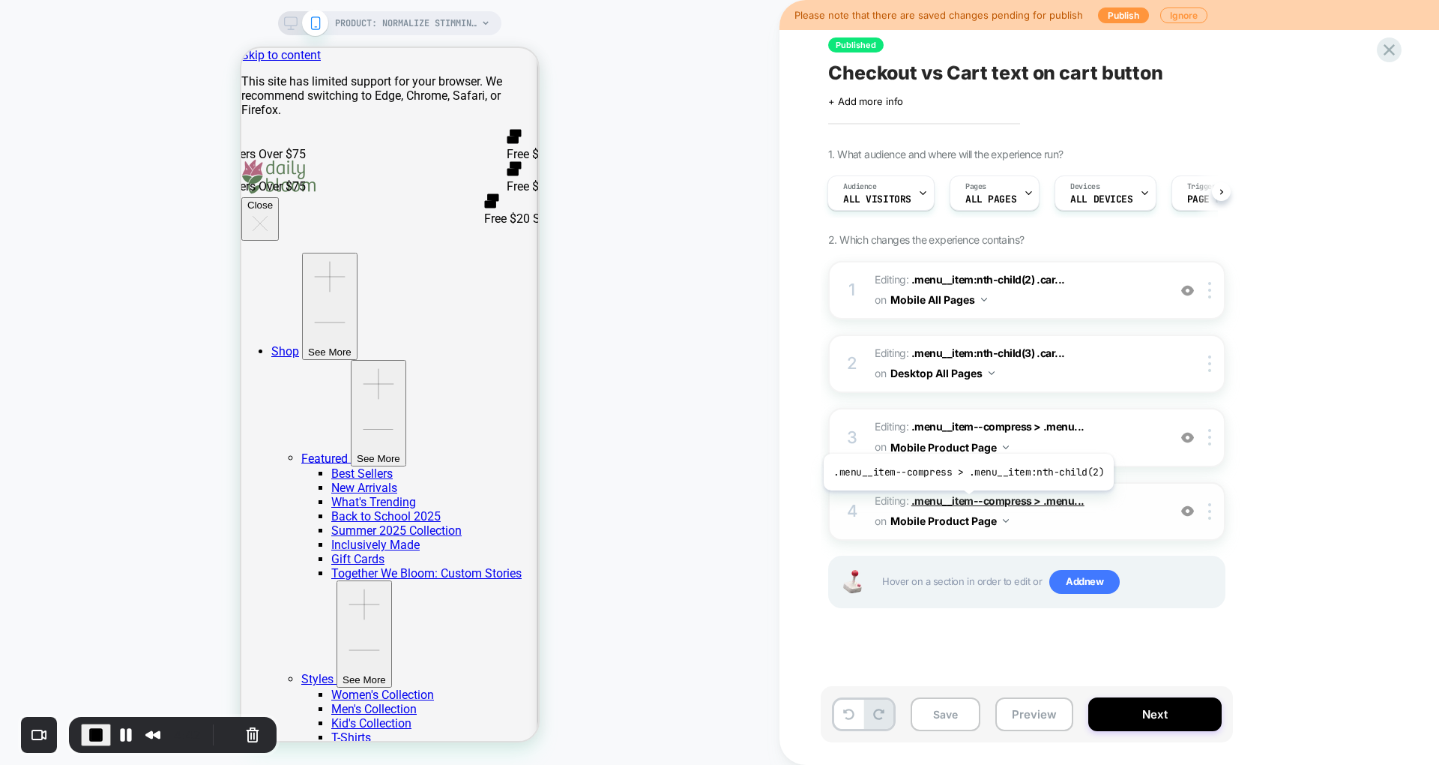
click at [965, 501] on span ".menu__item--compress > .menu..." at bounding box center [998, 500] width 173 height 13
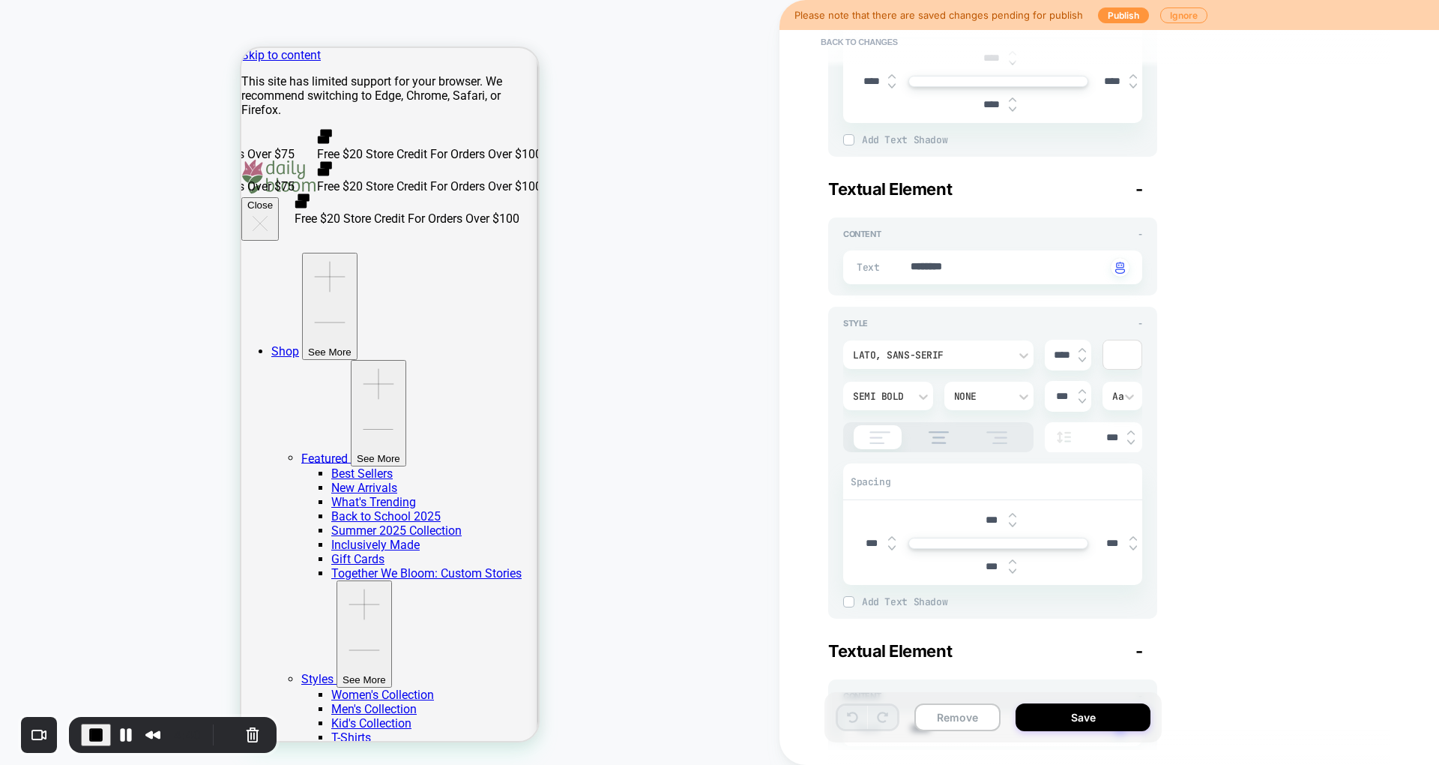
scroll to position [454, 0]
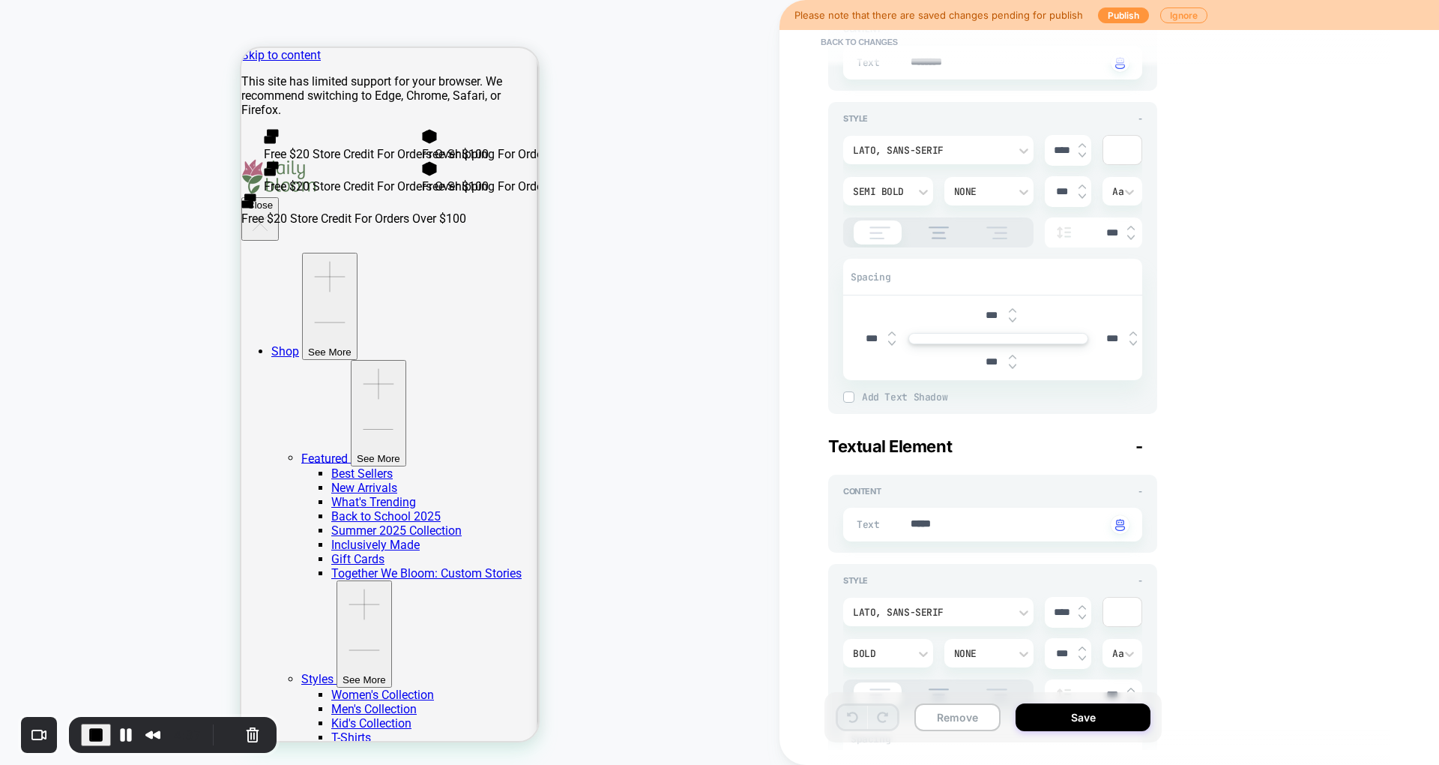
type textarea "*"
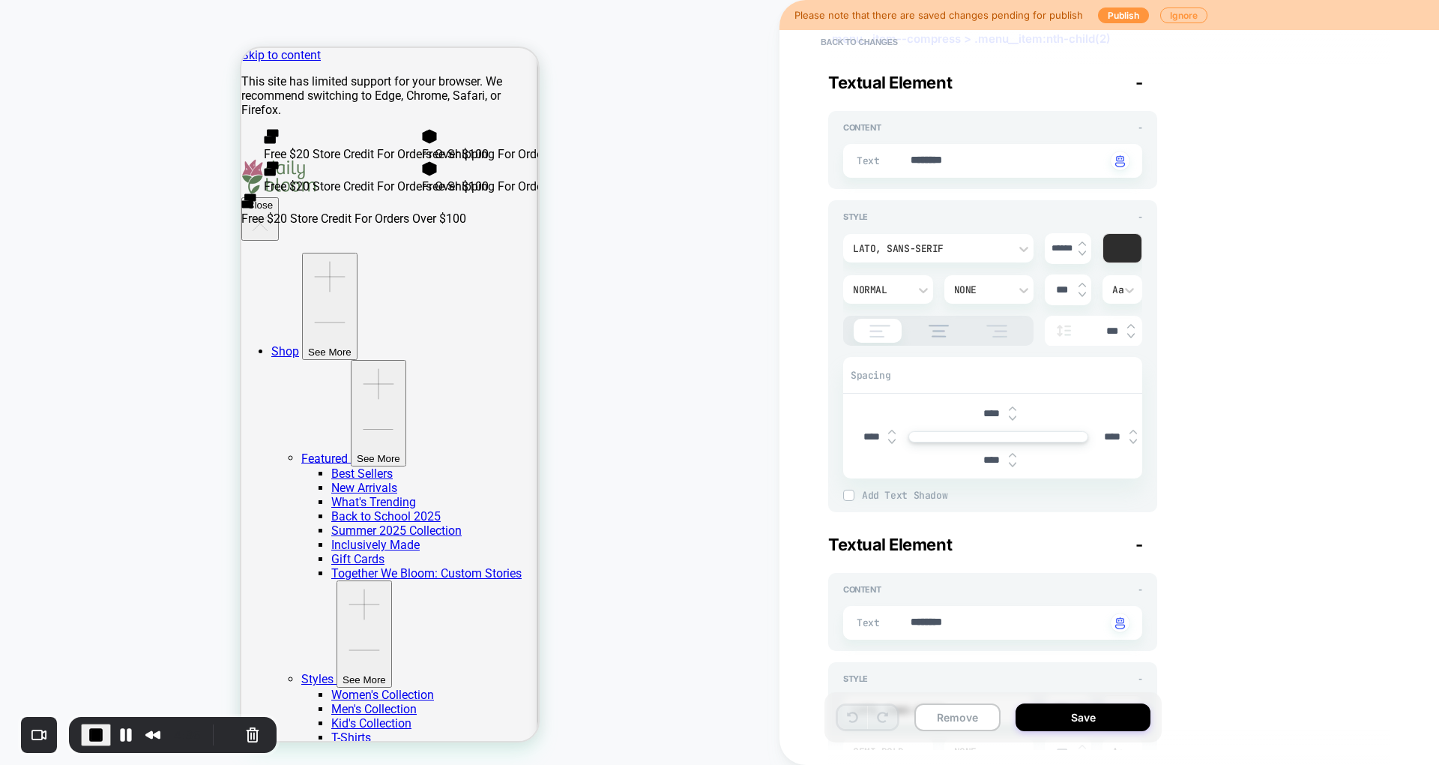
scroll to position [0, 0]
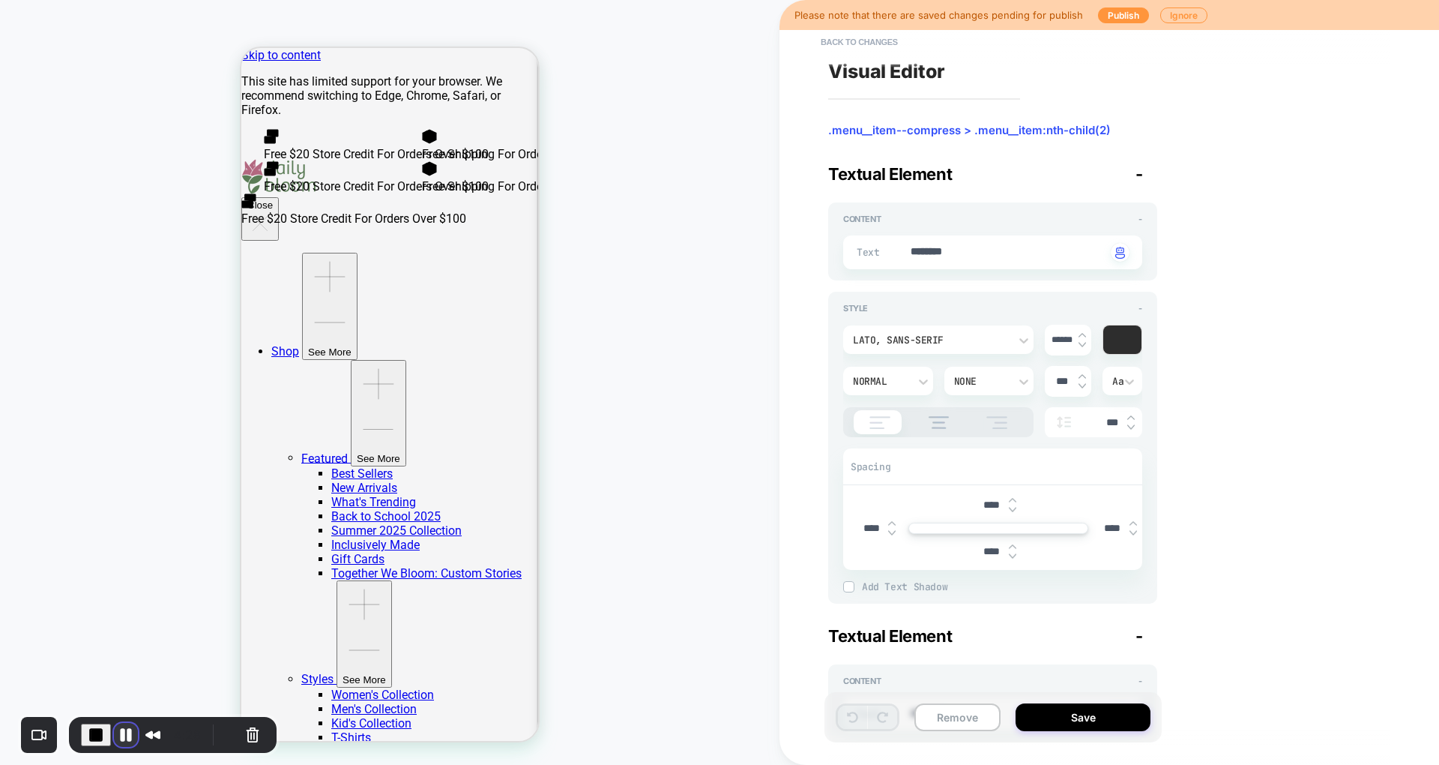
click at [121, 730] on button "Pause Recording" at bounding box center [126, 735] width 24 height 24
click at [94, 730] on button "End Recording" at bounding box center [93, 735] width 24 height 24
